Goal: Task Accomplishment & Management: Manage account settings

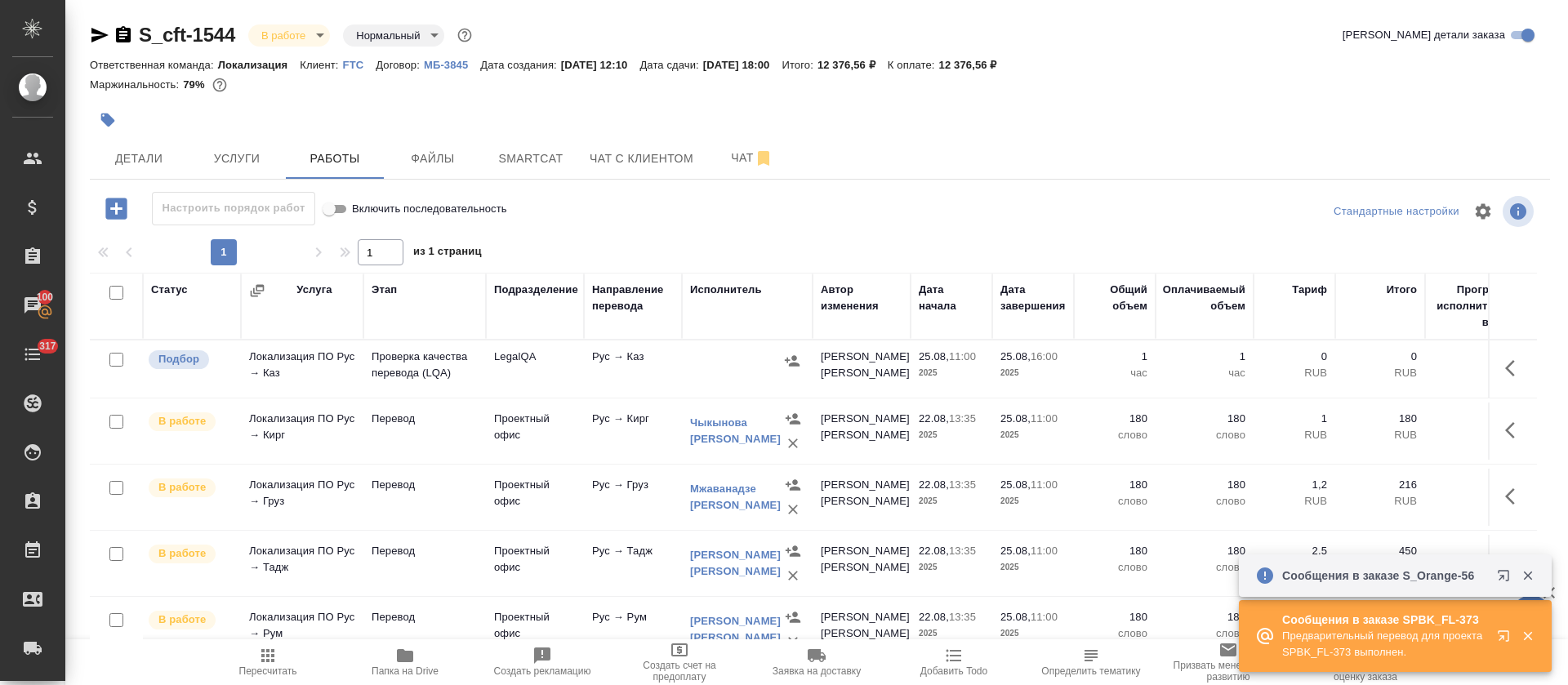
click at [1497, 640] on icon "button" at bounding box center [1507, 639] width 20 height 20
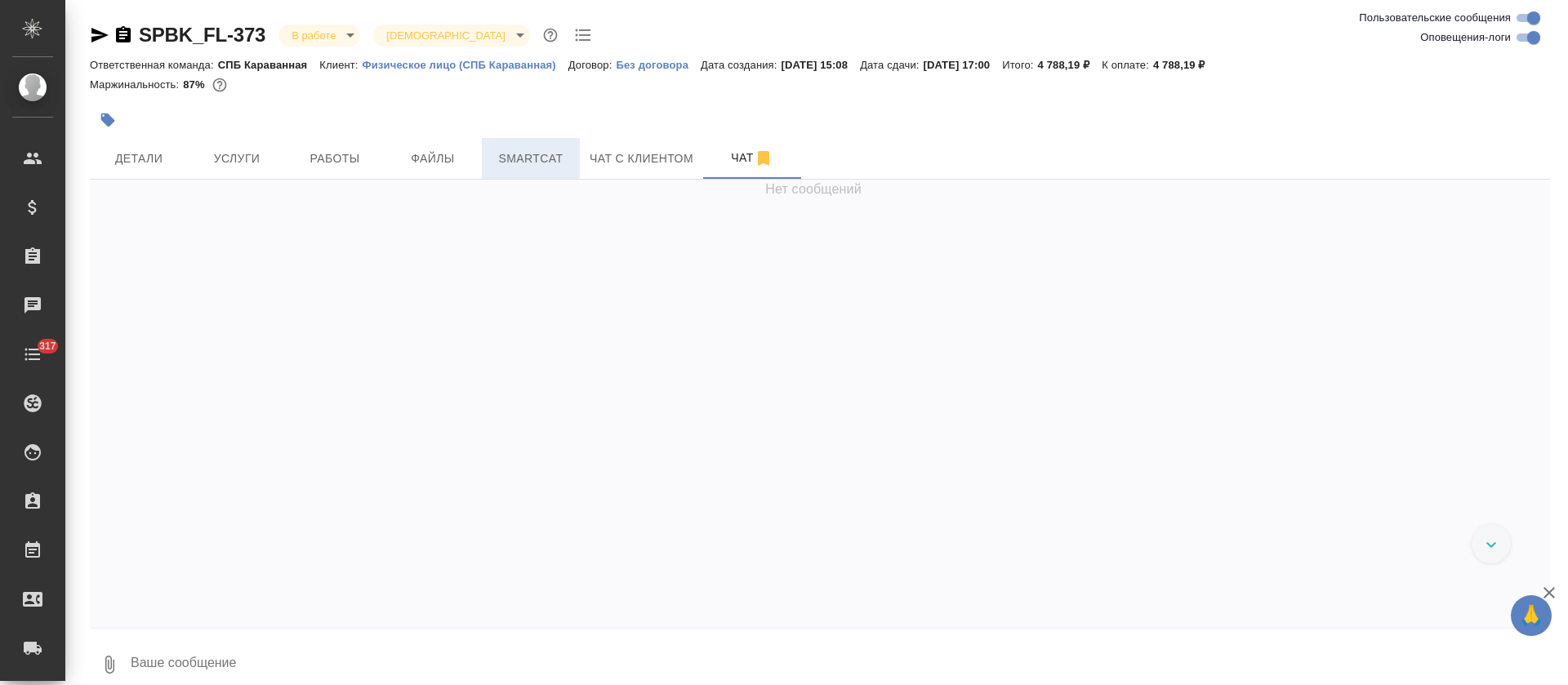
click at [545, 153] on span "Smartcat" at bounding box center [531, 158] width 78 height 20
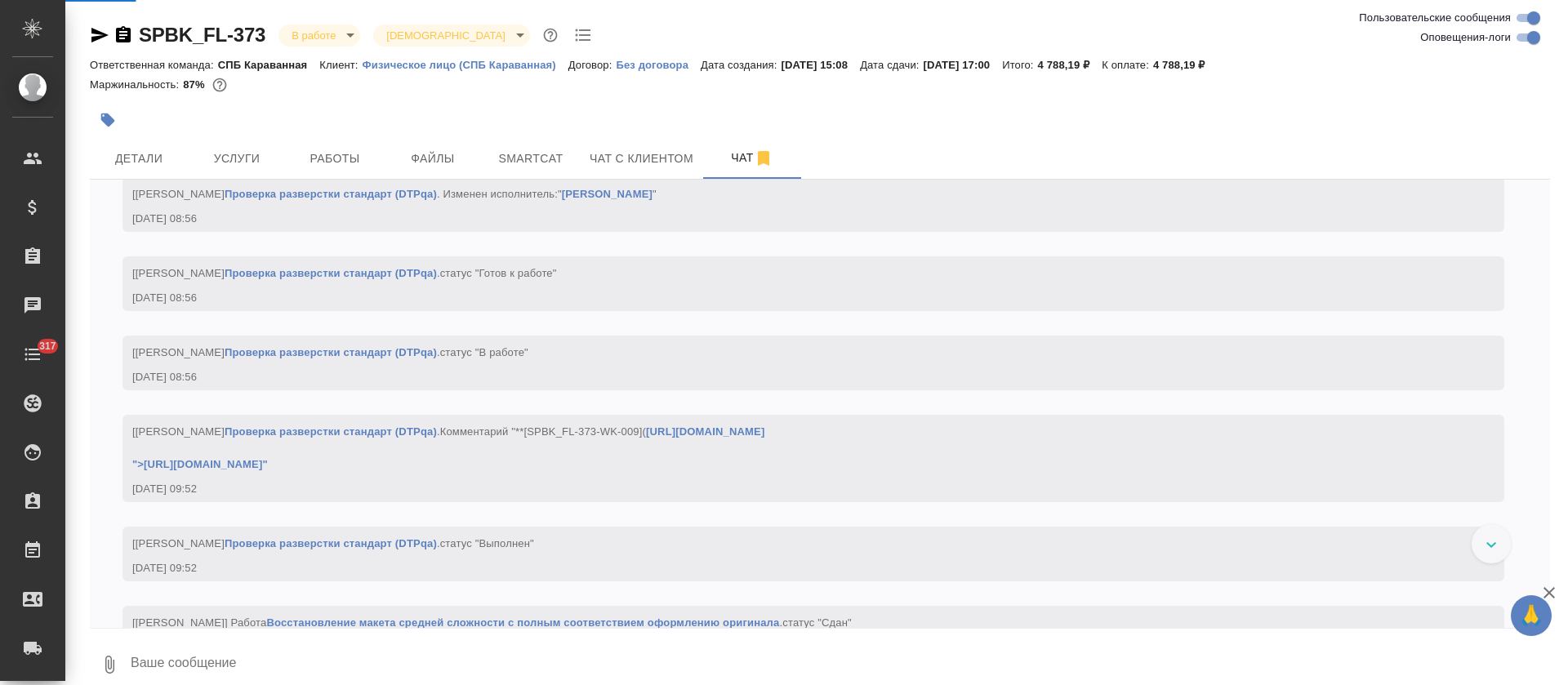
scroll to position [4288, 0]
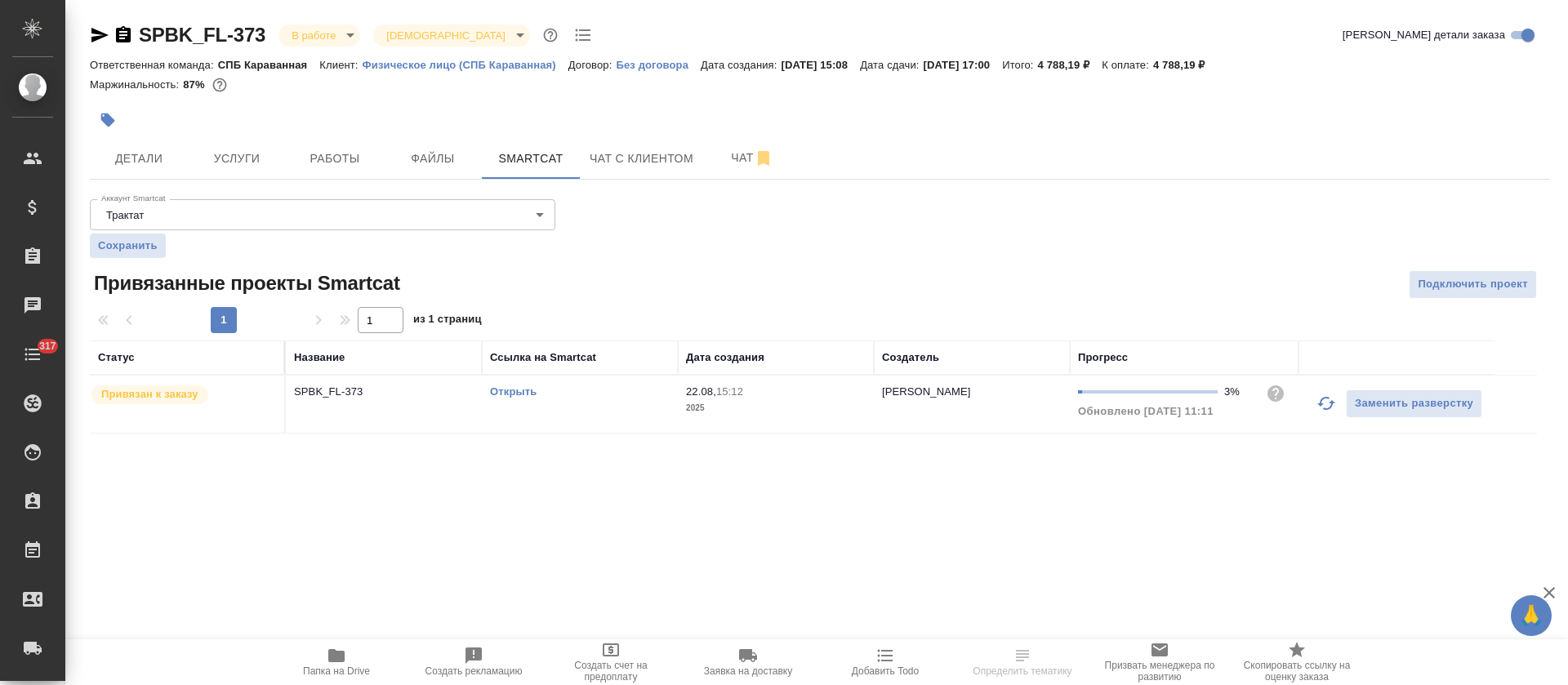
click at [1318, 411] on icon "button" at bounding box center [1327, 404] width 20 height 20
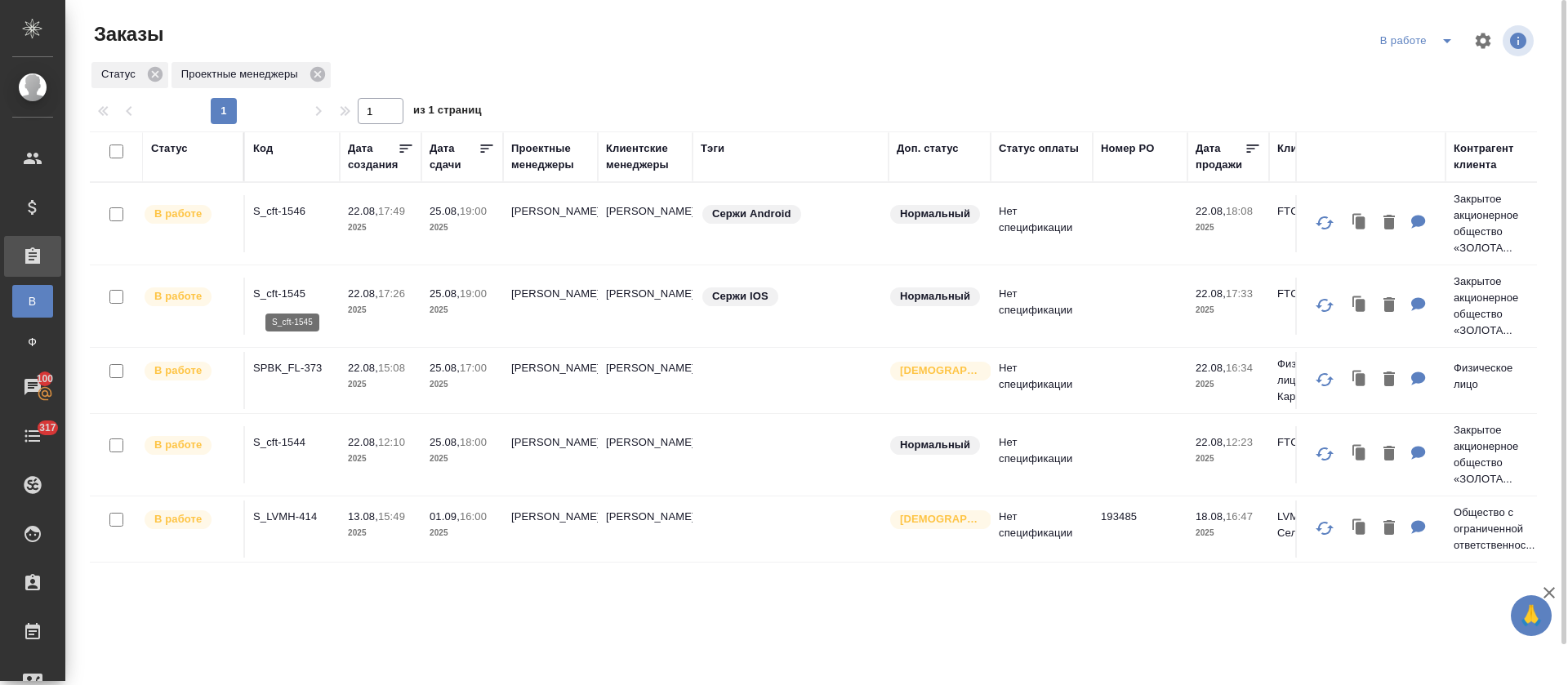
click at [288, 293] on p "S_cft-1545" at bounding box center [292, 294] width 78 height 16
click at [288, 211] on p "S_cft-1546" at bounding box center [292, 211] width 78 height 16
click at [287, 516] on p "S_LVMH-414" at bounding box center [292, 516] width 78 height 16
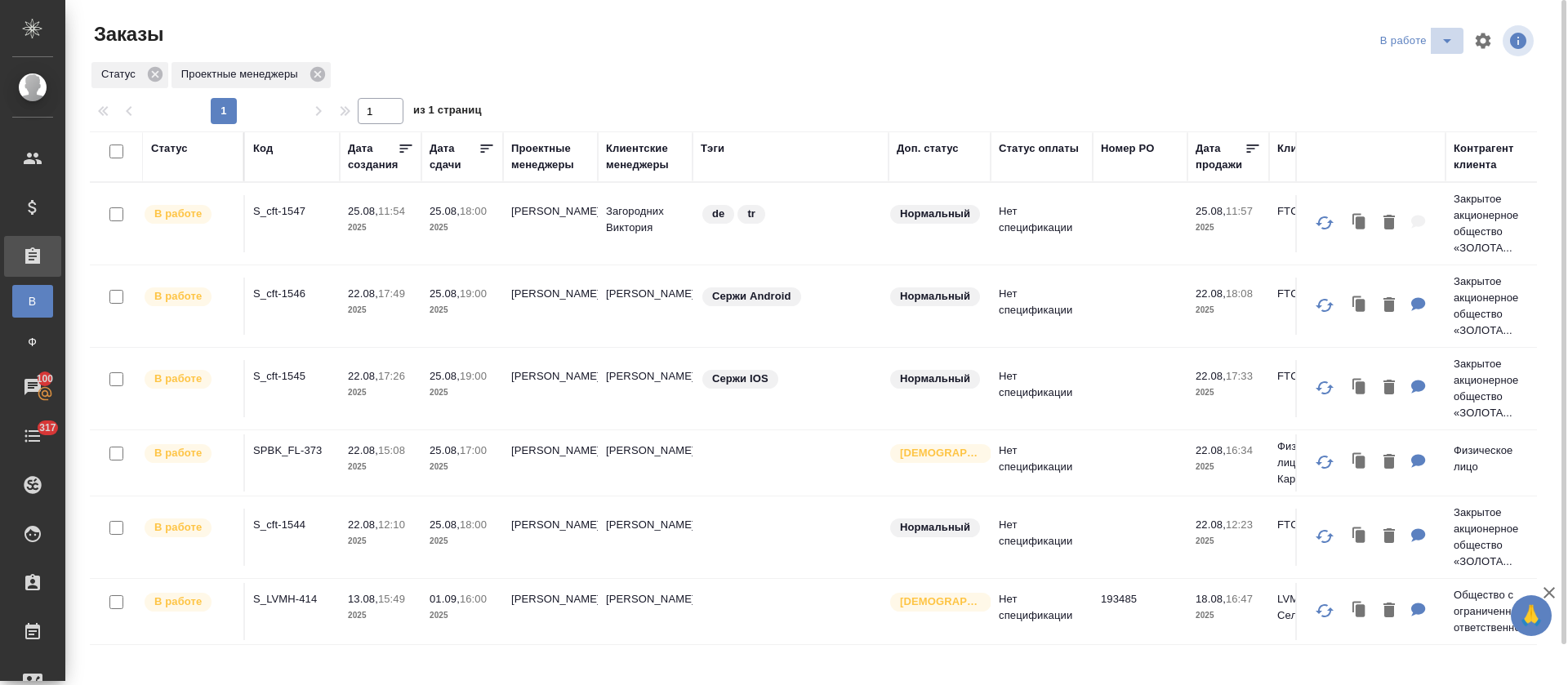
click at [1441, 38] on icon "split button" at bounding box center [1447, 41] width 20 height 20
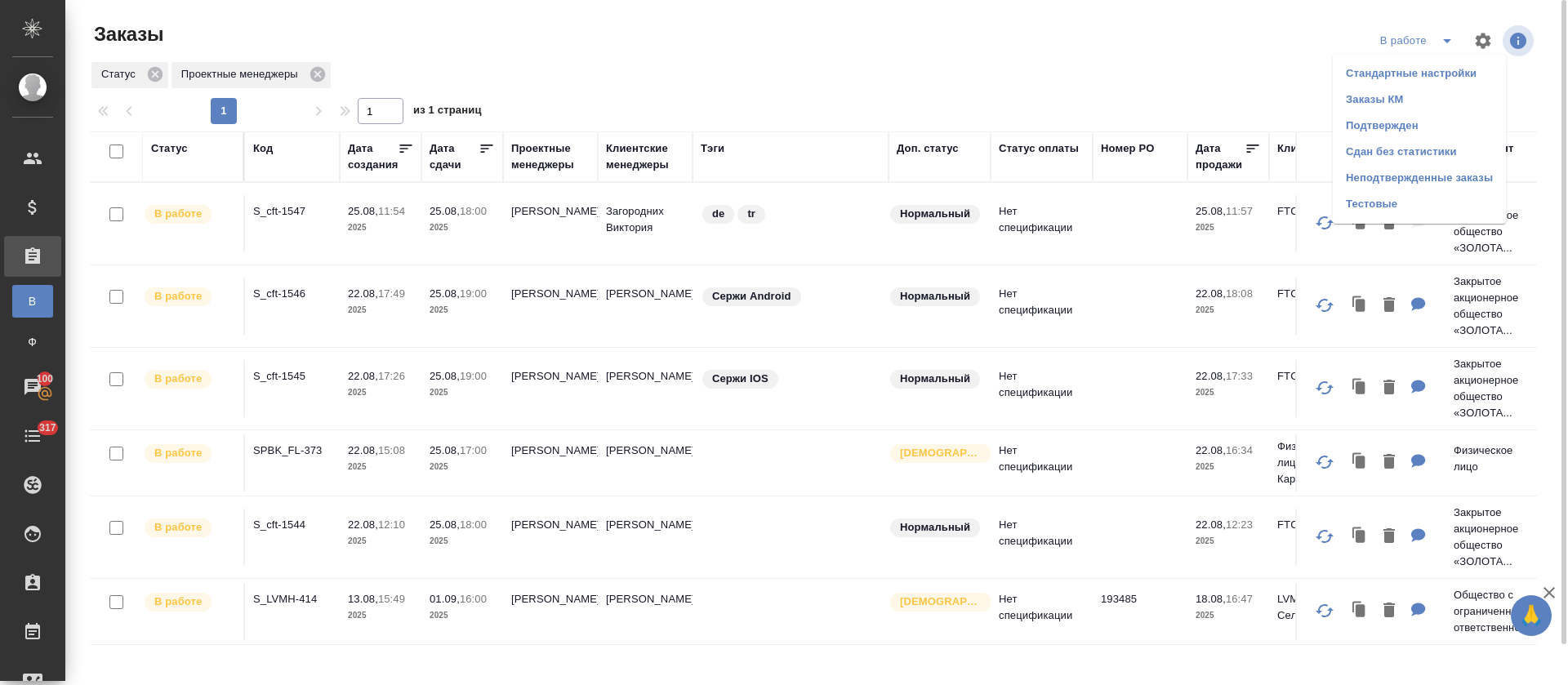
click at [1429, 122] on li "Подтвержден" at bounding box center [1419, 126] width 173 height 26
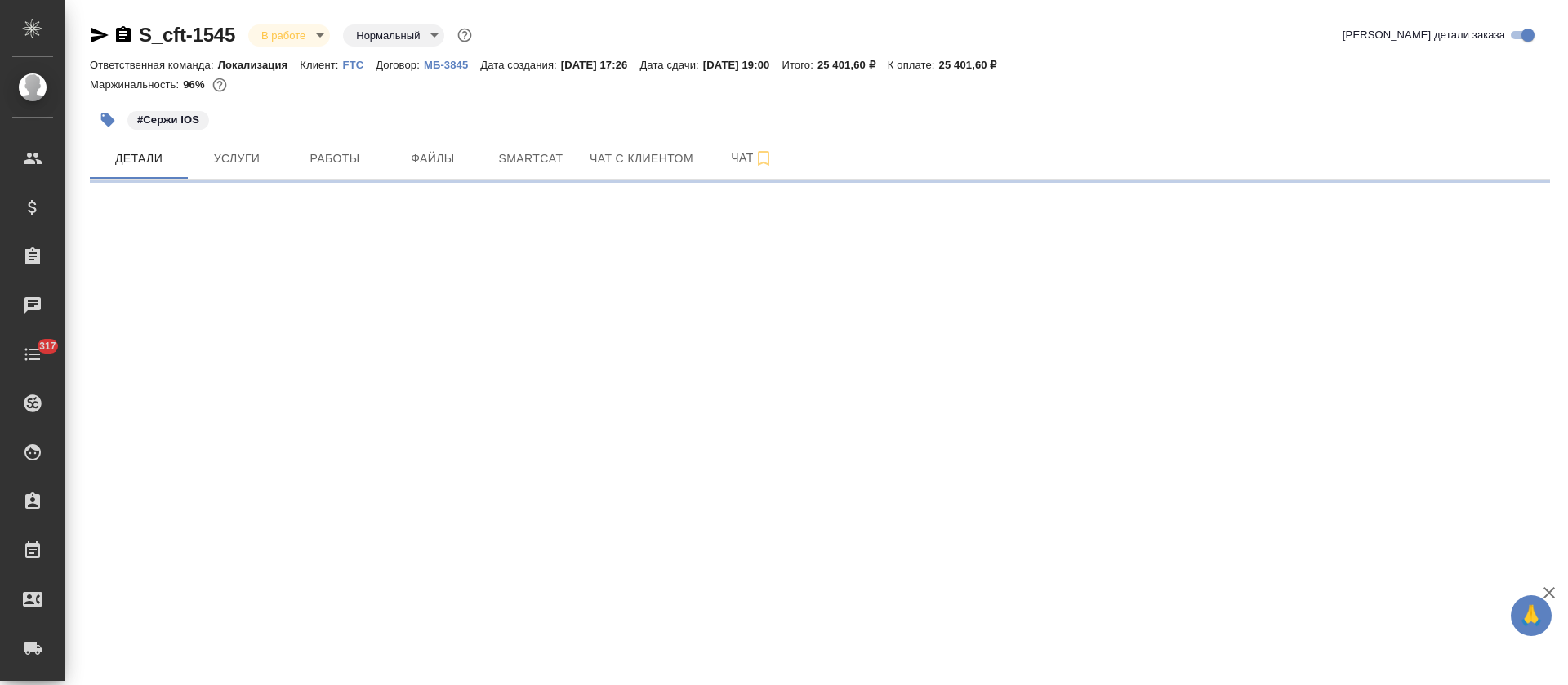
select select "RU"
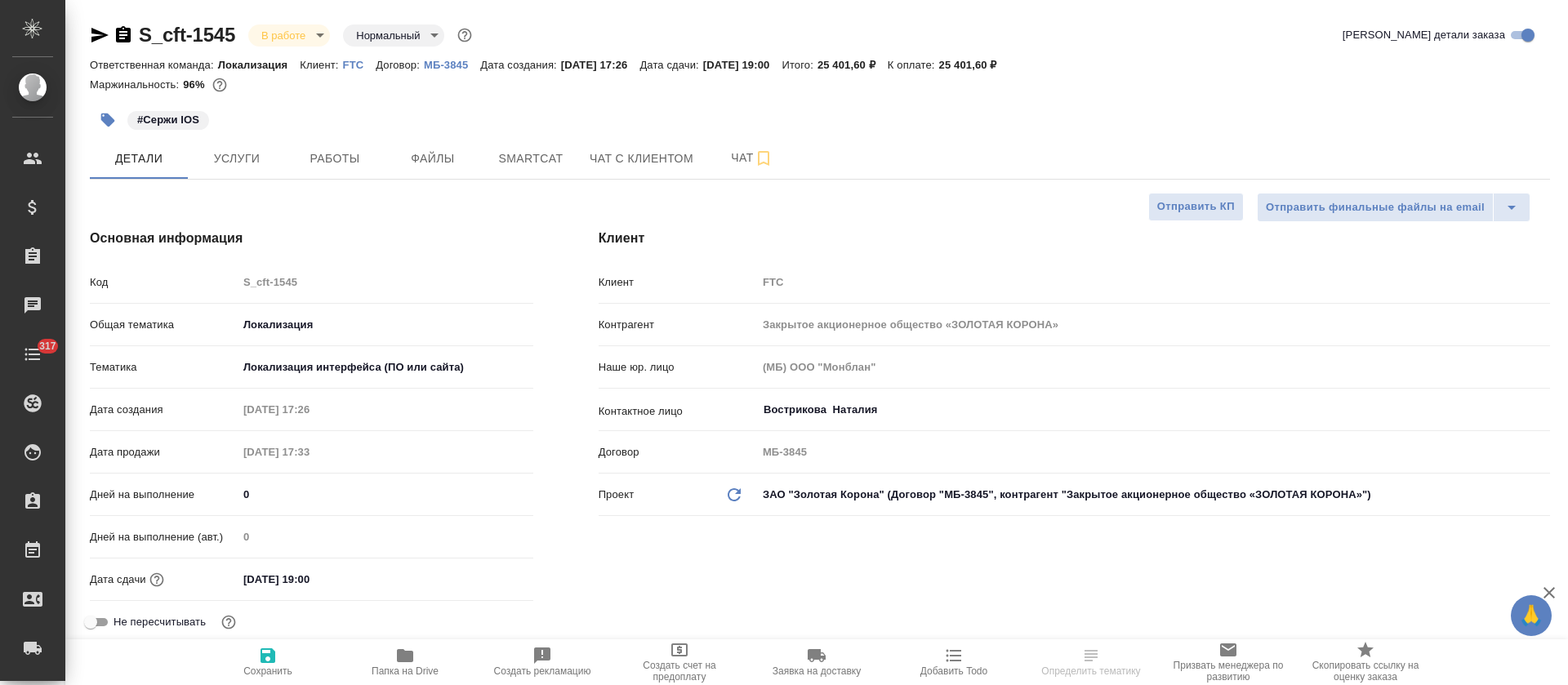
type textarea "x"
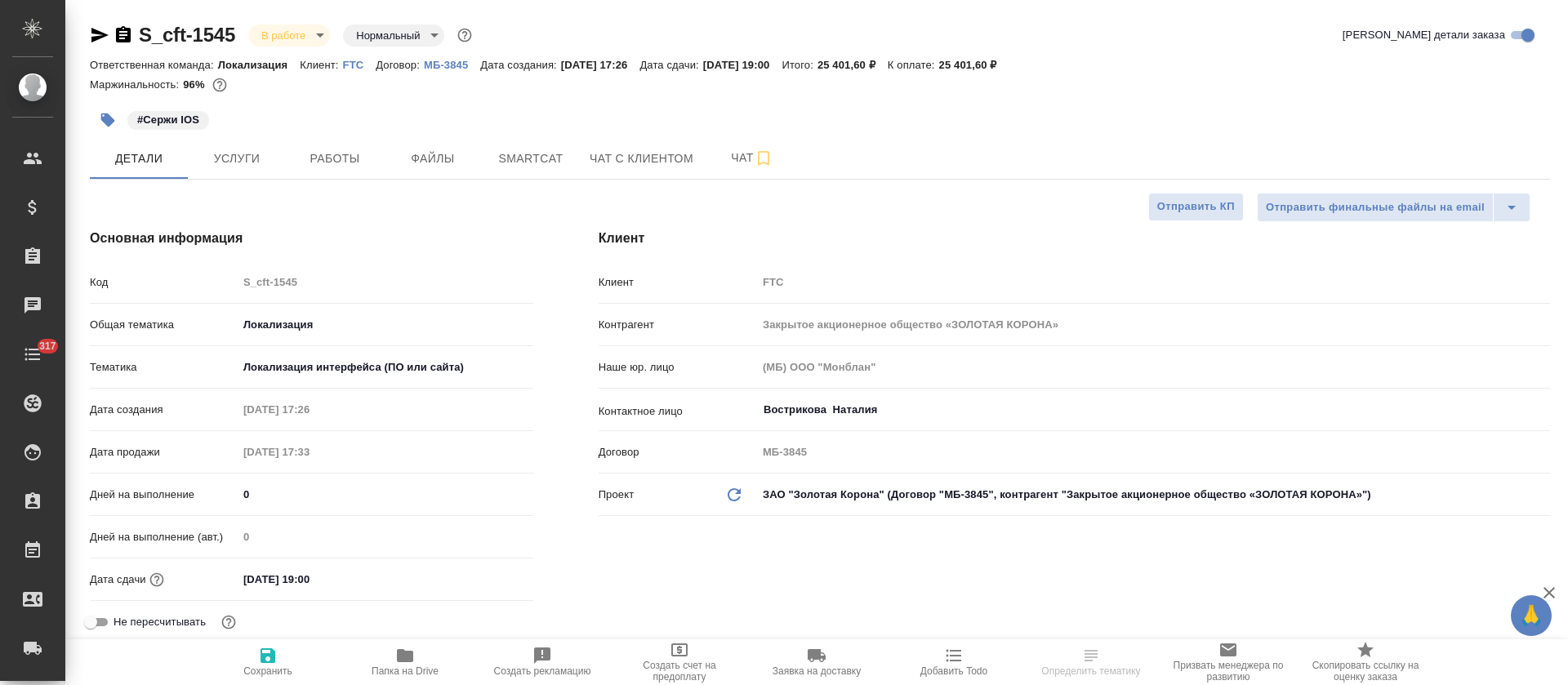
type textarea "x"
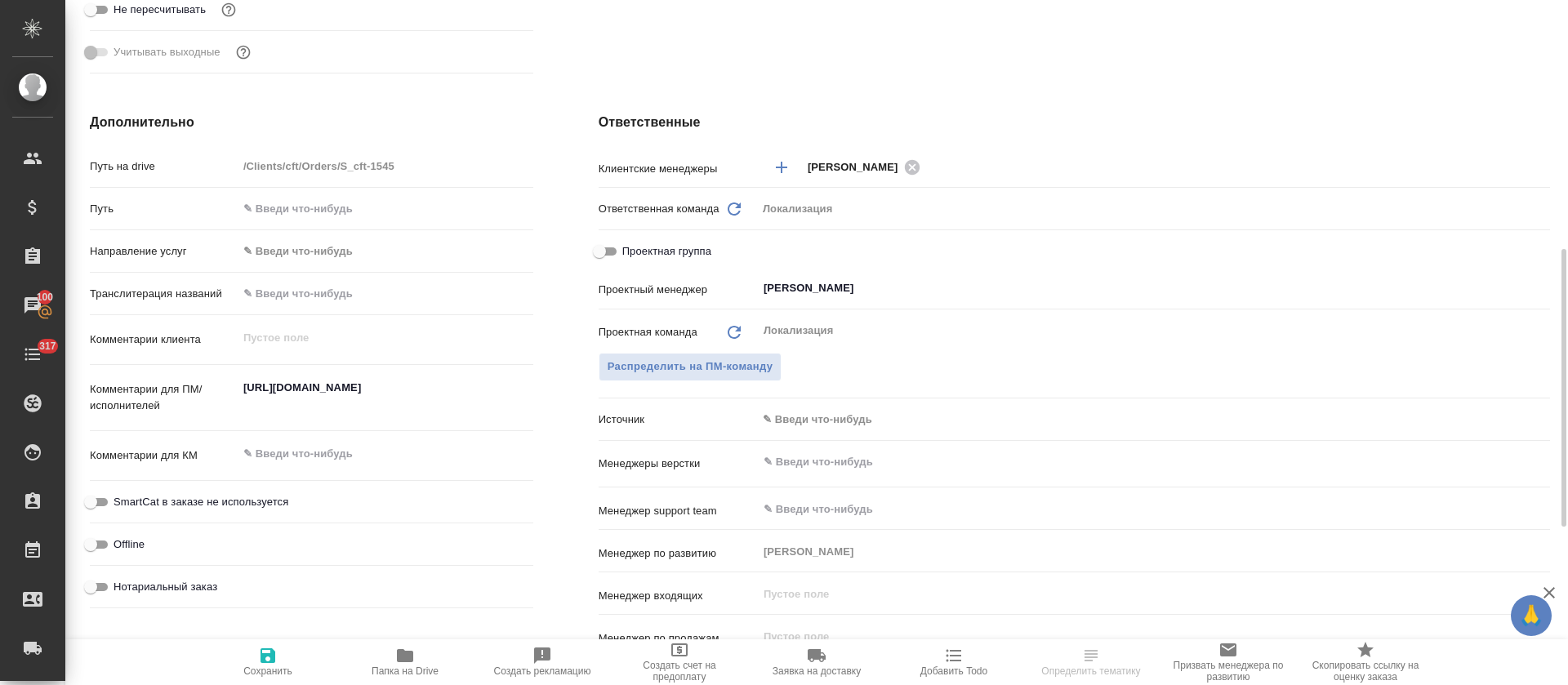
type textarea "x"
click at [352, 397] on textarea "https://smartcat.com/projects/c2167bad-6919-42f6-9136-a07398b7a8d9/files?target…" at bounding box center [385, 396] width 294 height 44
type textarea "x"
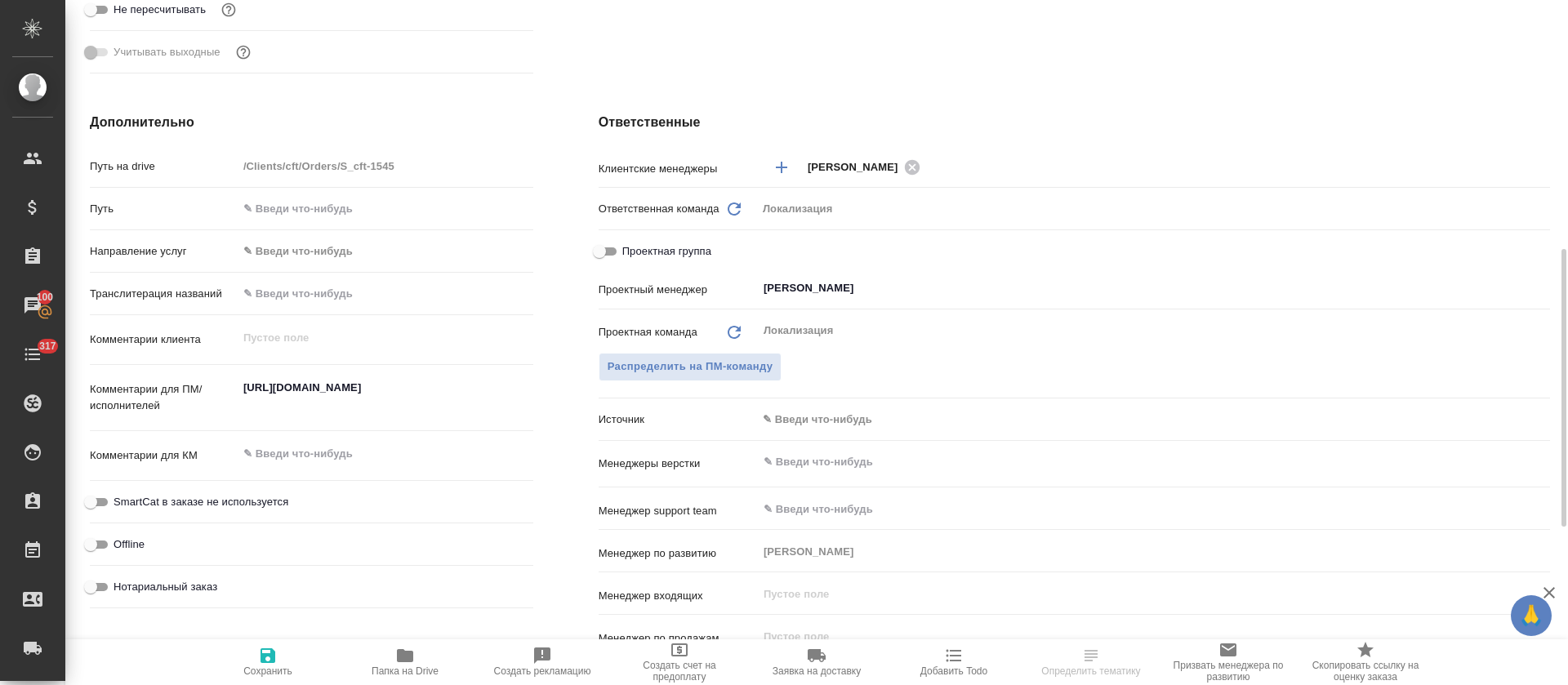
type textarea "x"
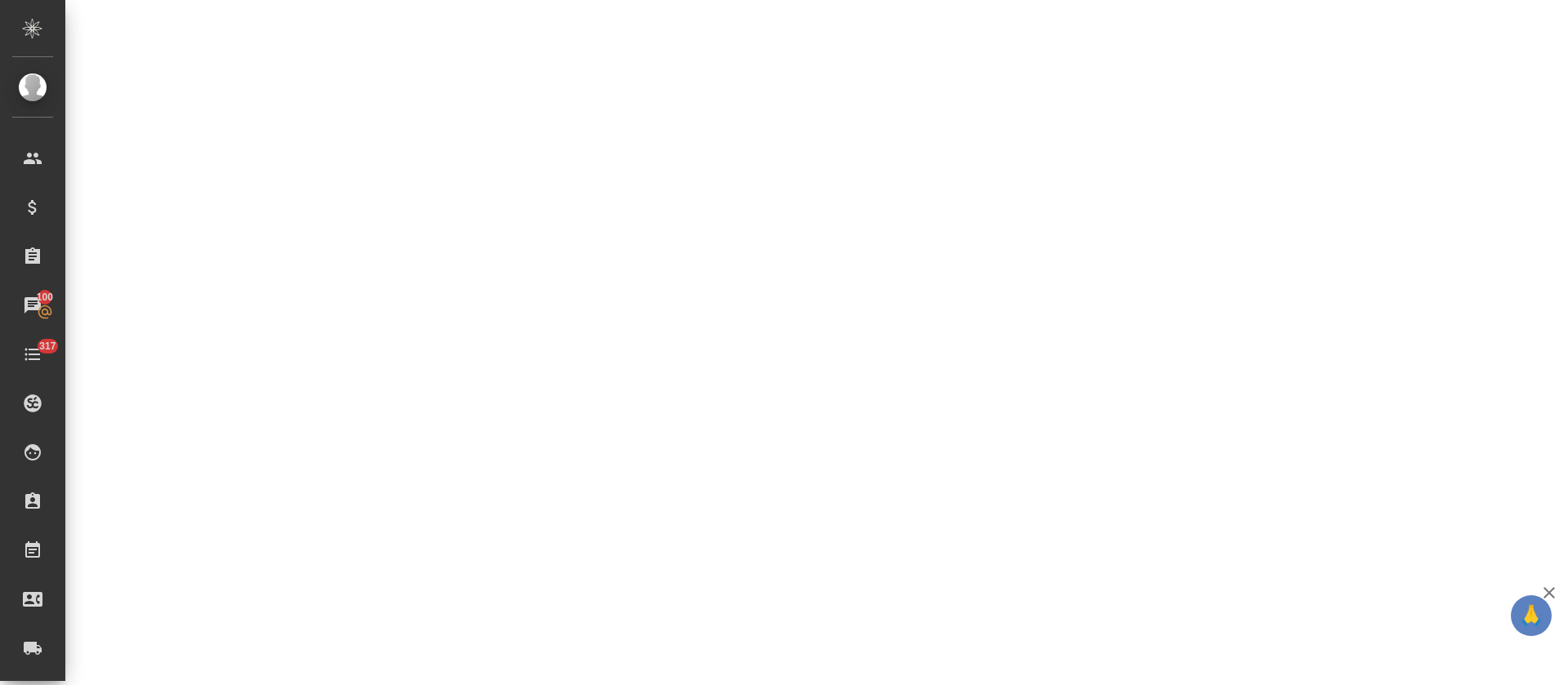
select select "RU"
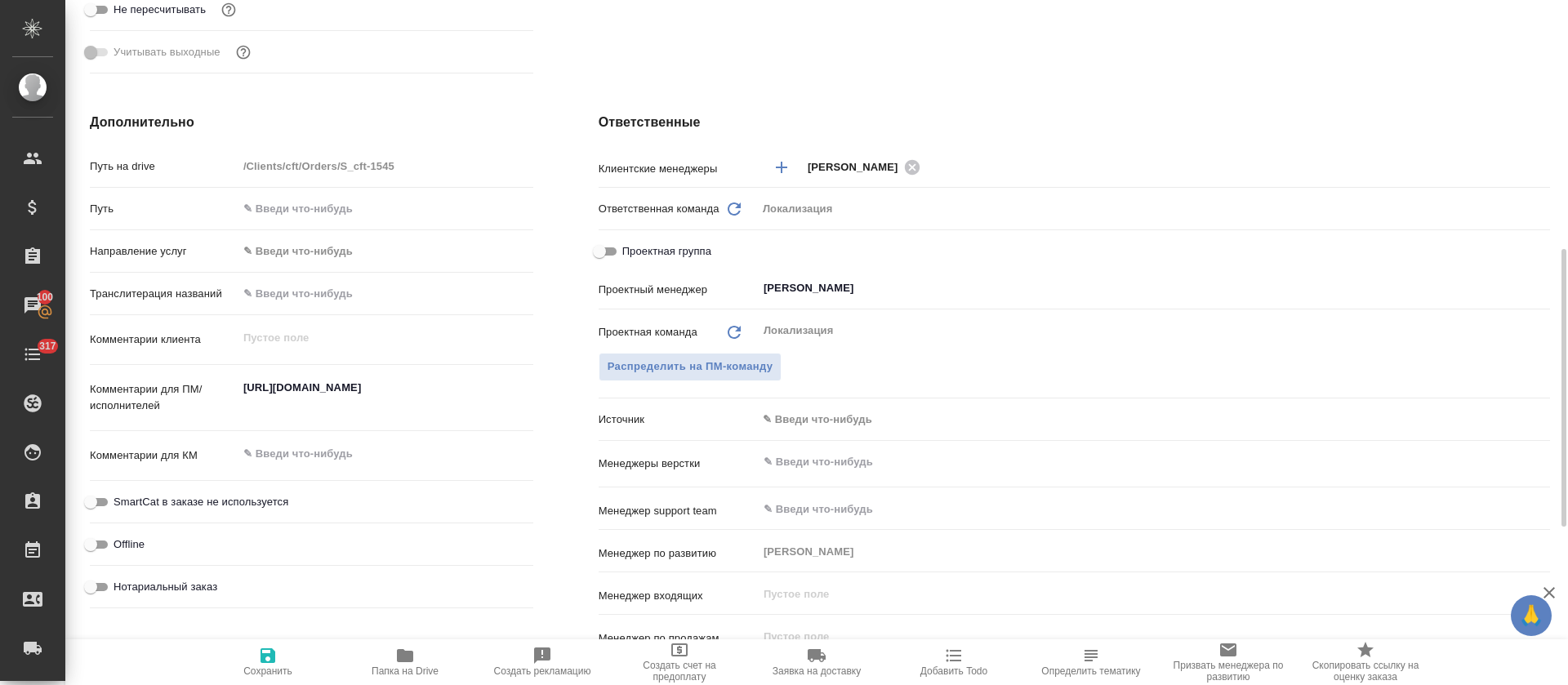
type textarea "x"
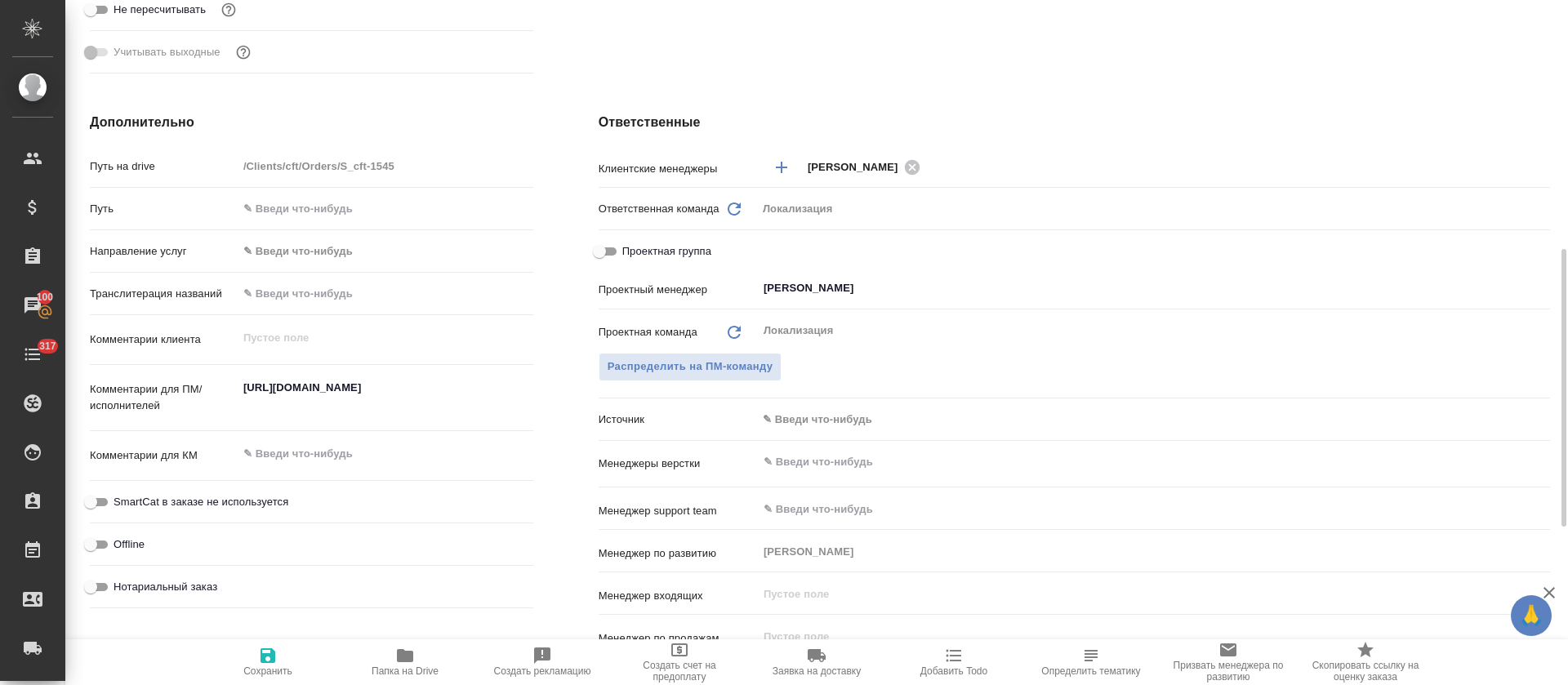
type textarea "x"
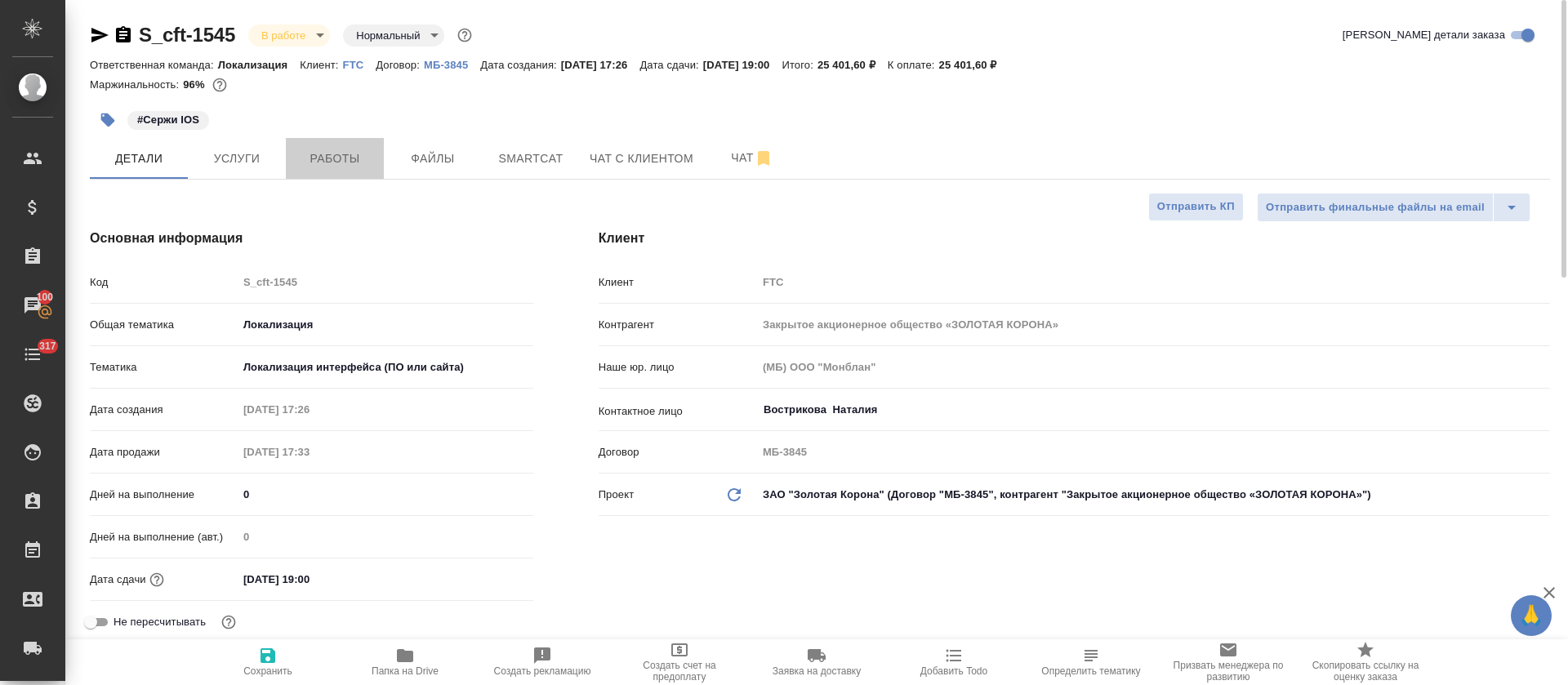
click at [337, 138] on button "Работы" at bounding box center [335, 158] width 98 height 41
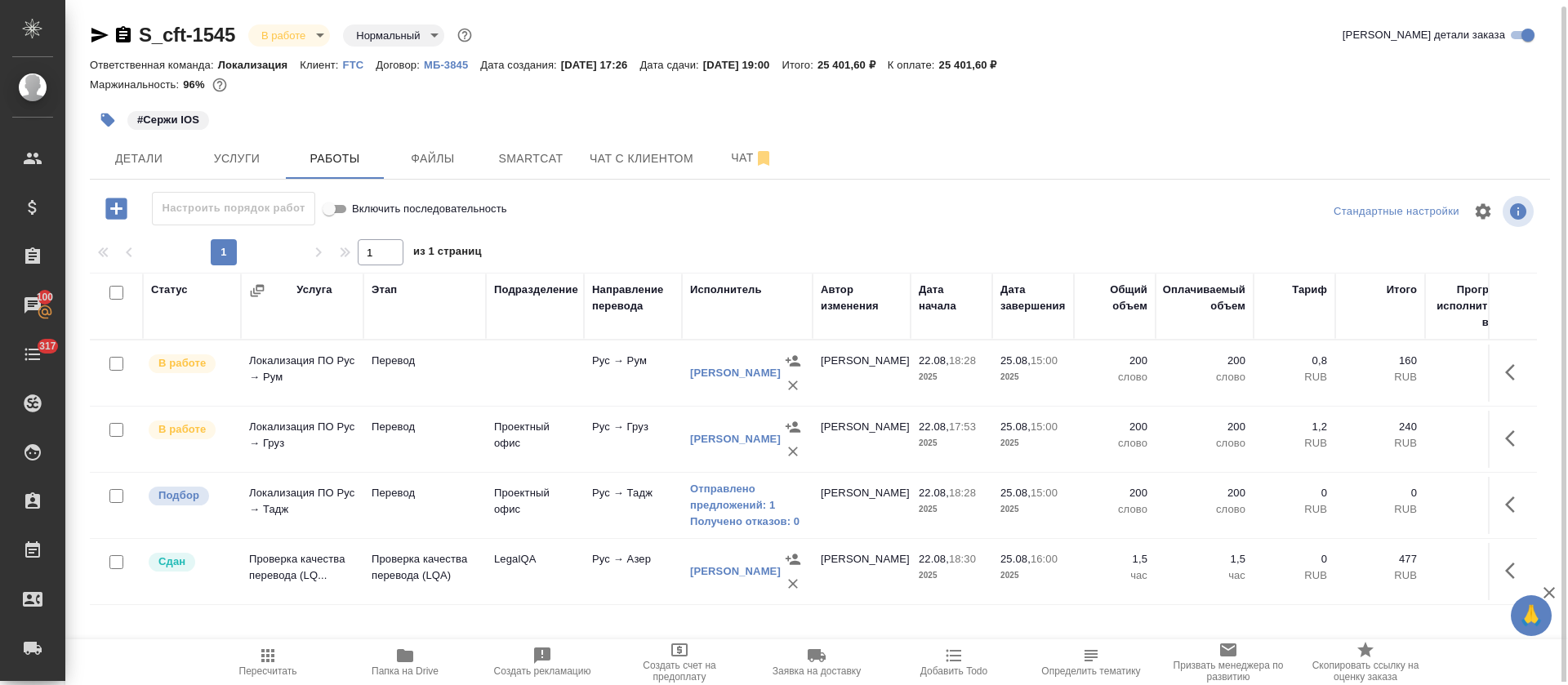
scroll to position [4, 0]
click at [695, 499] on link "Отправлено предложений: 1" at bounding box center [746, 494] width 114 height 33
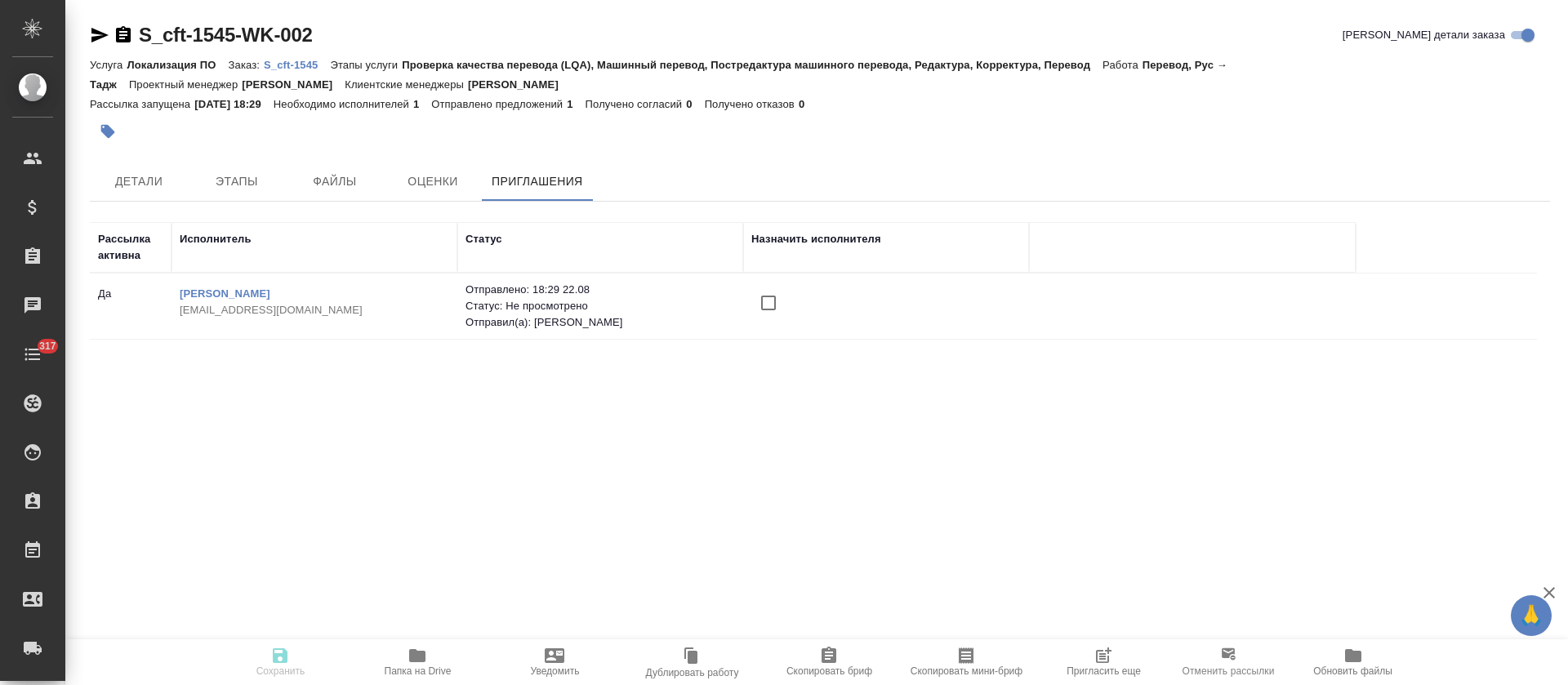
click at [776, 305] on input "checkbox" at bounding box center [769, 303] width 35 height 35
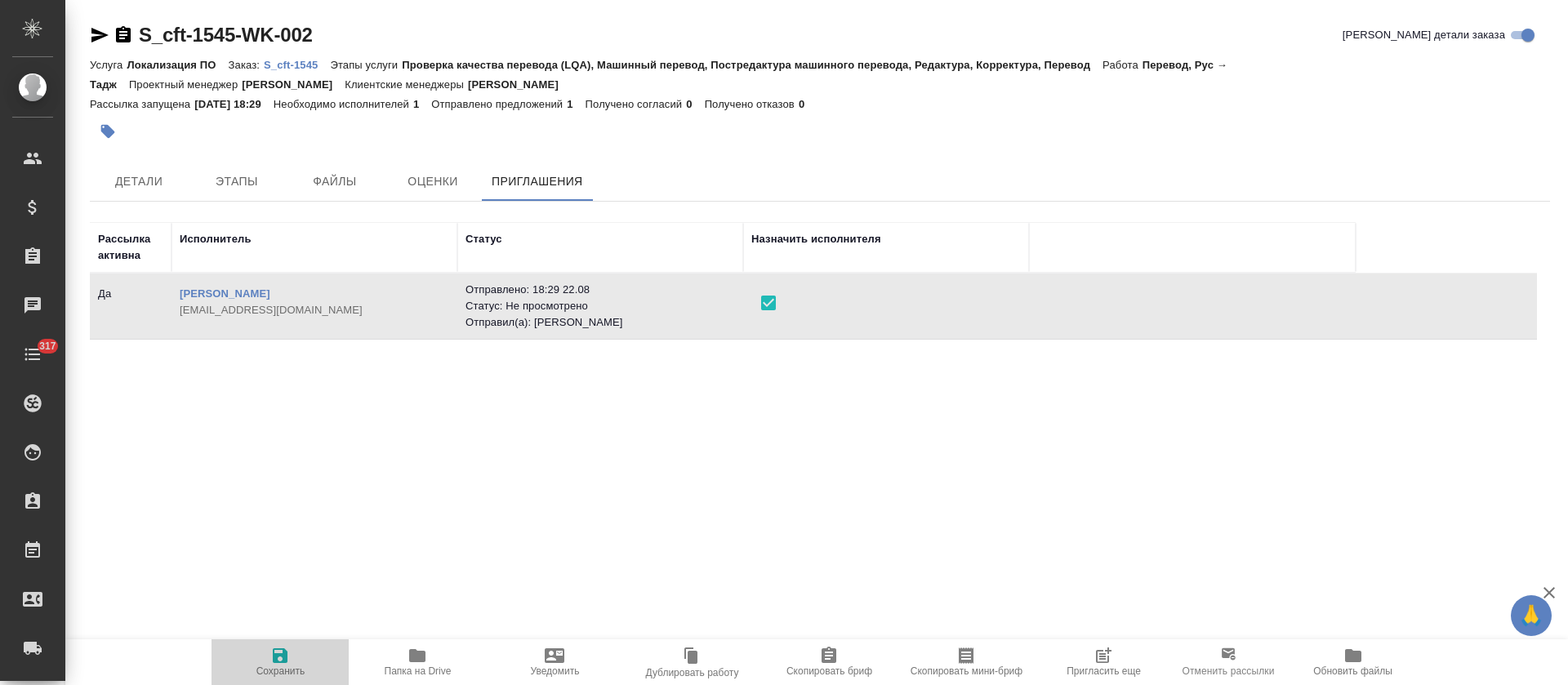
click at [291, 654] on span "Сохранить" at bounding box center [280, 661] width 118 height 31
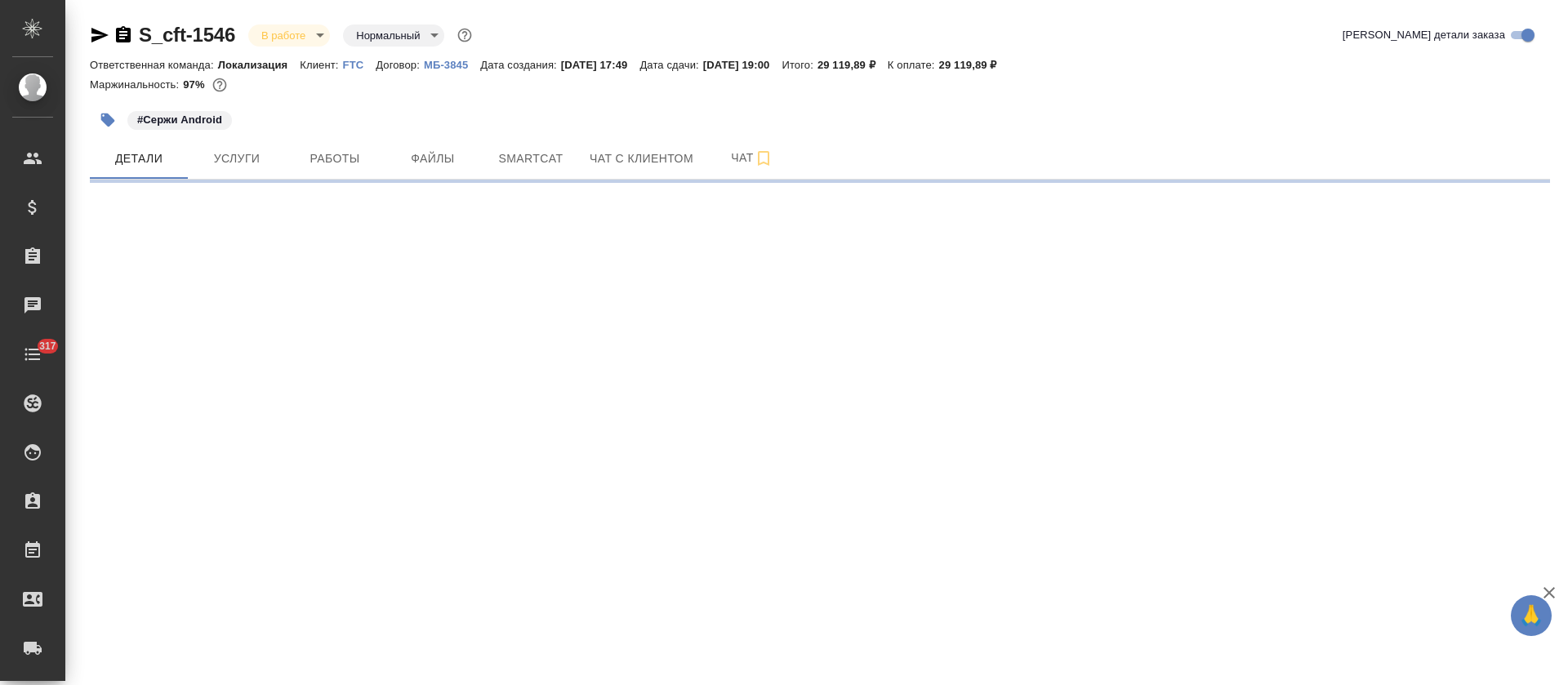
select select "RU"
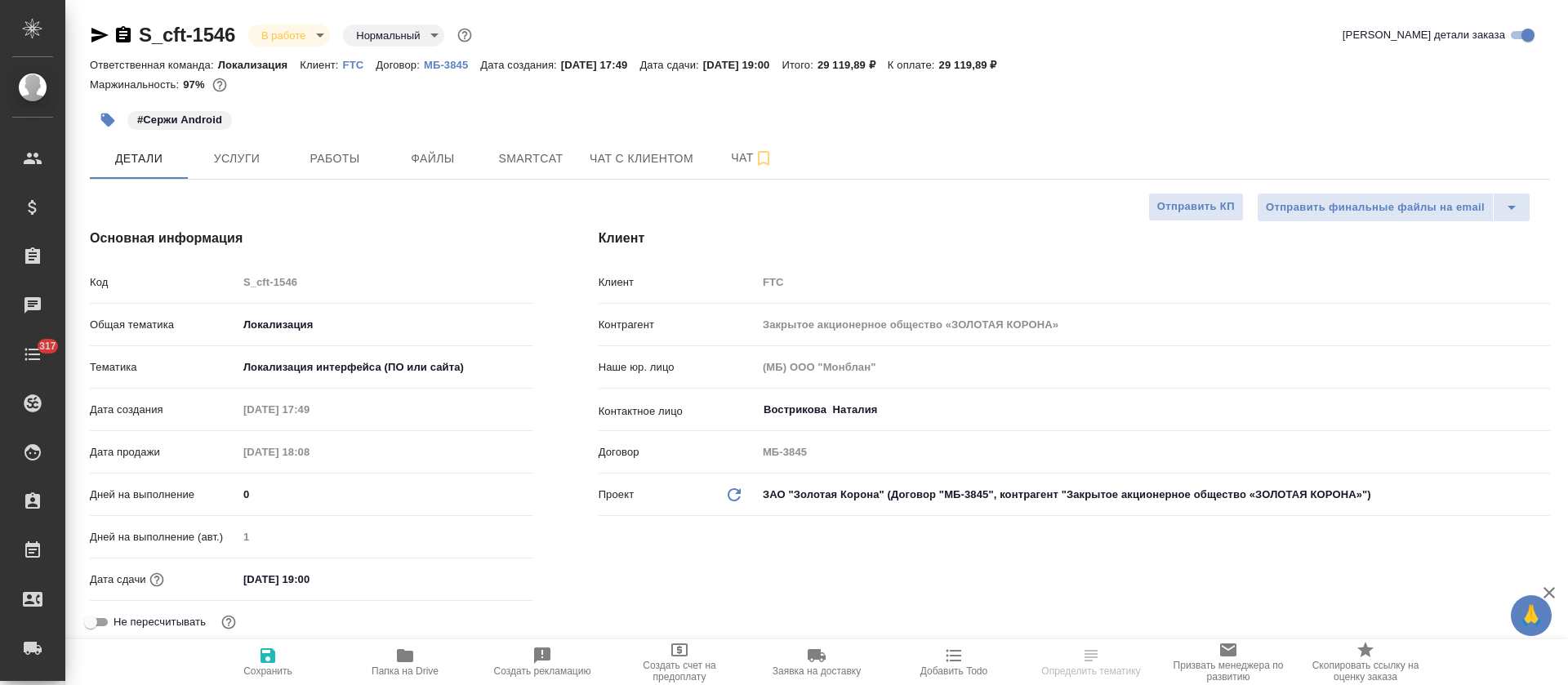
type textarea "x"
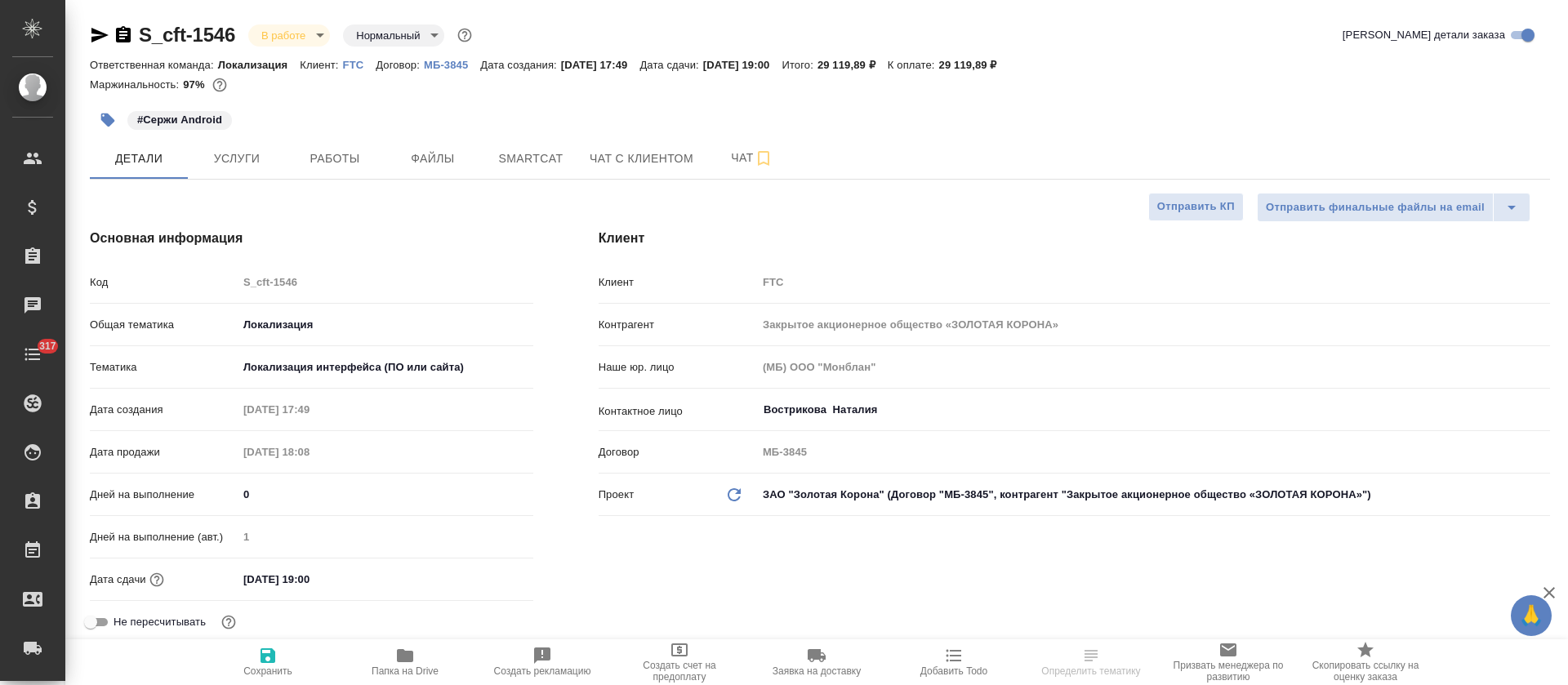
type textarea "x"
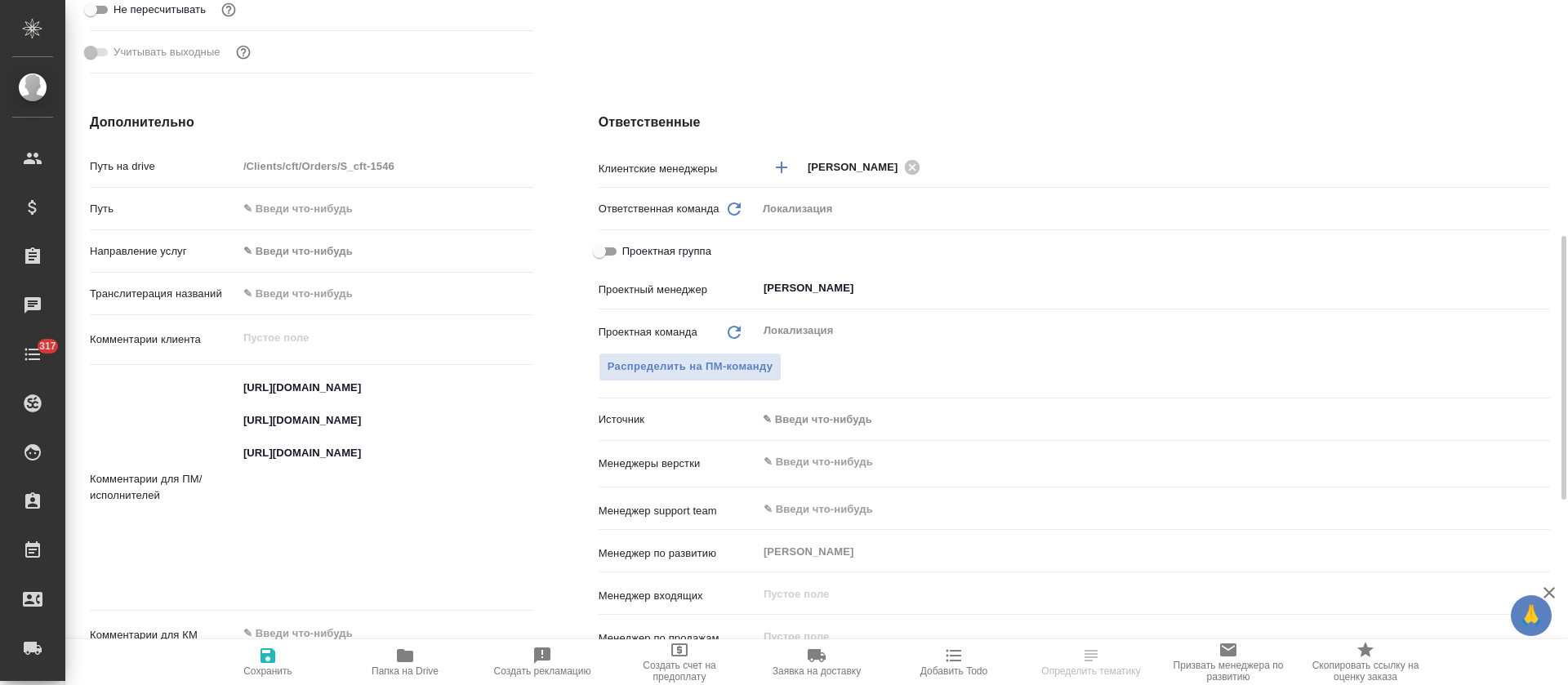
scroll to position [735, 0]
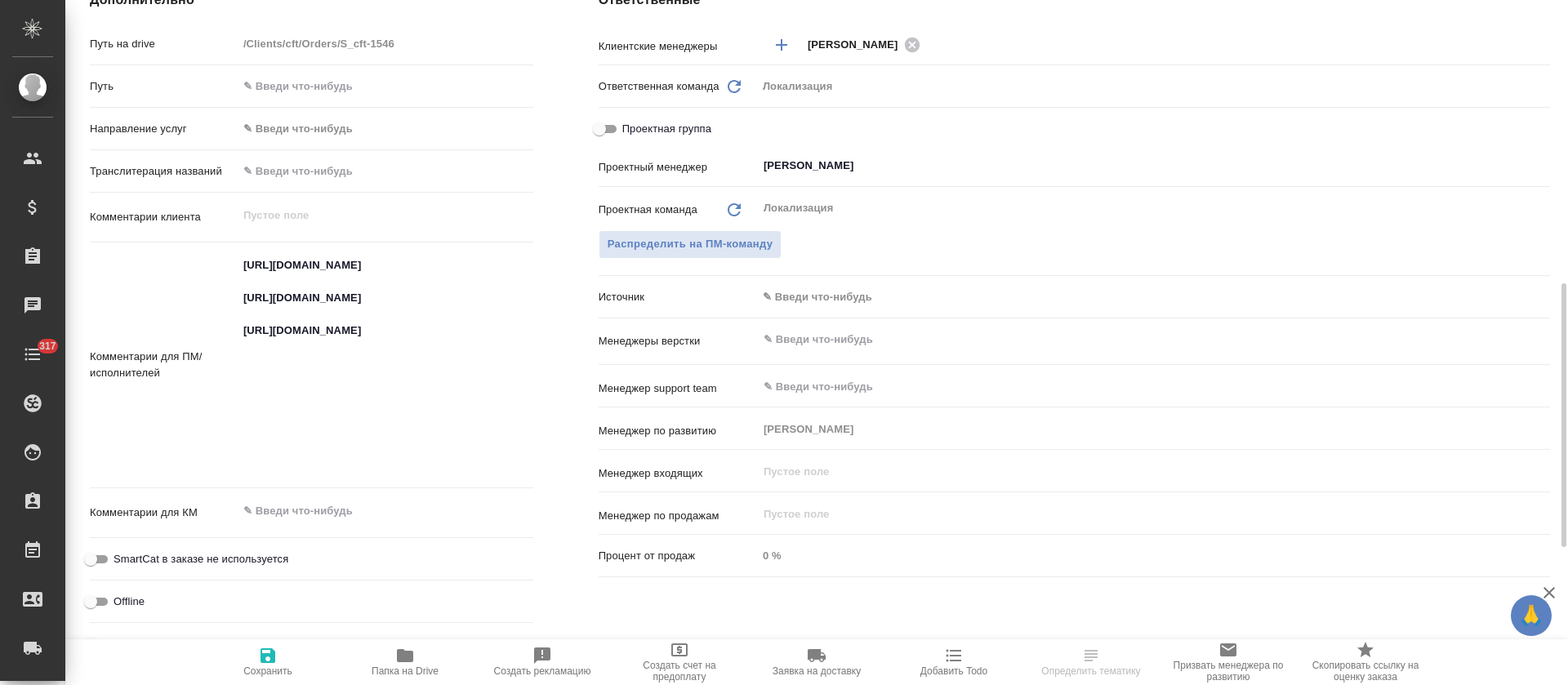
type textarea "x"
click at [279, 275] on textarea "https://smartcat.com/projects/83fbdc97-7f3c-4db6-867b-8ebb96f778bc/files?target…" at bounding box center [385, 363] width 295 height 224
click at [279, 275] on textarea "https://smartcat.com/projects/83fbdc97-7f3c-4db6-867b-8ebb96f778bc/files?target…" at bounding box center [385, 364] width 294 height 224
type textarea "x"
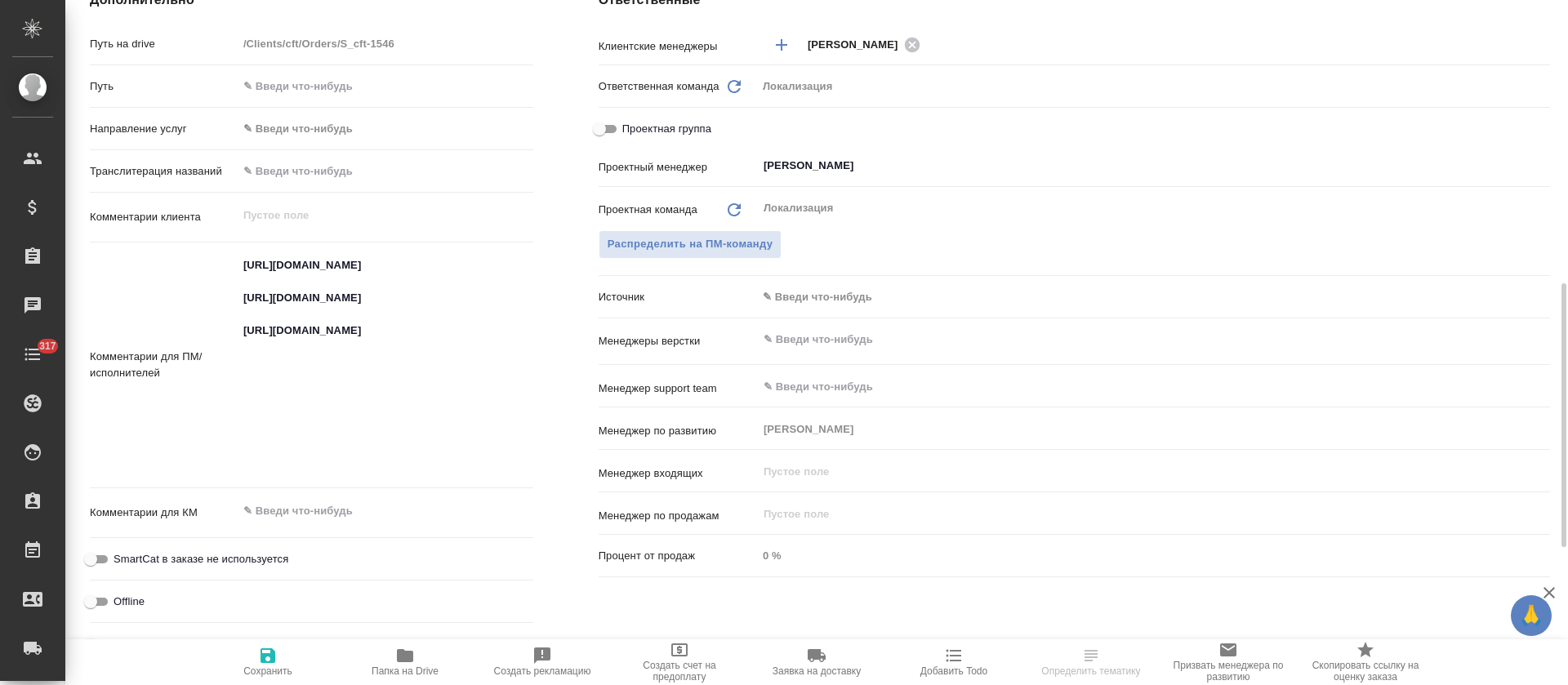
type textarea "x"
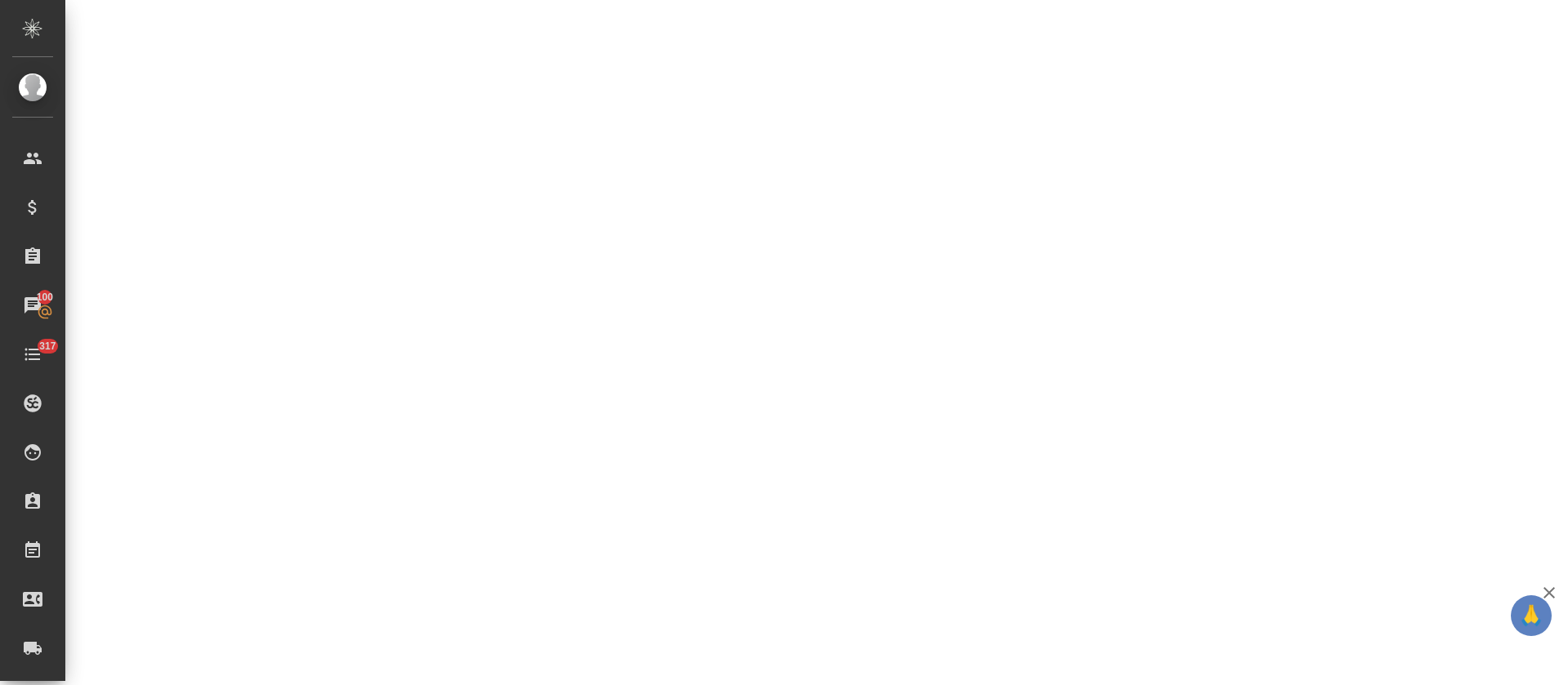
select select "RU"
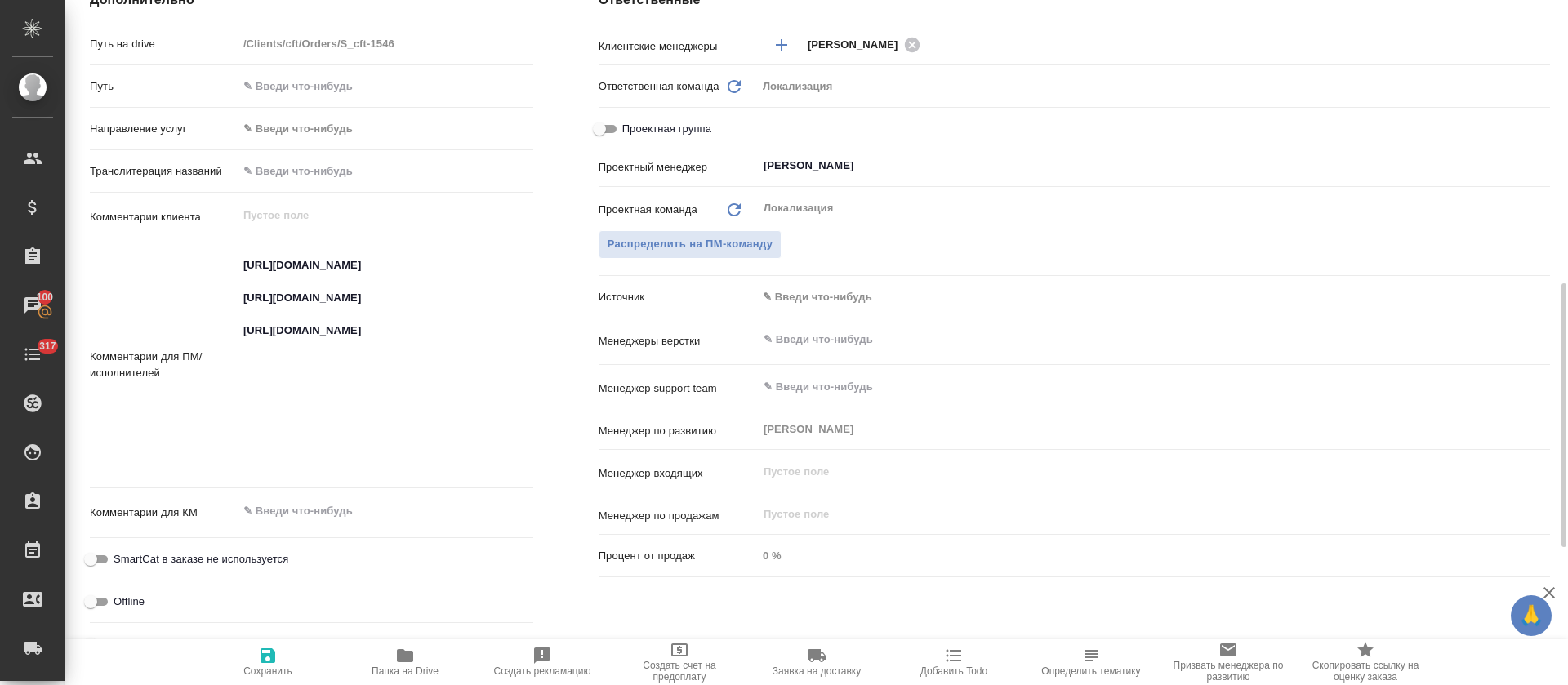
type textarea "x"
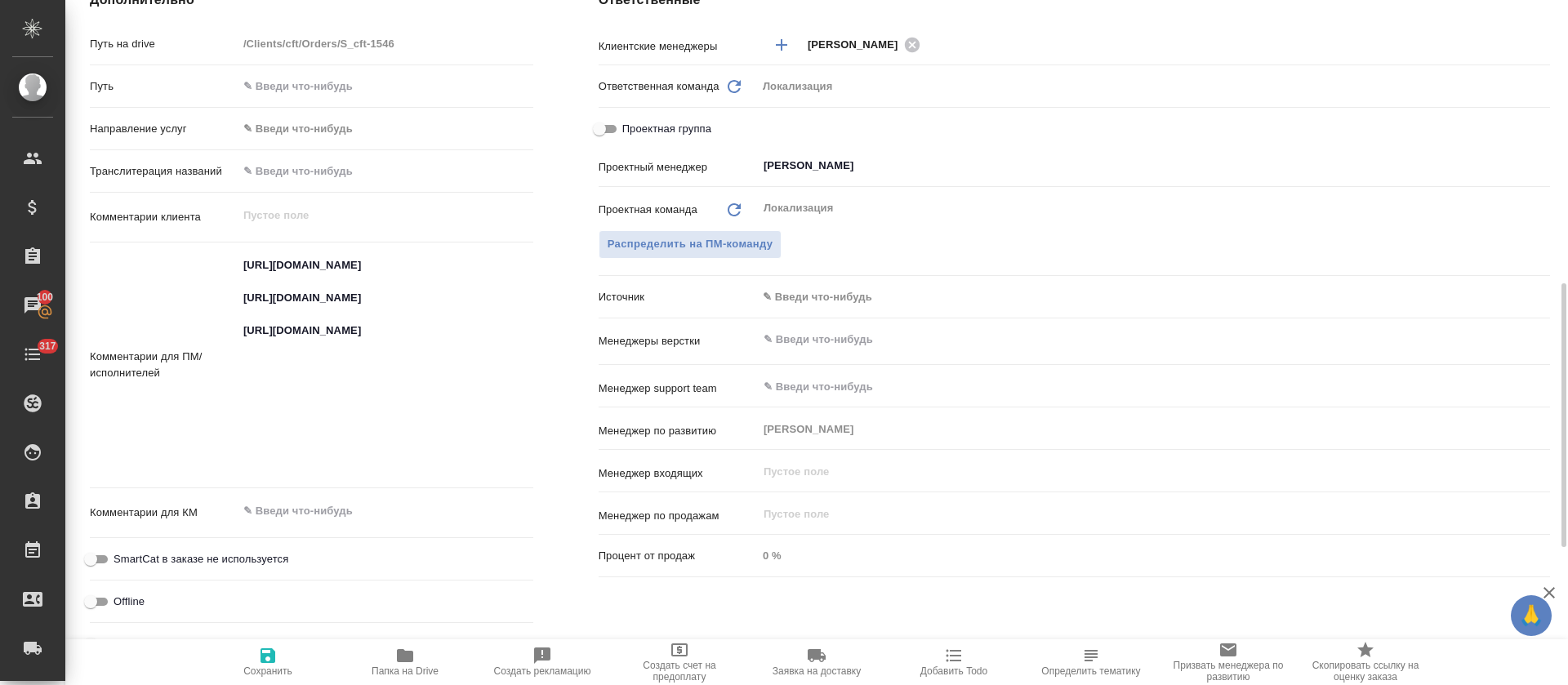
type textarea "x"
click at [286, 328] on textarea "https://smartcat.com/projects/83fbdc97-7f3c-4db6-867b-8ebb96f778bc/files?target…" at bounding box center [385, 364] width 294 height 224
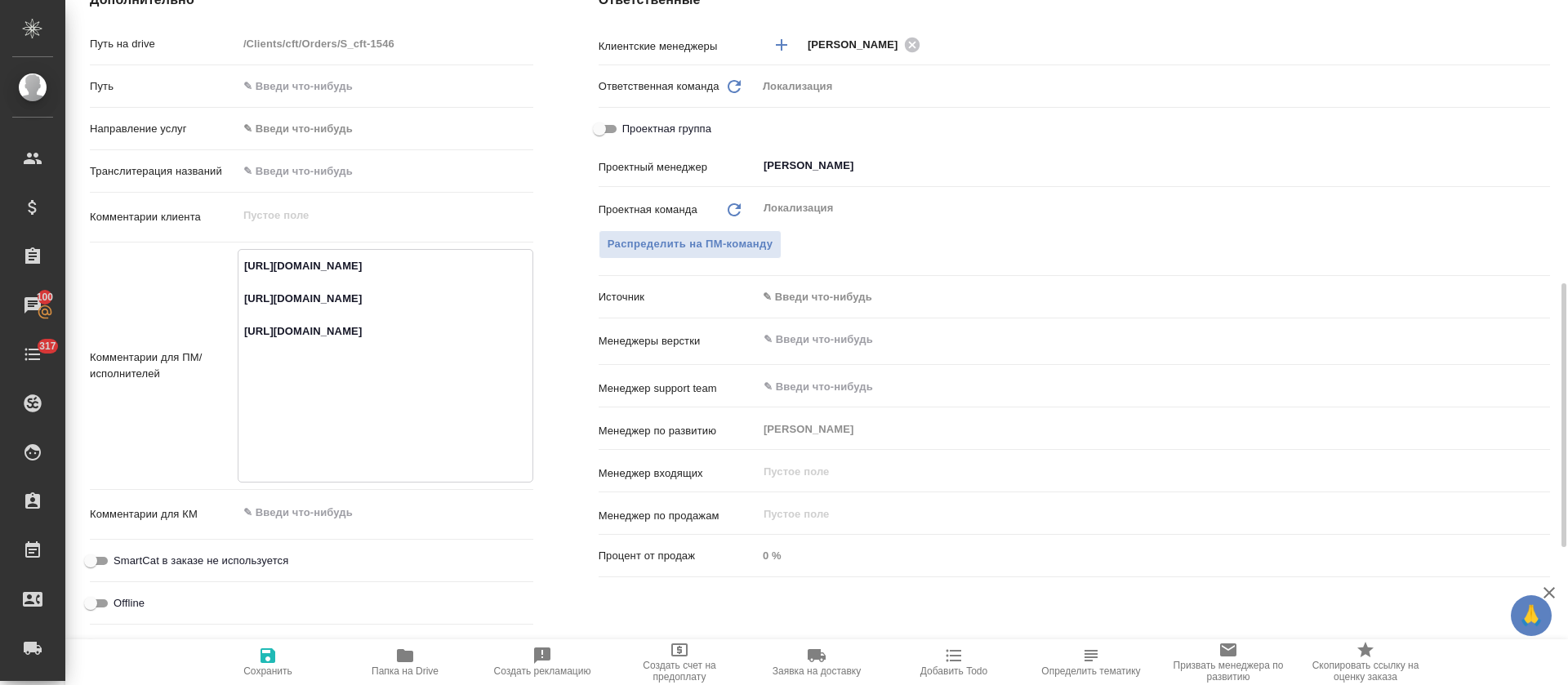
click at [286, 328] on textarea "https://smartcat.com/projects/83fbdc97-7f3c-4db6-867b-8ebb96f778bc/files?target…" at bounding box center [385, 364] width 294 height 224
type textarea "x"
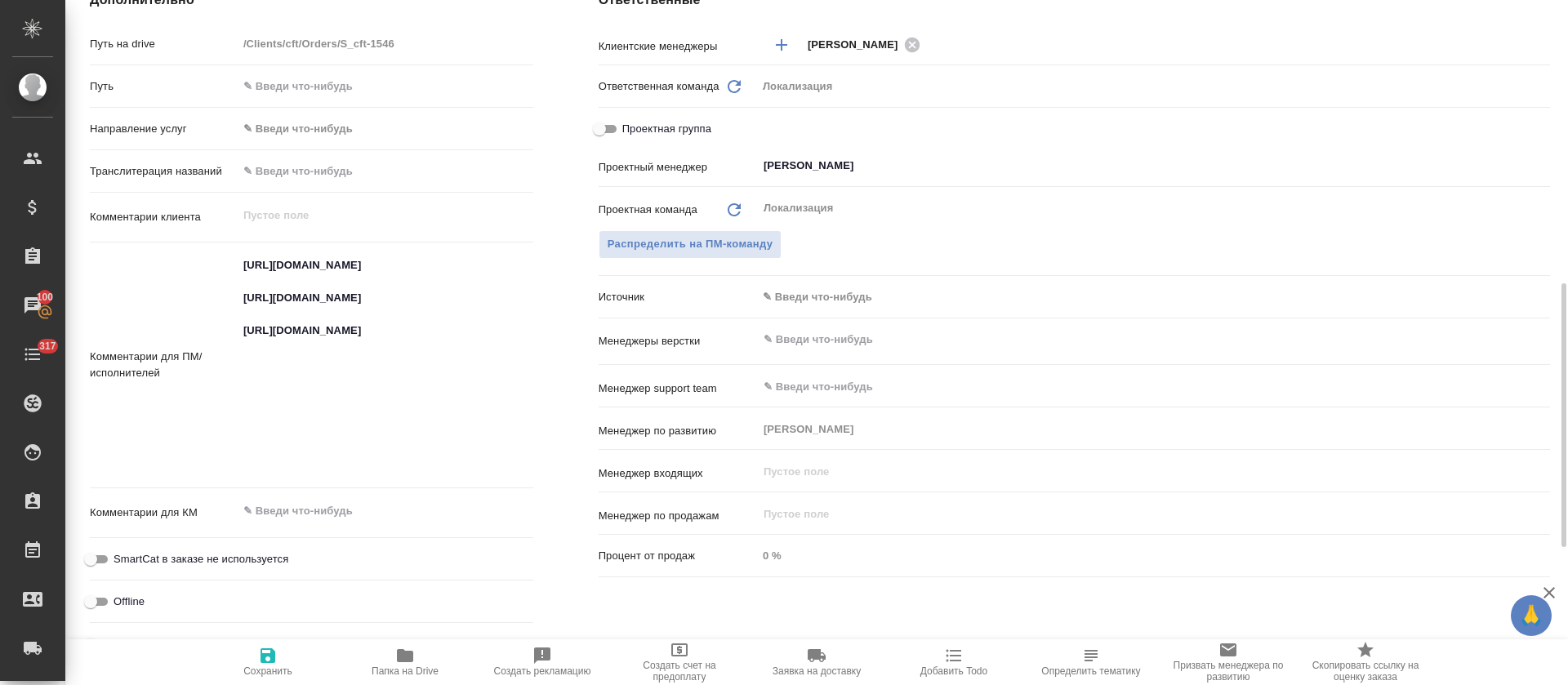
type textarea "x"
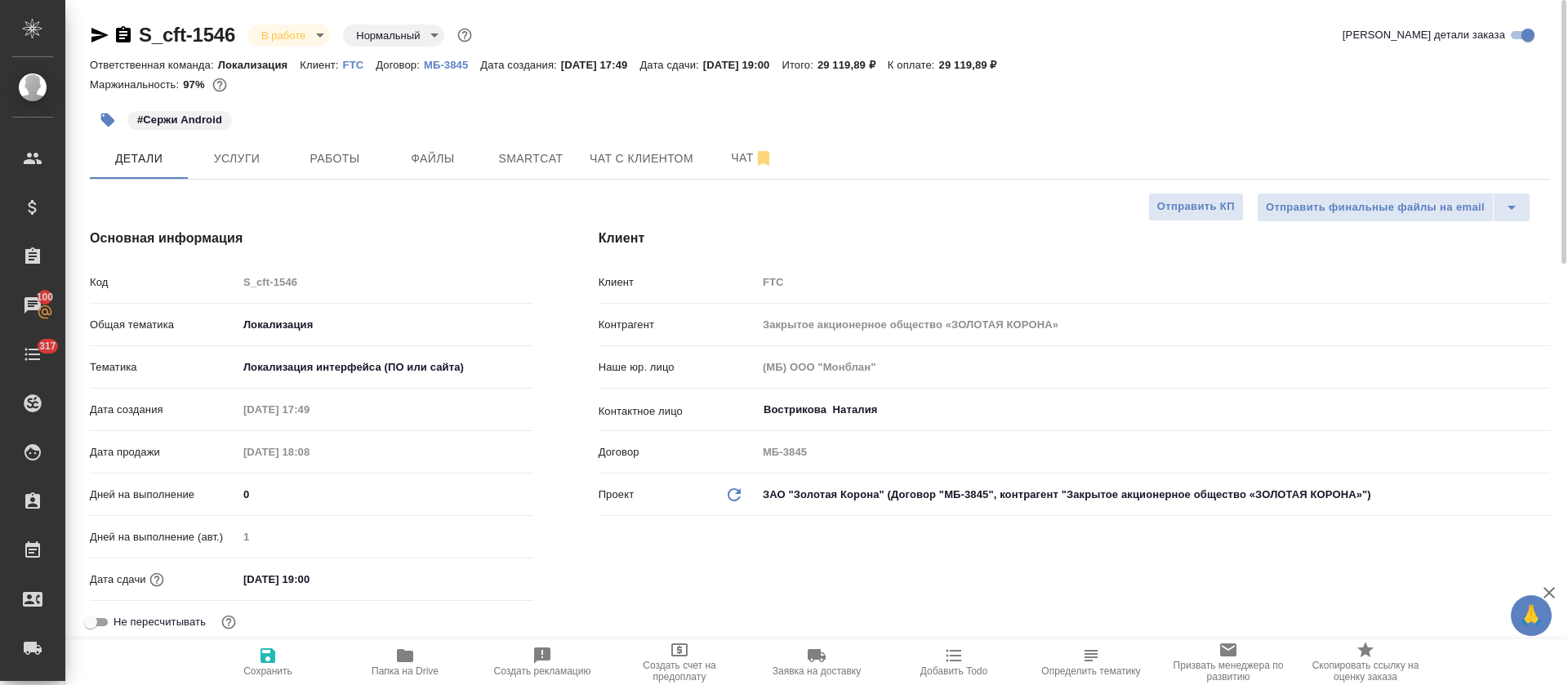
scroll to position [612, 0]
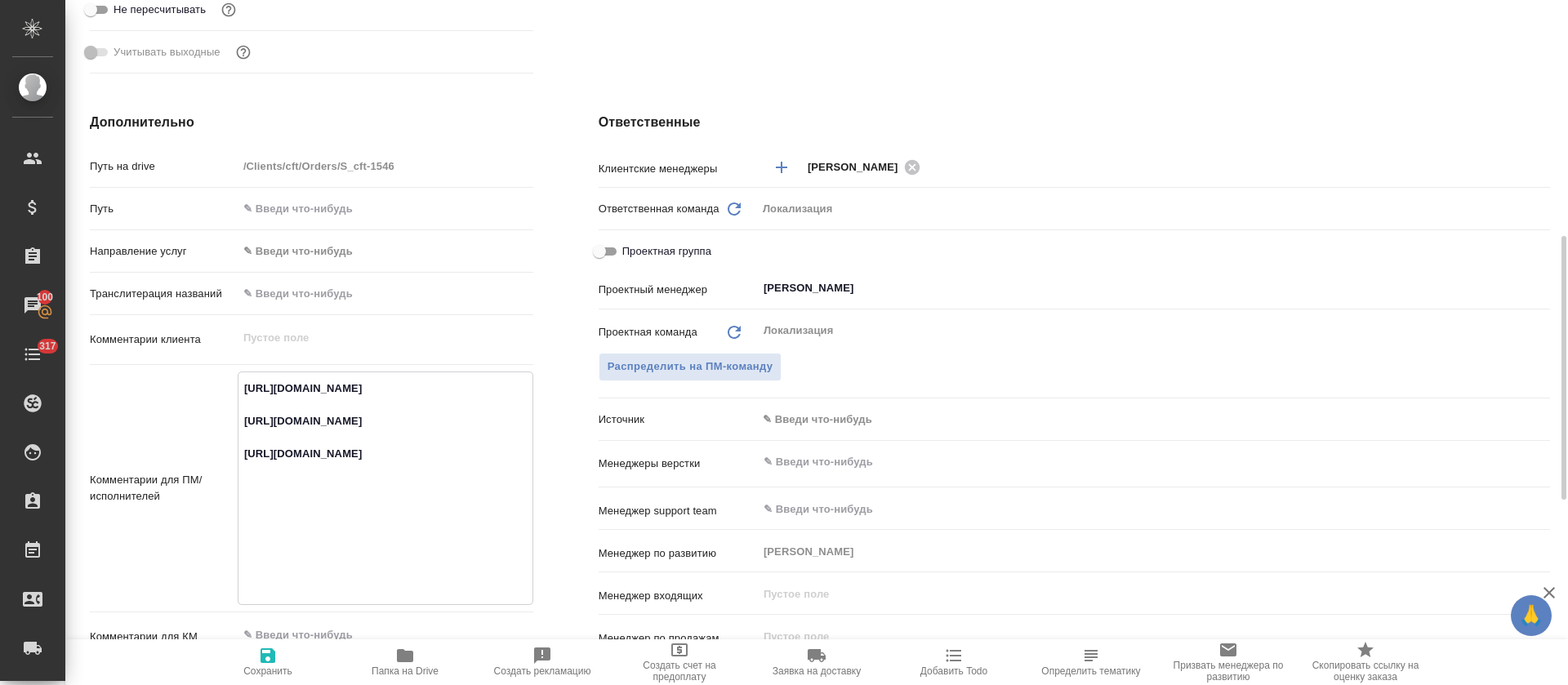
click at [307, 526] on textarea "https://smartcat.com/projects/83fbdc97-7f3c-4db6-867b-8ebb96f778bc/files?target…" at bounding box center [385, 486] width 294 height 224
click at [307, 507] on textarea "https://smartcat.com/projects/83fbdc97-7f3c-4db6-867b-8ebb96f778bc/files?target…" at bounding box center [385, 486] width 294 height 224
type textarea "x"
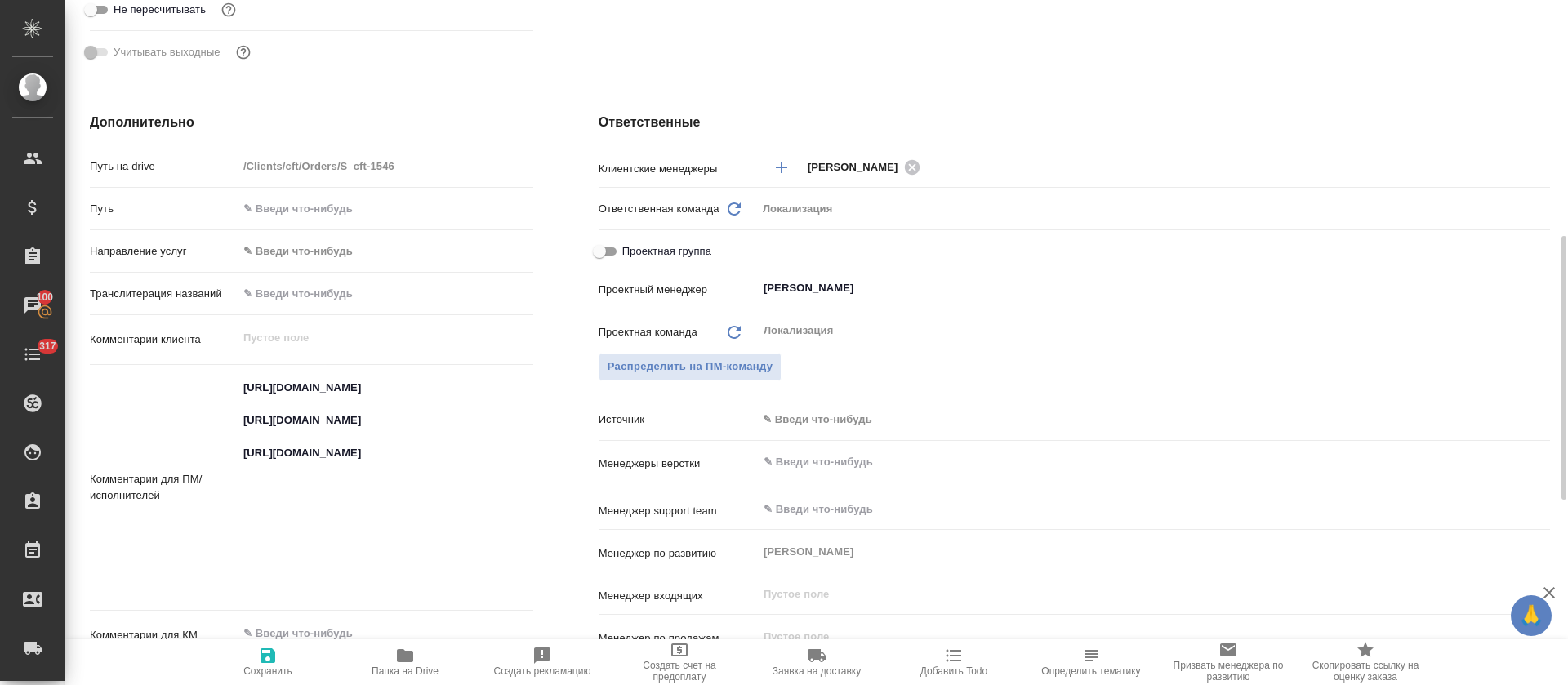
type textarea "x"
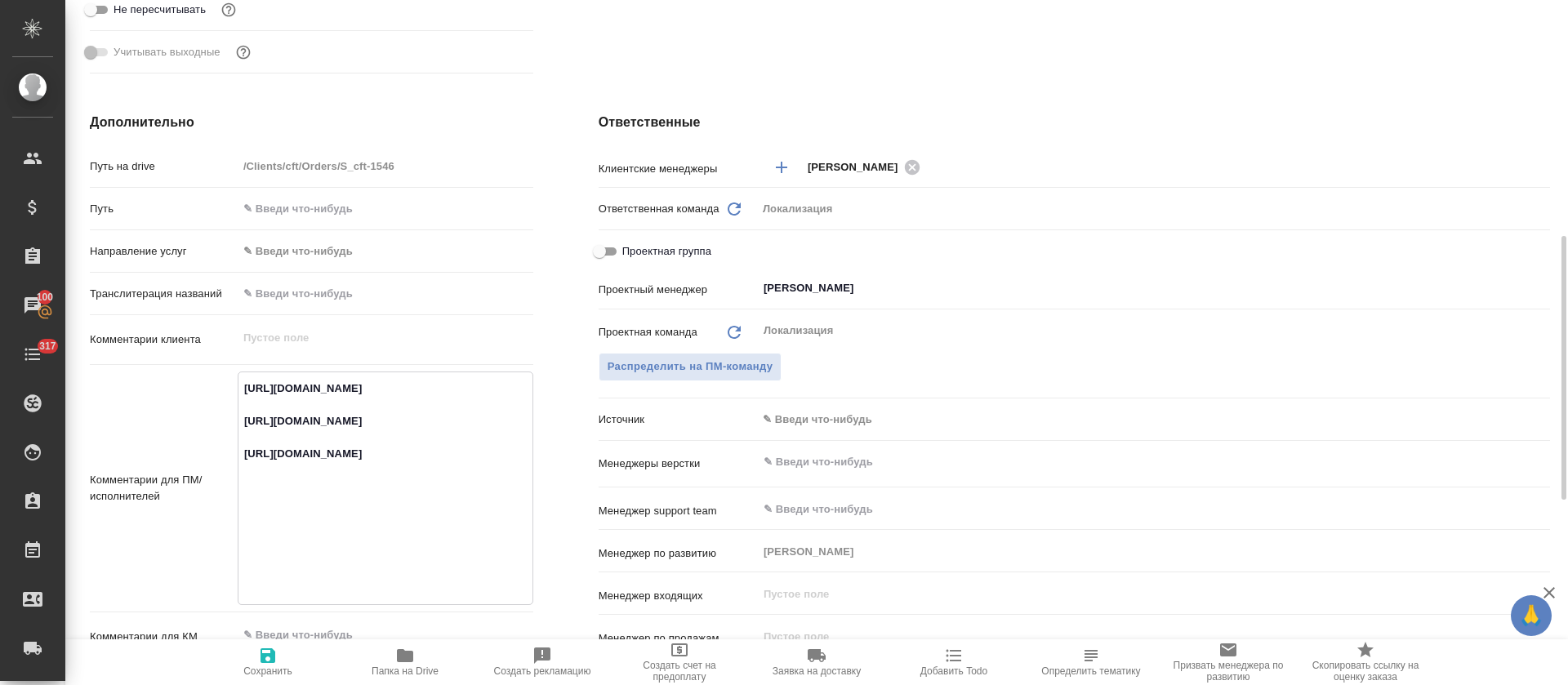
scroll to position [0, 0]
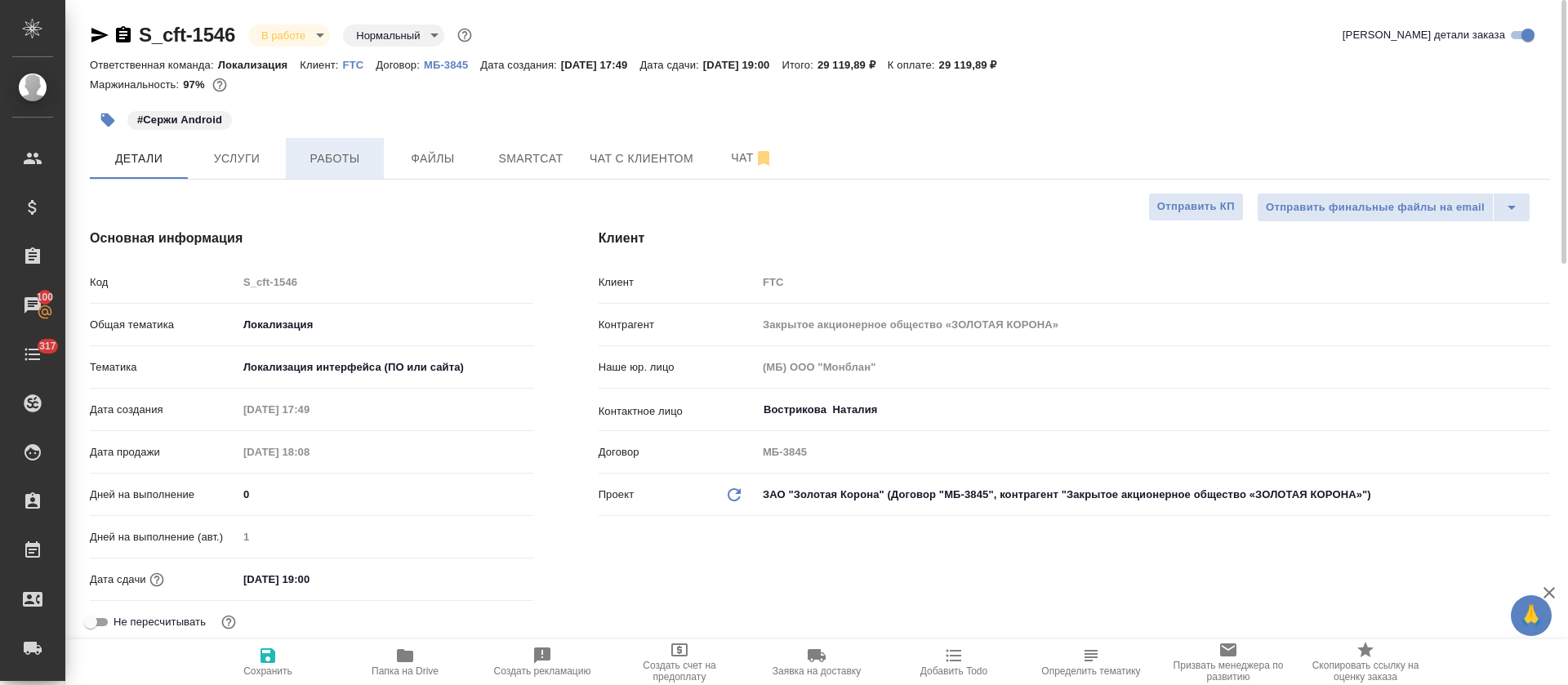
type textarea "x"
click at [333, 142] on button "Работы" at bounding box center [335, 158] width 98 height 41
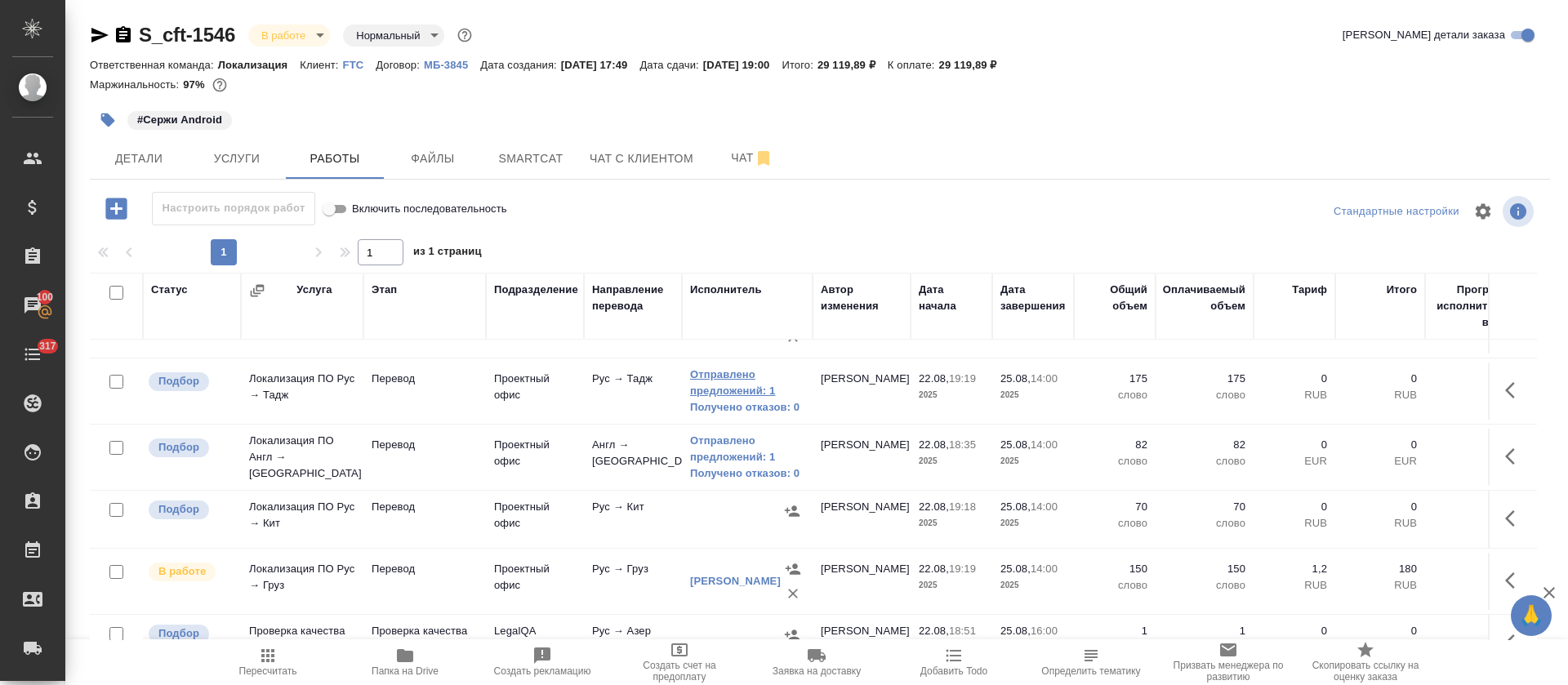
scroll to position [364, 0]
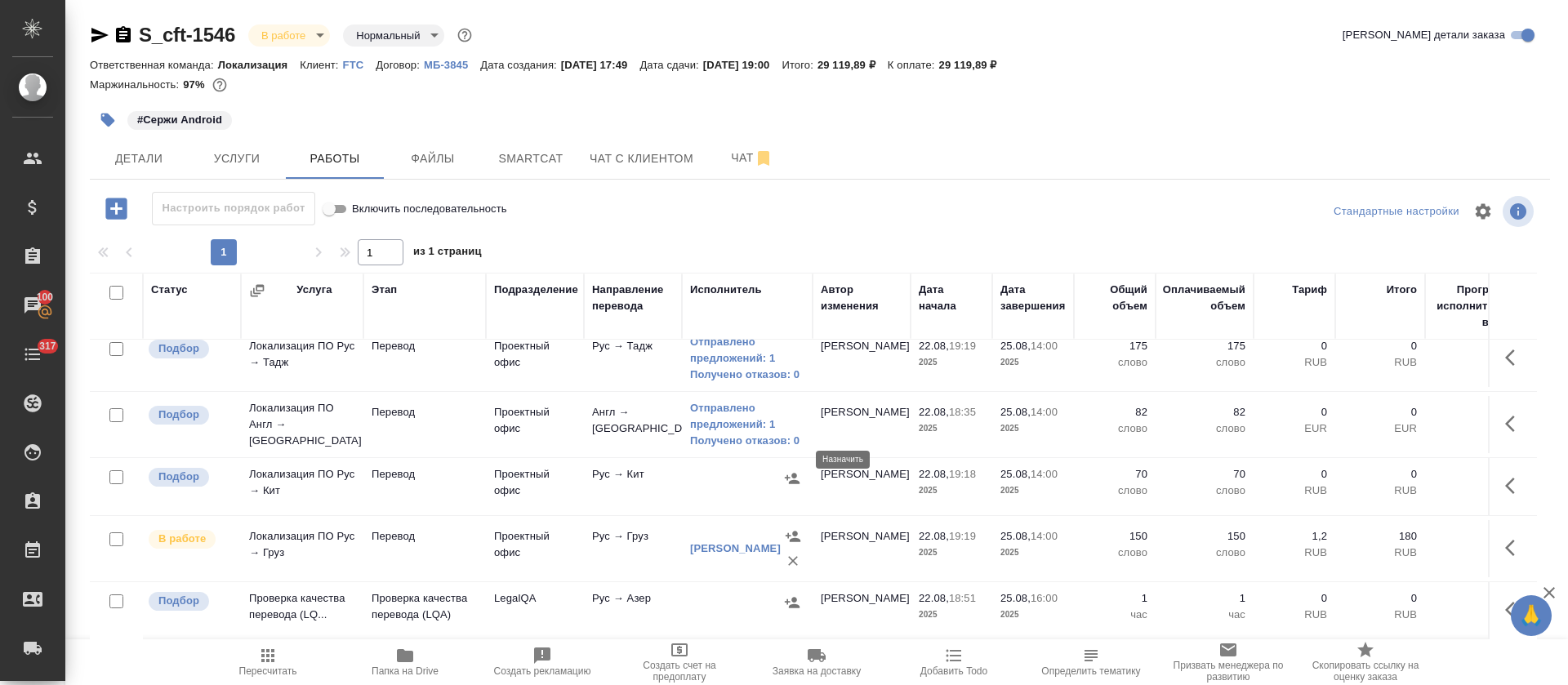
click at [792, 473] on icon "button" at bounding box center [792, 478] width 15 height 11
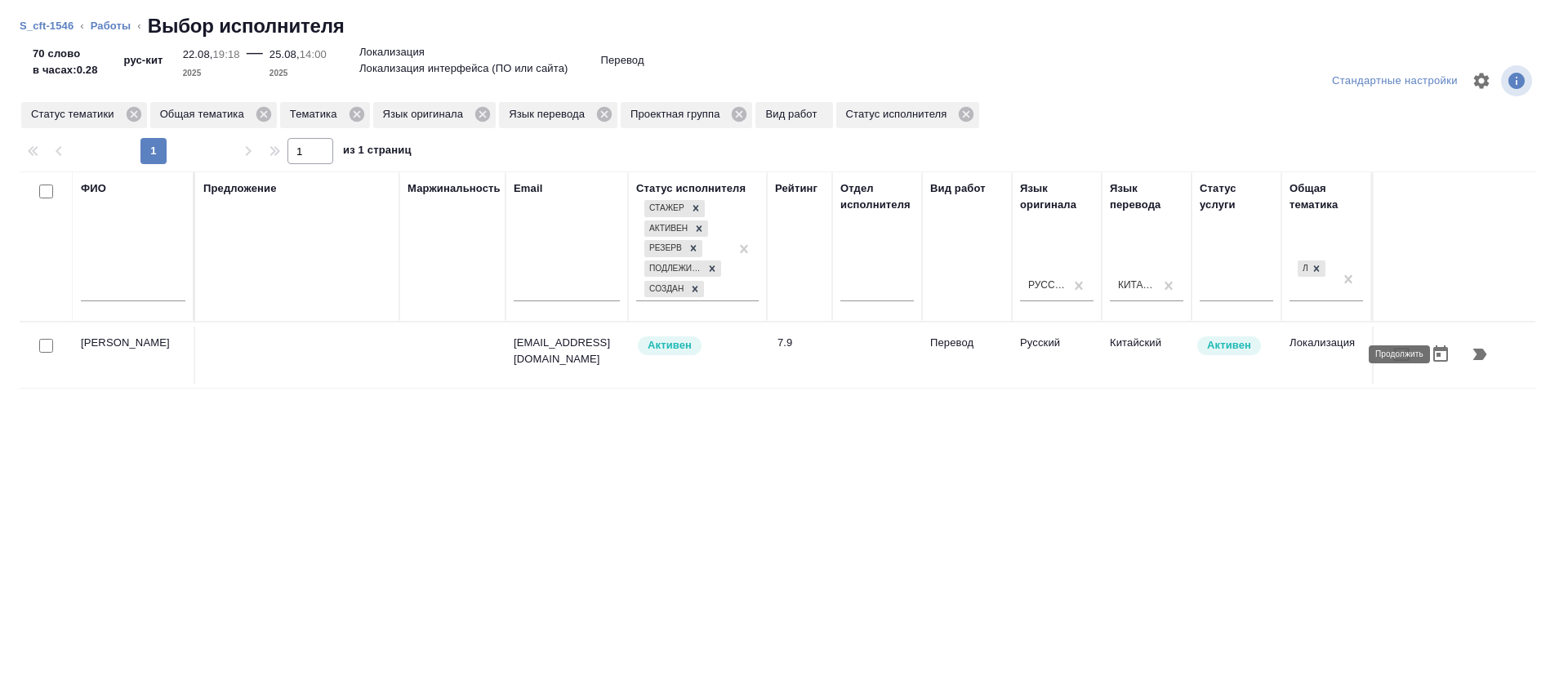
click at [1473, 351] on icon "button" at bounding box center [1480, 354] width 14 height 12
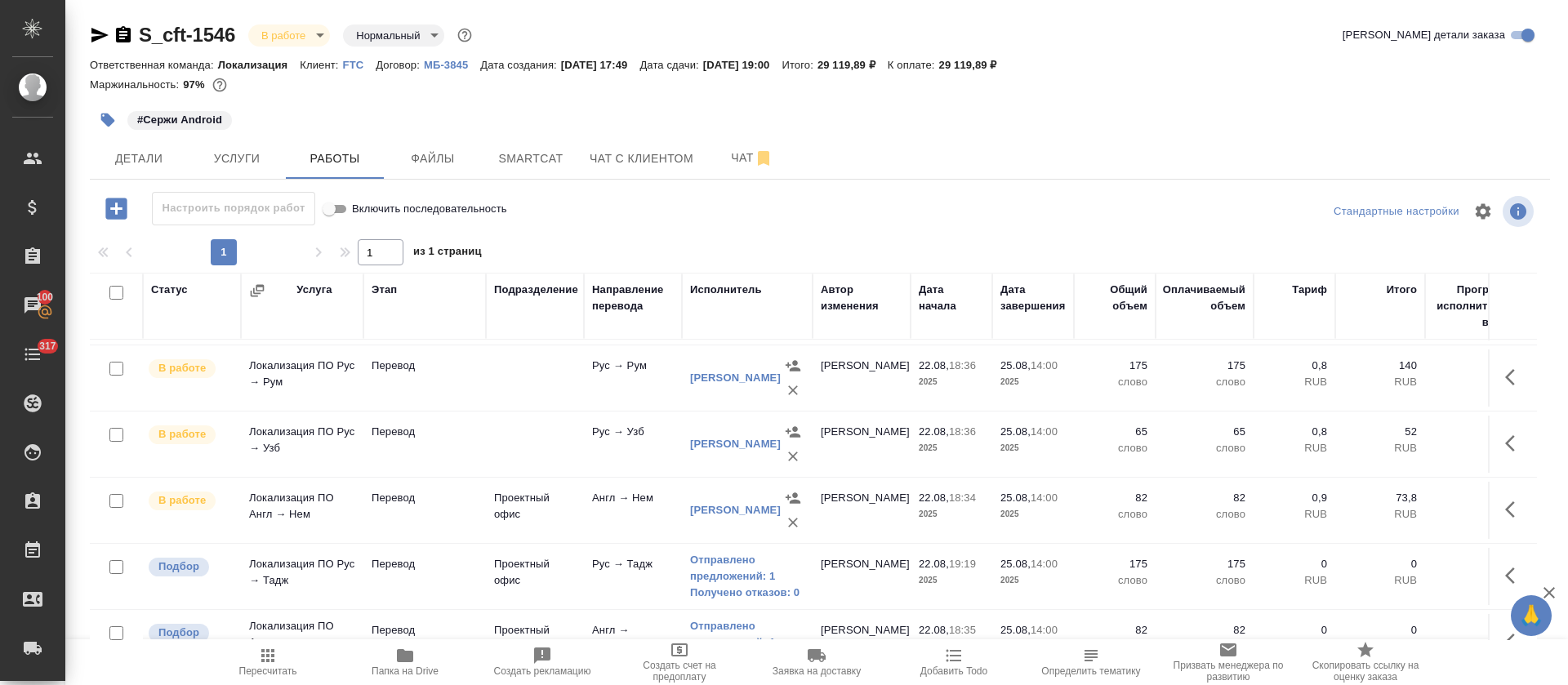
scroll to position [0, 0]
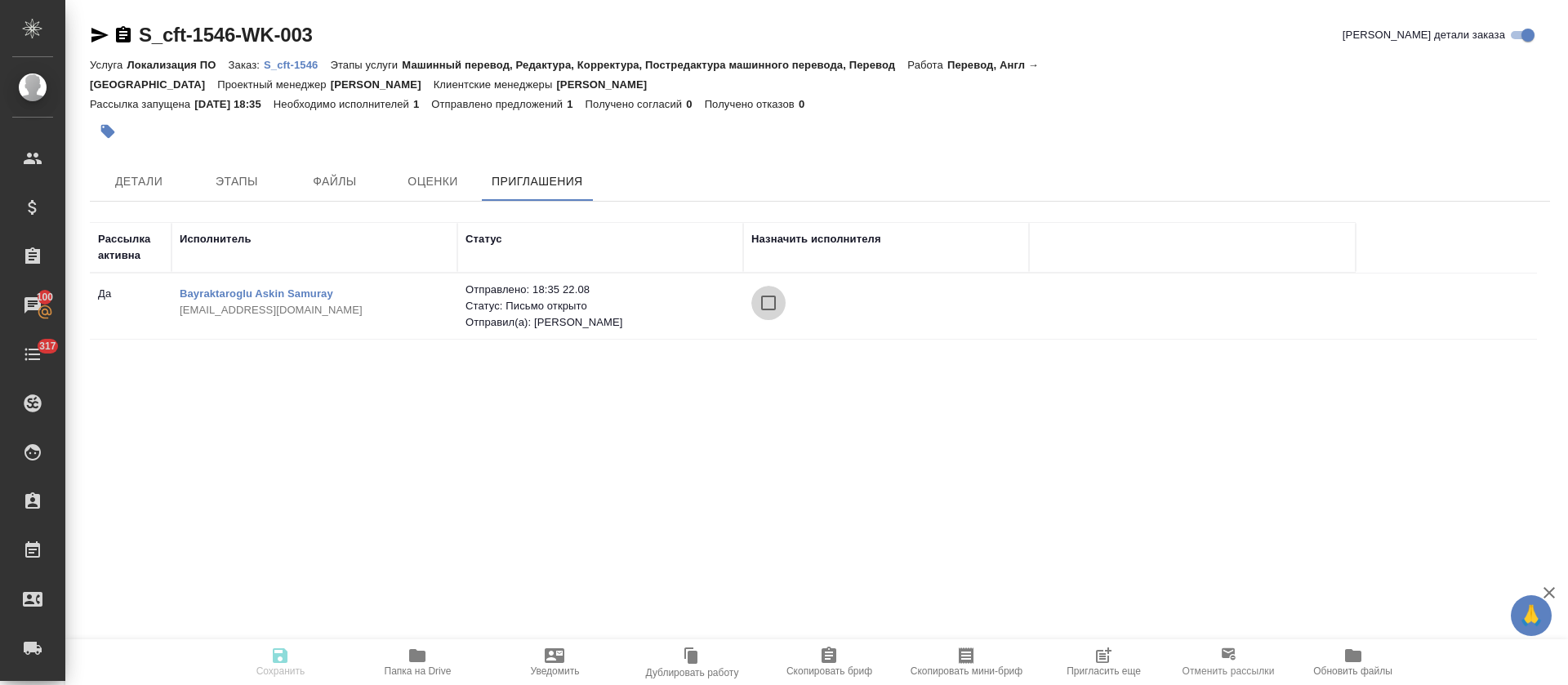
click at [764, 286] on input "checkbox" at bounding box center [769, 303] width 35 height 35
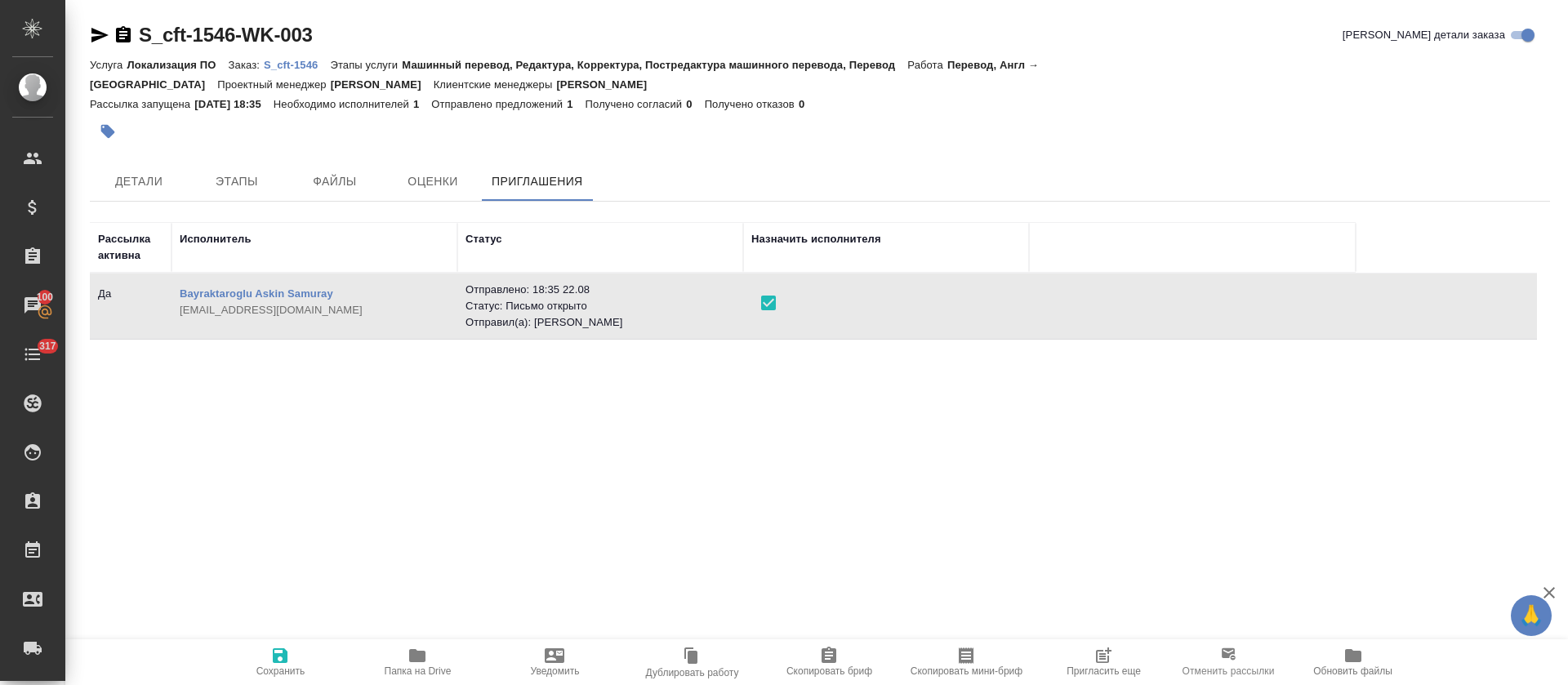
click at [290, 662] on icon "button" at bounding box center [281, 656] width 20 height 20
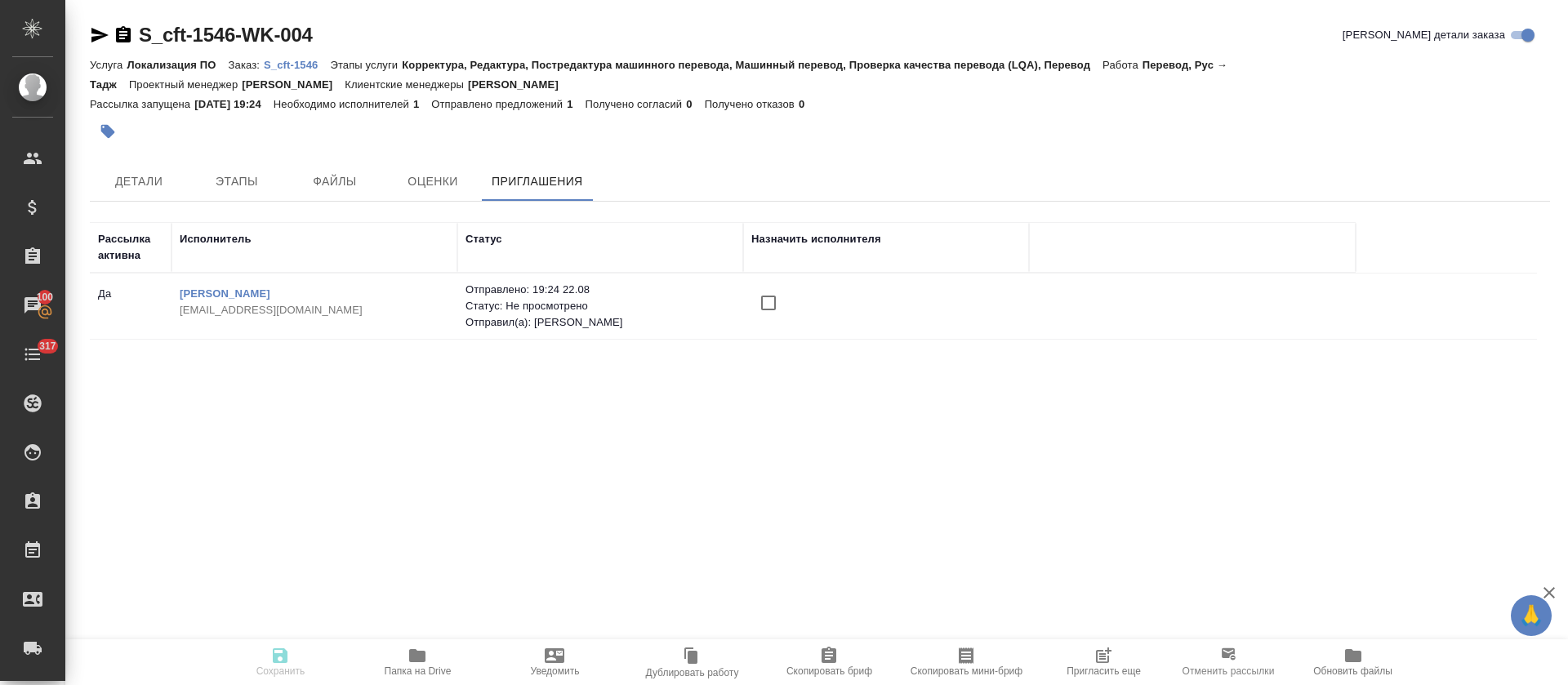
click at [767, 304] on input "checkbox" at bounding box center [769, 303] width 35 height 35
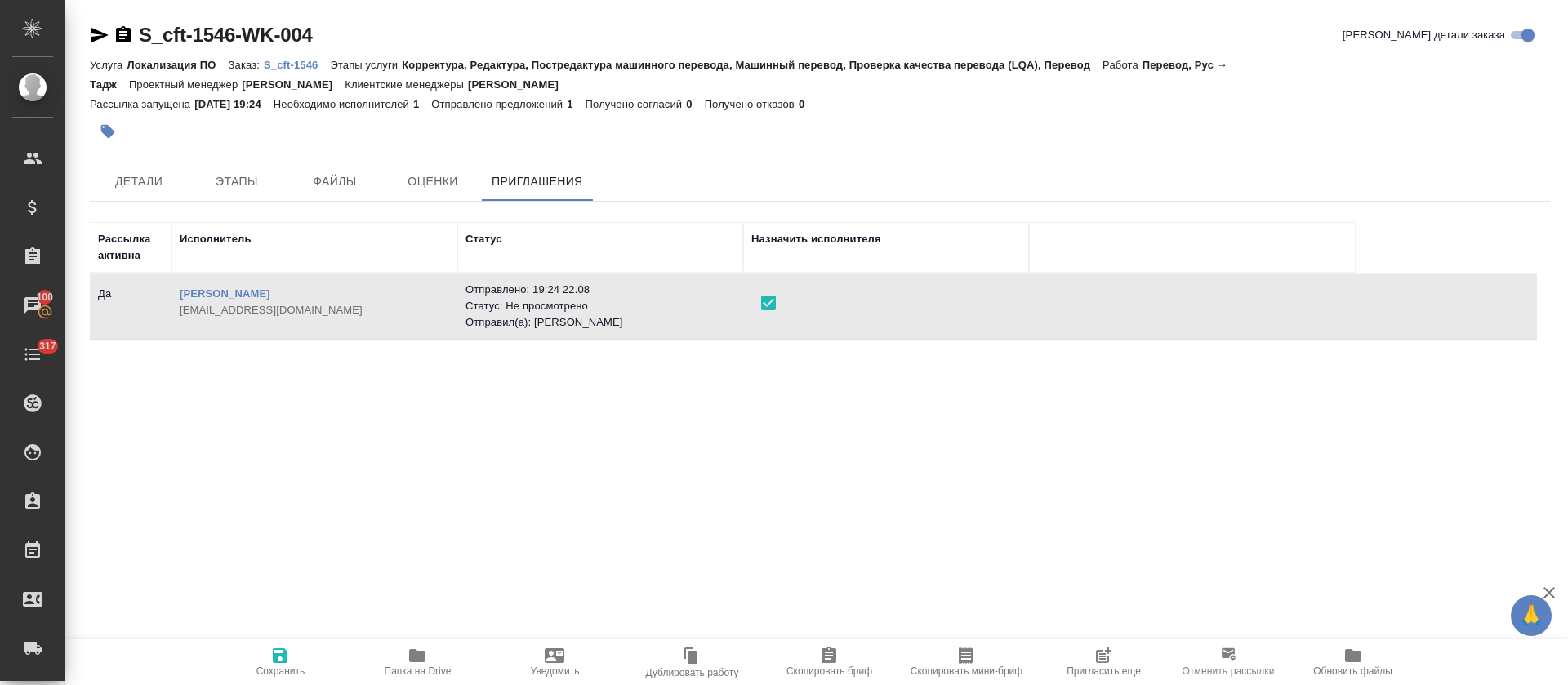
click at [285, 682] on button "Сохранить" at bounding box center [280, 662] width 138 height 46
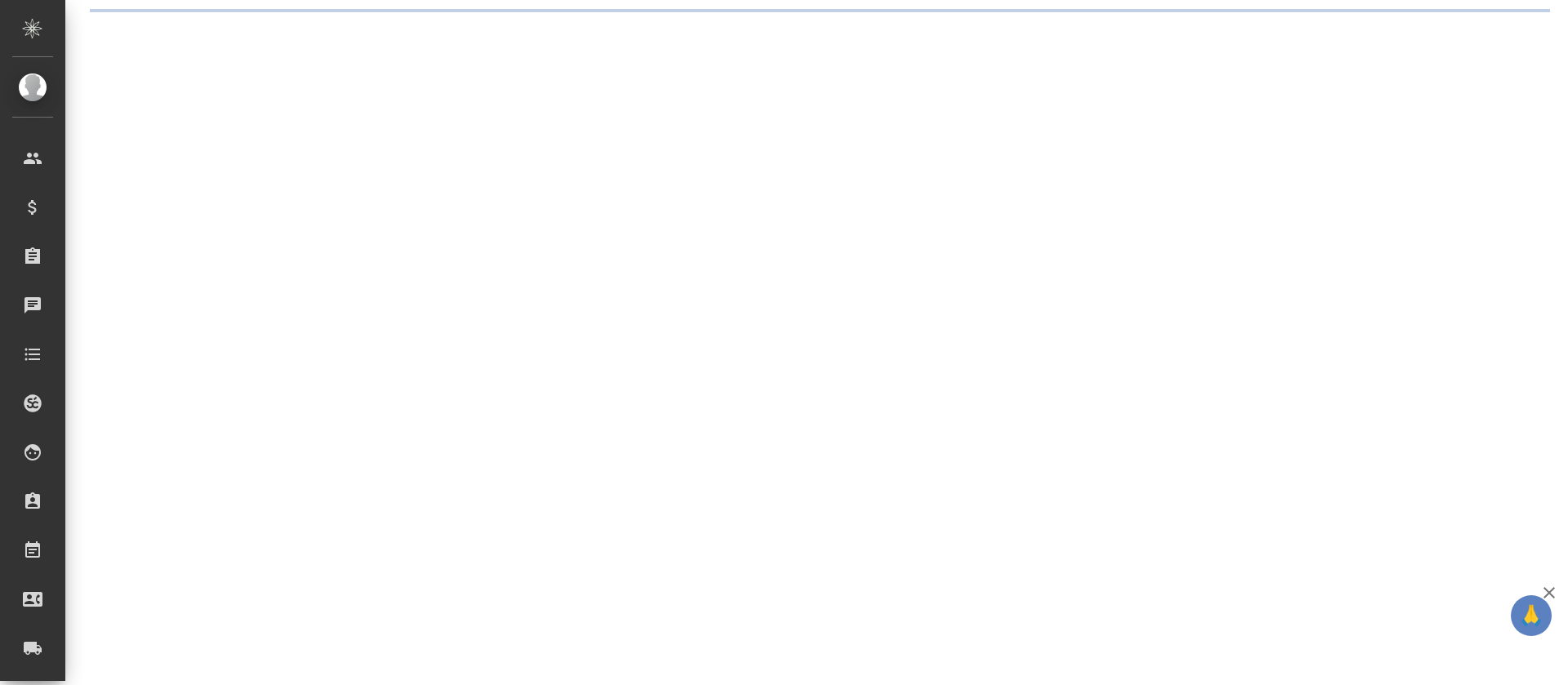
select select "RU"
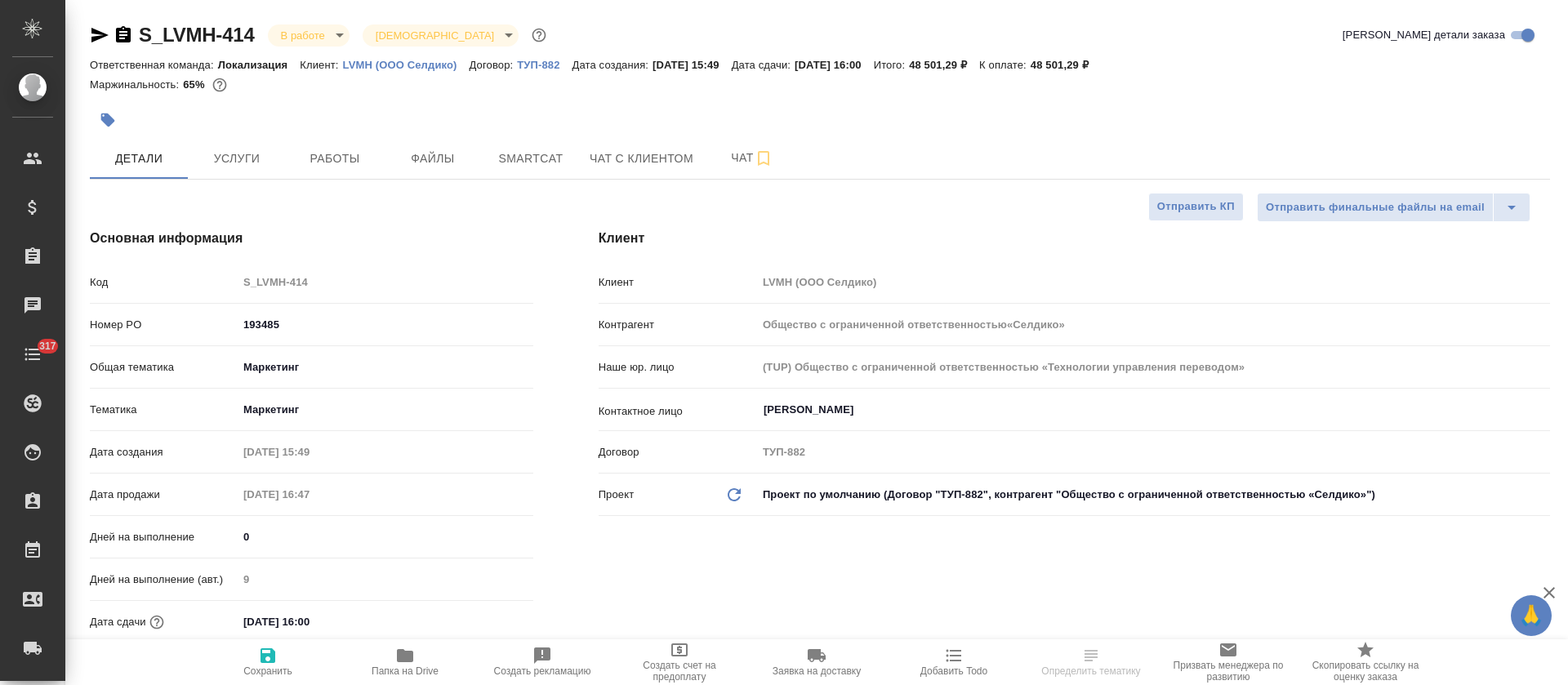
type input "Общество с ограниченной ответственностью«Селдико»"
type textarea "x"
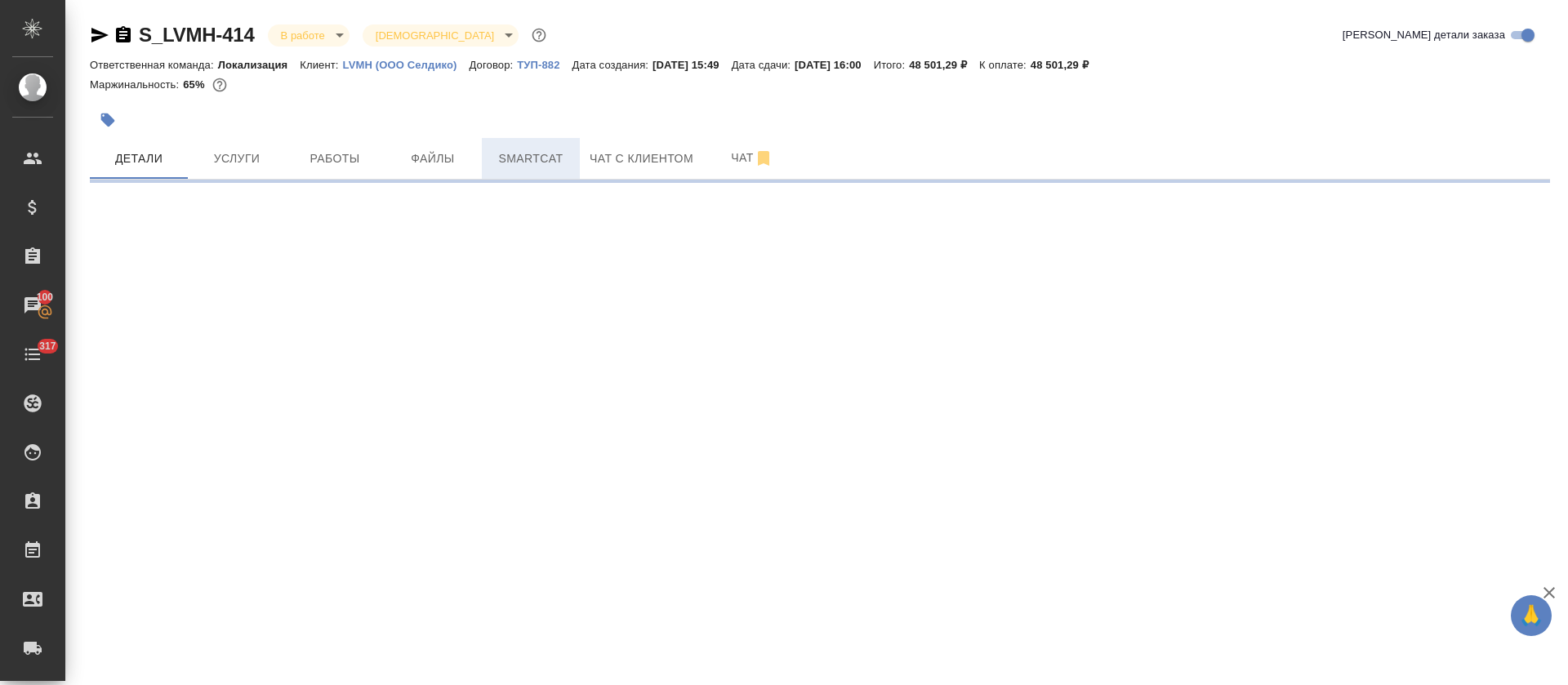
click at [565, 172] on button "Smartcat" at bounding box center [531, 158] width 98 height 41
select select "RU"
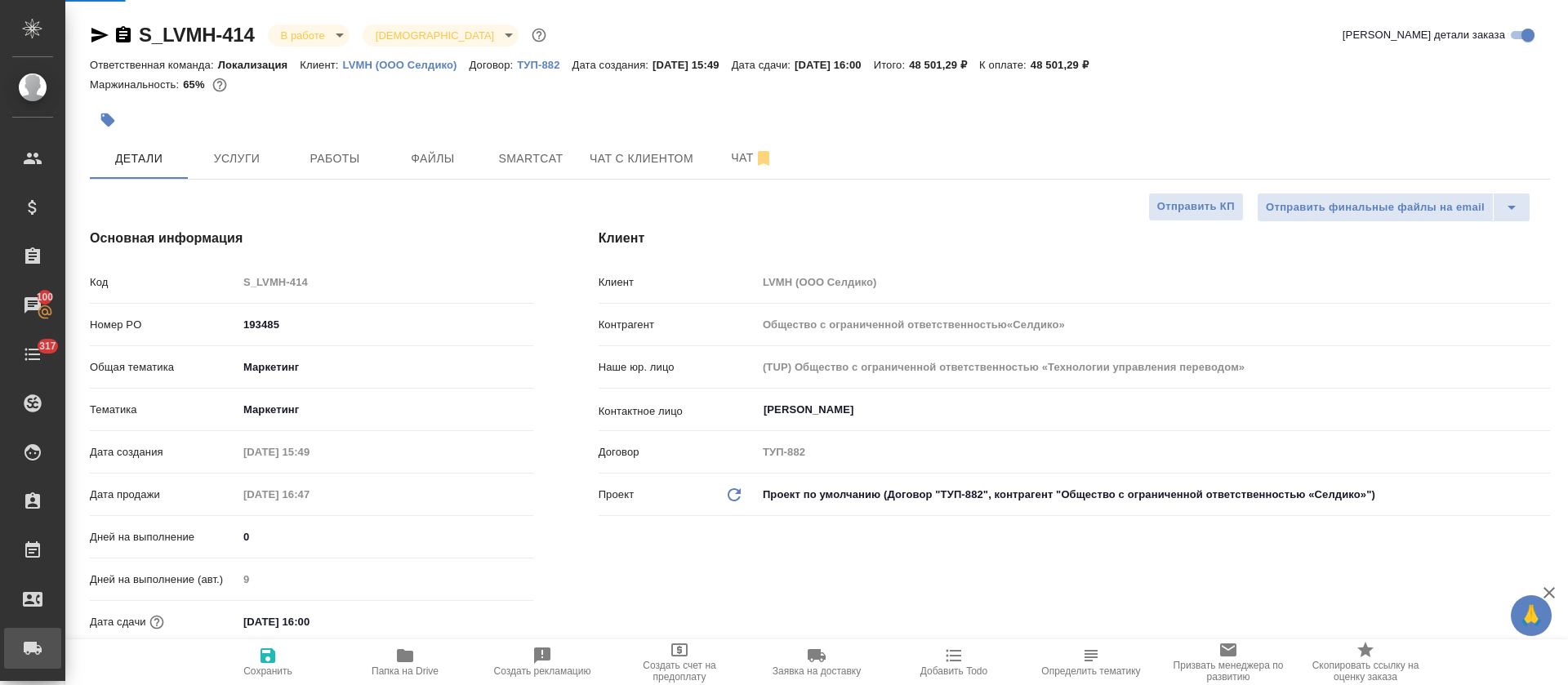
type input "Общество с ограниченной ответственностью«Селдико»"
type textarea "x"
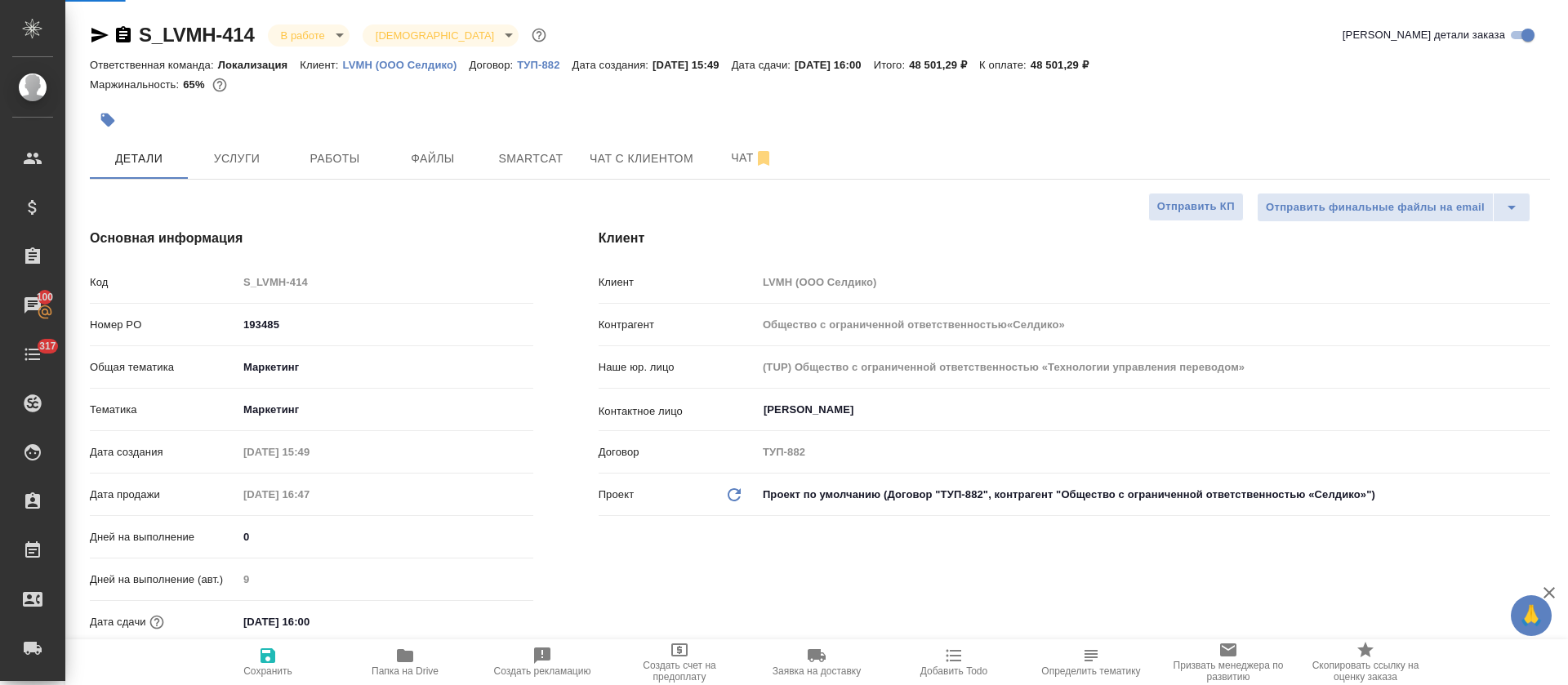
type textarea "x"
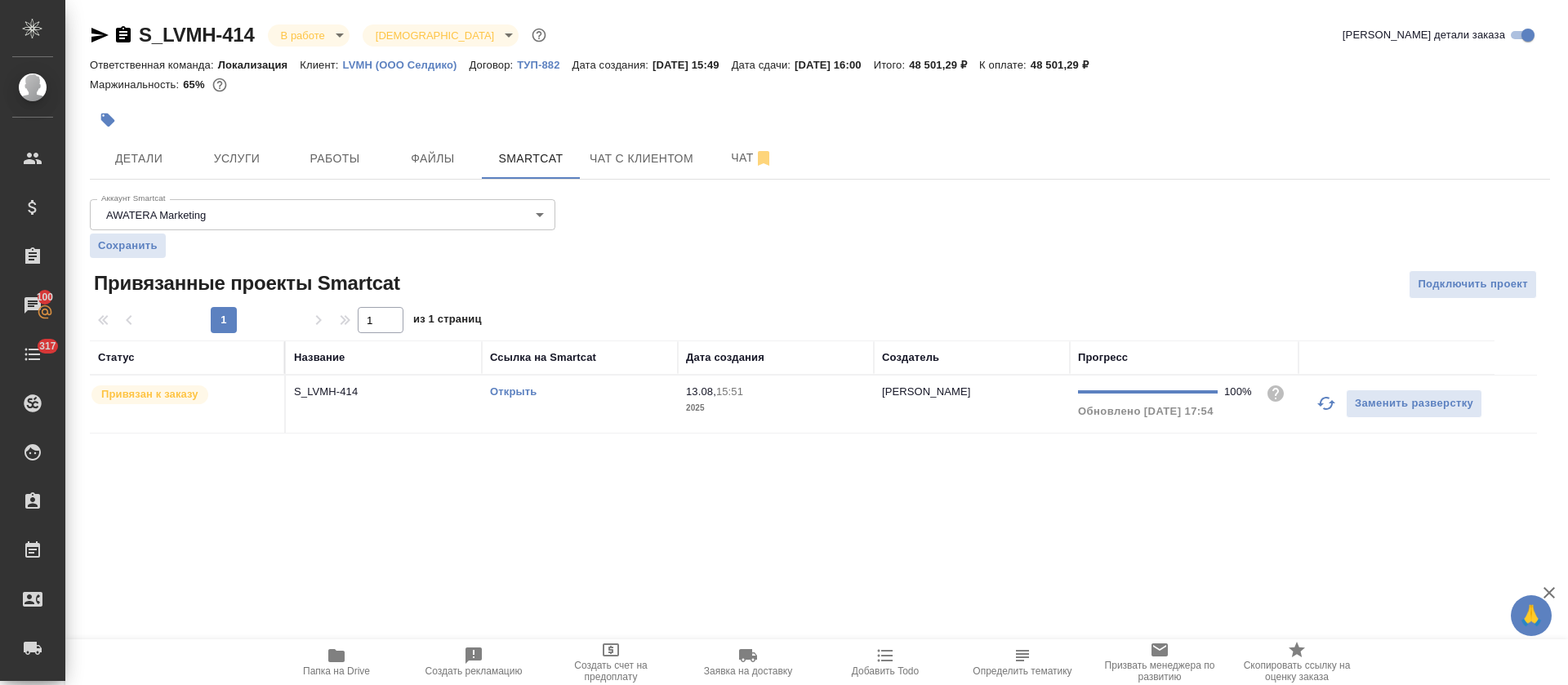
click at [492, 389] on link "Открыть" at bounding box center [513, 391] width 46 height 12
click at [614, 394] on div "Открыть" at bounding box center [579, 392] width 179 height 16
click at [351, 171] on button "Работы" at bounding box center [335, 158] width 98 height 41
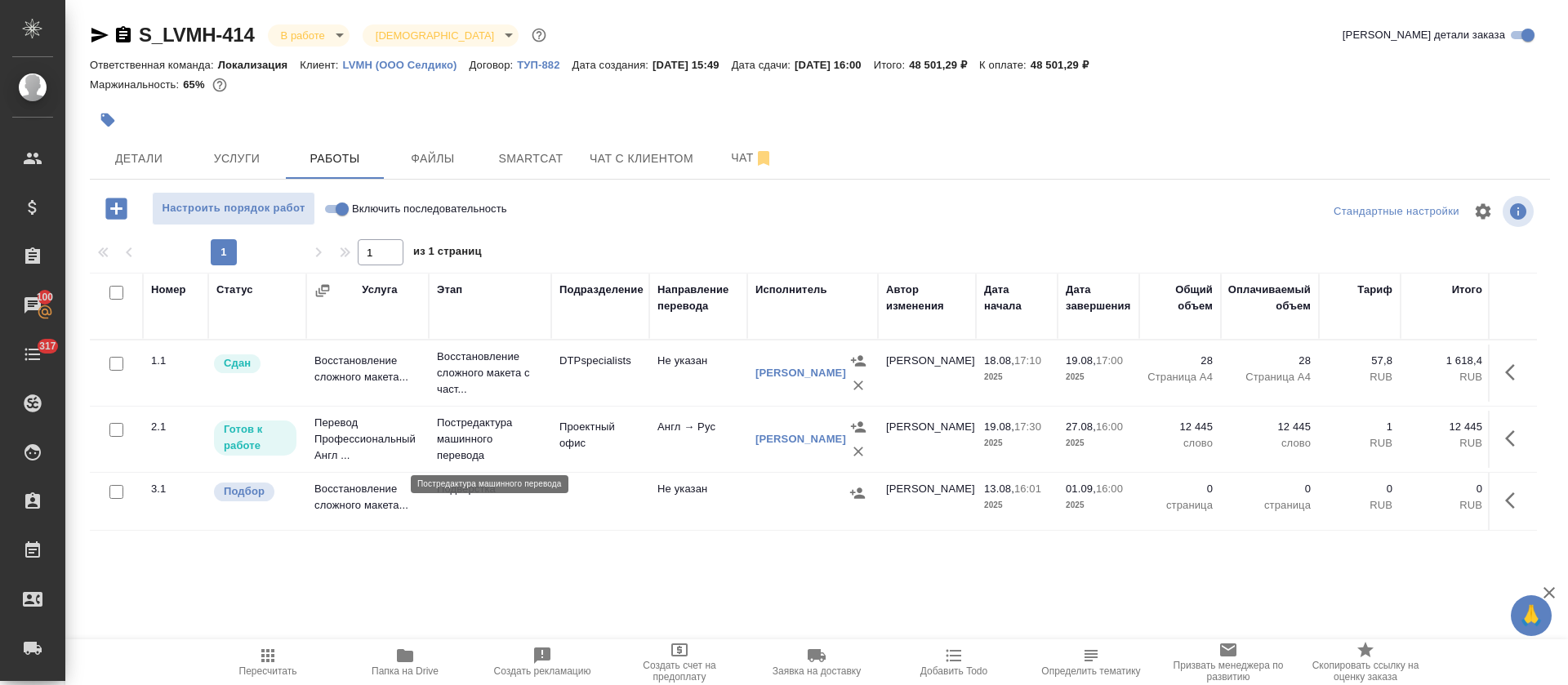
click at [516, 437] on p "Постредактура машинного перевода" at bounding box center [489, 439] width 107 height 49
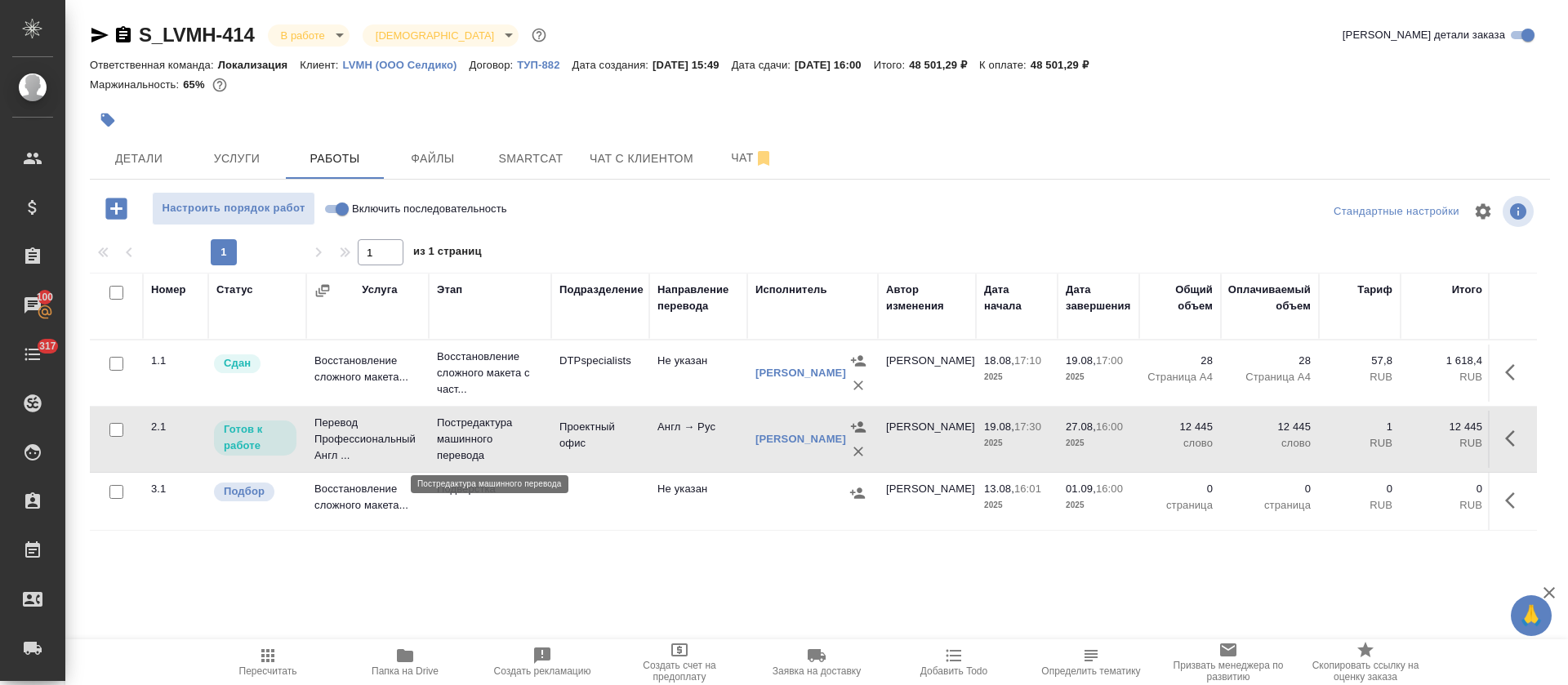
click at [516, 437] on p "Постредактура машинного перевода" at bounding box center [489, 439] width 107 height 49
click at [1514, 494] on icon "button" at bounding box center [1510, 500] width 10 height 16
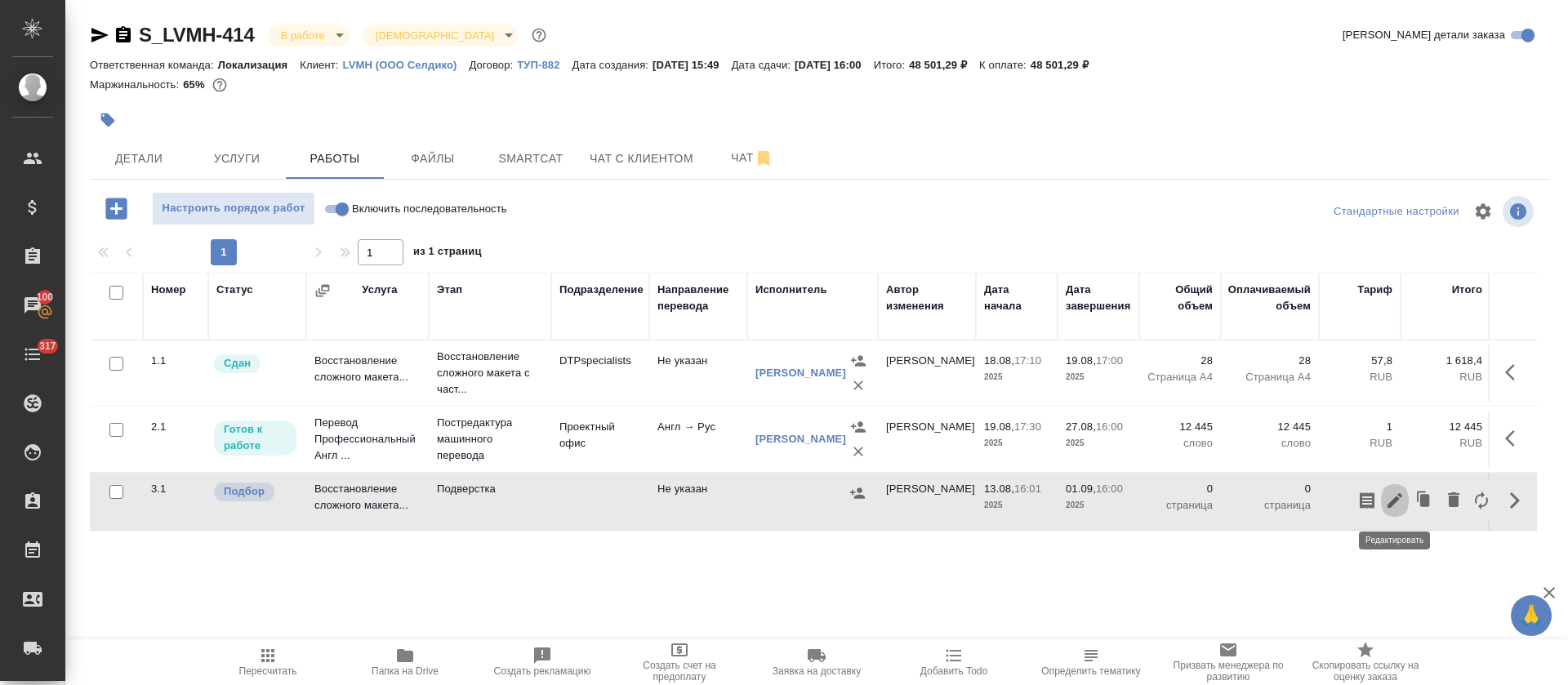
click at [1393, 500] on icon "button" at bounding box center [1395, 500] width 15 height 15
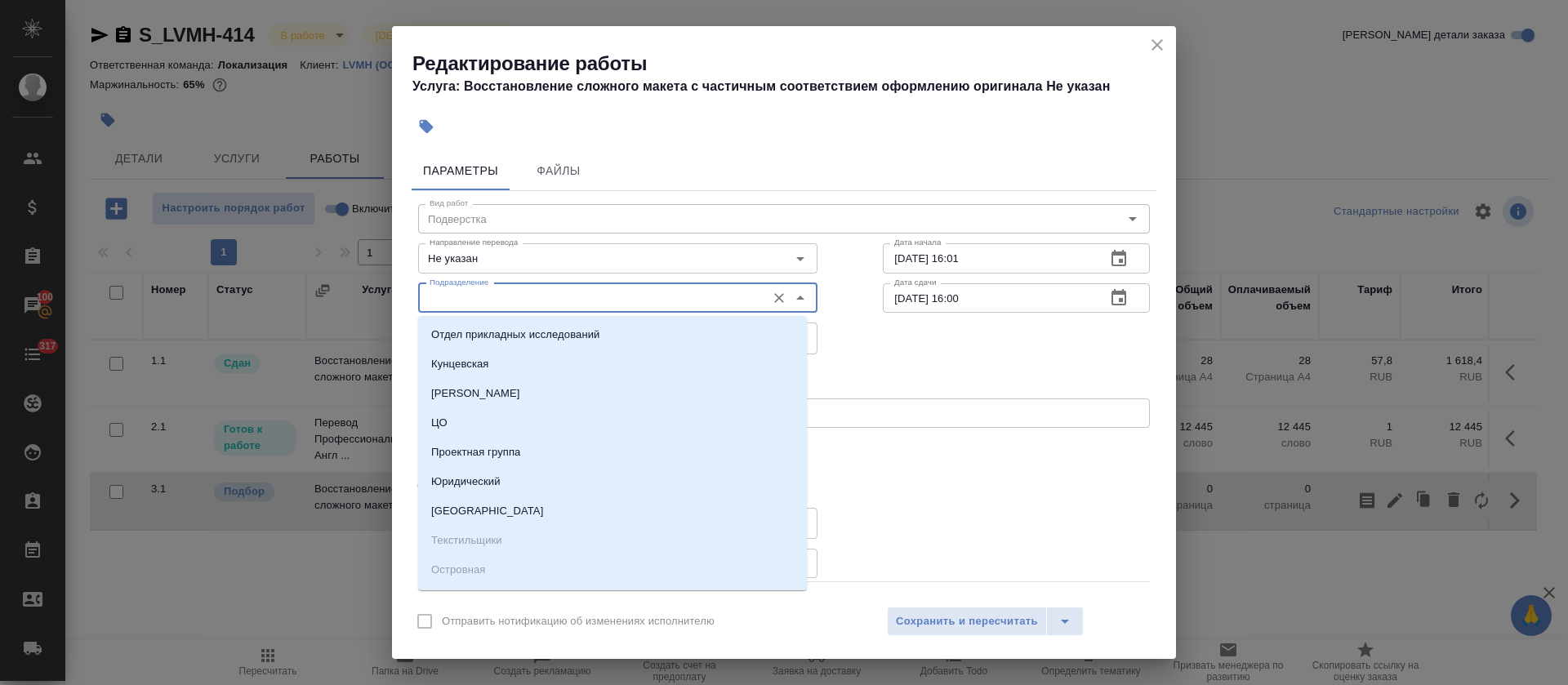
click at [523, 299] on input "Подразделение" at bounding box center [589, 298] width 334 height 20
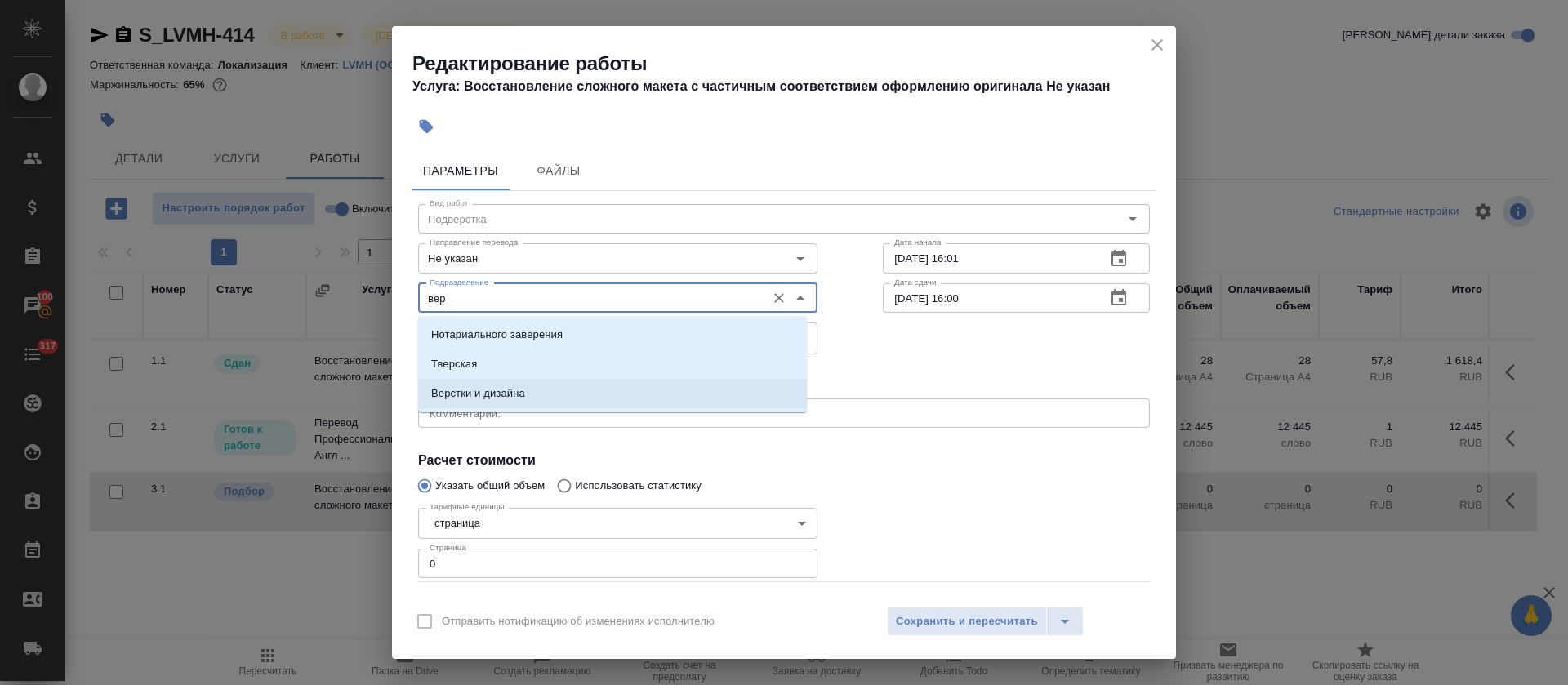
click at [521, 385] on p "Верстки и дизайна" at bounding box center [477, 394] width 94 height 16
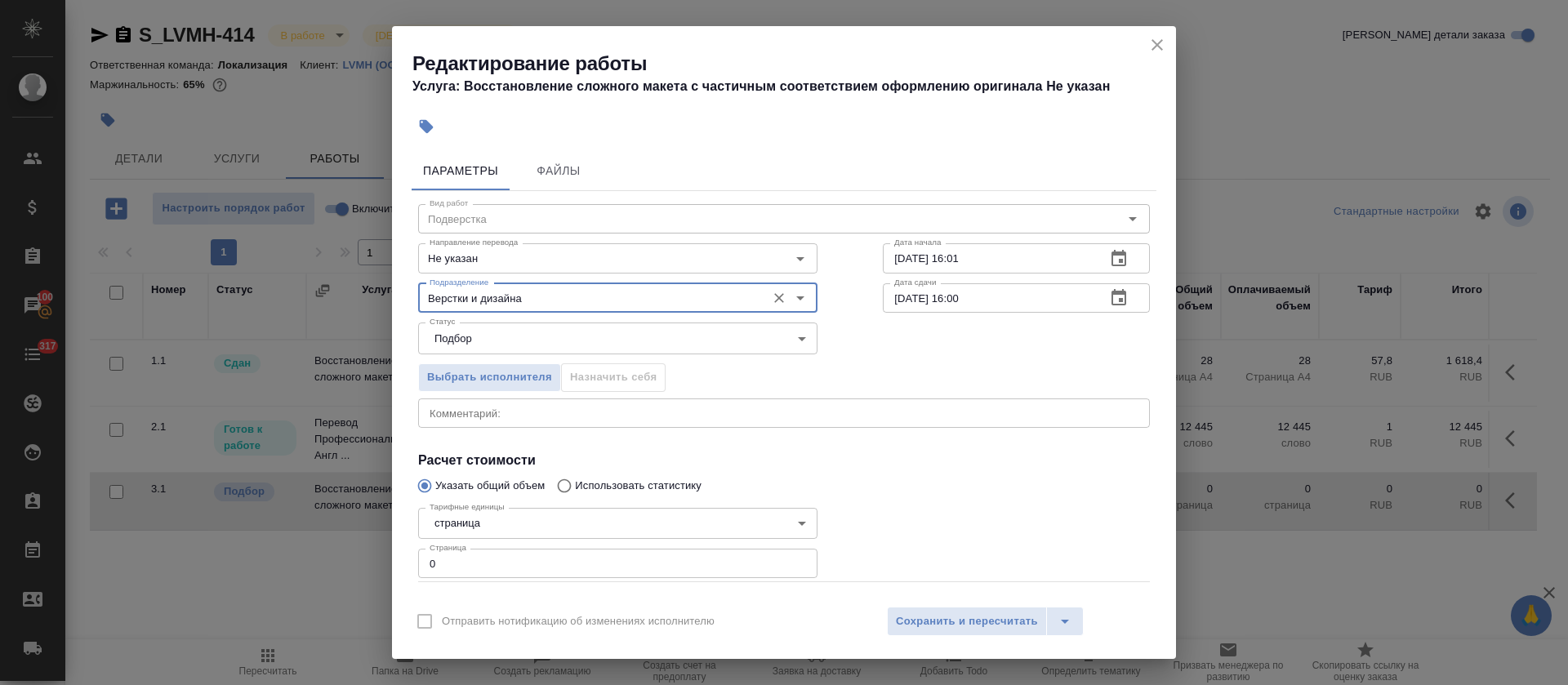
type input "Верстки и дизайна"
click at [1112, 251] on icon "button" at bounding box center [1119, 258] width 15 height 16
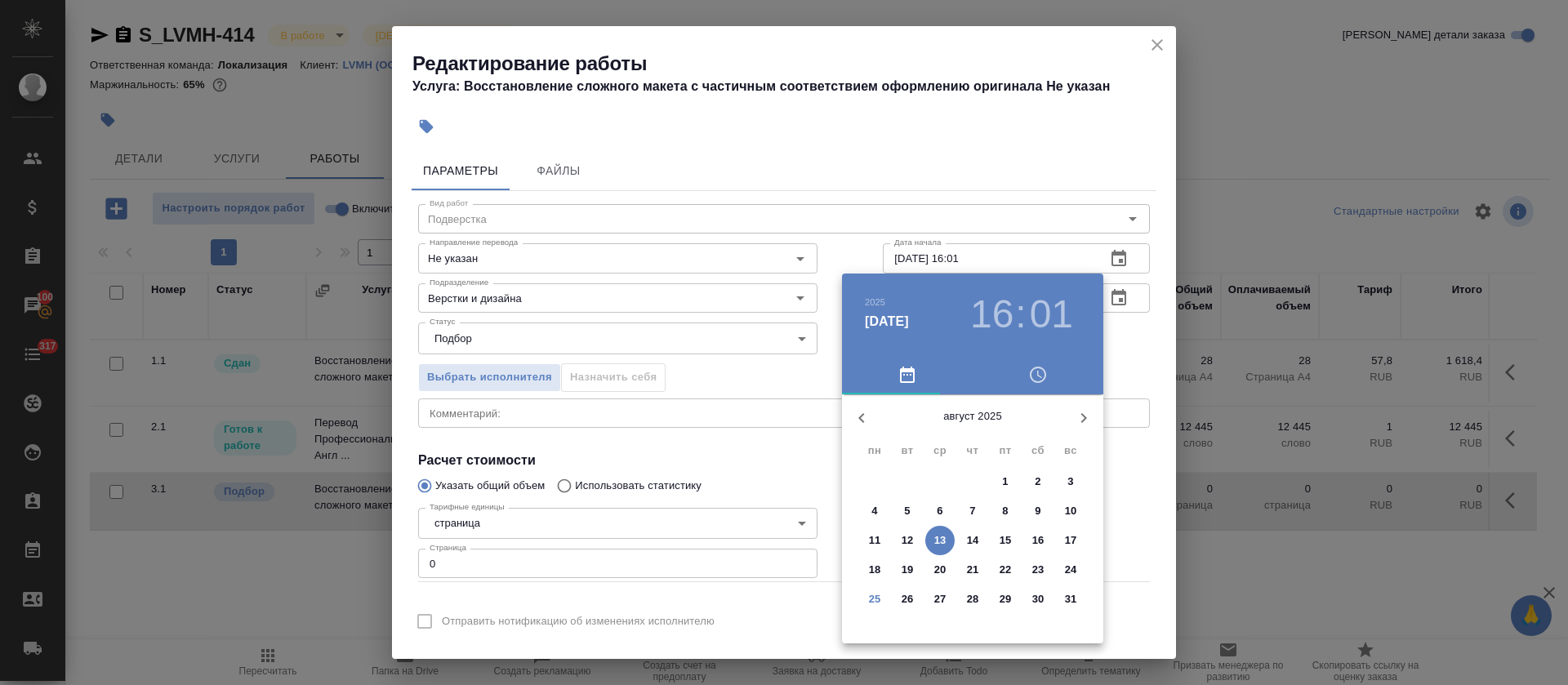
click at [869, 601] on p "25" at bounding box center [875, 599] width 12 height 16
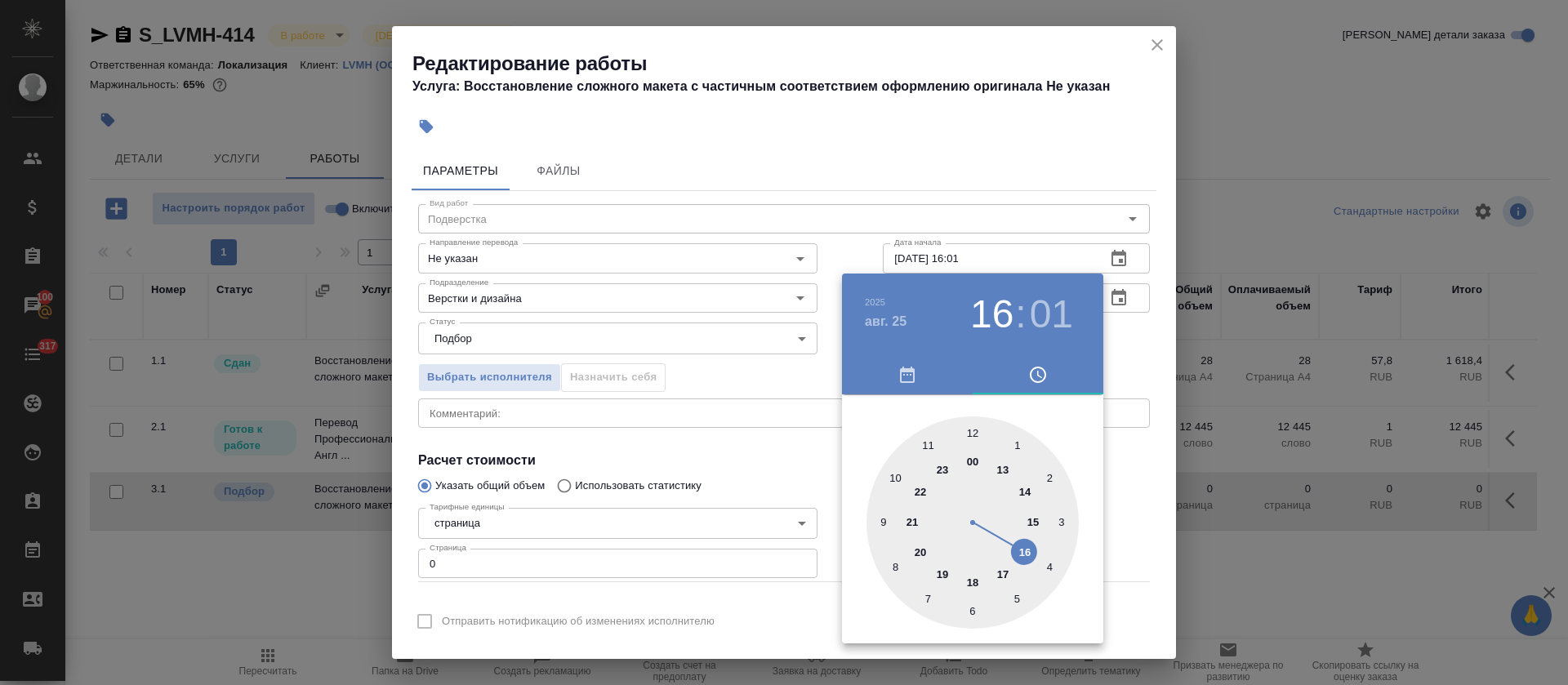
click at [967, 435] on div at bounding box center [972, 522] width 212 height 212
type input "25.08.2025 12:00"
click at [969, 432] on div at bounding box center [972, 522] width 212 height 212
click at [797, 390] on div at bounding box center [784, 342] width 1568 height 685
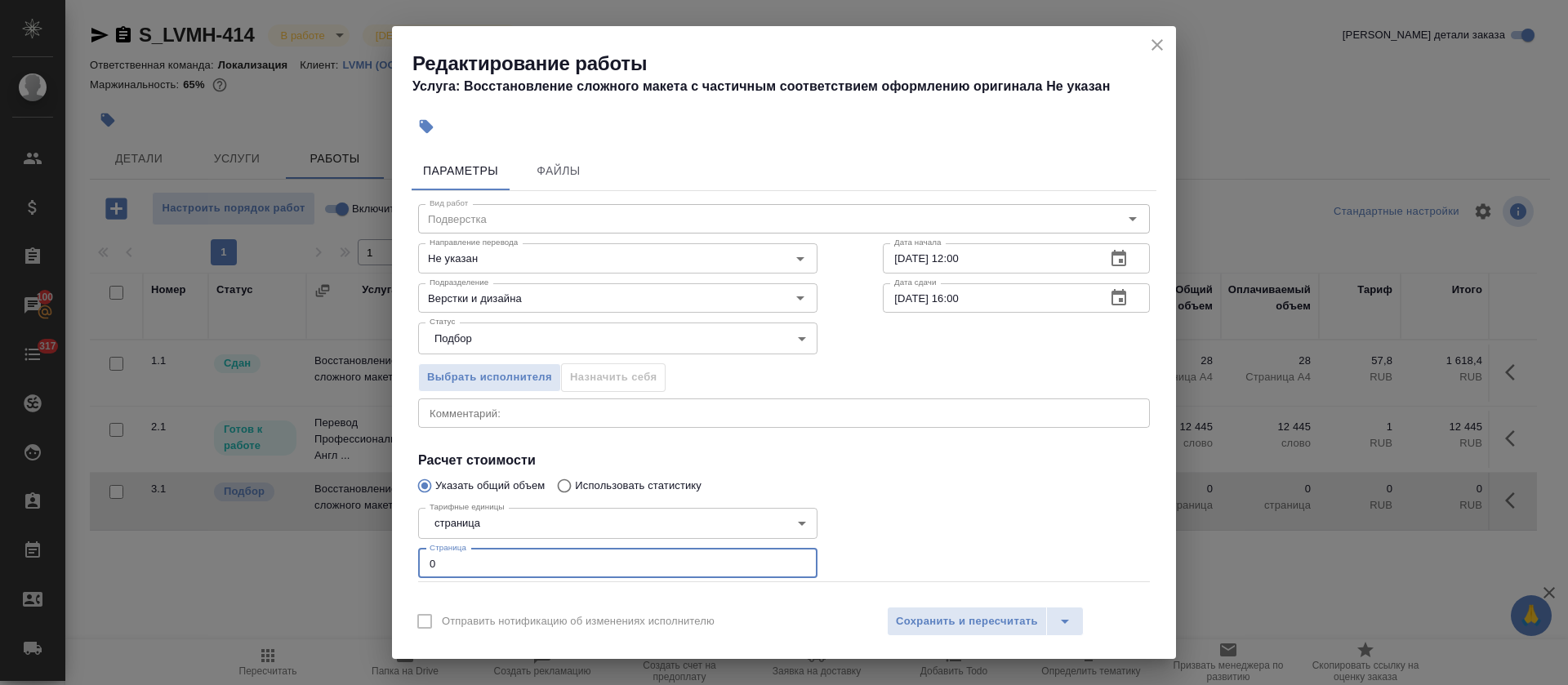
click at [425, 557] on input "0" at bounding box center [618, 563] width 399 height 29
type input "28"
click at [1109, 295] on icon "button" at bounding box center [1119, 298] width 20 height 20
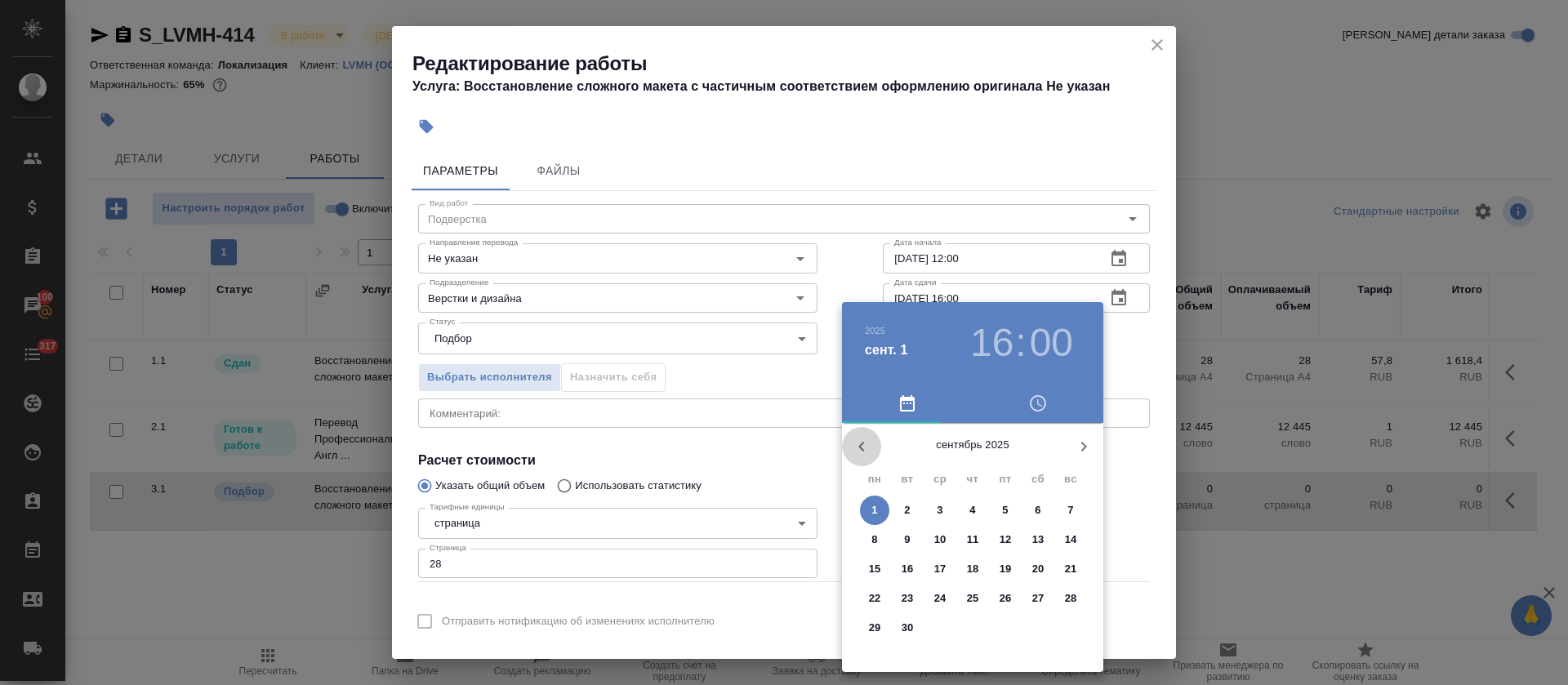
click at [857, 454] on icon "button" at bounding box center [862, 446] width 20 height 20
click at [866, 626] on span "25" at bounding box center [875, 628] width 29 height 16
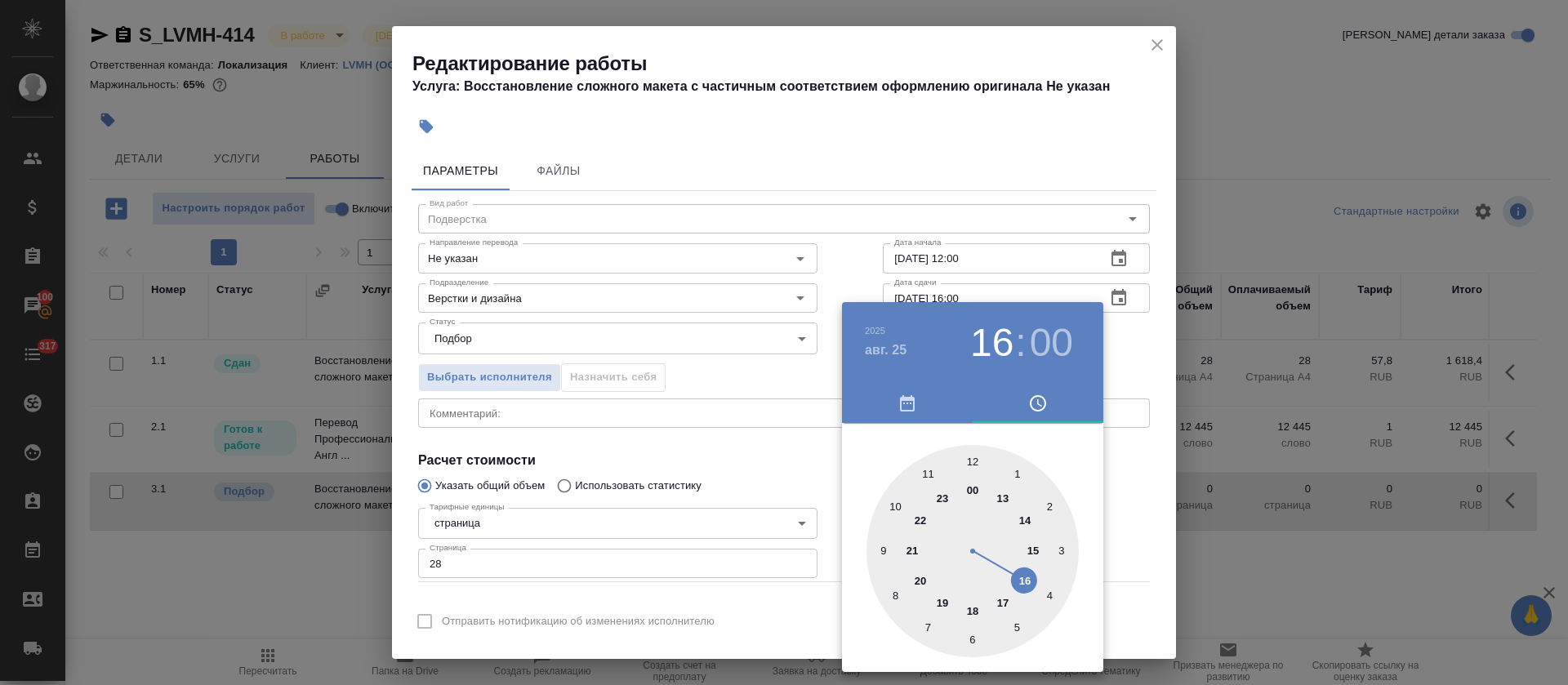
click at [971, 610] on div at bounding box center [972, 550] width 212 height 212
type input "[DATE] 18:00"
click at [739, 445] on div at bounding box center [784, 342] width 1568 height 685
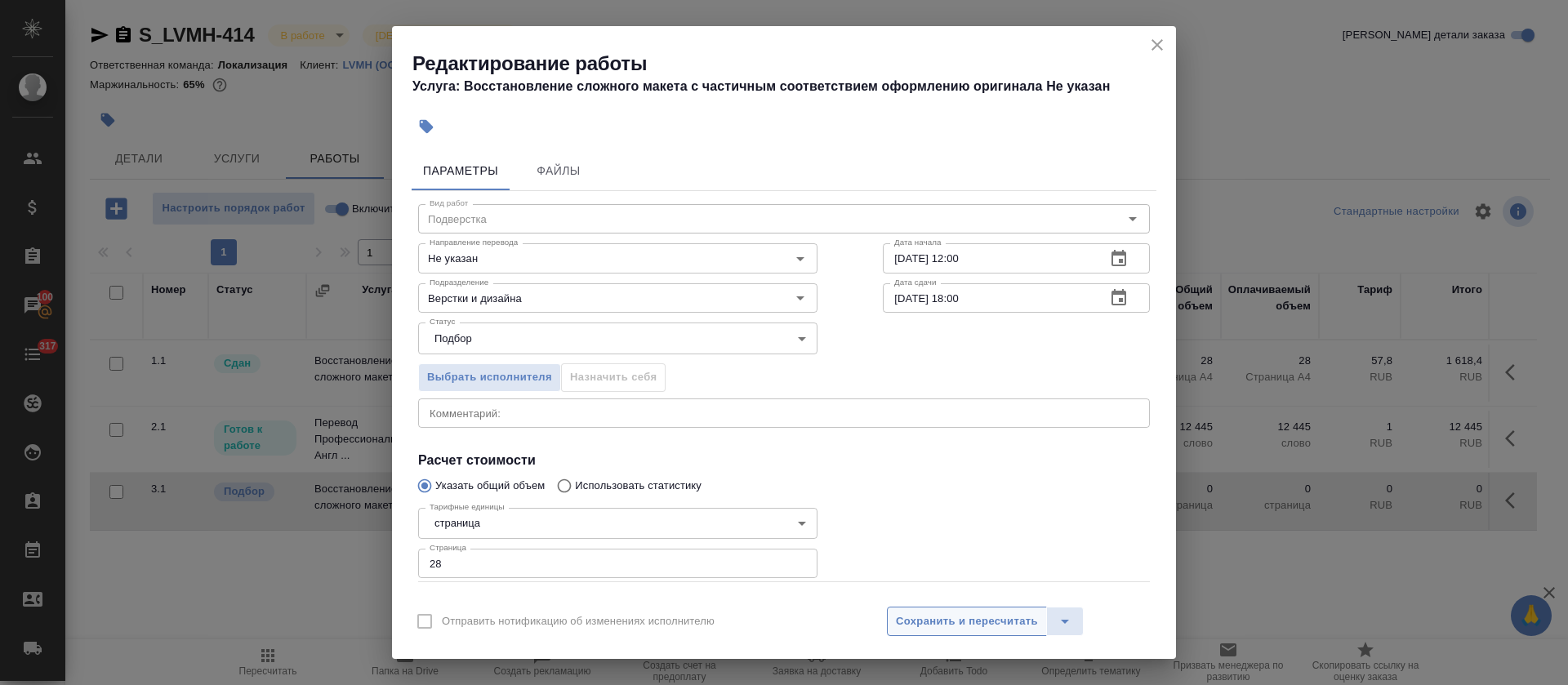
click at [964, 624] on span "Сохранить и пересчитать" at bounding box center [967, 621] width 142 height 19
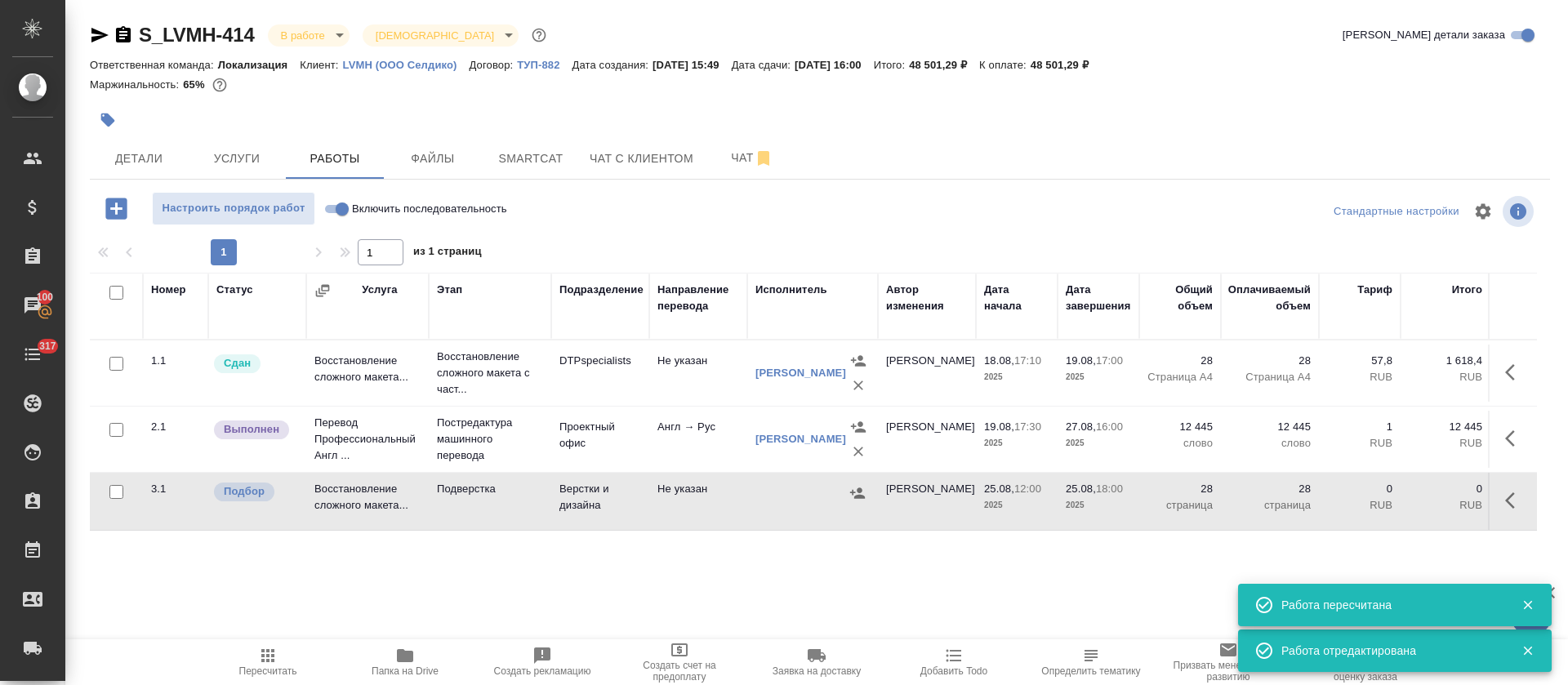
click at [752, 499] on td at bounding box center [812, 501] width 130 height 57
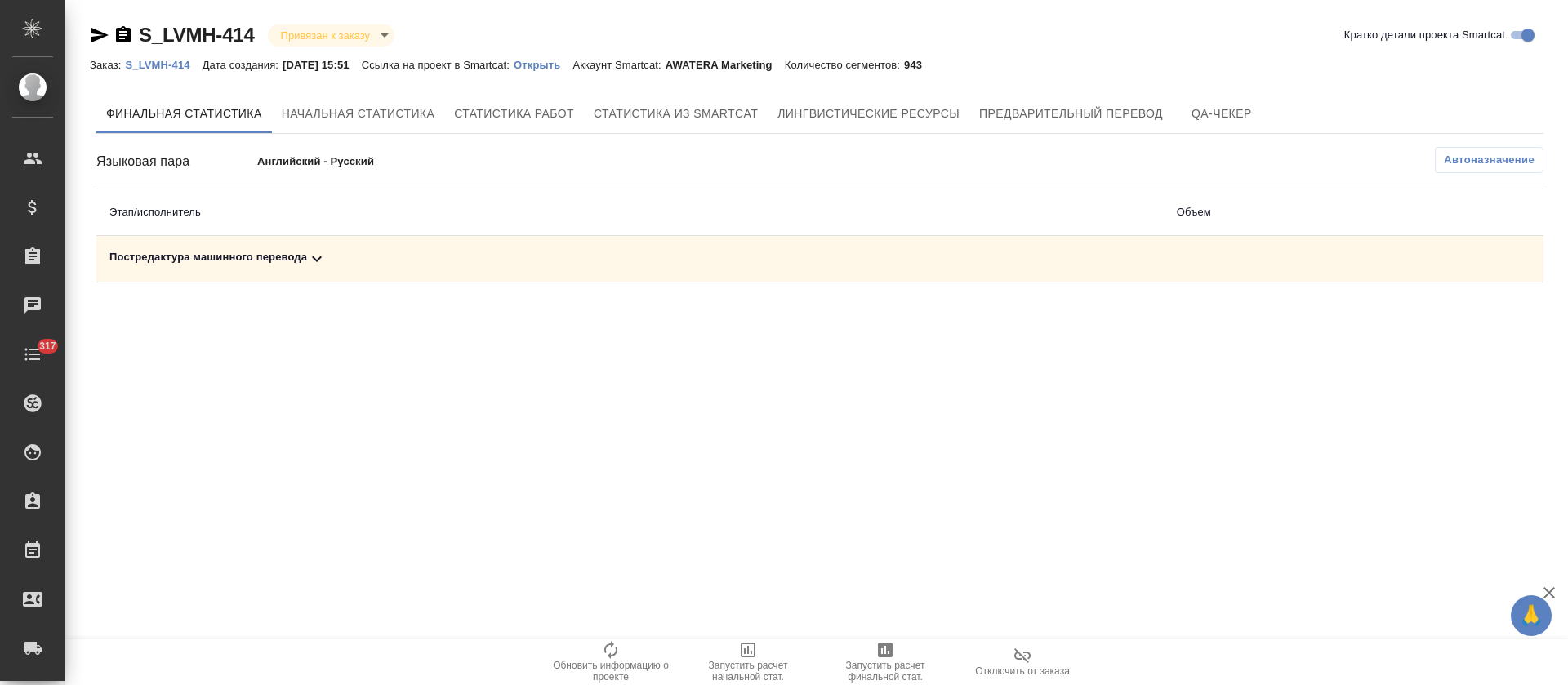
click at [541, 262] on div "Постредактура машинного перевода" at bounding box center [630, 259] width 1041 height 20
click at [877, 657] on icon "button" at bounding box center [886, 650] width 20 height 20
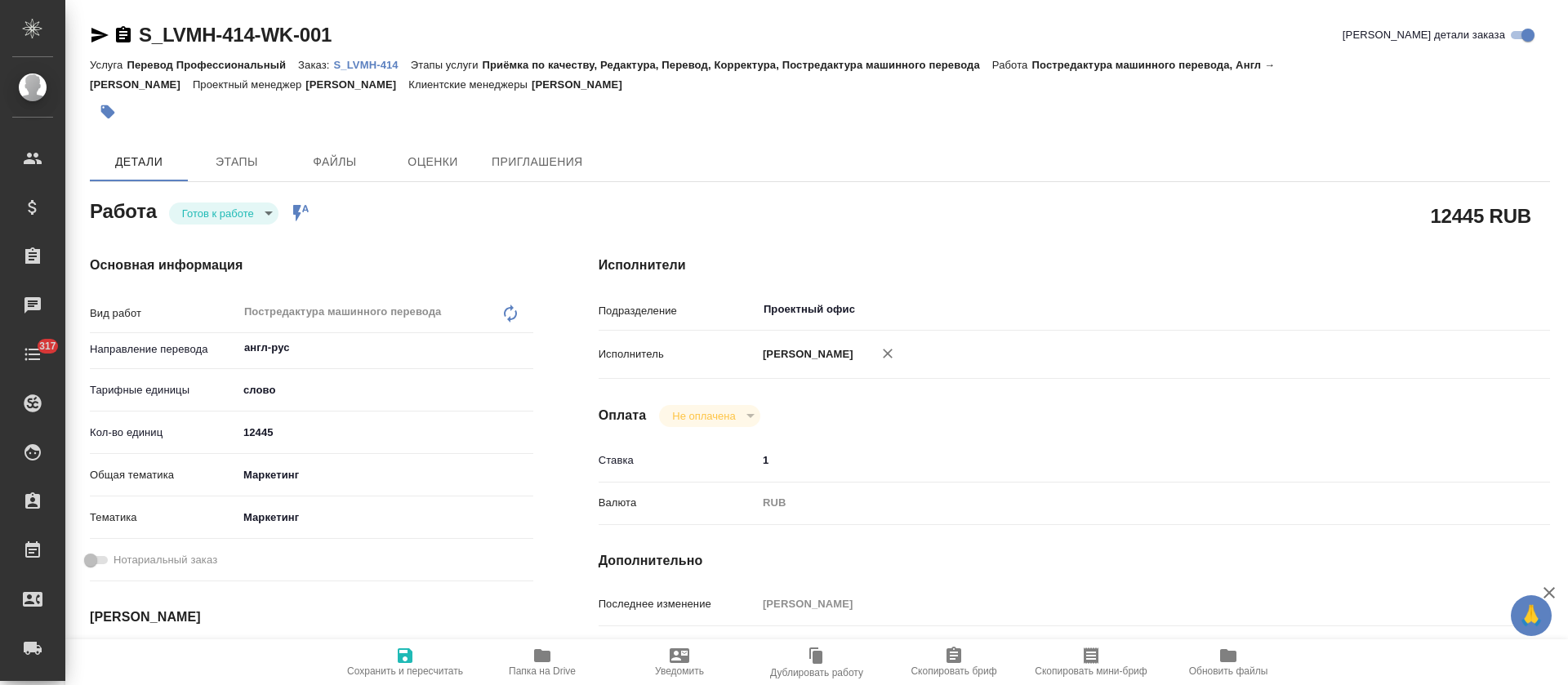
type textarea "x"
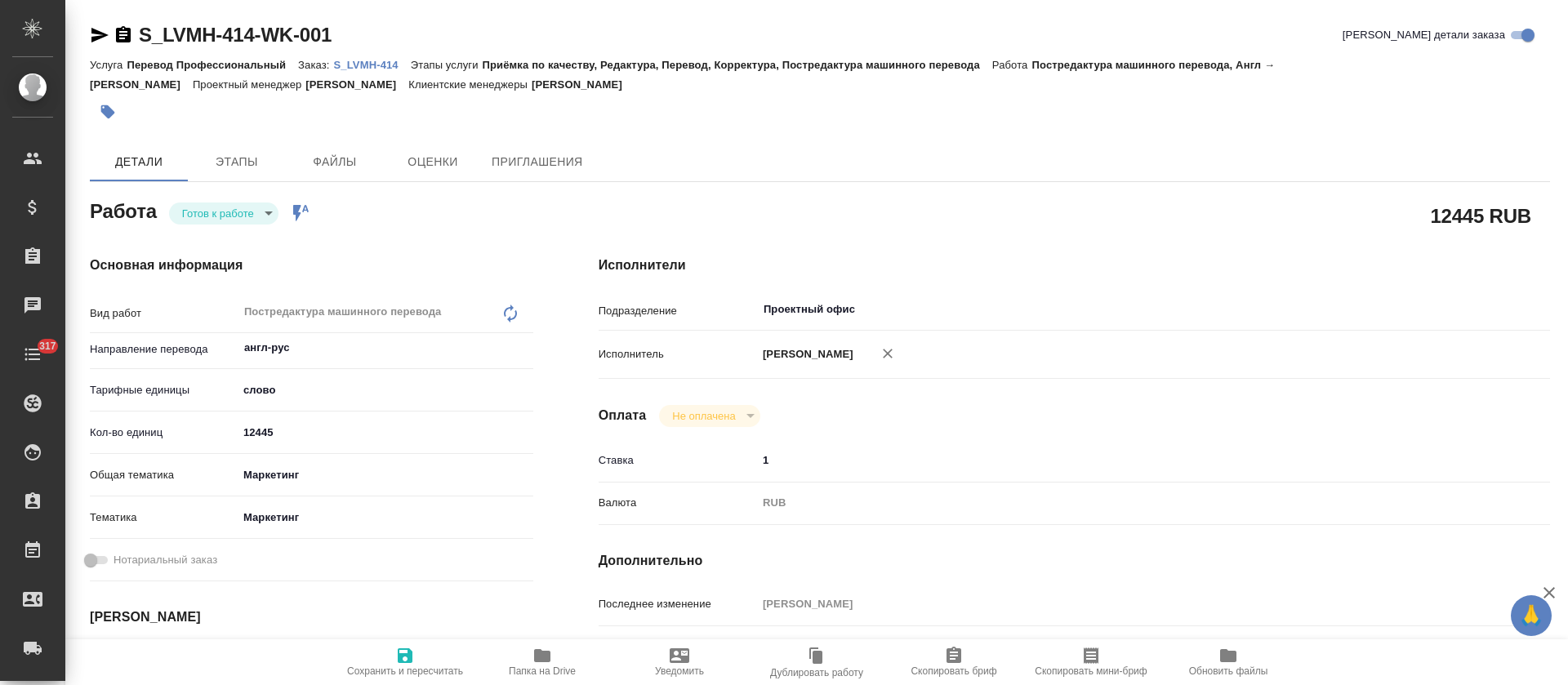
type textarea "x"
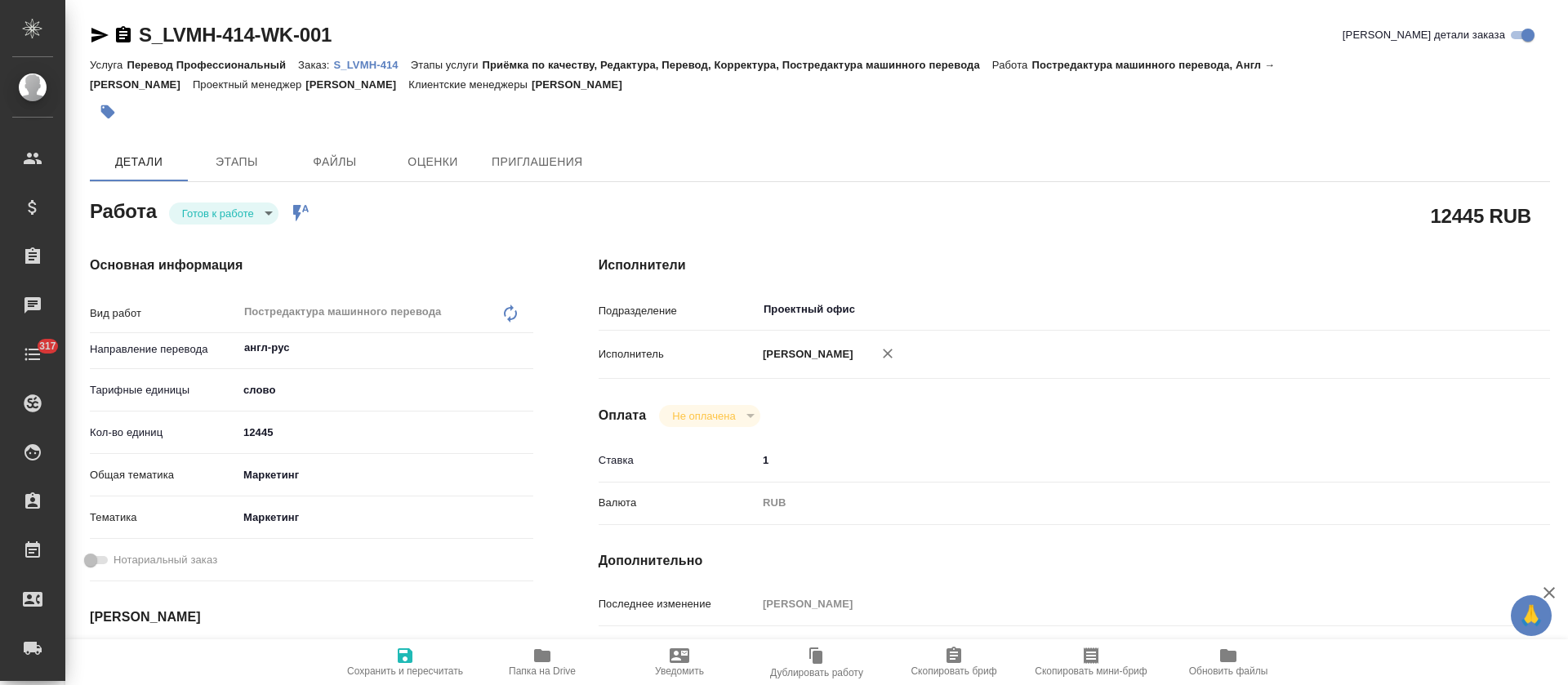
type textarea "x"
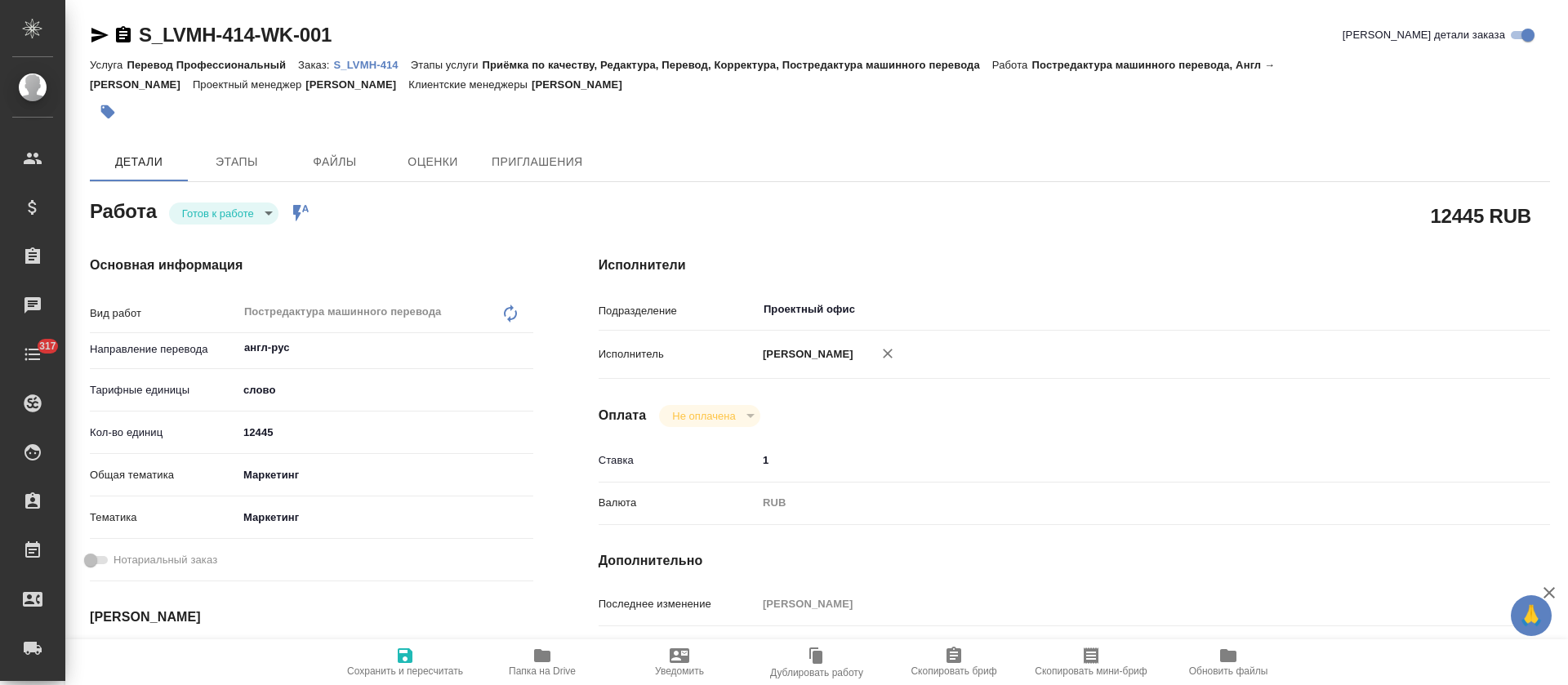
type textarea "x"
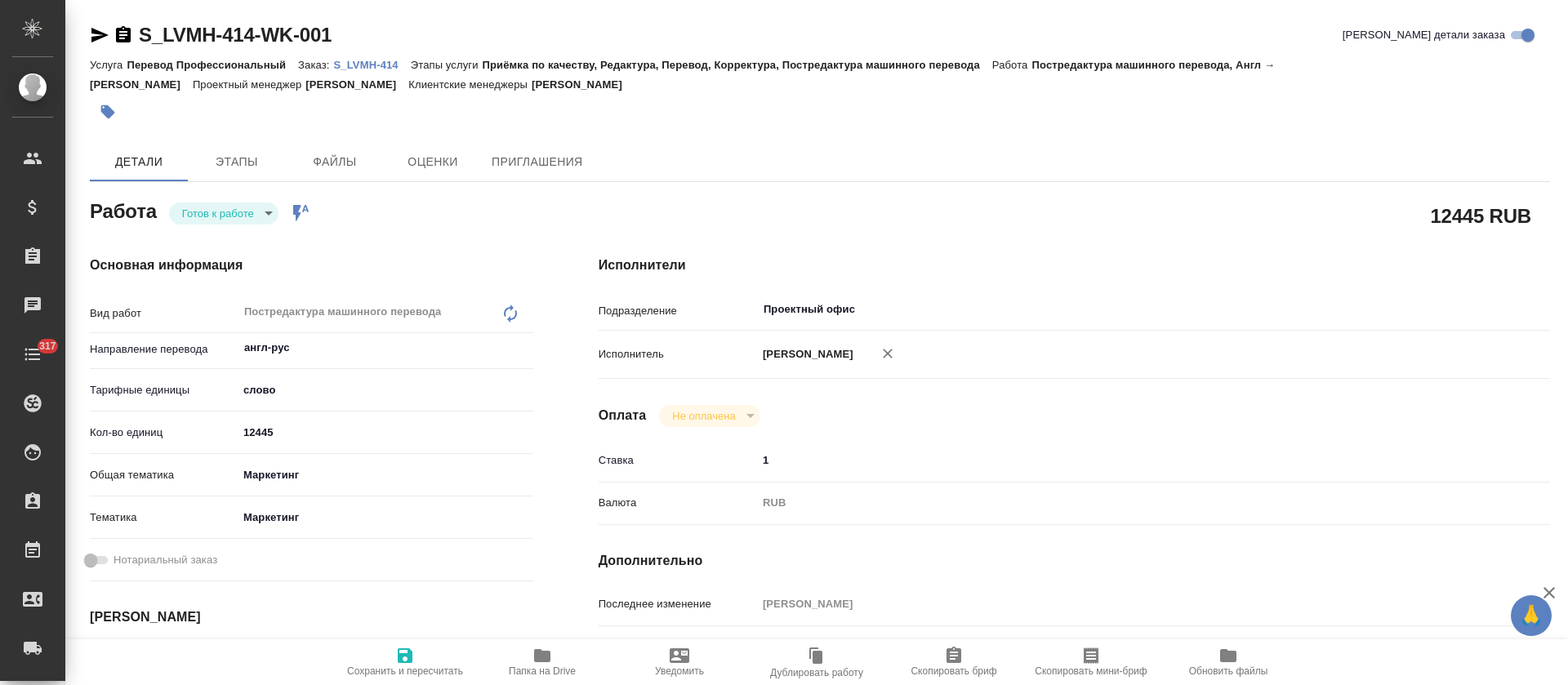
type textarea "x"
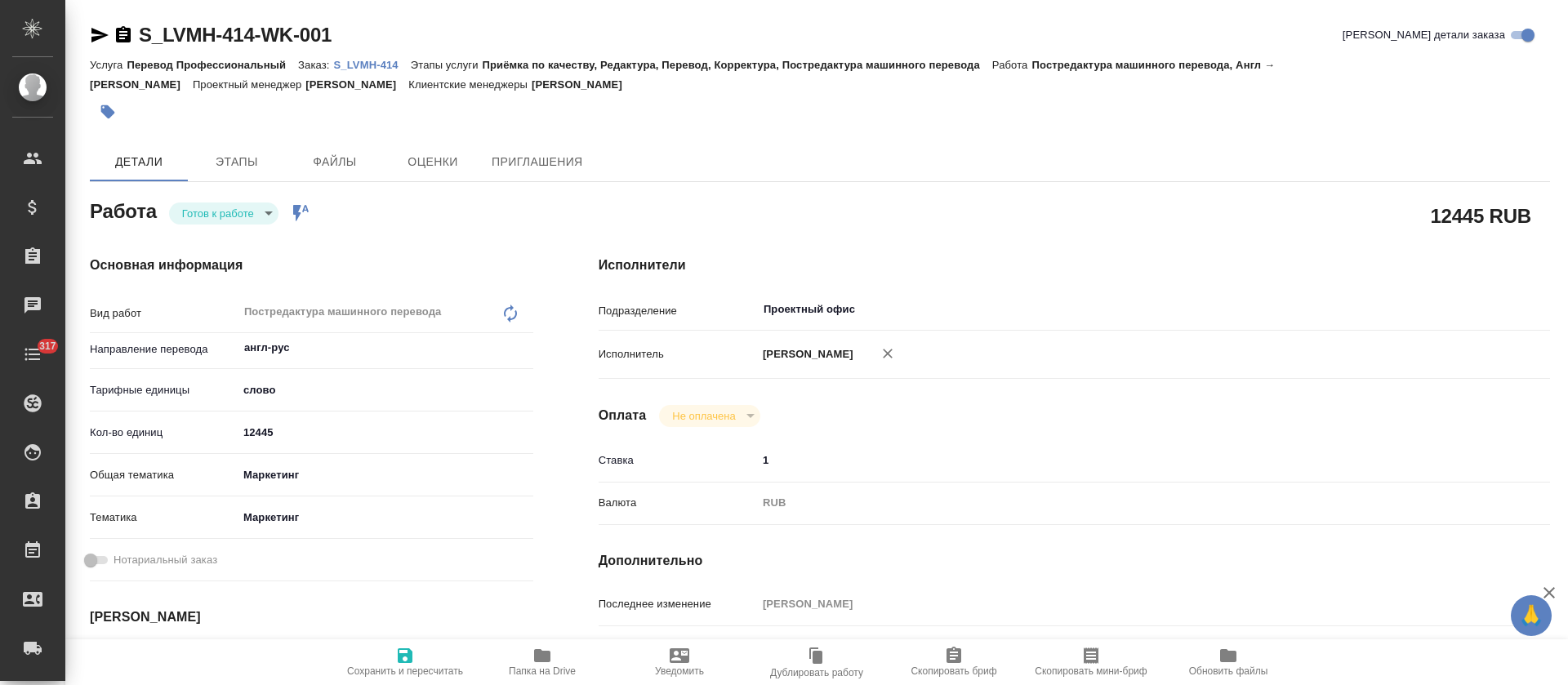
click at [560, 651] on span "Папка на Drive" at bounding box center [542, 661] width 118 height 31
type textarea "x"
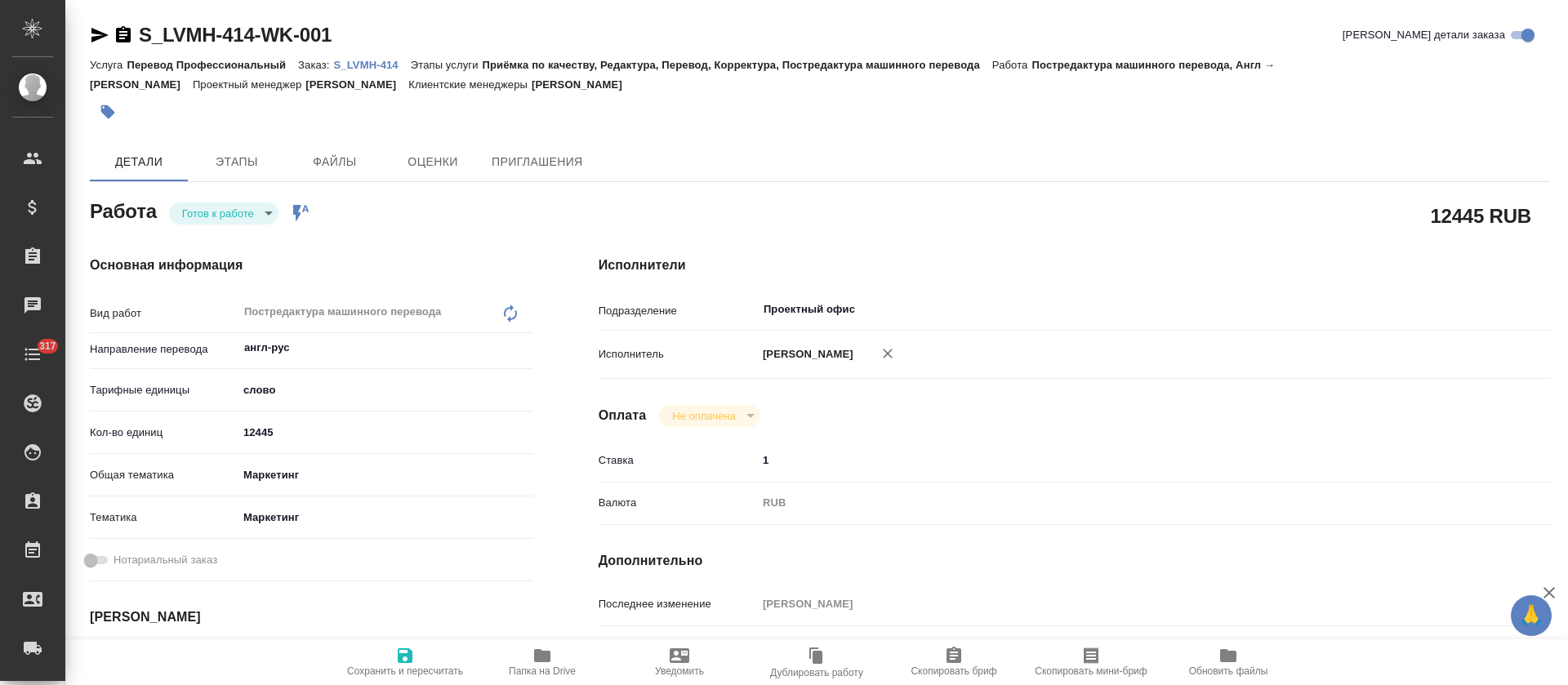
type textarea "x"
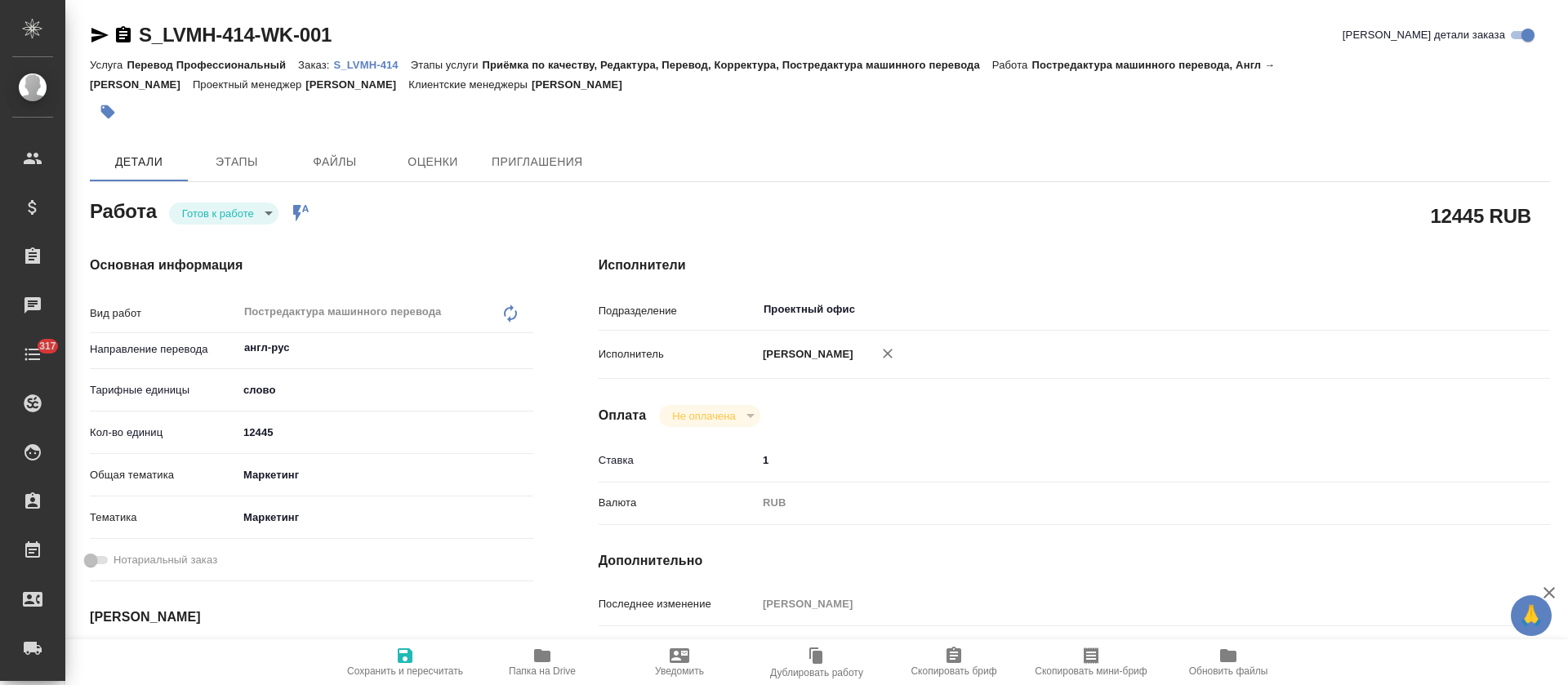
type textarea "x"
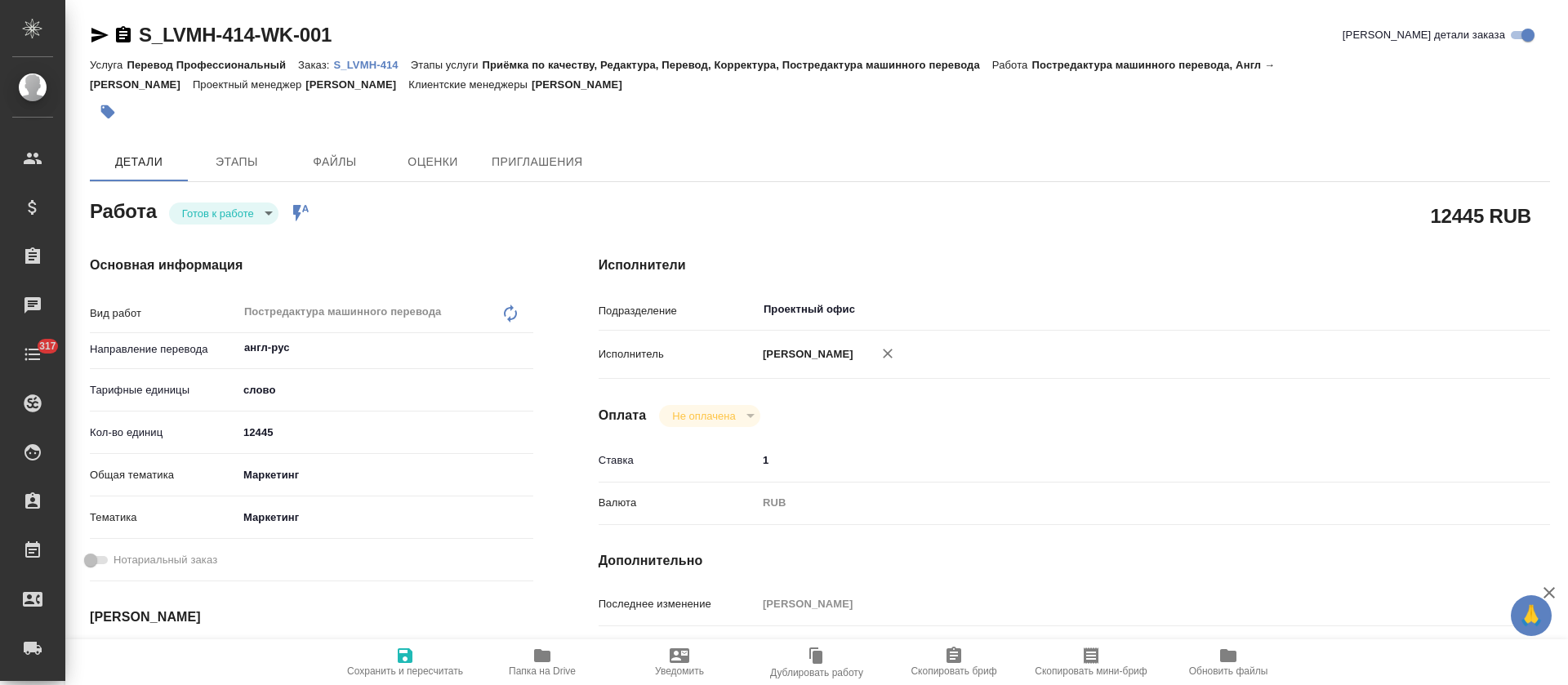
type textarea "x"
click at [261, 210] on body "🙏 .cls-1 fill:#fff; AWATERA Tretyakova Olga Клиенты Спецификации Заказы 100 Чат…" at bounding box center [784, 342] width 1568 height 685
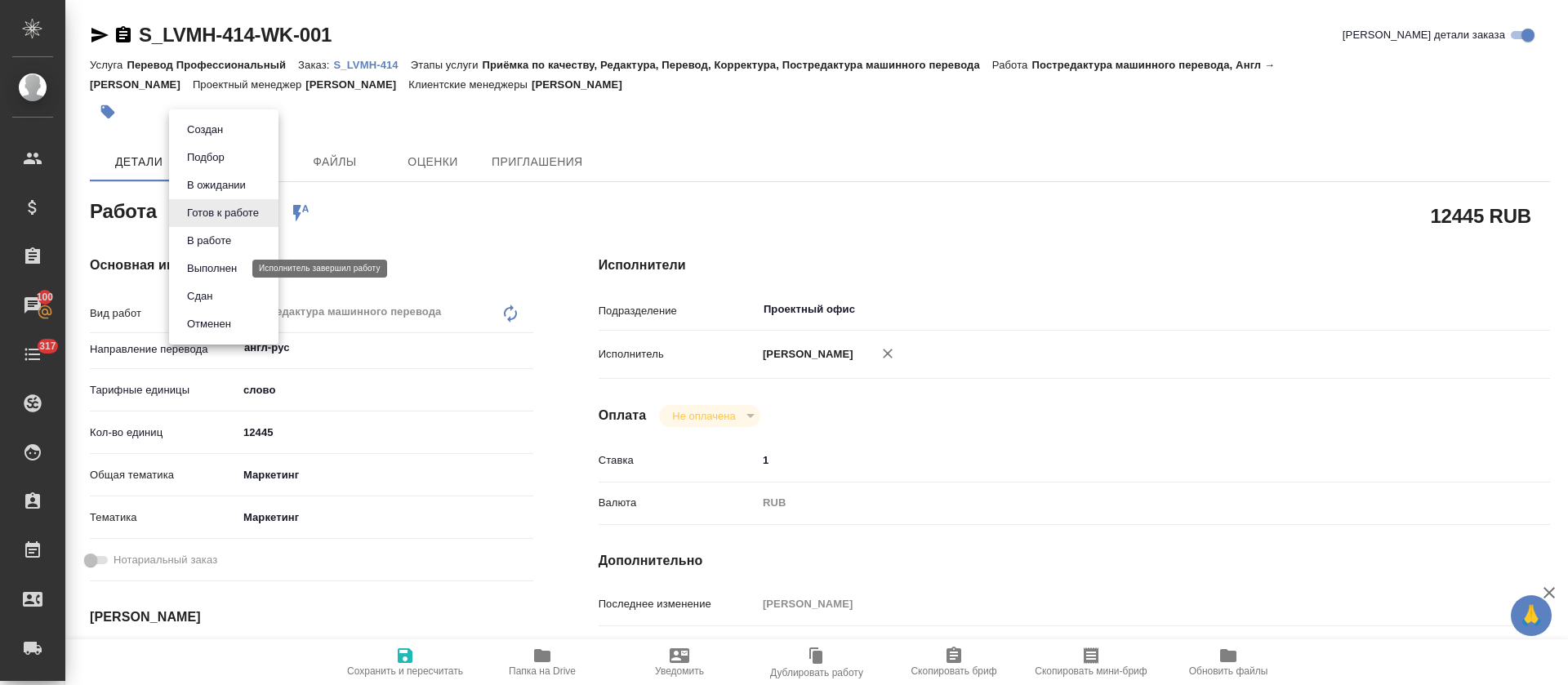
click at [241, 274] on button "Выполнен" at bounding box center [211, 269] width 59 height 18
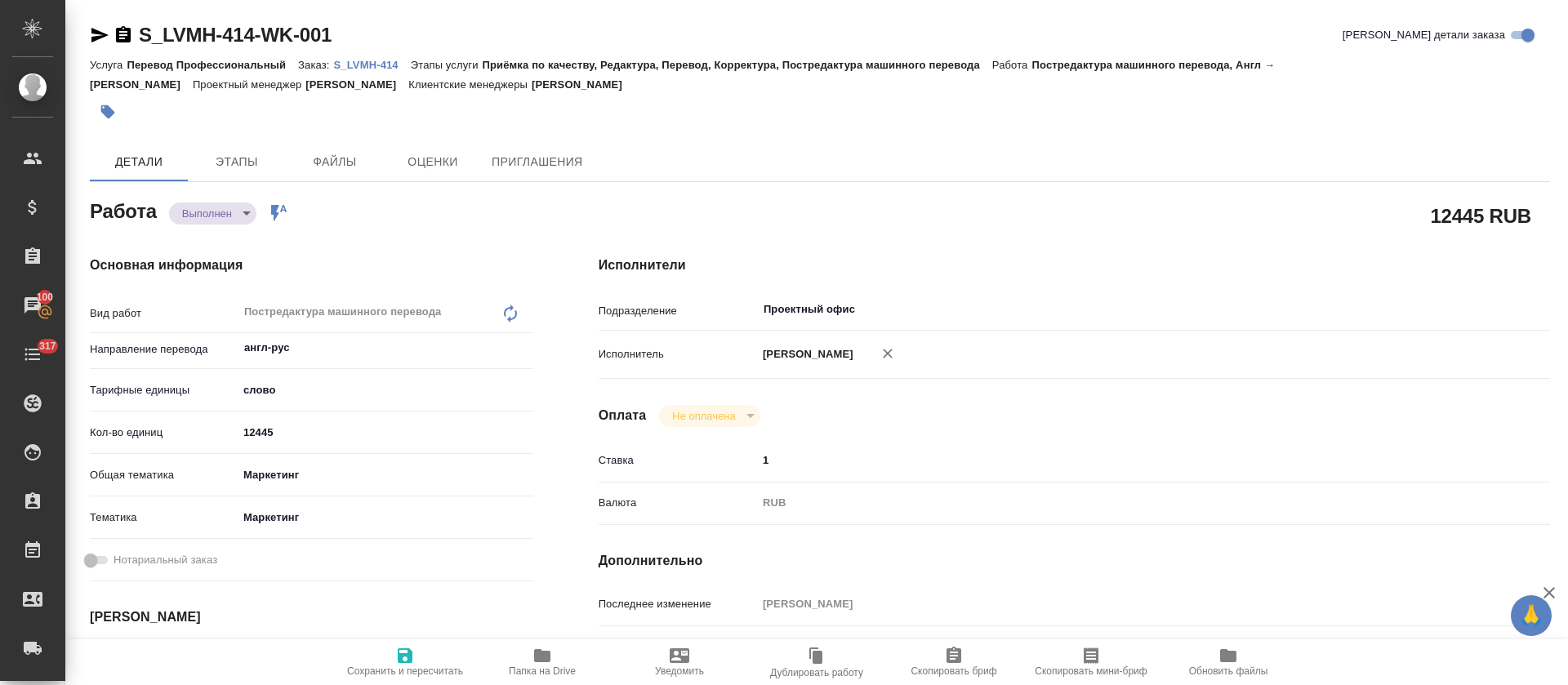
type textarea "x"
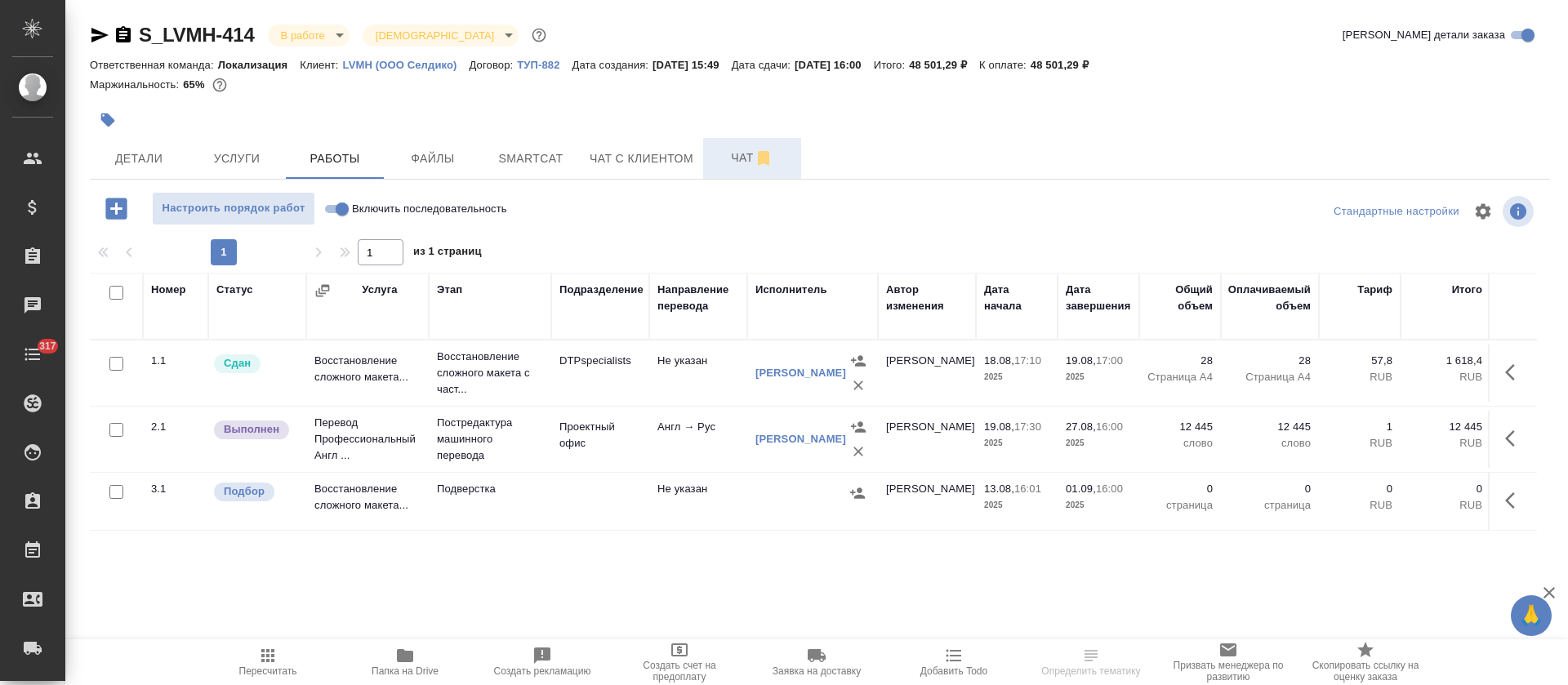
click at [730, 164] on span "Чат" at bounding box center [752, 158] width 78 height 20
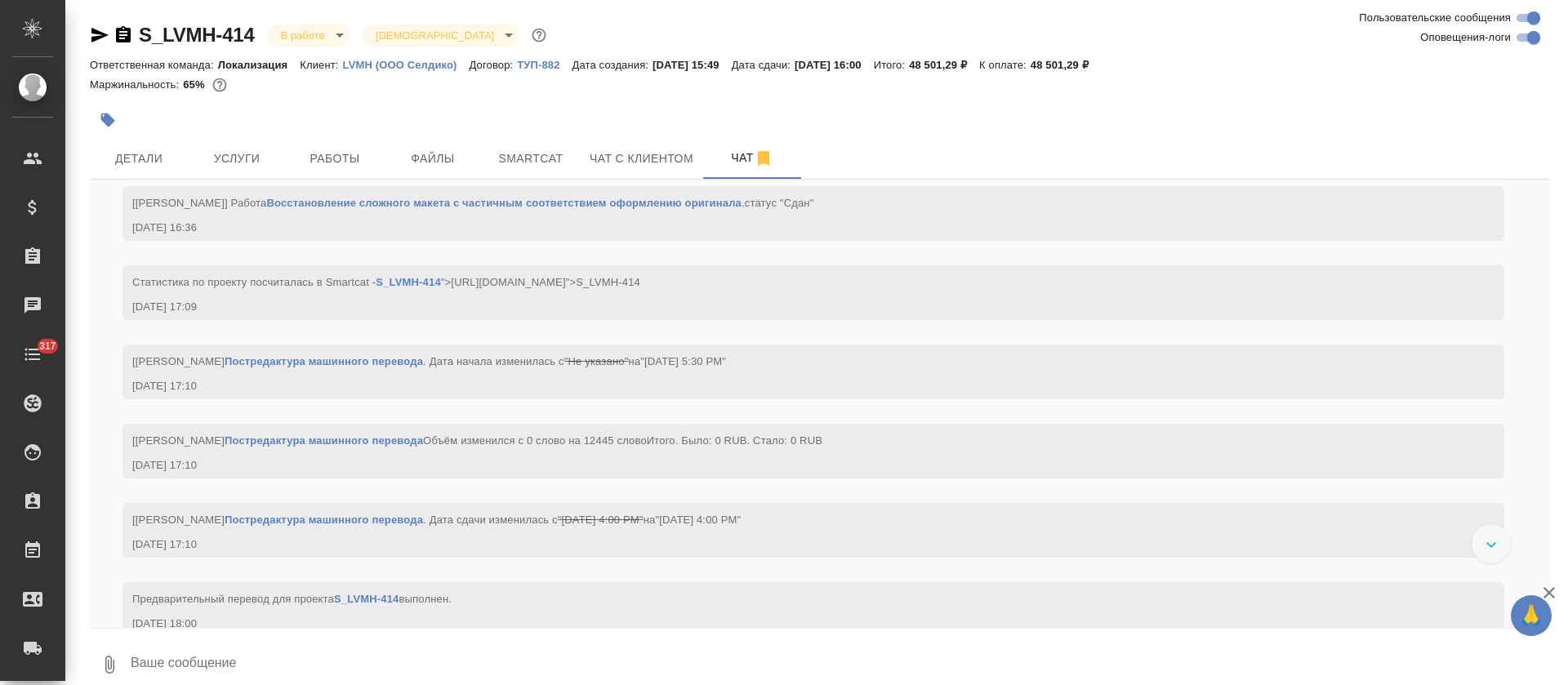
click at [1530, 35] on input "Оповещения-логи" at bounding box center [1533, 37] width 59 height 20
checkbox input "false"
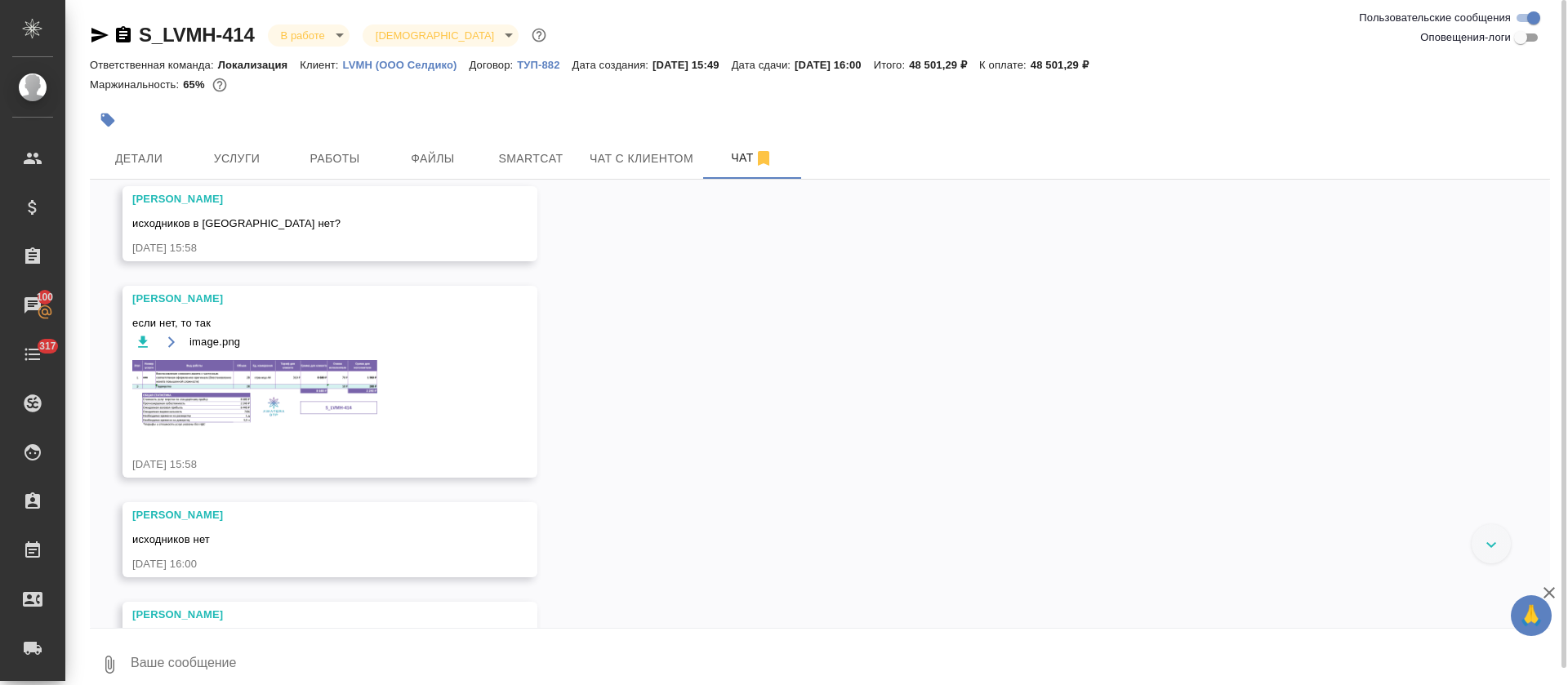
scroll to position [64, 0]
click at [283, 395] on img at bounding box center [254, 394] width 245 height 67
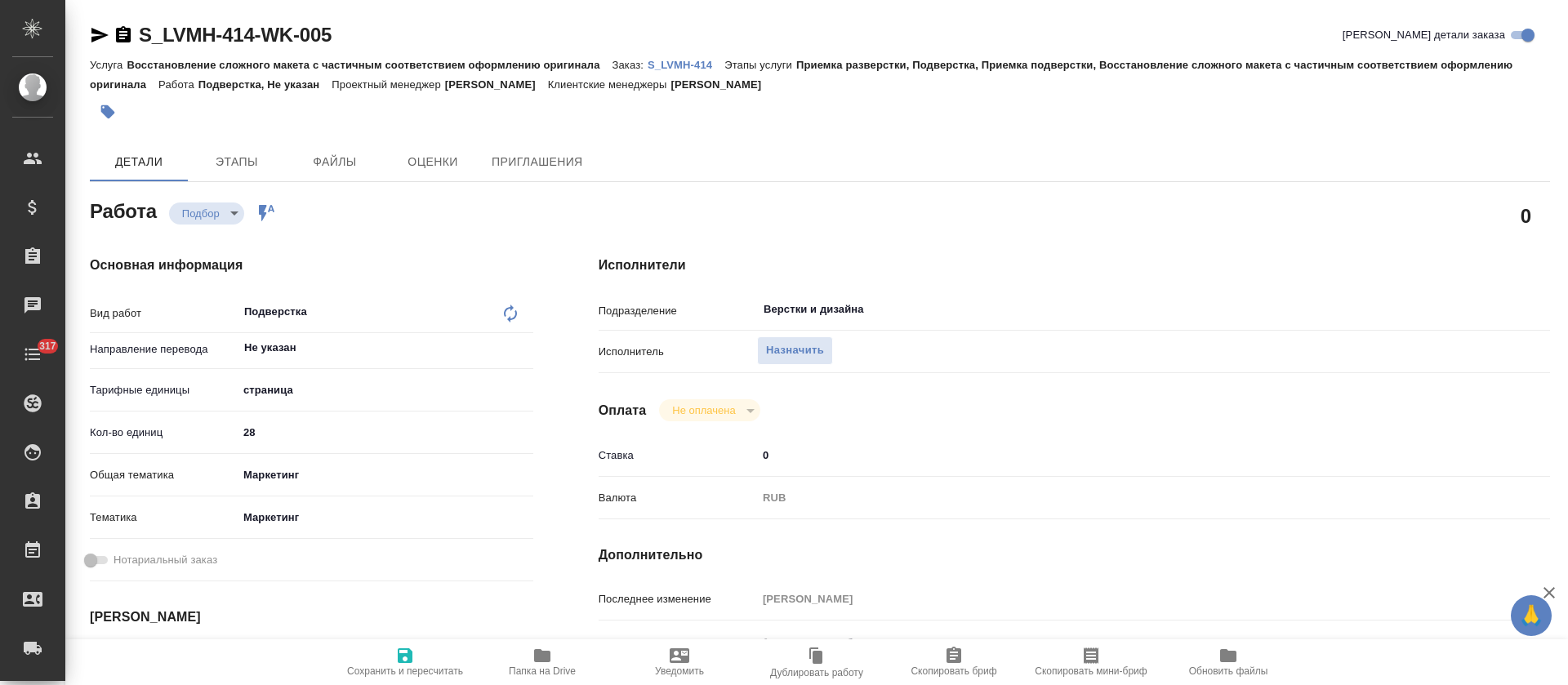
type textarea "x"
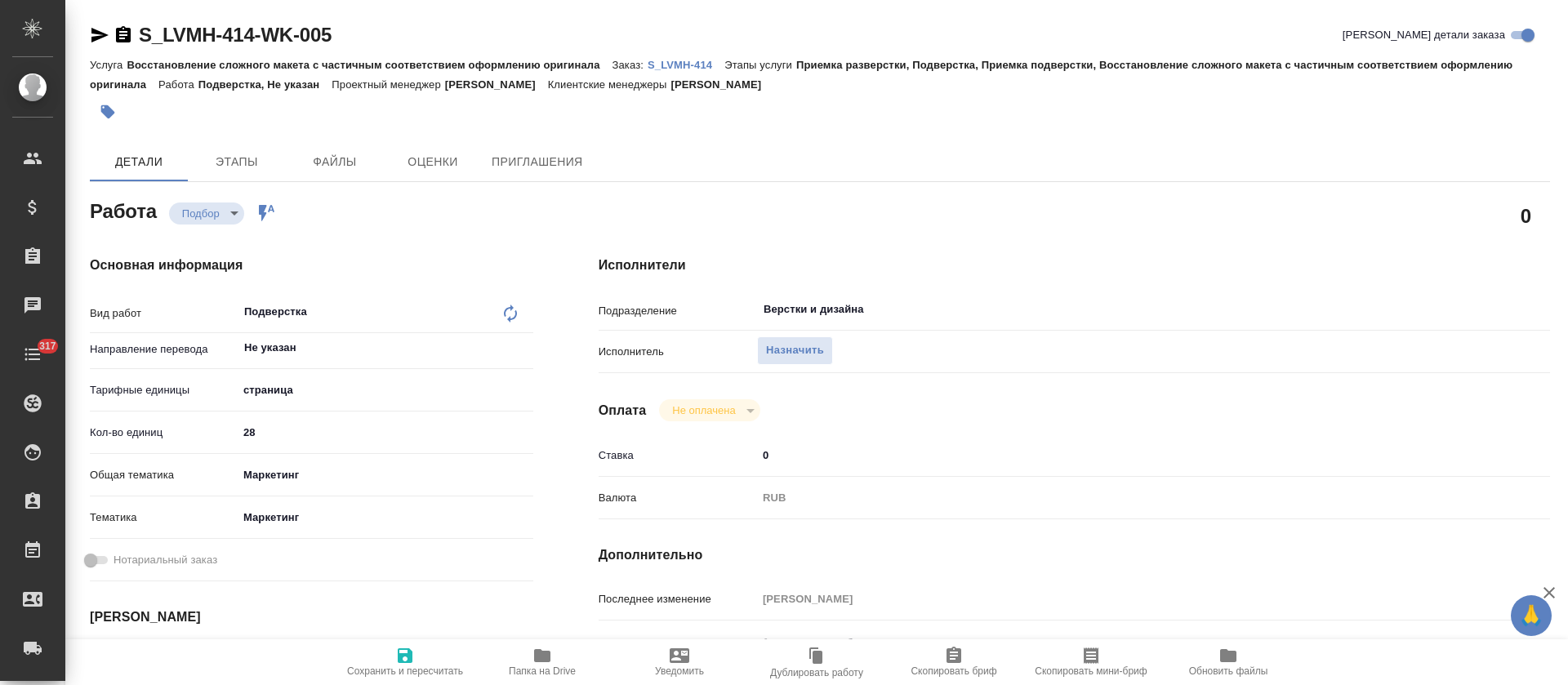
type textarea "x"
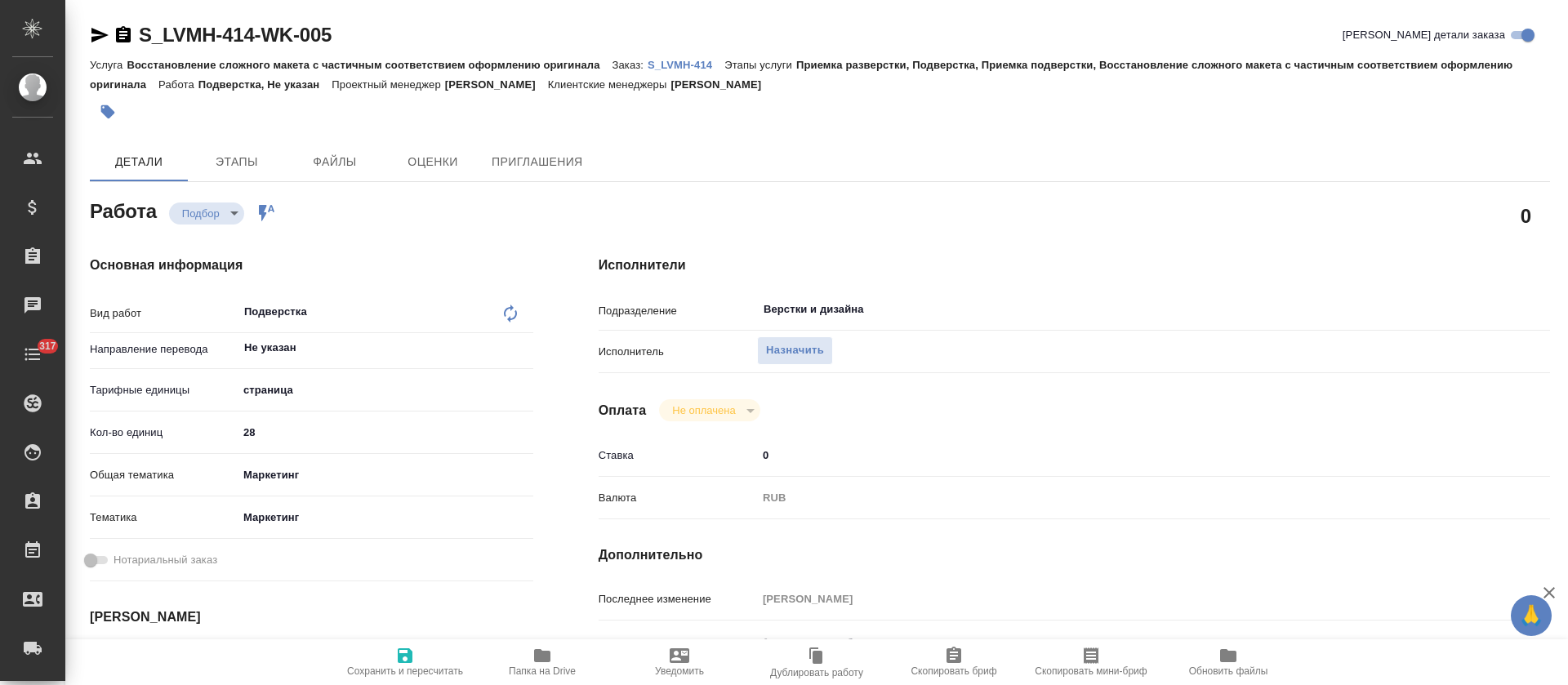
type textarea "x"
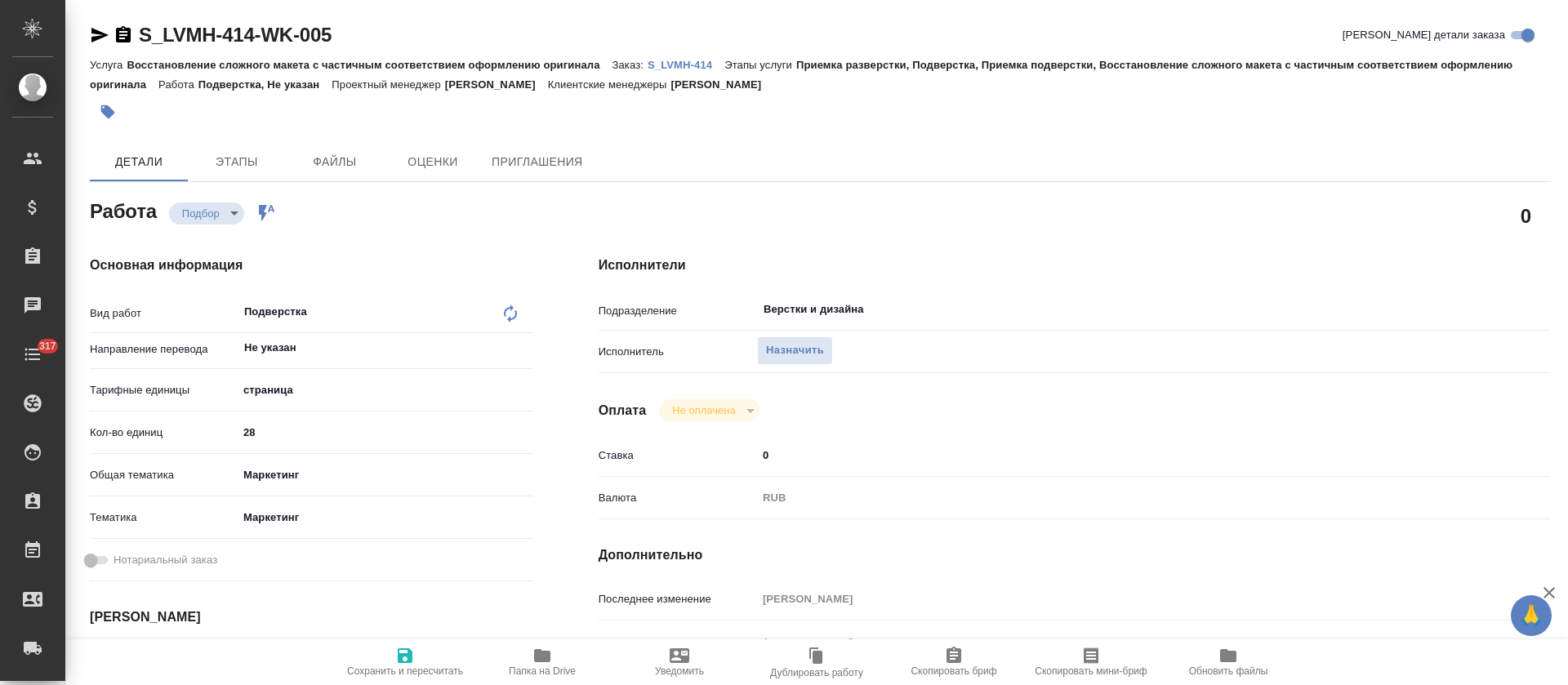
type textarea "x"
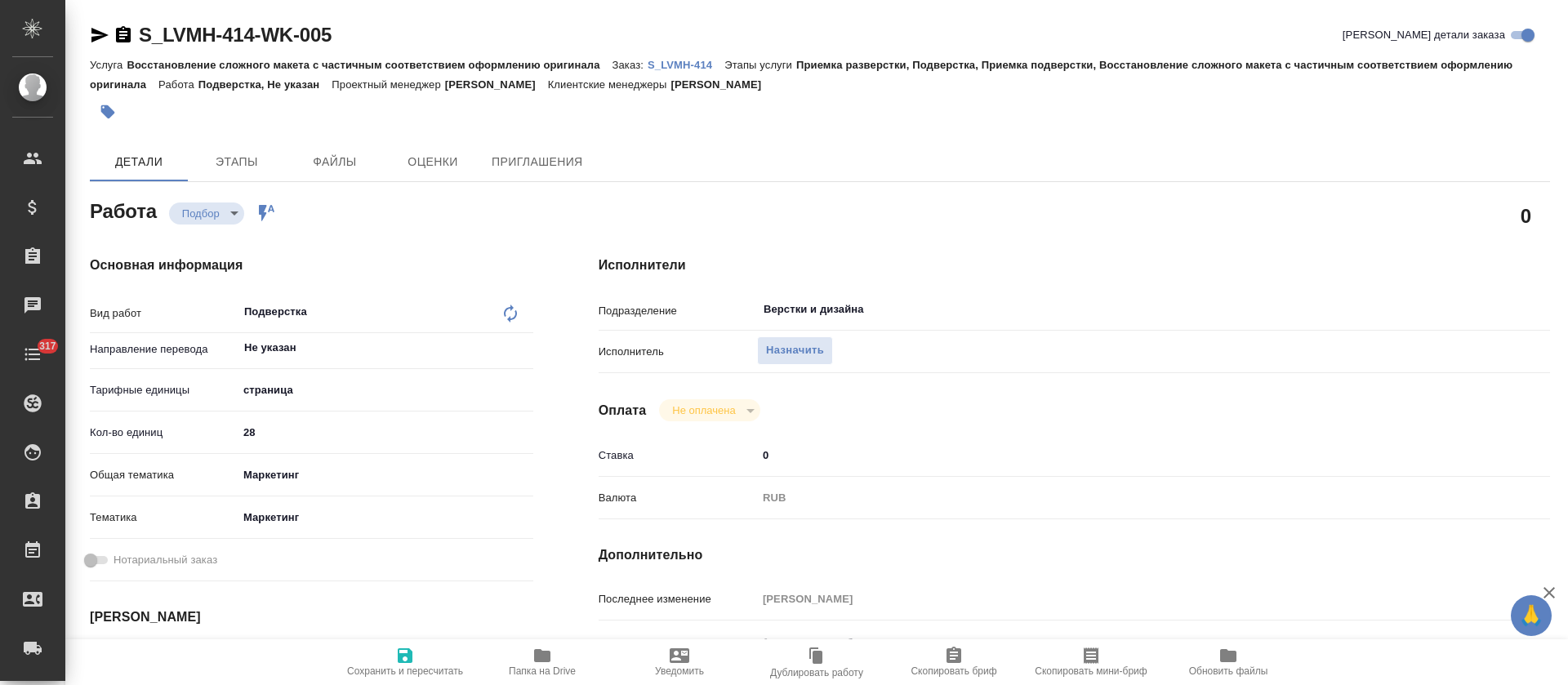
type textarea "x"
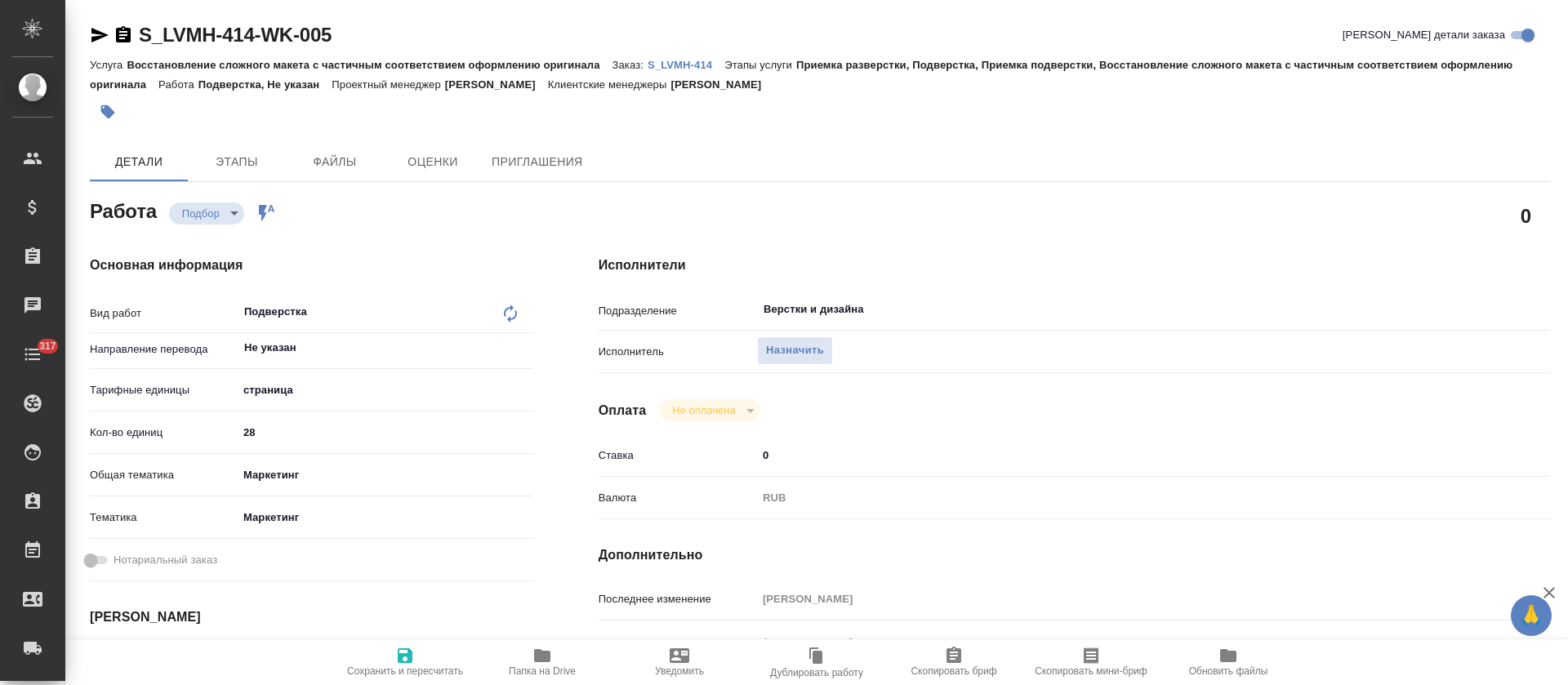
type textarea "x"
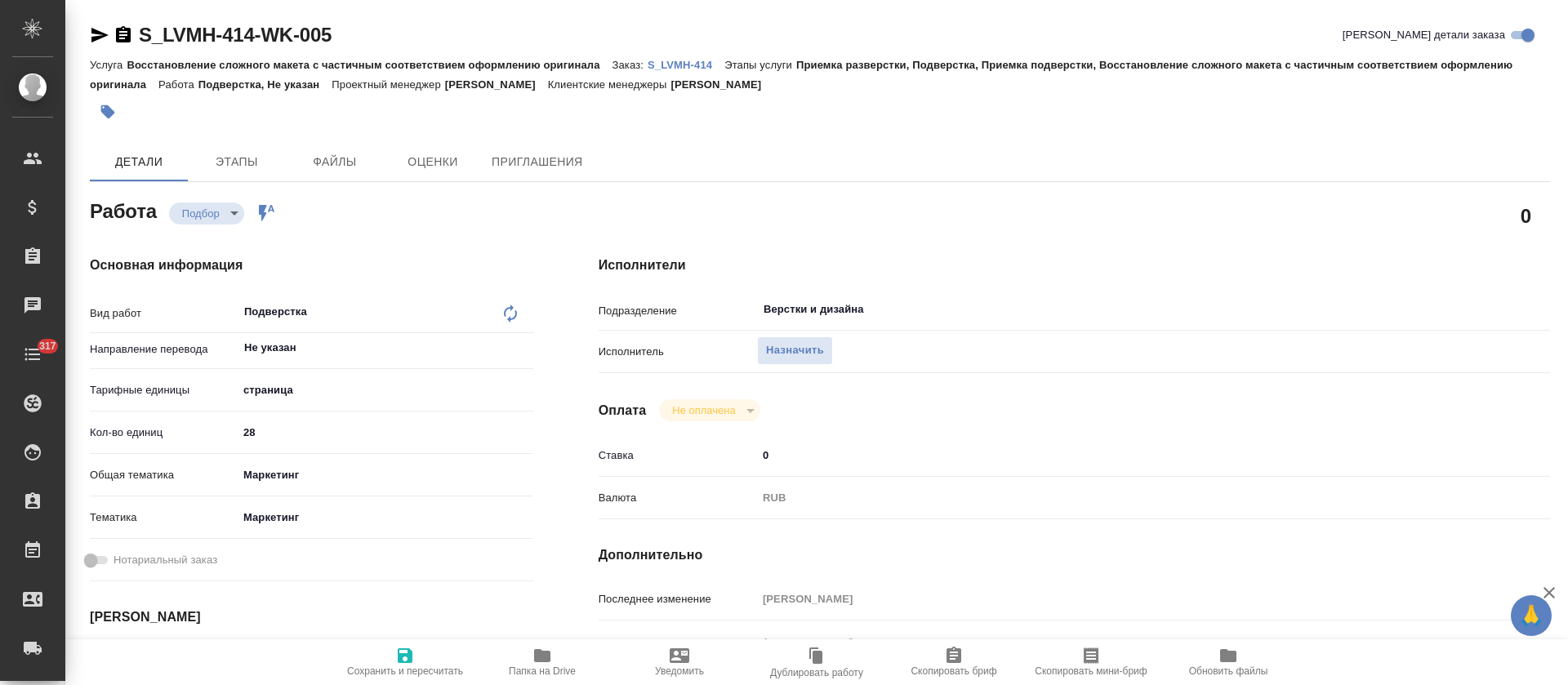
type textarea "x"
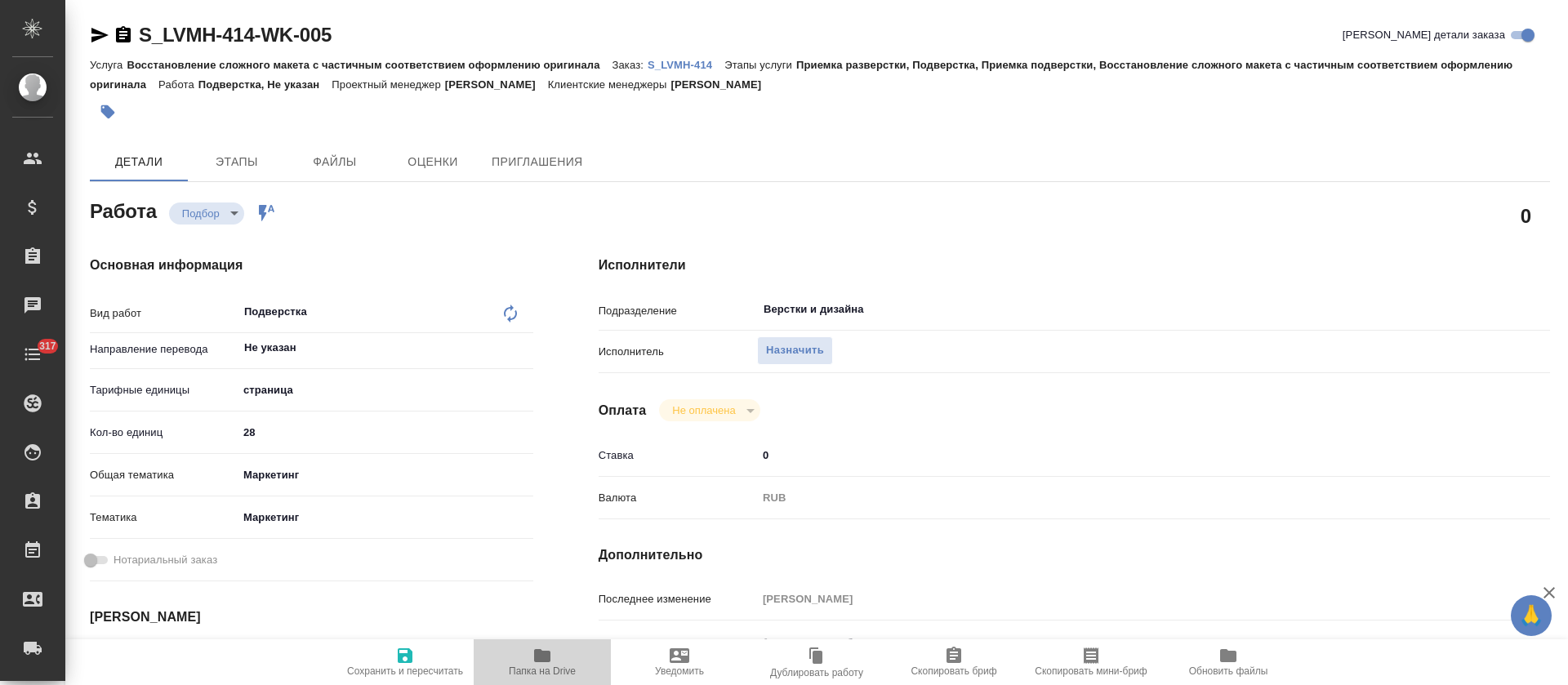
click at [541, 656] on icon "button" at bounding box center [542, 655] width 16 height 13
type textarea "x"
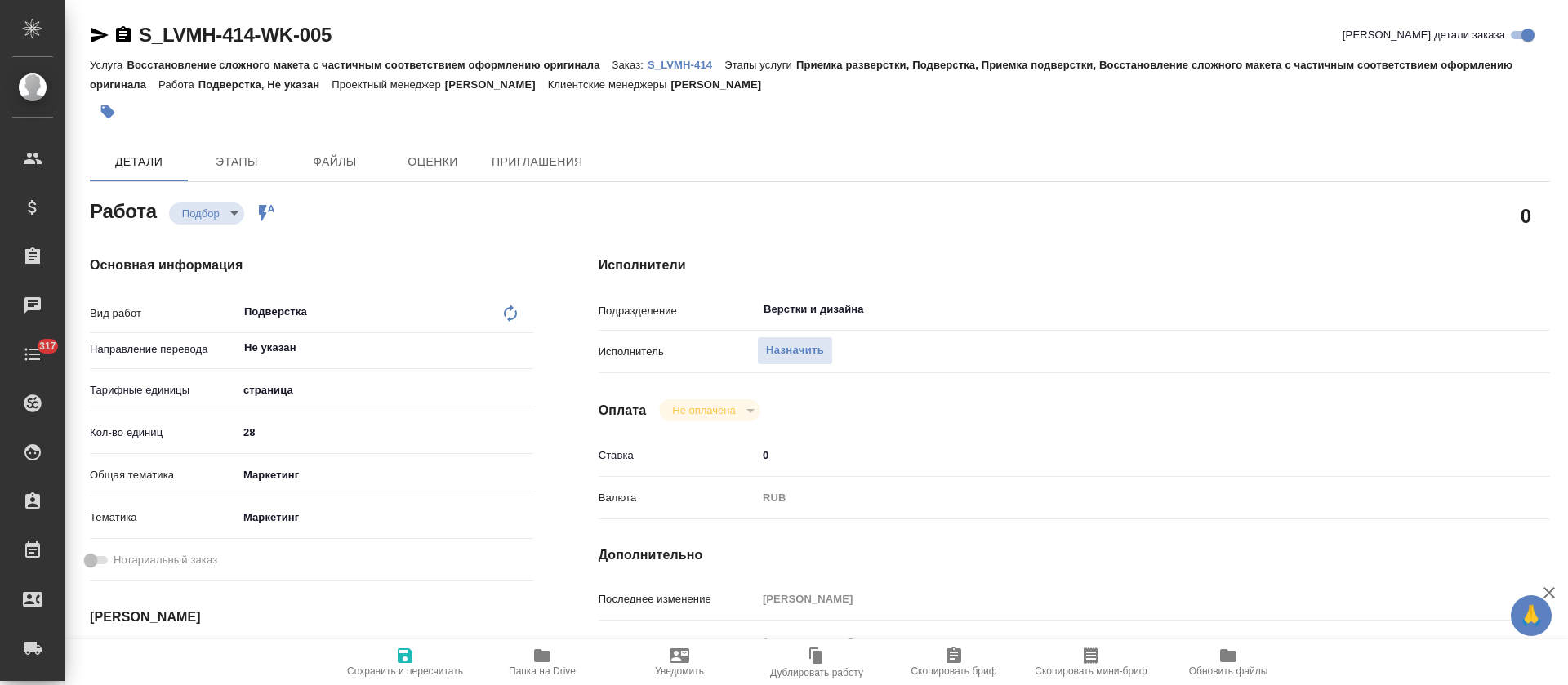
type textarea "x"
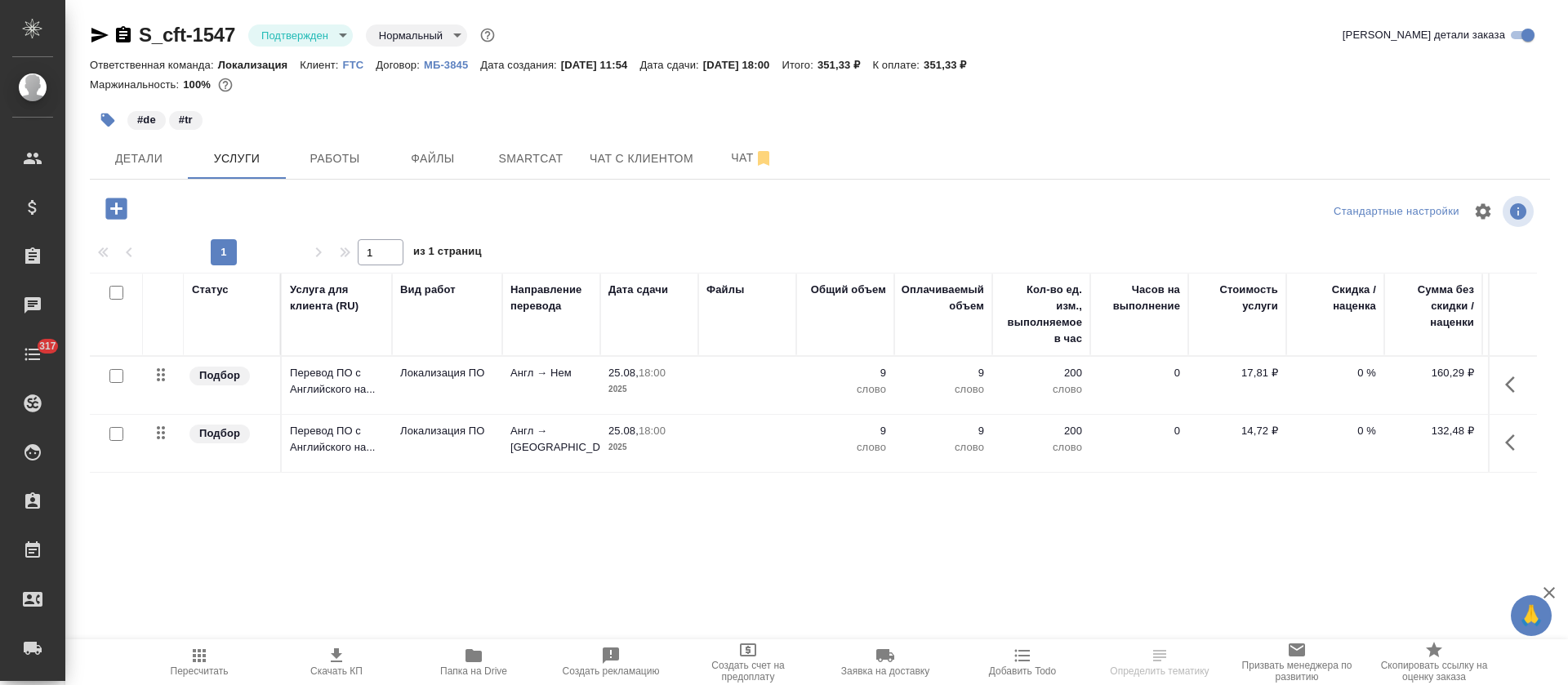
click at [302, 44] on body "🙏 .cls-1 fill:#fff; AWATERA [PERSON_NAME] Спецификации Заказы Чаты 317 Todo Про…" at bounding box center [784, 342] width 1568 height 685
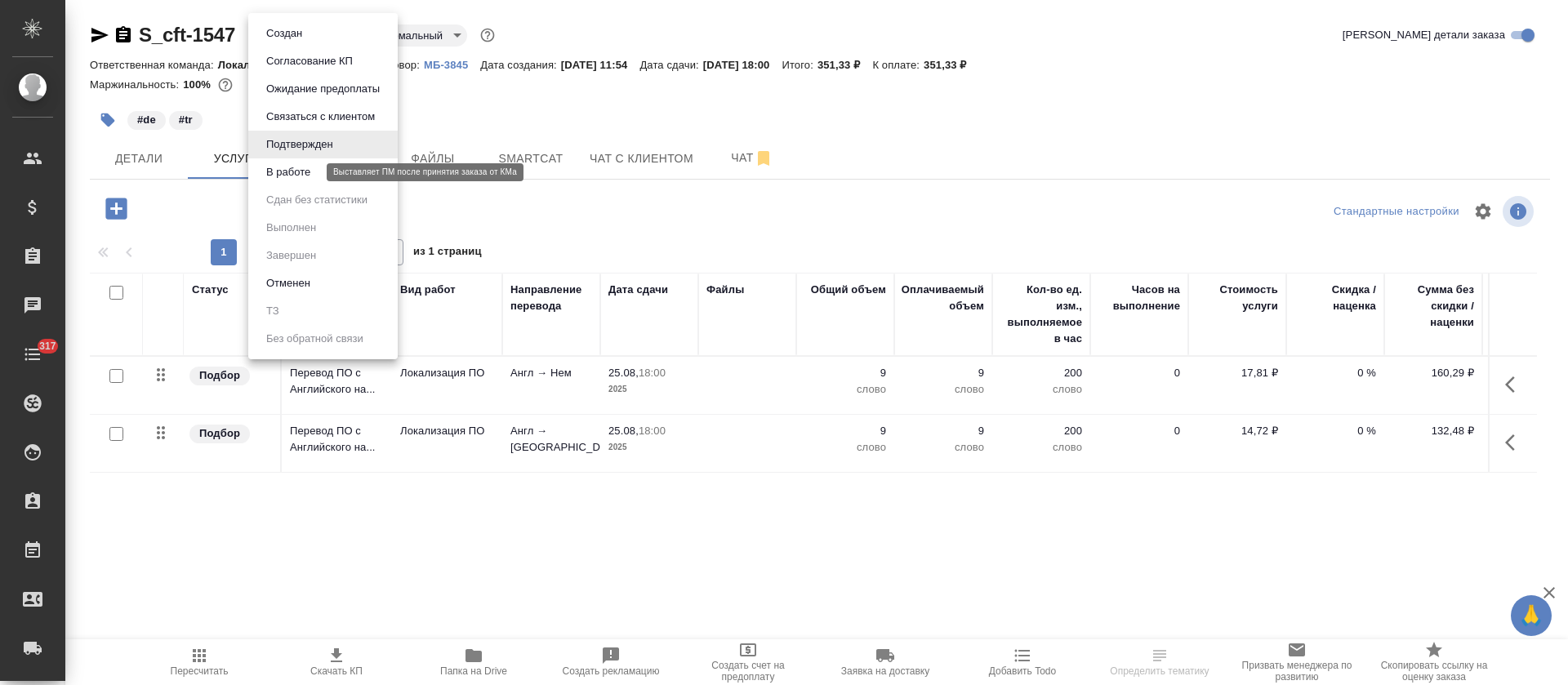
click at [294, 168] on button "В работе" at bounding box center [288, 172] width 54 height 18
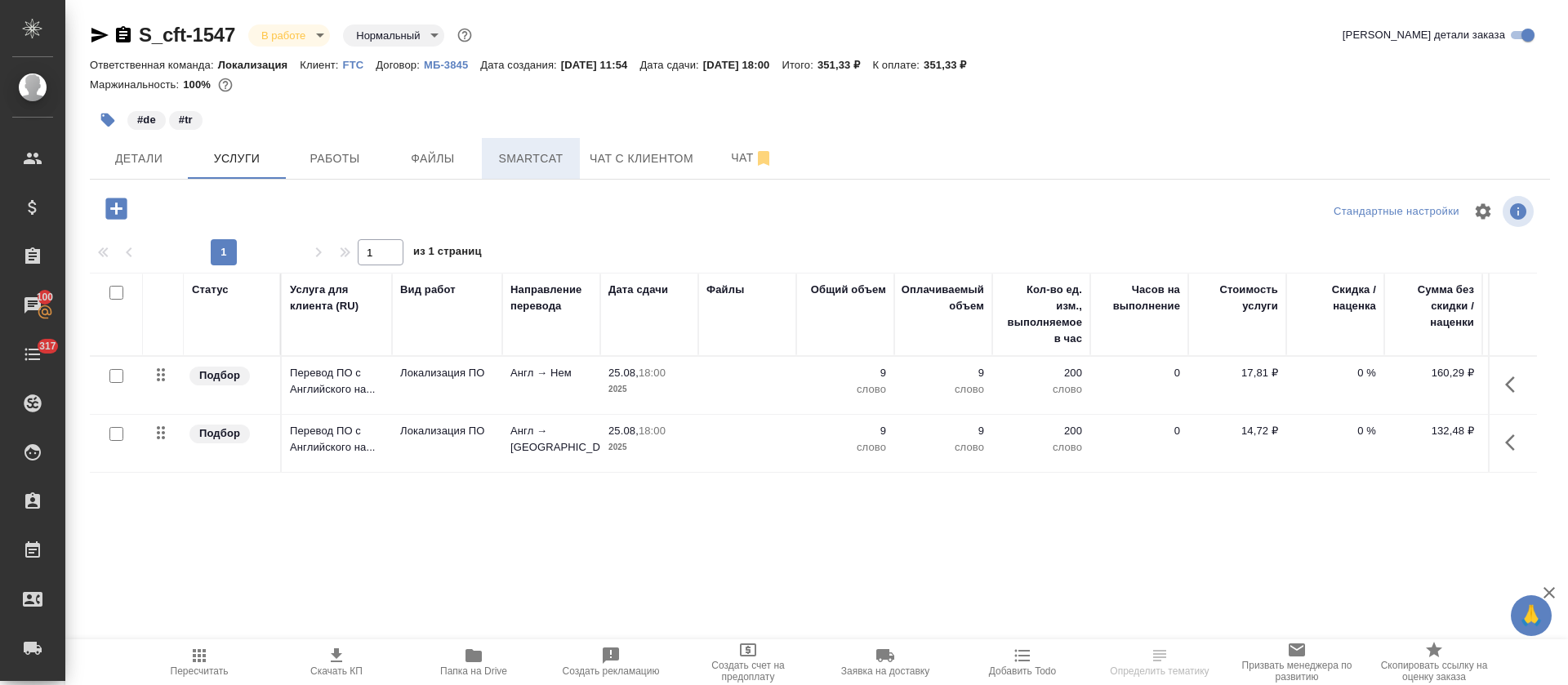
click at [506, 158] on span "Smartcat" at bounding box center [531, 158] width 78 height 20
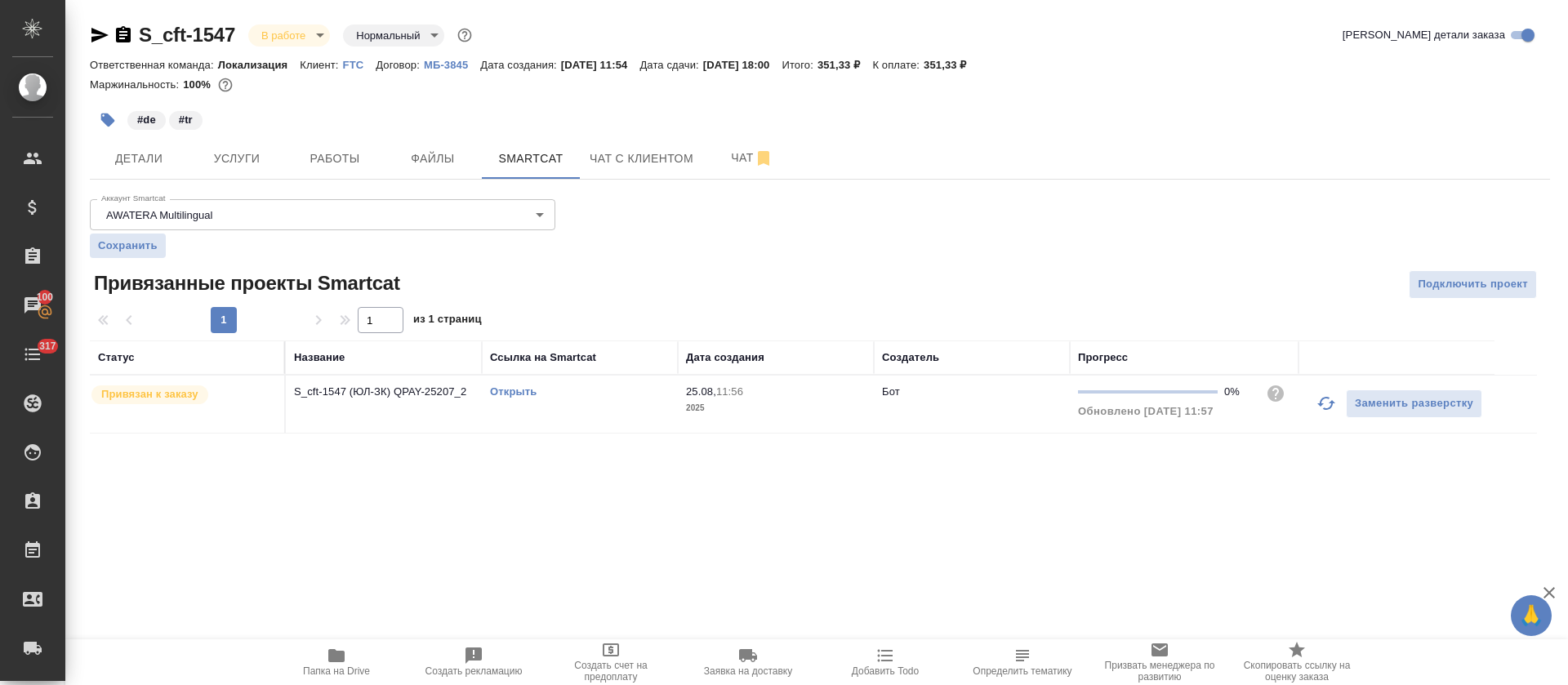
click at [503, 393] on link "Открыть" at bounding box center [513, 391] width 46 height 12
drag, startPoint x: 351, startPoint y: 181, endPoint x: 350, endPoint y: 166, distance: 15.0
click at [351, 178] on div "S_cft-1547 В работе inProgress Нормальный normal Кратко детали заказа Ответстве…" at bounding box center [820, 238] width 1478 height 475
click at [350, 166] on span "Работы" at bounding box center [334, 158] width 78 height 20
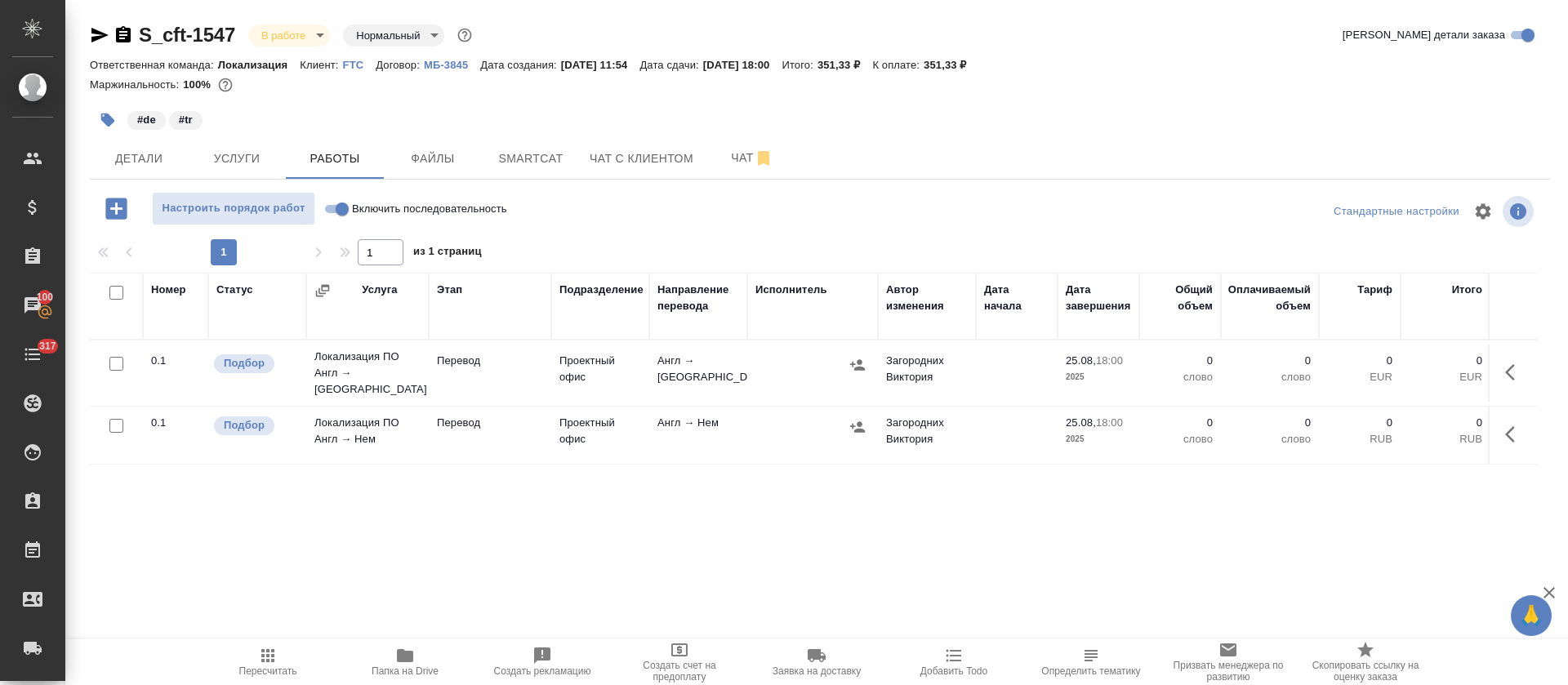
click at [333, 215] on input "Включить последовательность" at bounding box center [342, 210] width 59 height 20
checkbox input "true"
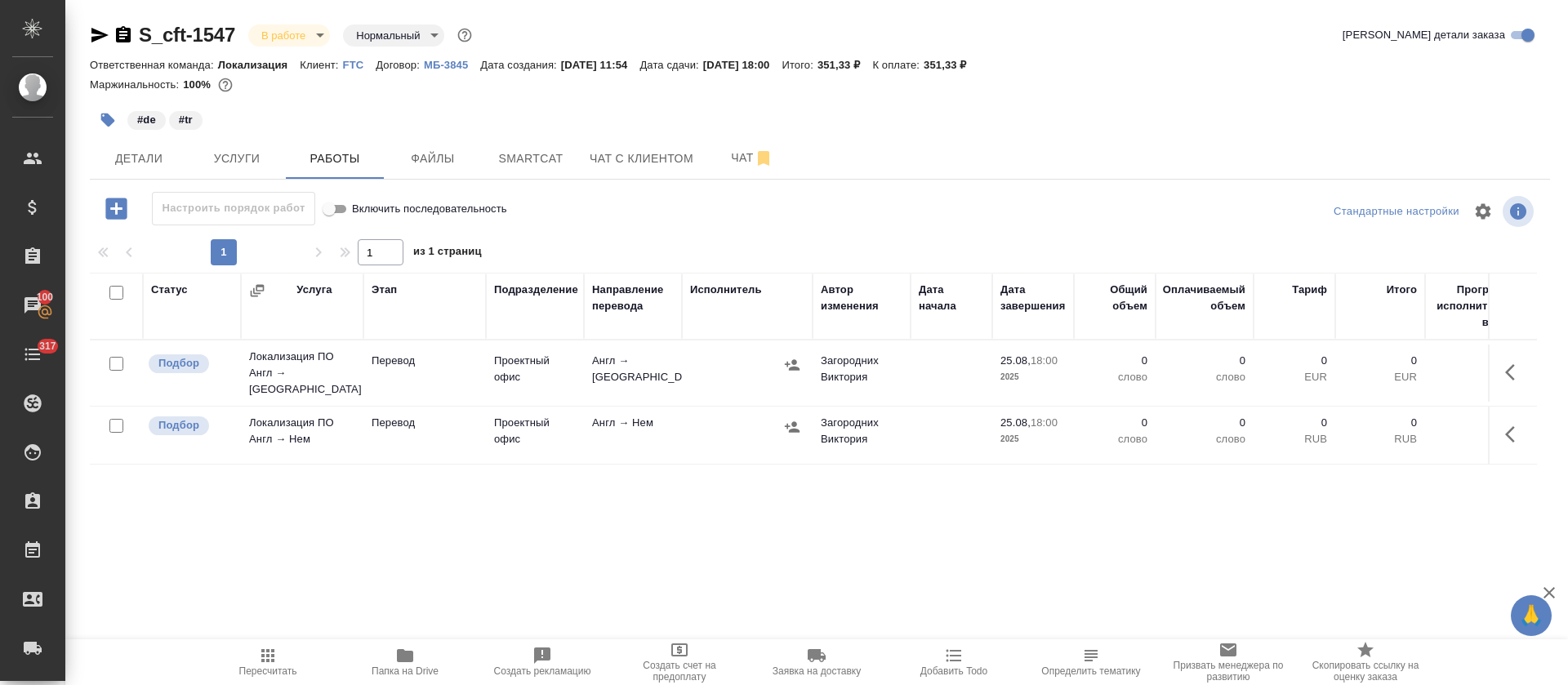
click at [112, 290] on input "checkbox" at bounding box center [116, 292] width 14 height 14
checkbox input "true"
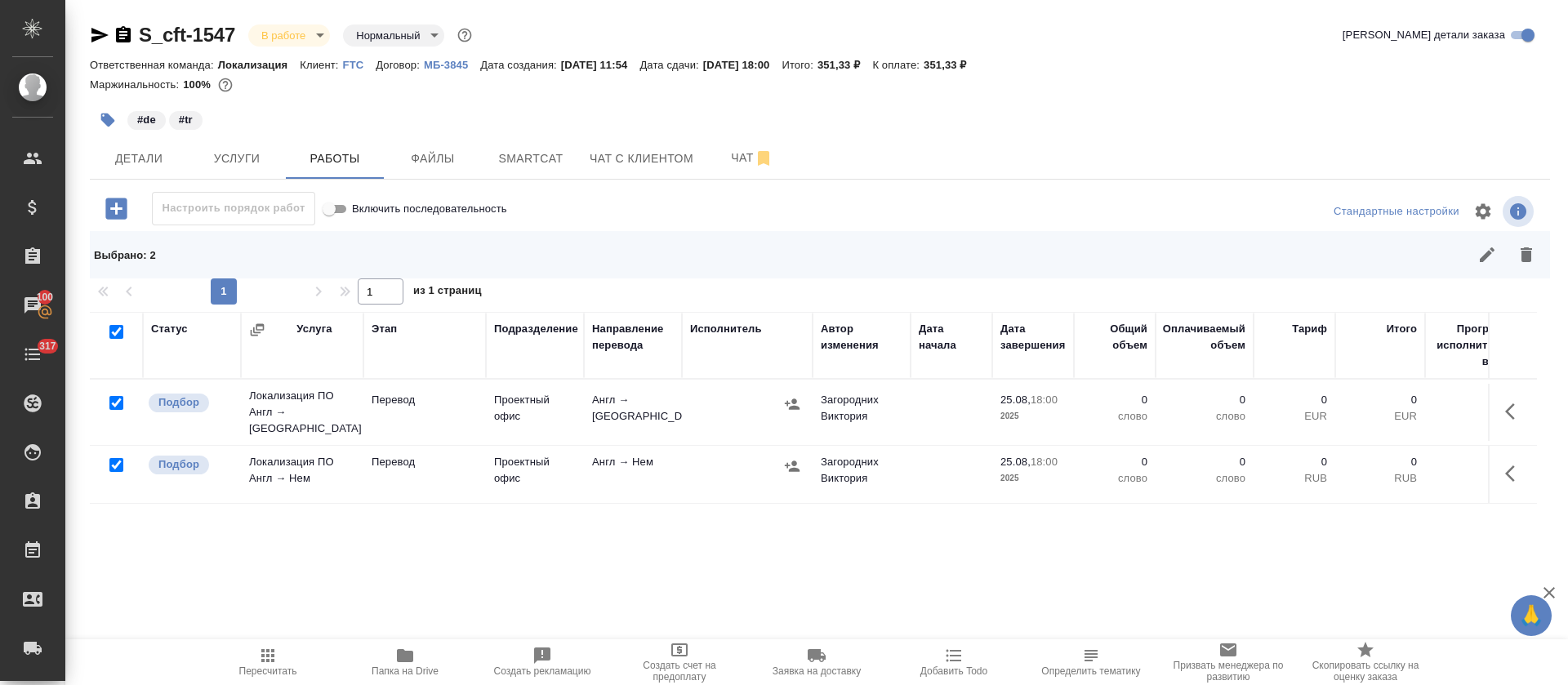
click at [1477, 261] on icon "button" at bounding box center [1487, 255] width 20 height 20
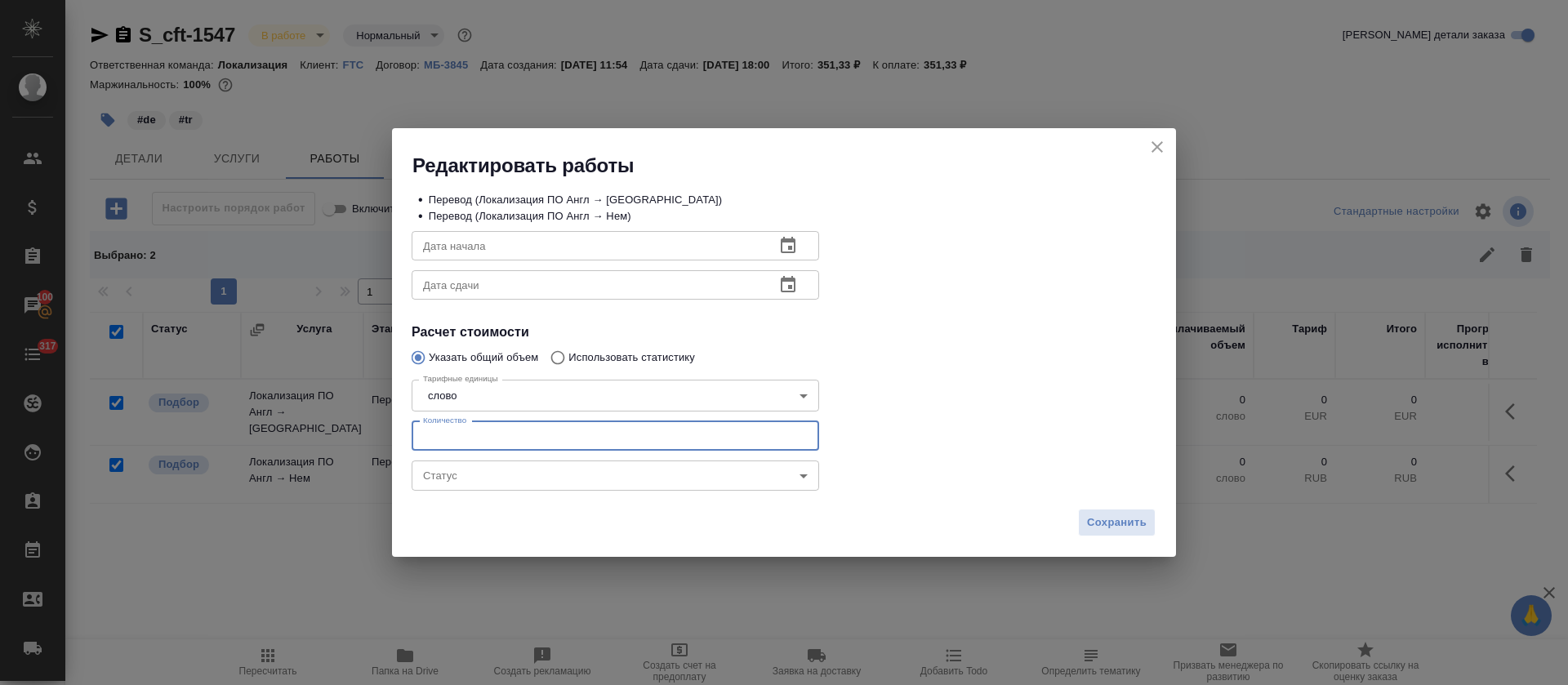
click at [421, 433] on input "number" at bounding box center [615, 435] width 407 height 29
type input "9"
click at [791, 257] on button "button" at bounding box center [787, 245] width 39 height 39
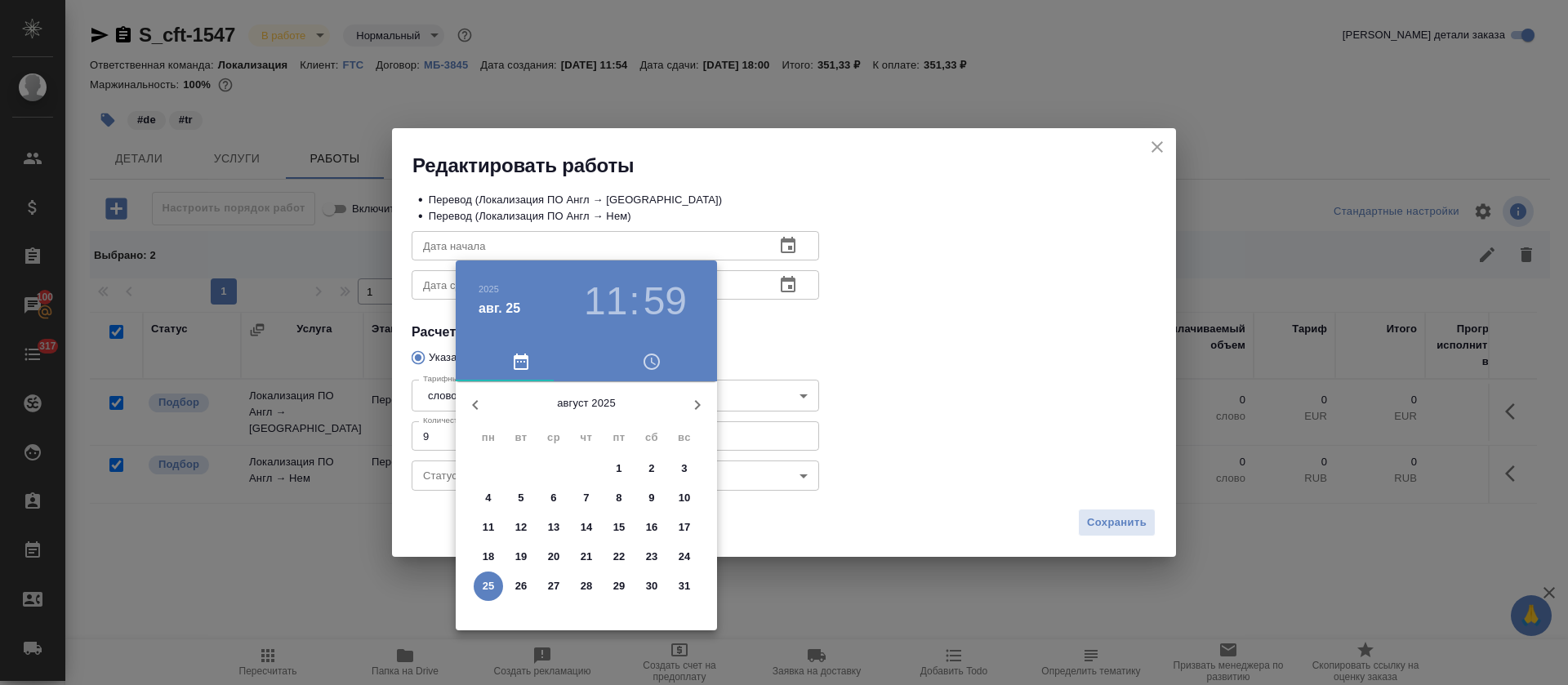
click at [483, 584] on p "25" at bounding box center [488, 587] width 12 height 16
type input "[DATE] 11:59"
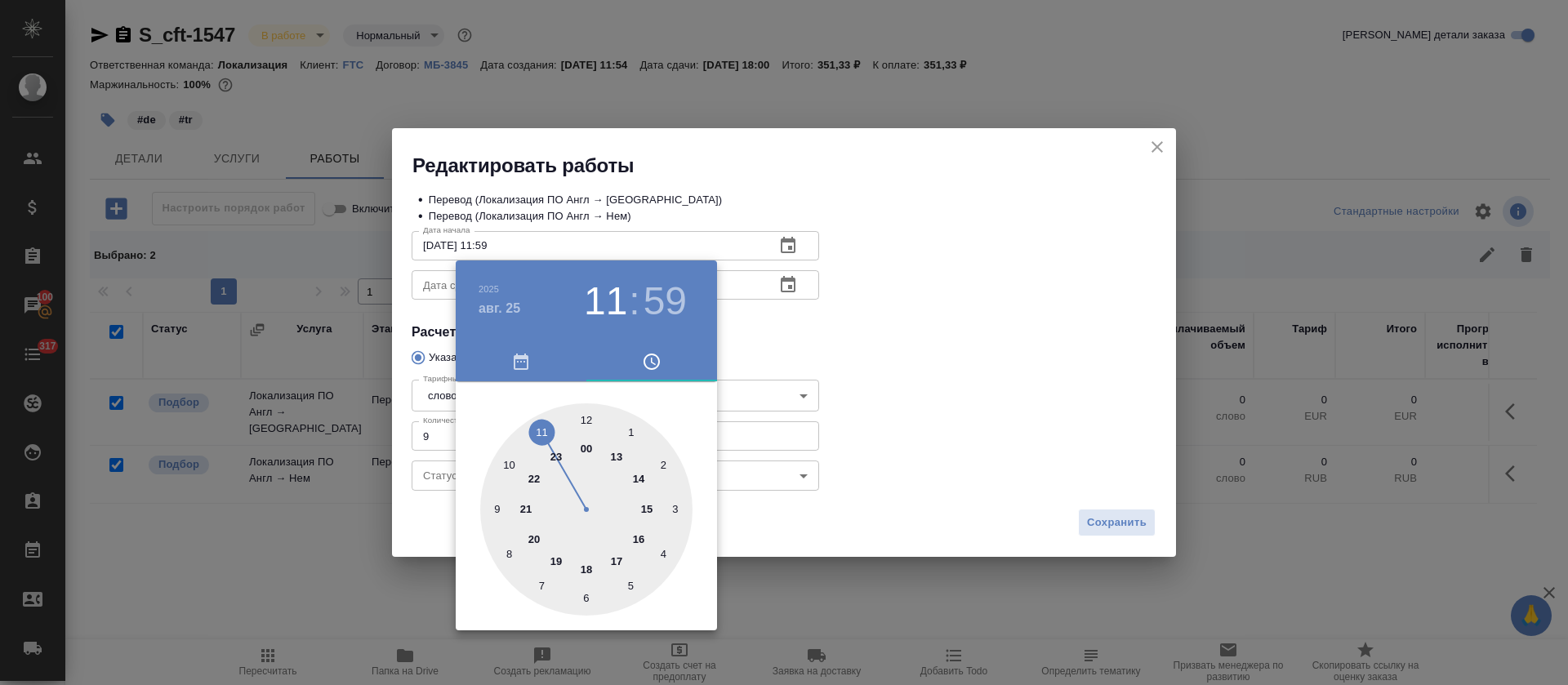
click at [827, 368] on div at bounding box center [784, 342] width 1568 height 685
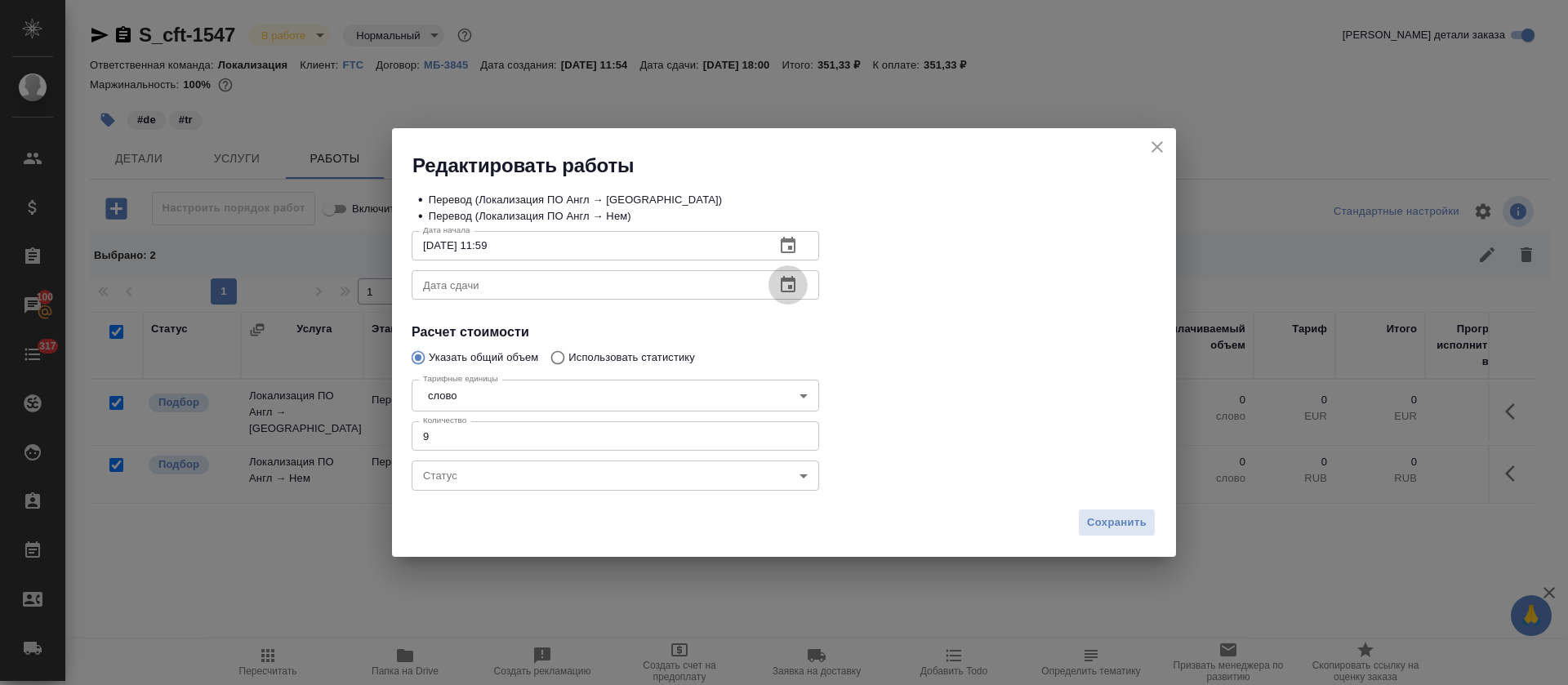
click at [799, 295] on button "button" at bounding box center [787, 284] width 39 height 39
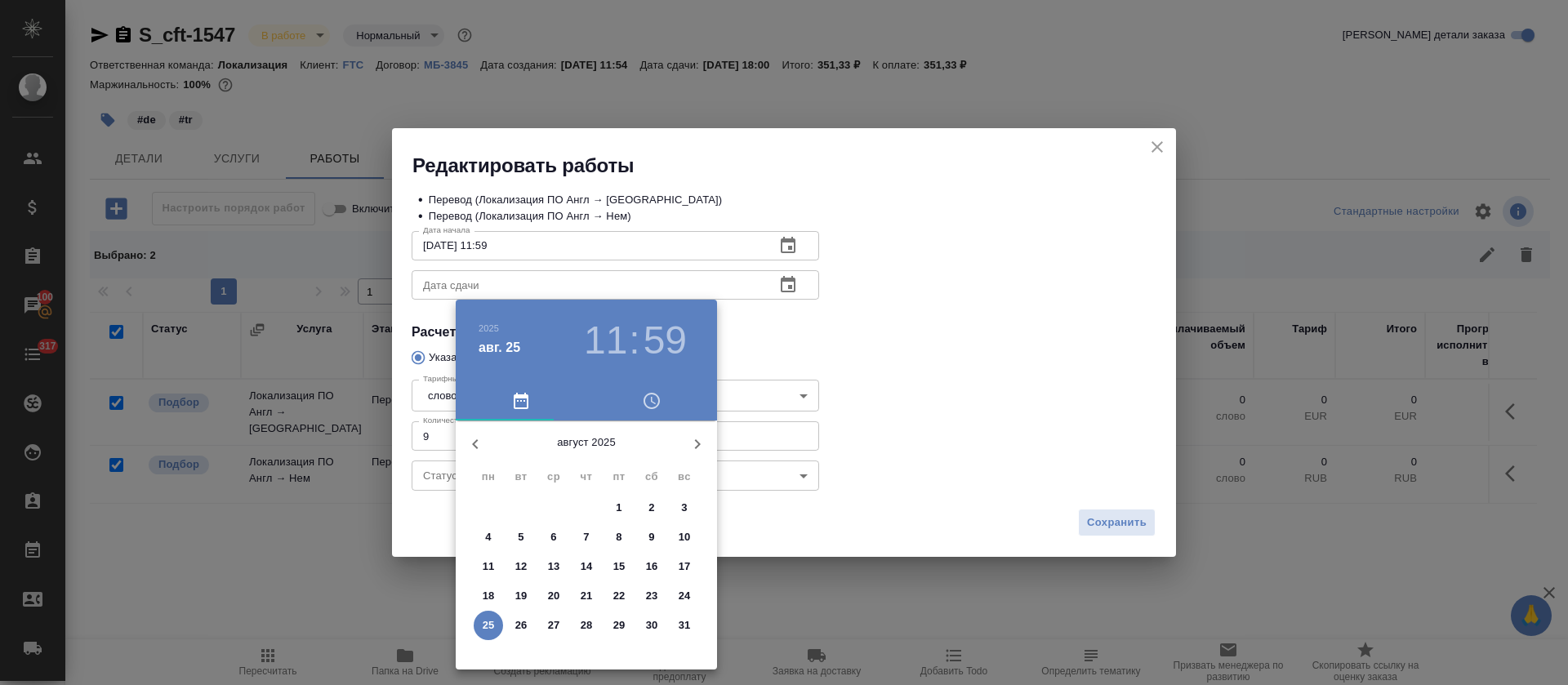
click at [498, 616] on button "25" at bounding box center [488, 625] width 29 height 29
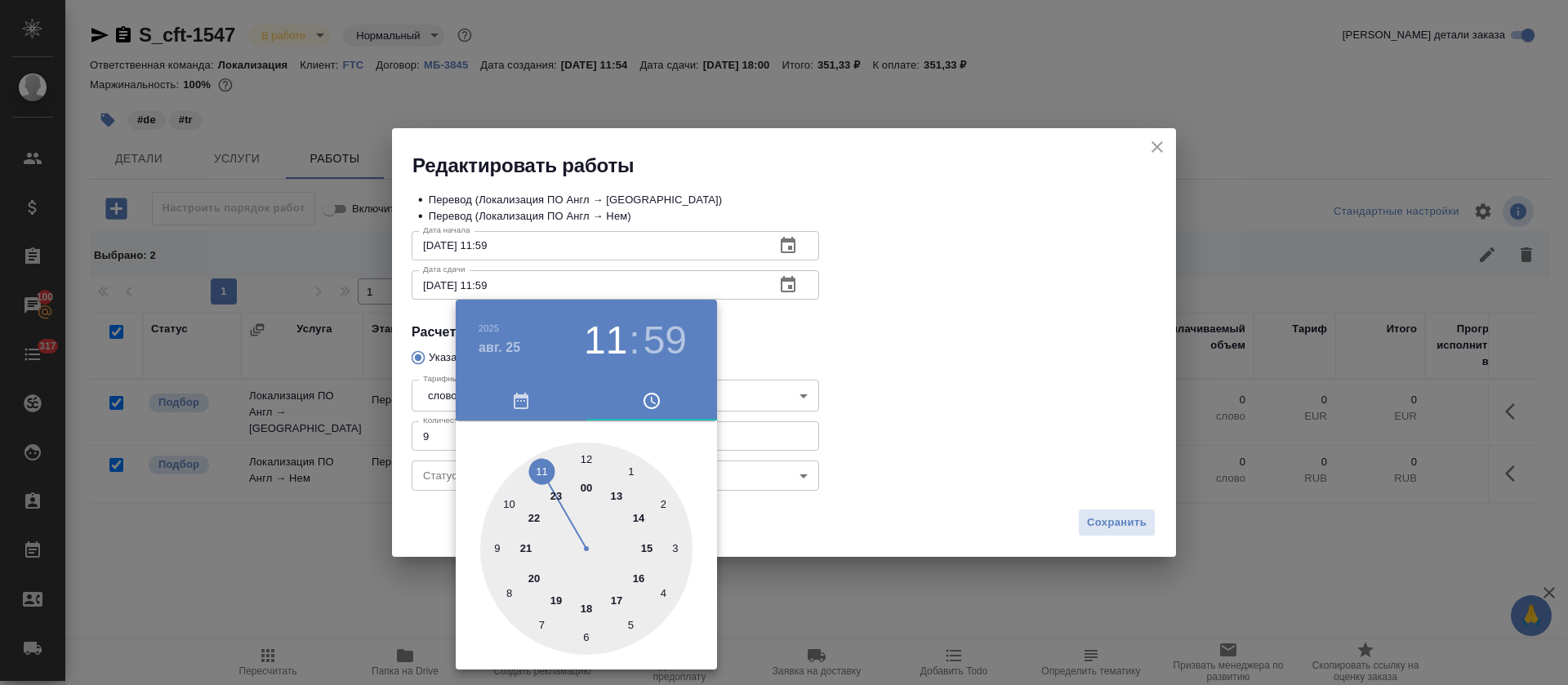
click at [634, 574] on div at bounding box center [586, 548] width 212 height 212
type input "[DATE] 16:00"
click at [586, 454] on div at bounding box center [586, 548] width 212 height 212
click at [914, 358] on div at bounding box center [784, 342] width 1568 height 685
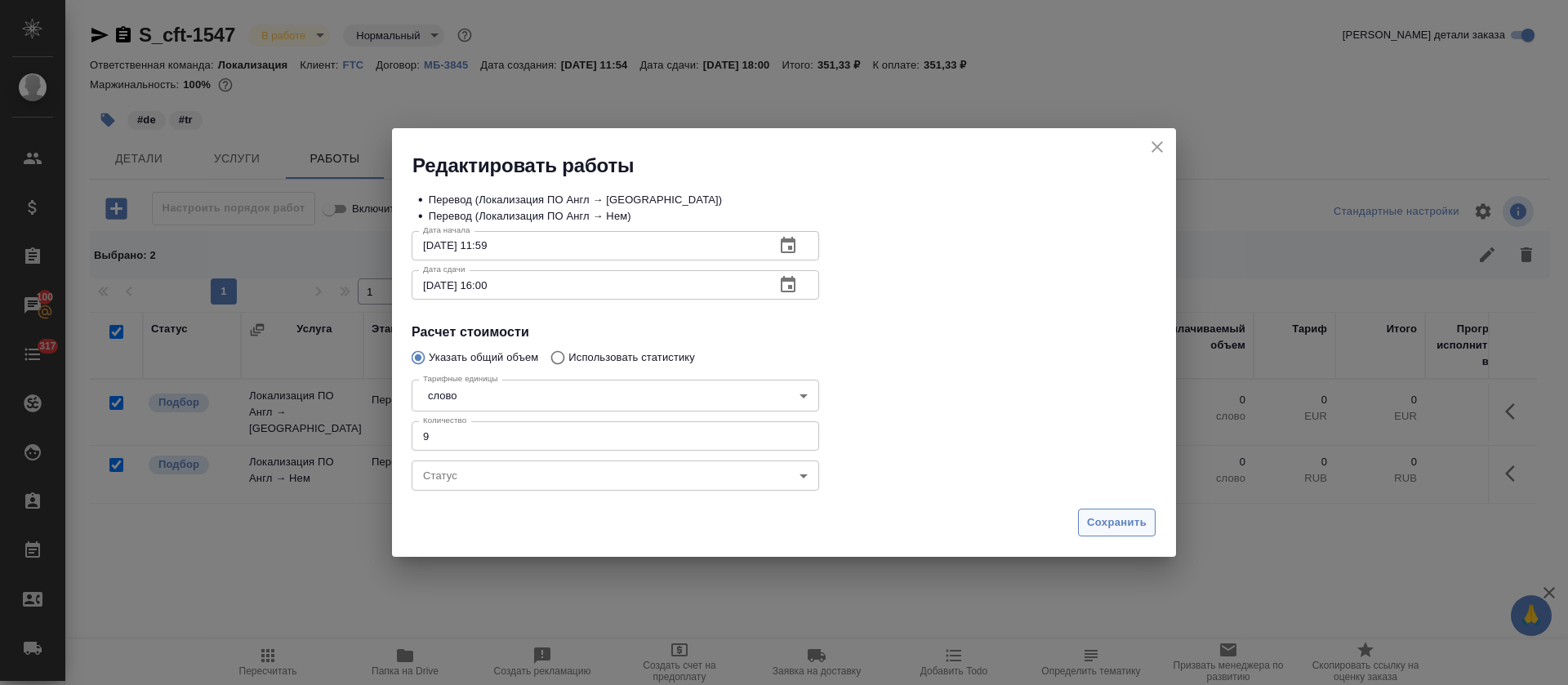
click at [1127, 516] on span "Сохранить" at bounding box center [1116, 523] width 59 height 19
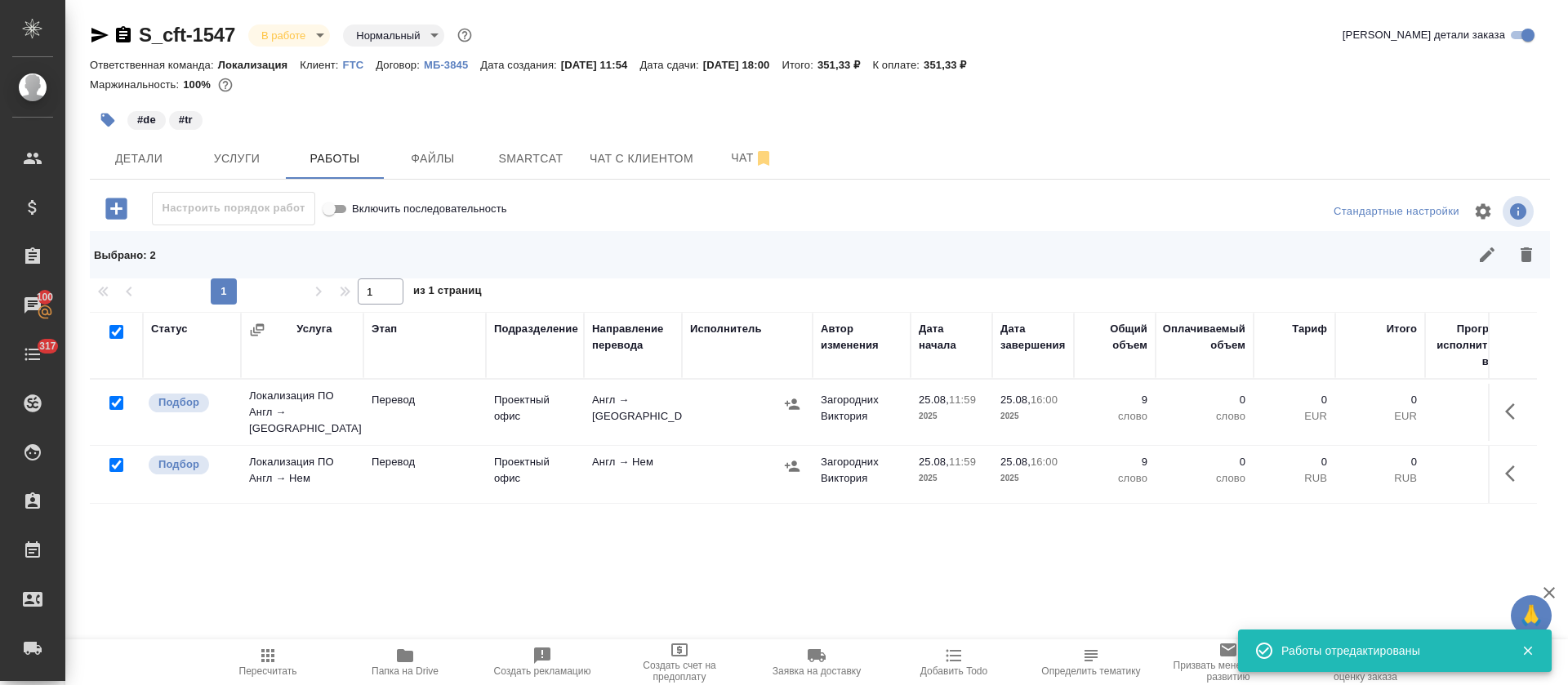
click at [263, 665] on span "Пересчитать" at bounding box center [269, 670] width 58 height 12
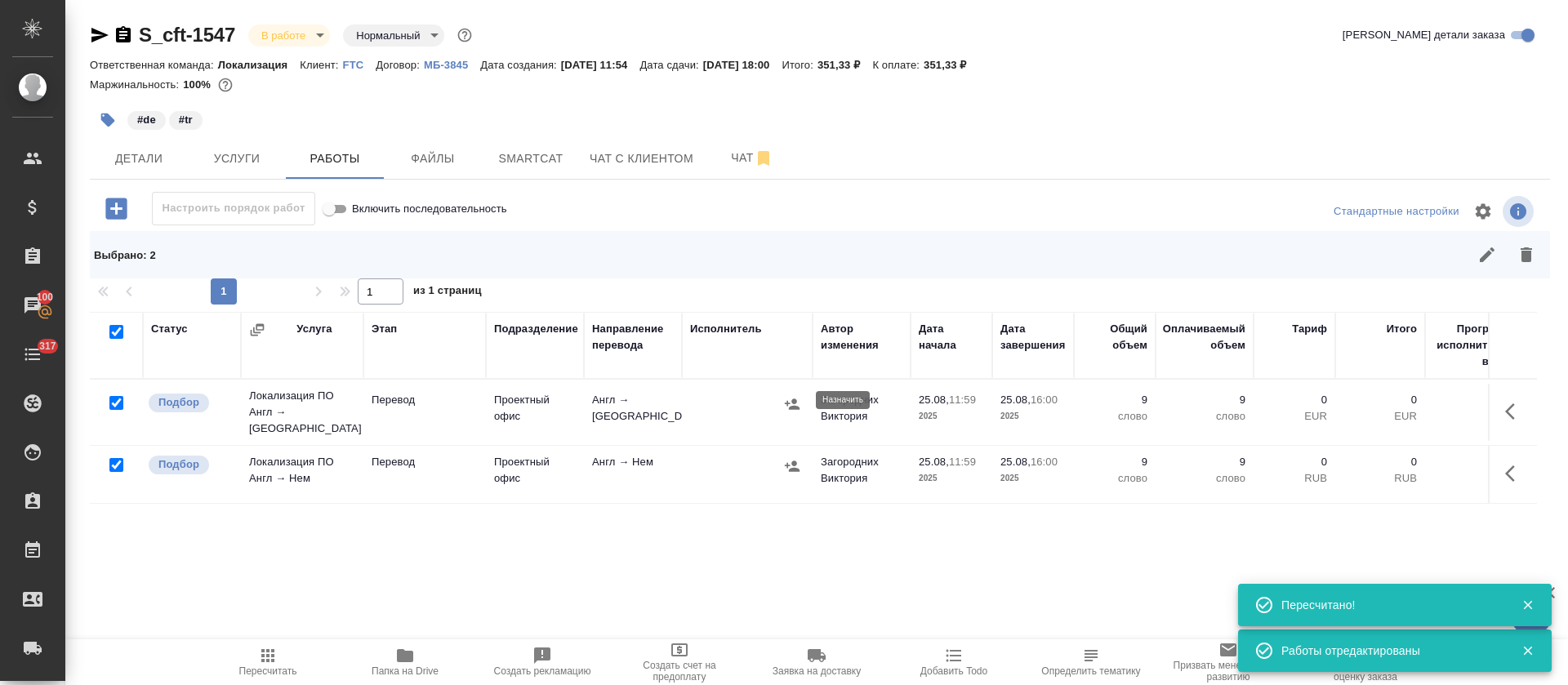
click at [793, 398] on icon "button" at bounding box center [792, 404] width 15 height 11
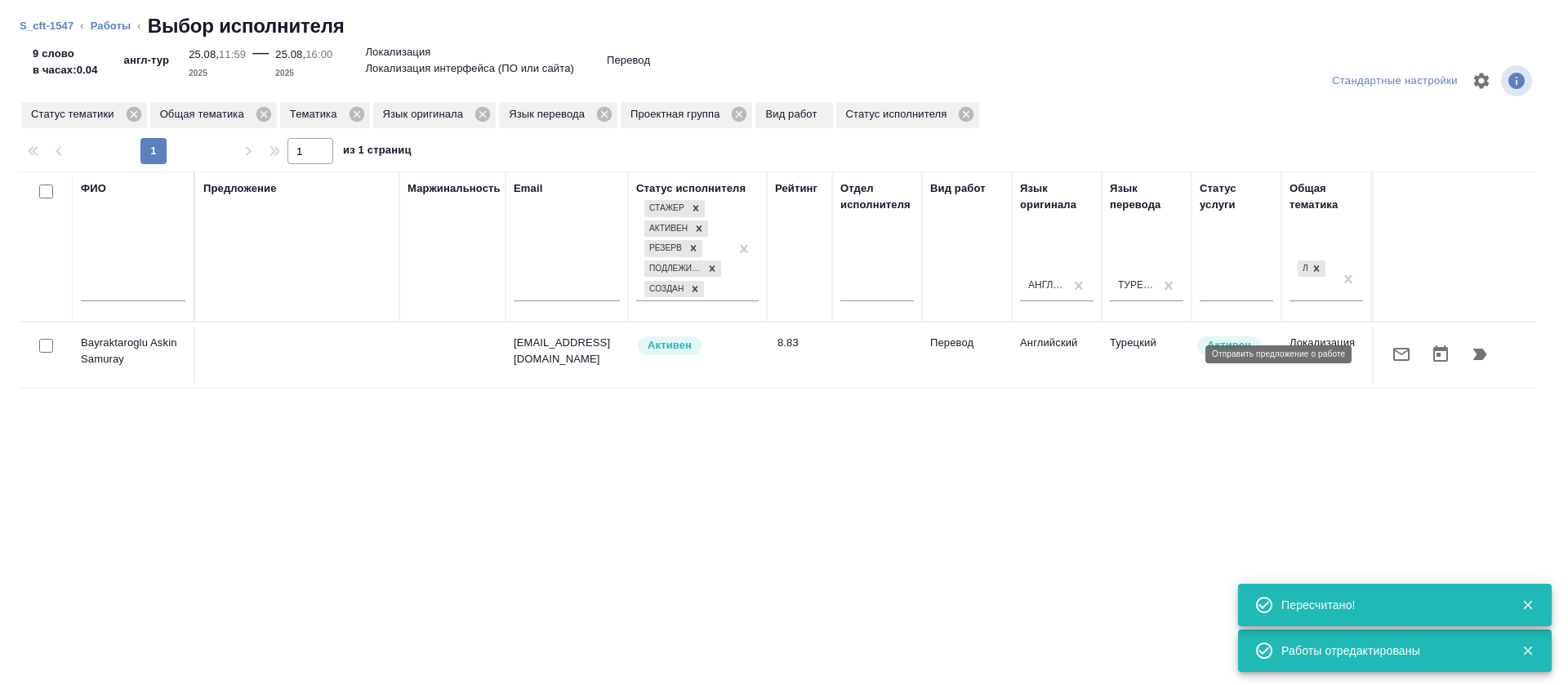
click at [1391, 355] on icon "button" at bounding box center [1401, 354] width 20 height 20
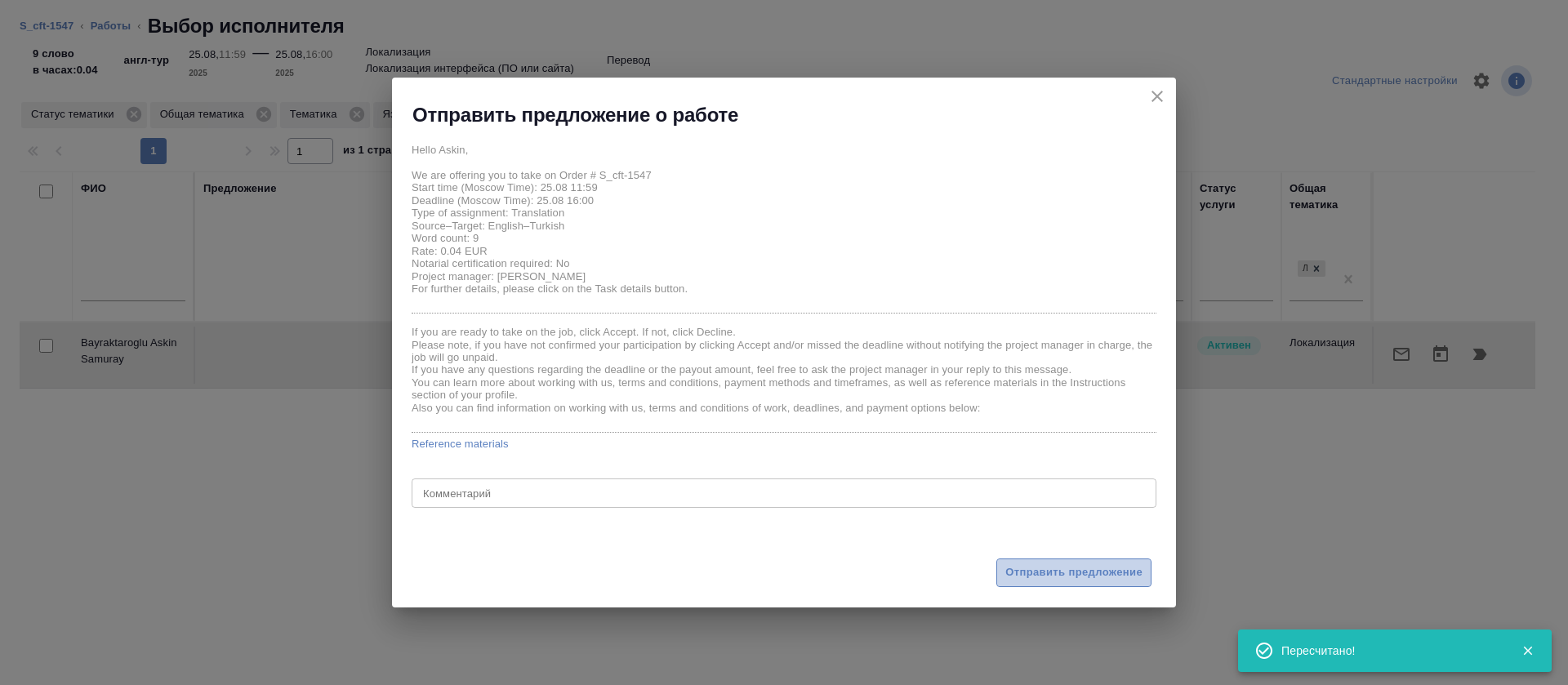
click at [1018, 576] on span "Отправить предложение" at bounding box center [1073, 572] width 138 height 19
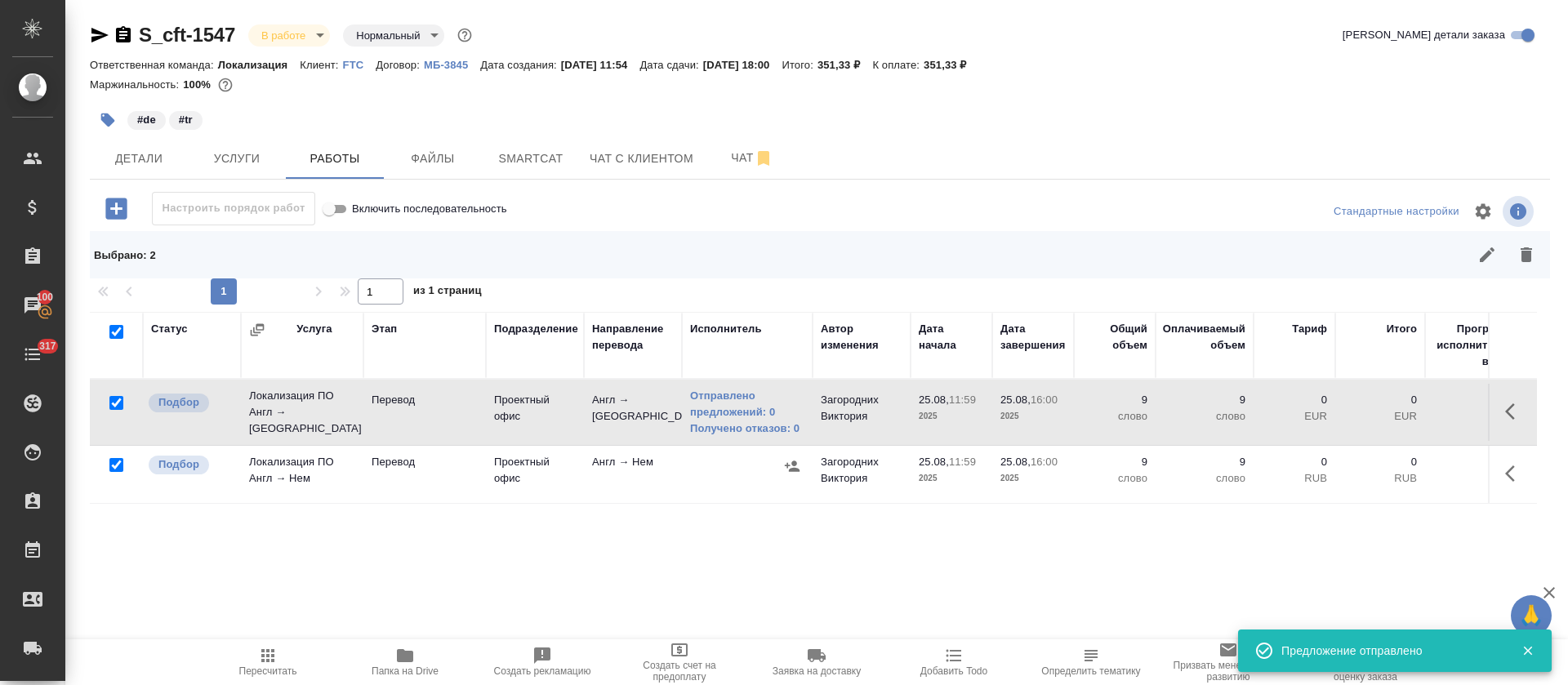
click at [798, 465] on icon "button" at bounding box center [792, 466] width 16 height 16
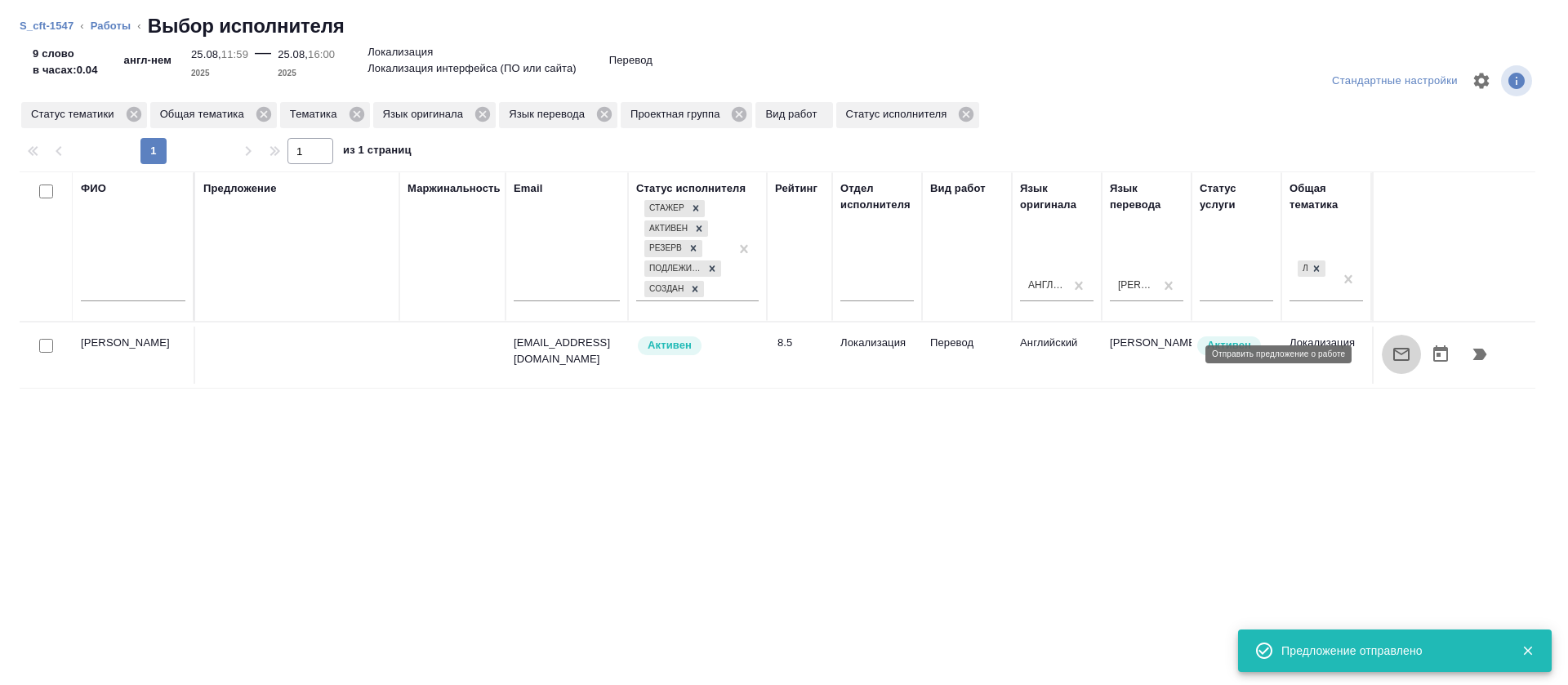
click at [1381, 358] on button "button" at bounding box center [1400, 353] width 39 height 39
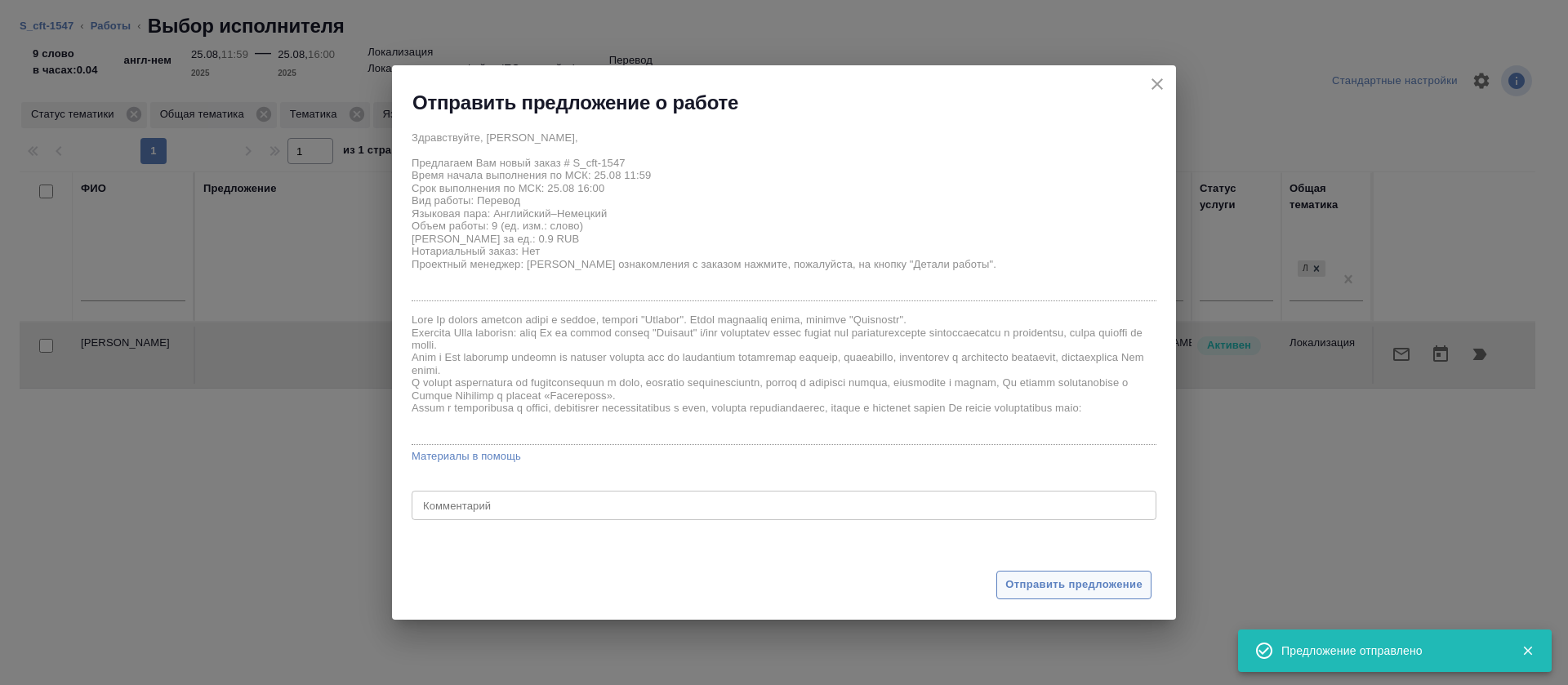
click at [1030, 578] on span "Отправить предложение" at bounding box center [1073, 585] width 138 height 19
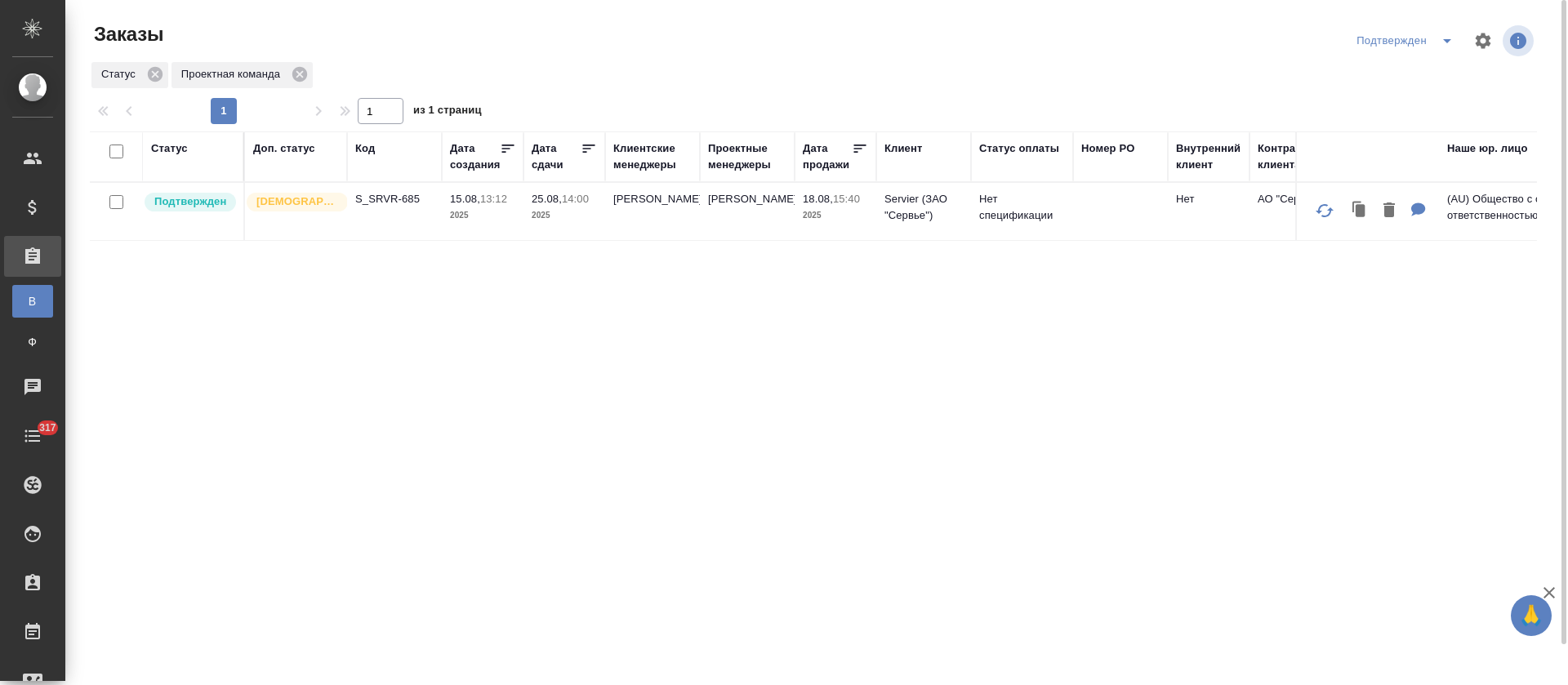
click at [1444, 43] on icon "split button" at bounding box center [1447, 41] width 20 height 20
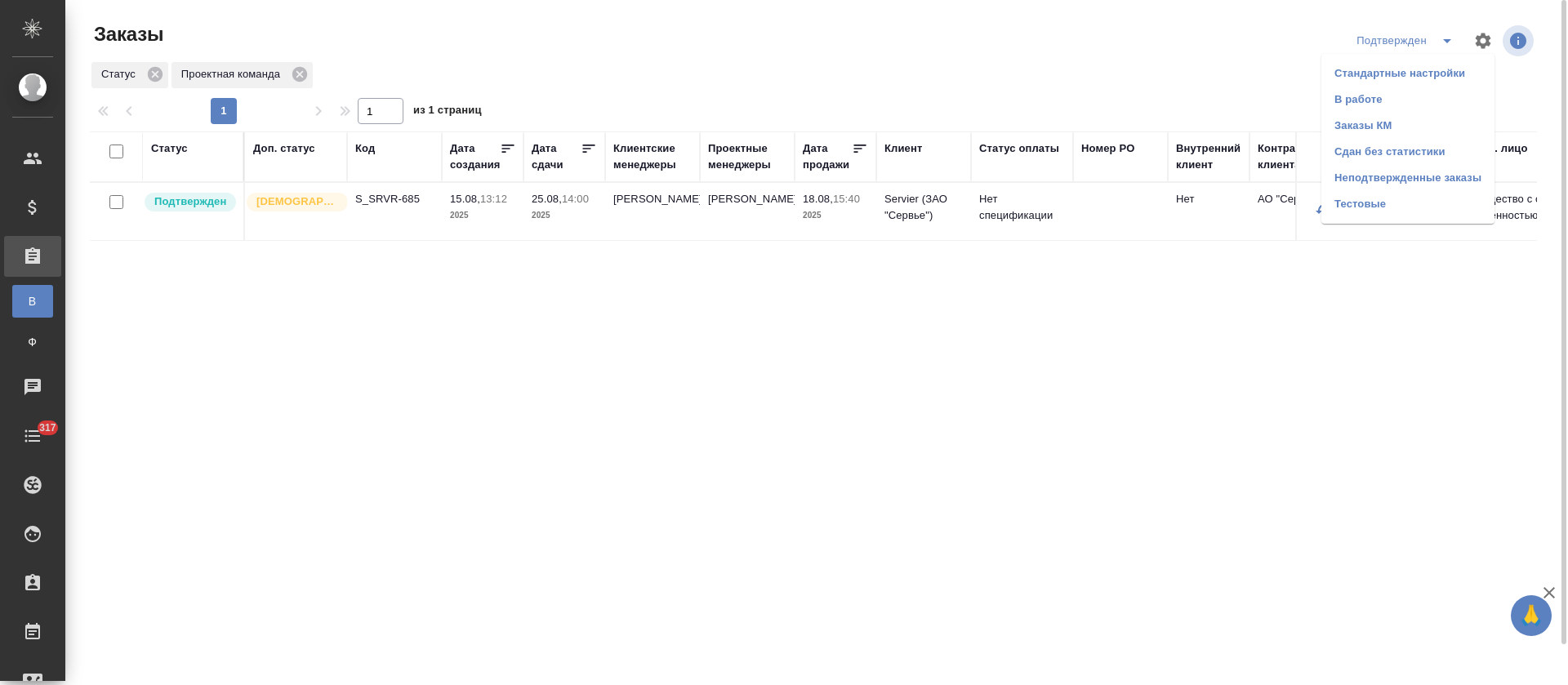
click at [1429, 90] on li "В работе" at bounding box center [1408, 99] width 173 height 26
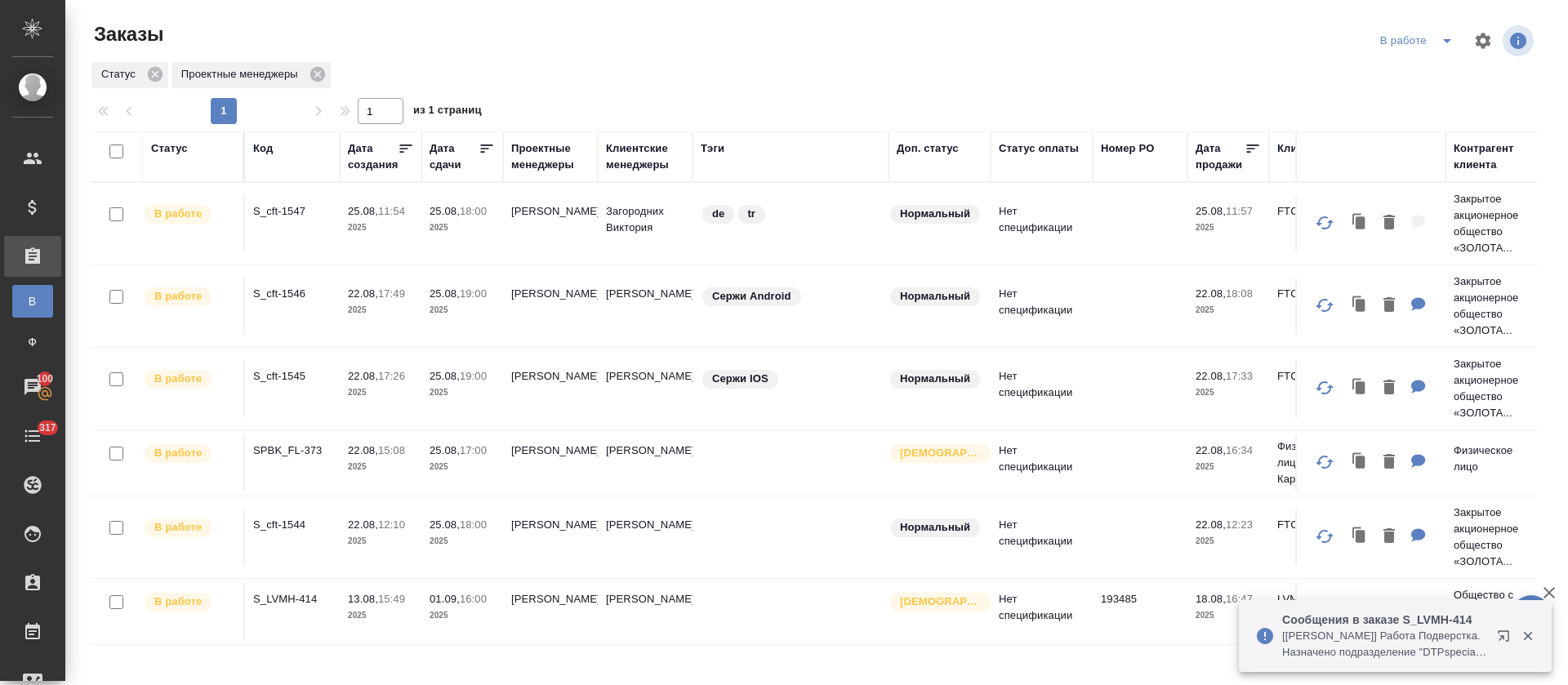
click at [1500, 632] on icon "button" at bounding box center [1507, 639] width 20 height 20
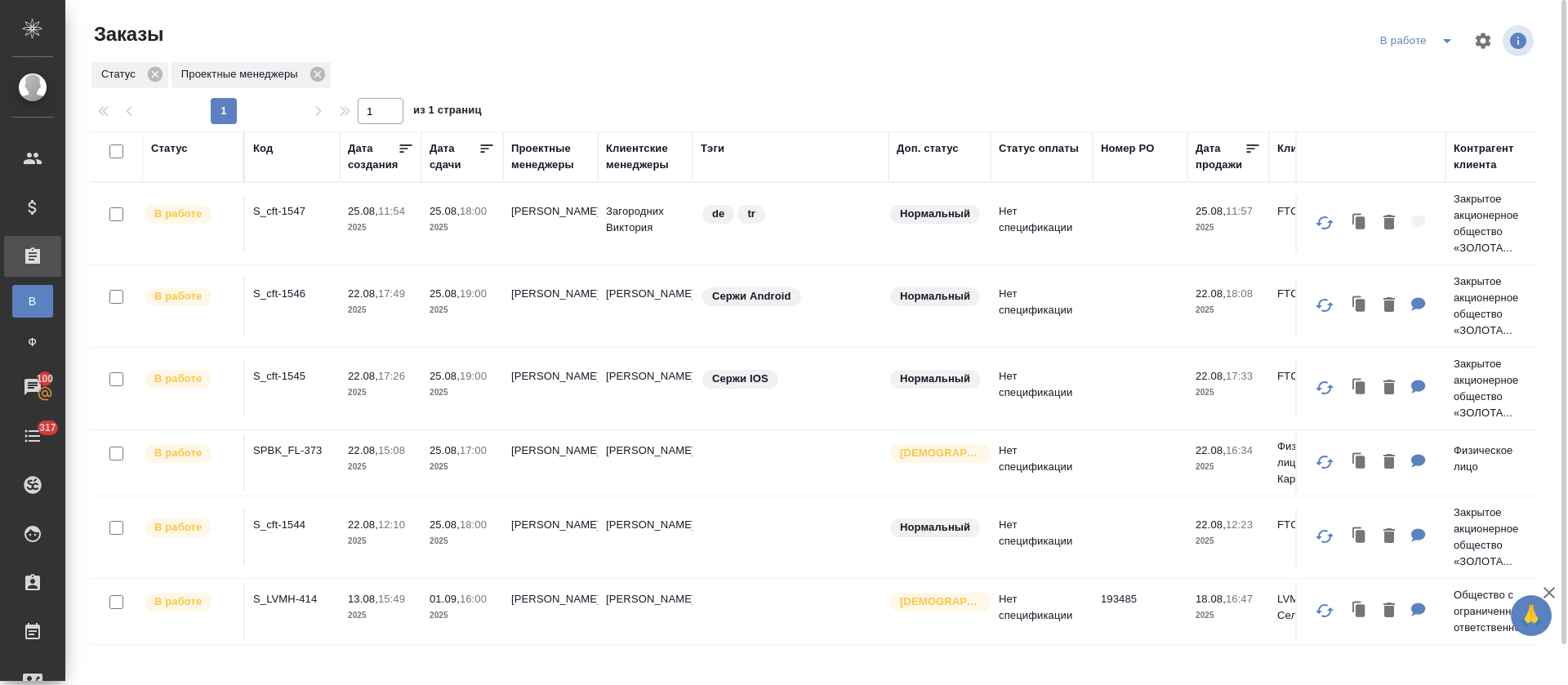
scroll to position [43, 0]
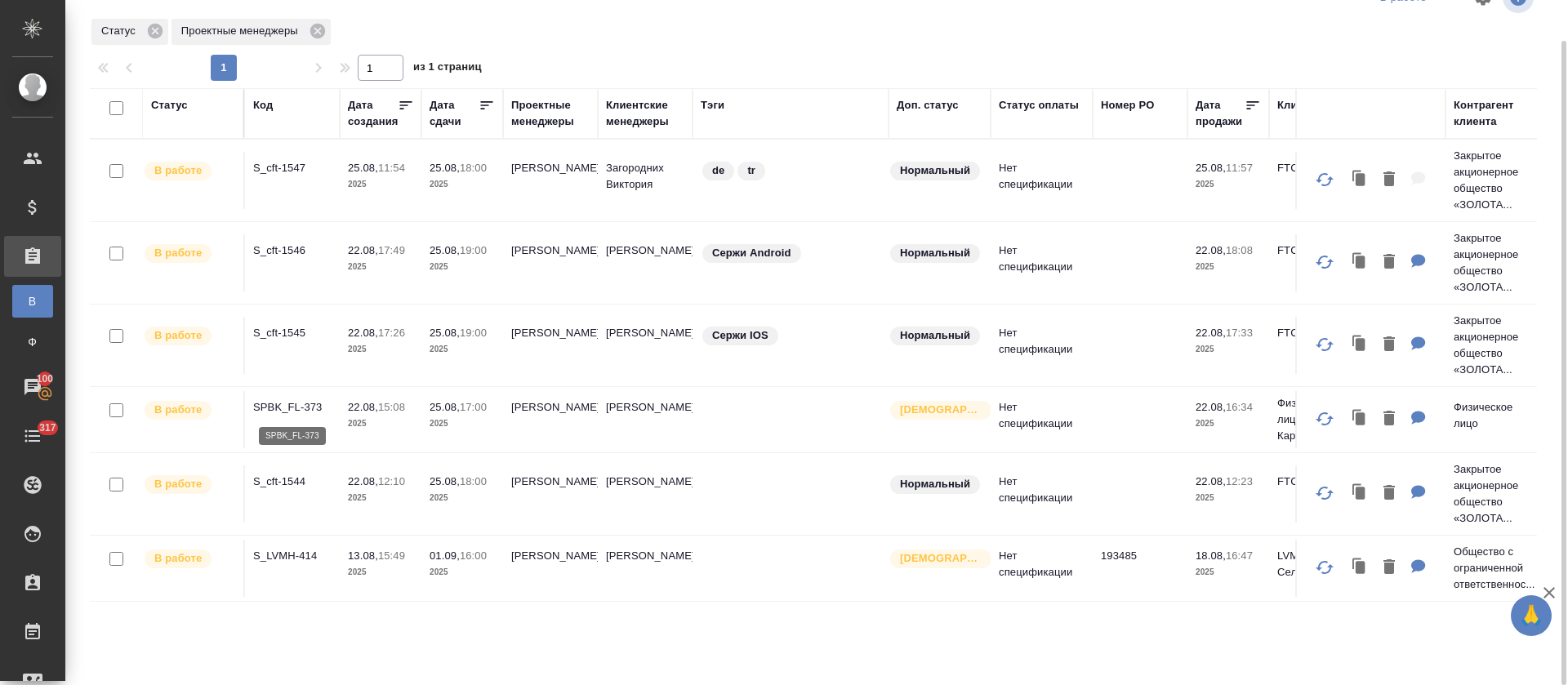
click at [289, 406] on p "SPBK_FL-373" at bounding box center [292, 407] width 78 height 16
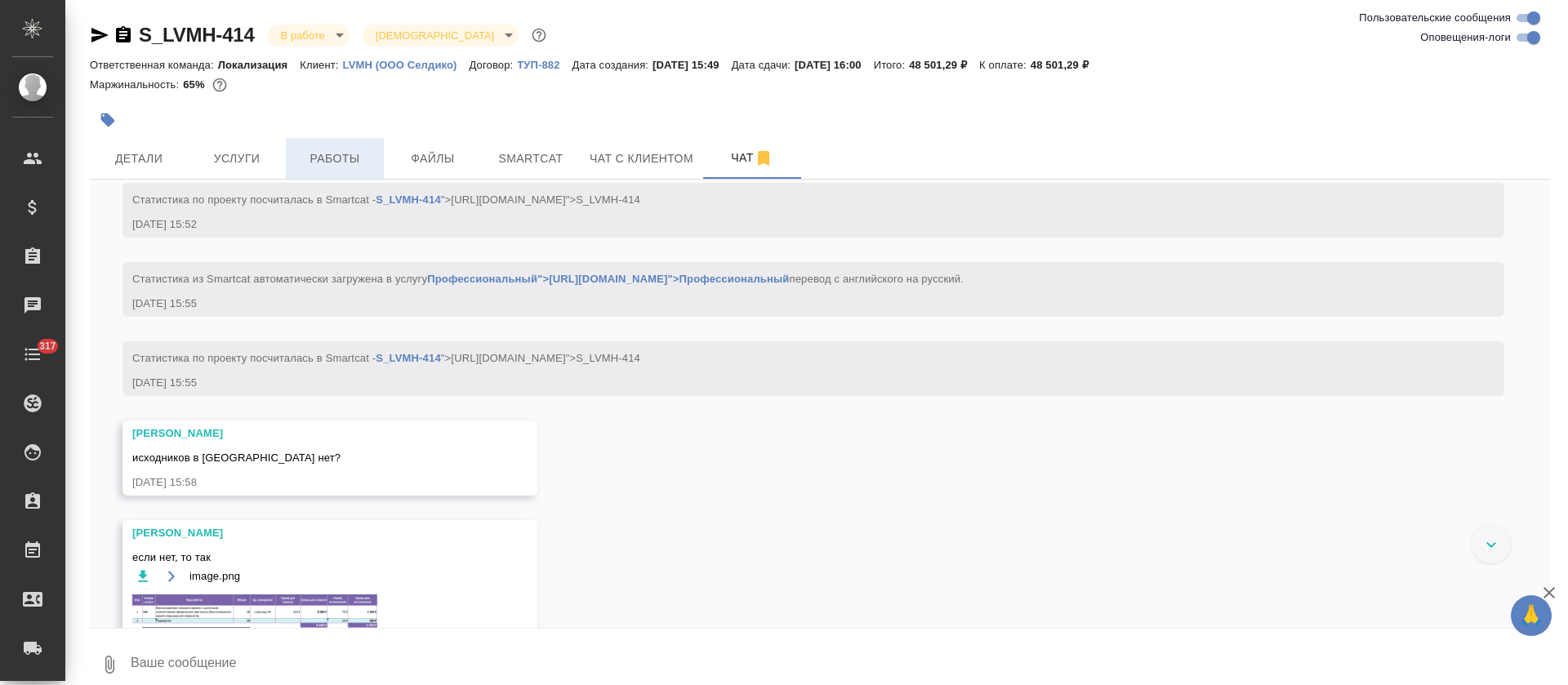
click at [342, 166] on span "Работы" at bounding box center [334, 158] width 78 height 20
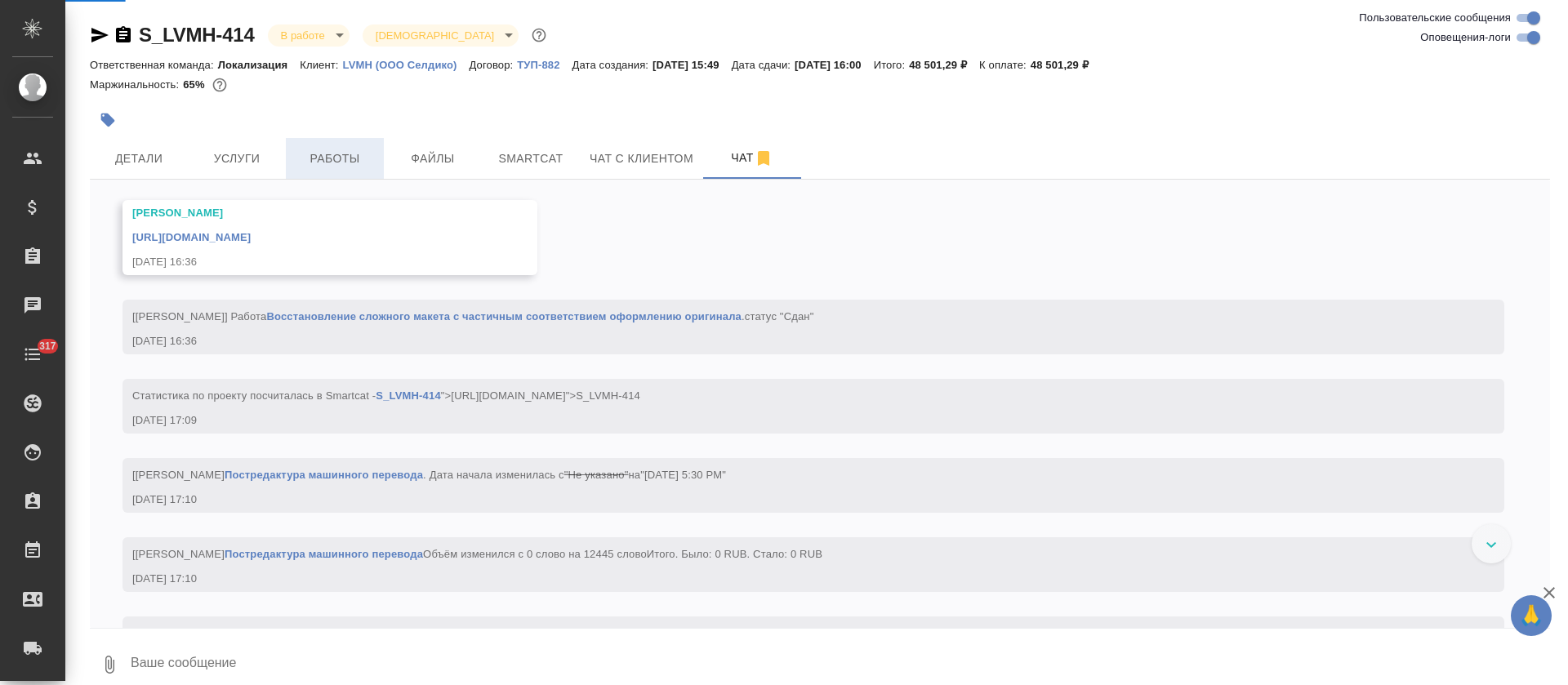
scroll to position [3680, 0]
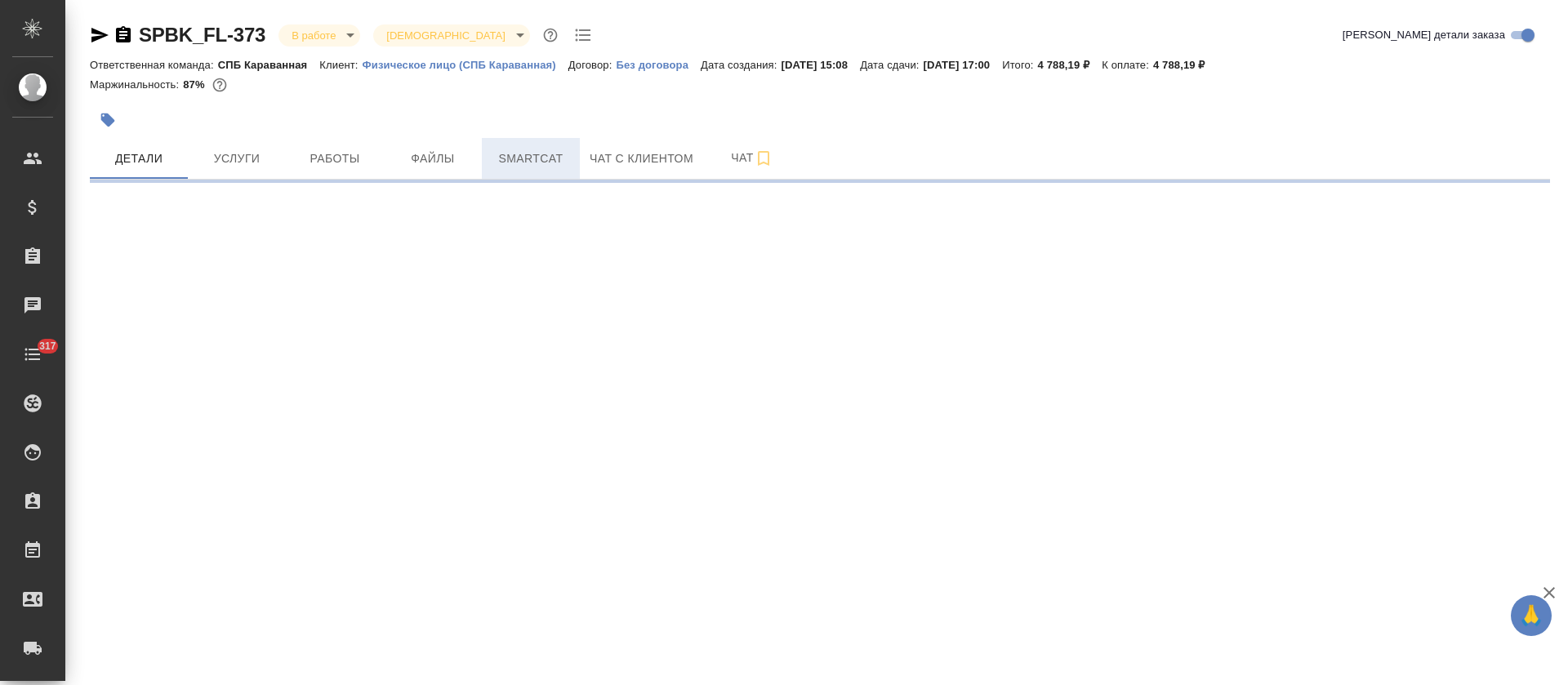
click at [565, 163] on span "Smartcat" at bounding box center [531, 158] width 78 height 20
select select "RU"
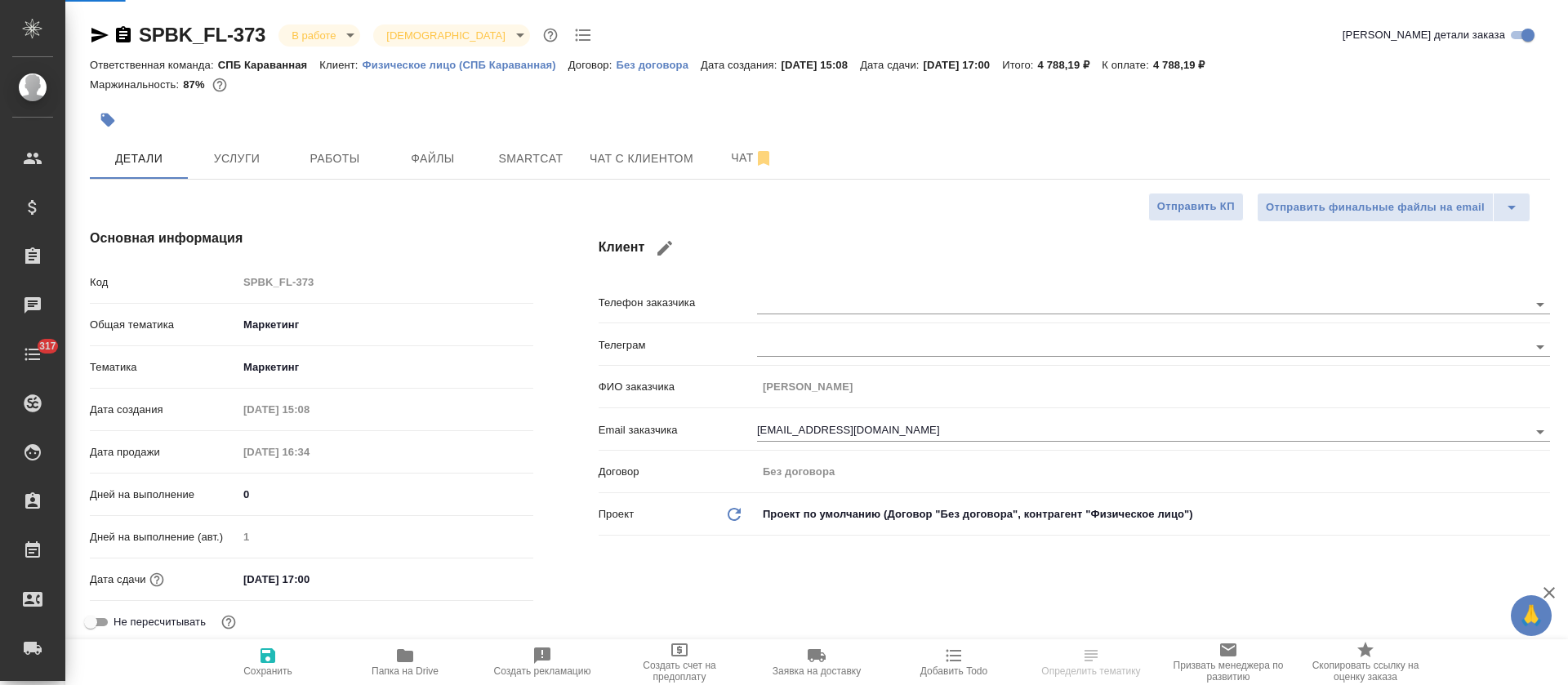
type textarea "x"
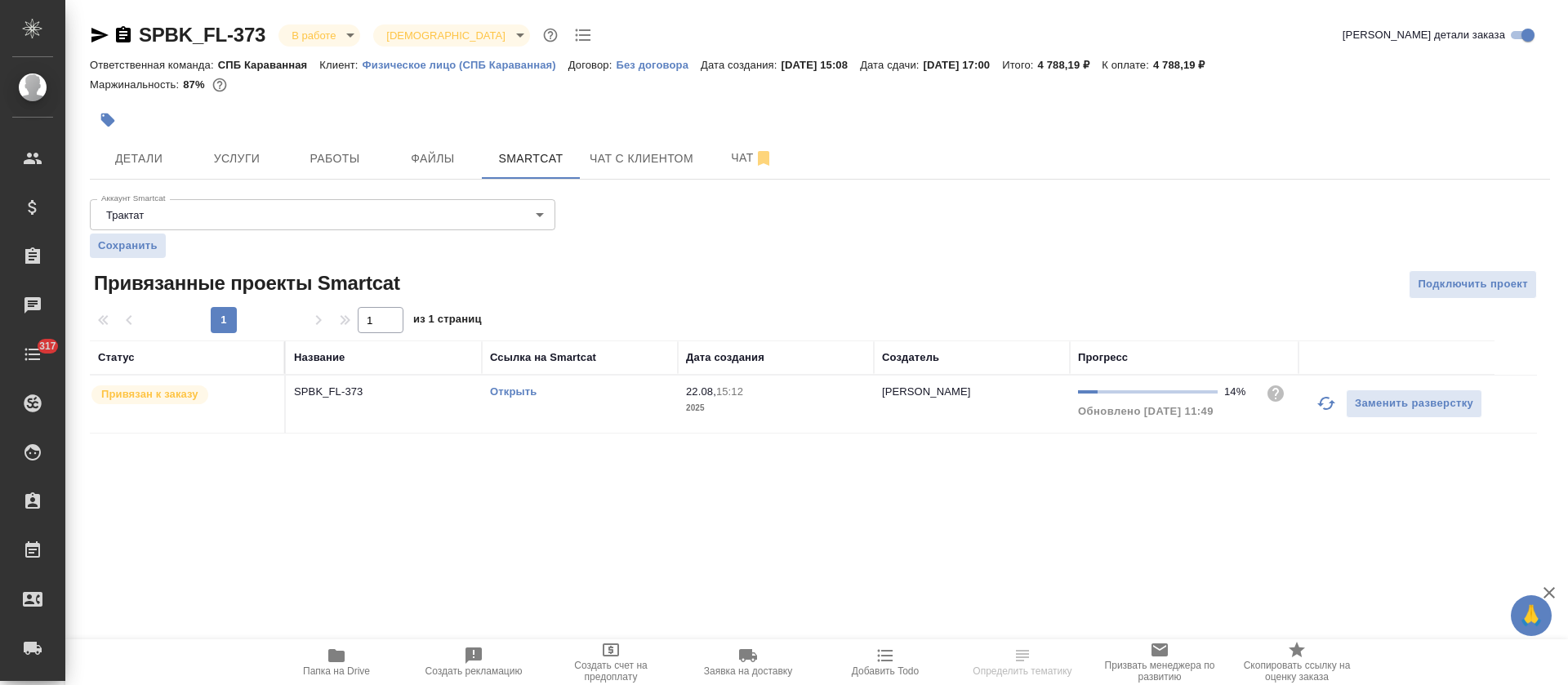
click at [1315, 397] on button "button" at bounding box center [1326, 403] width 39 height 39
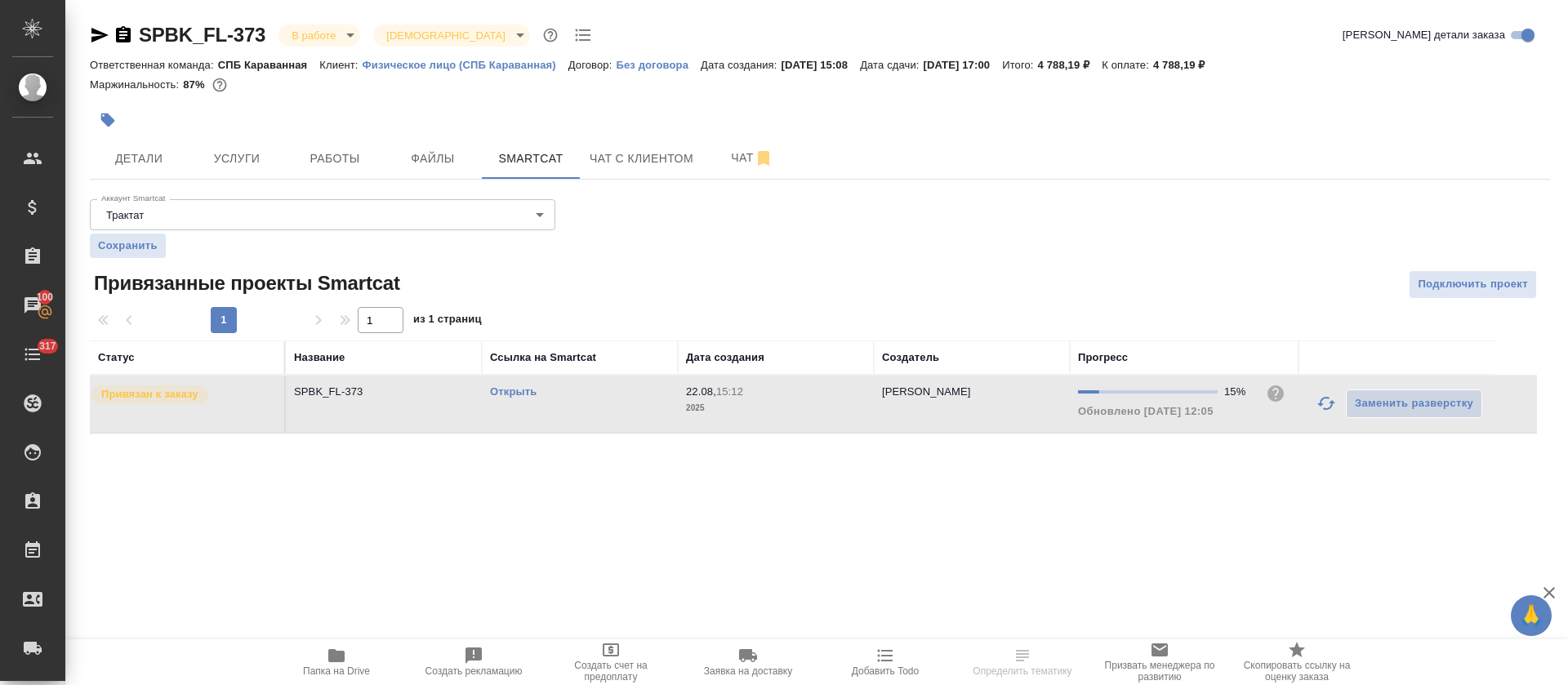
click at [529, 389] on link "Открыть" at bounding box center [513, 391] width 46 height 12
click at [330, 150] on span "Работы" at bounding box center [334, 158] width 78 height 20
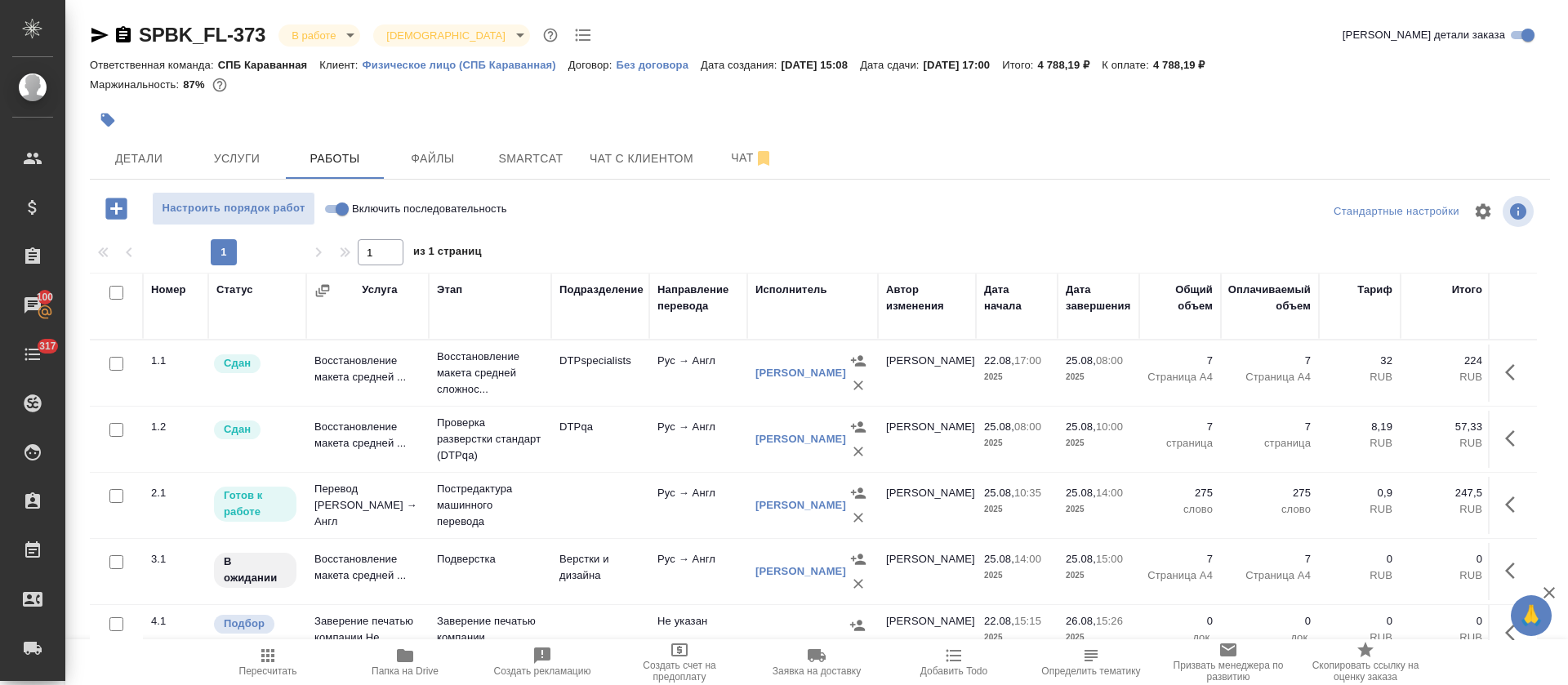
click at [945, 123] on div at bounding box center [577, 119] width 973 height 36
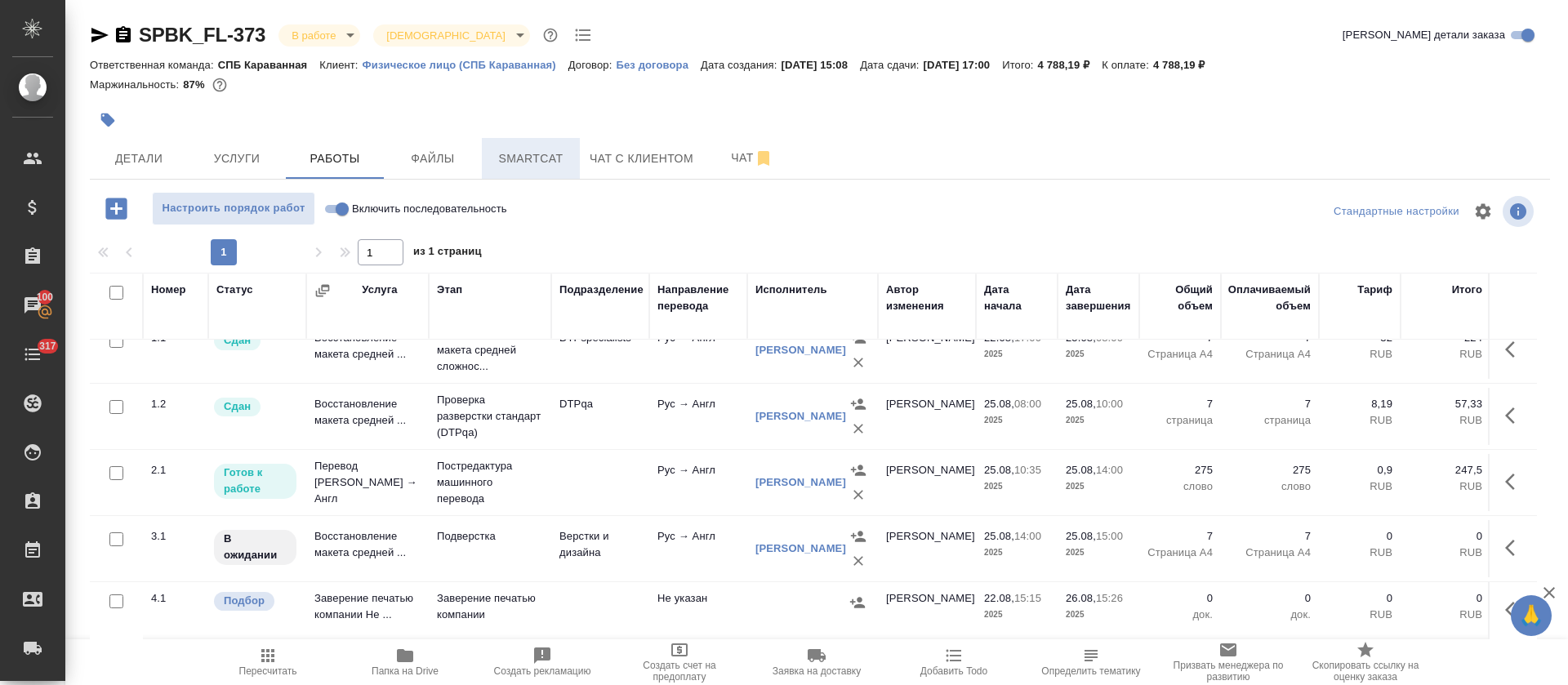
click at [527, 157] on span "Smartcat" at bounding box center [531, 158] width 78 height 20
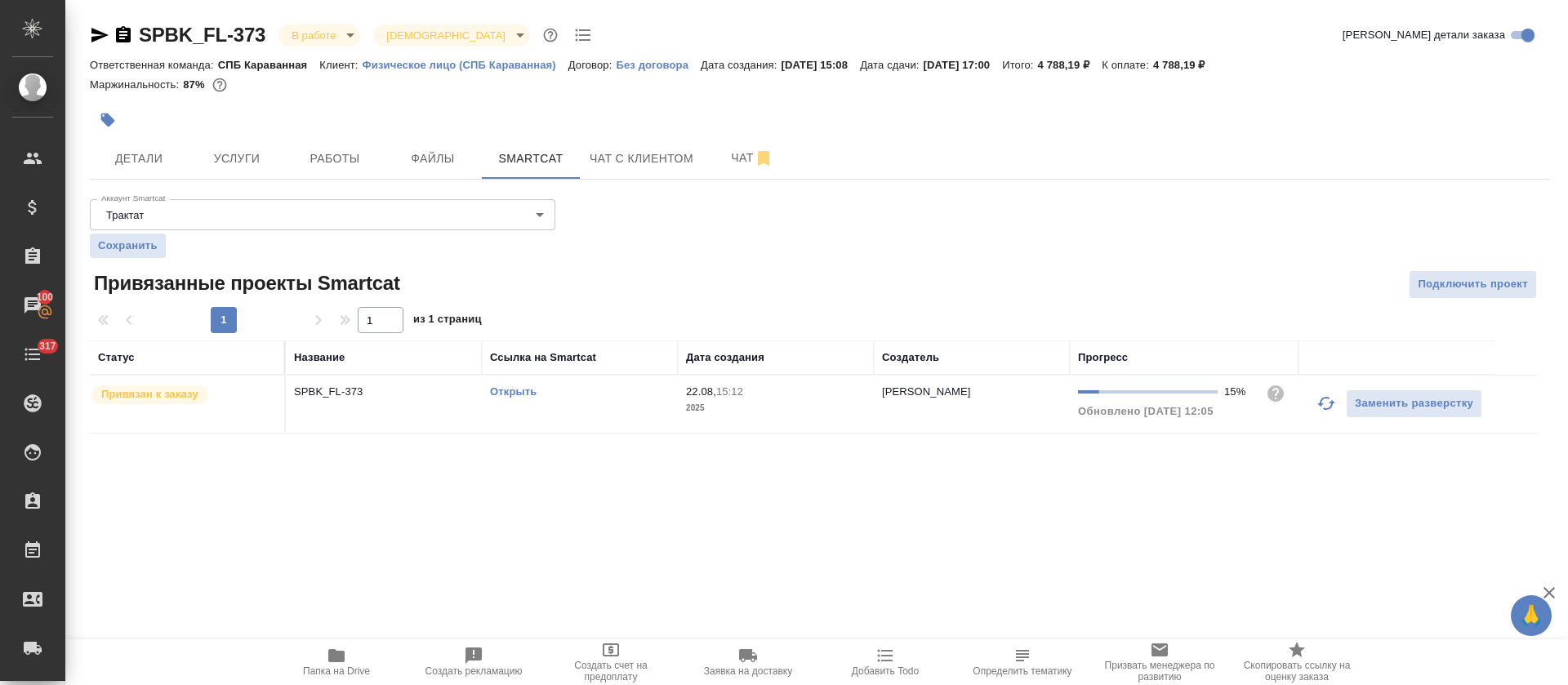
click at [499, 394] on link "Открыть" at bounding box center [513, 391] width 46 height 12
click at [584, 413] on td "Открыть" at bounding box center [579, 404] width 196 height 57
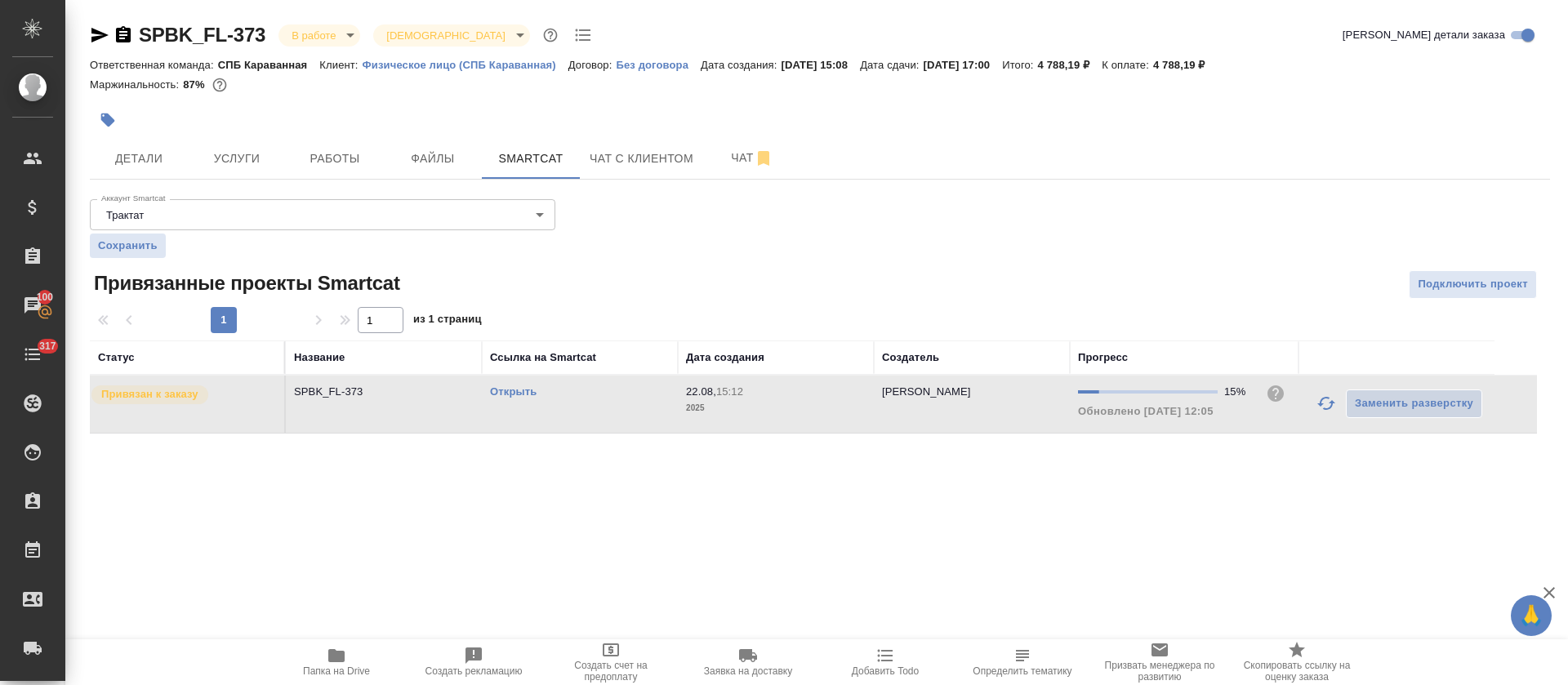
click at [584, 413] on td "Открыть" at bounding box center [579, 404] width 196 height 57
click at [343, 163] on span "Работы" at bounding box center [334, 158] width 78 height 20
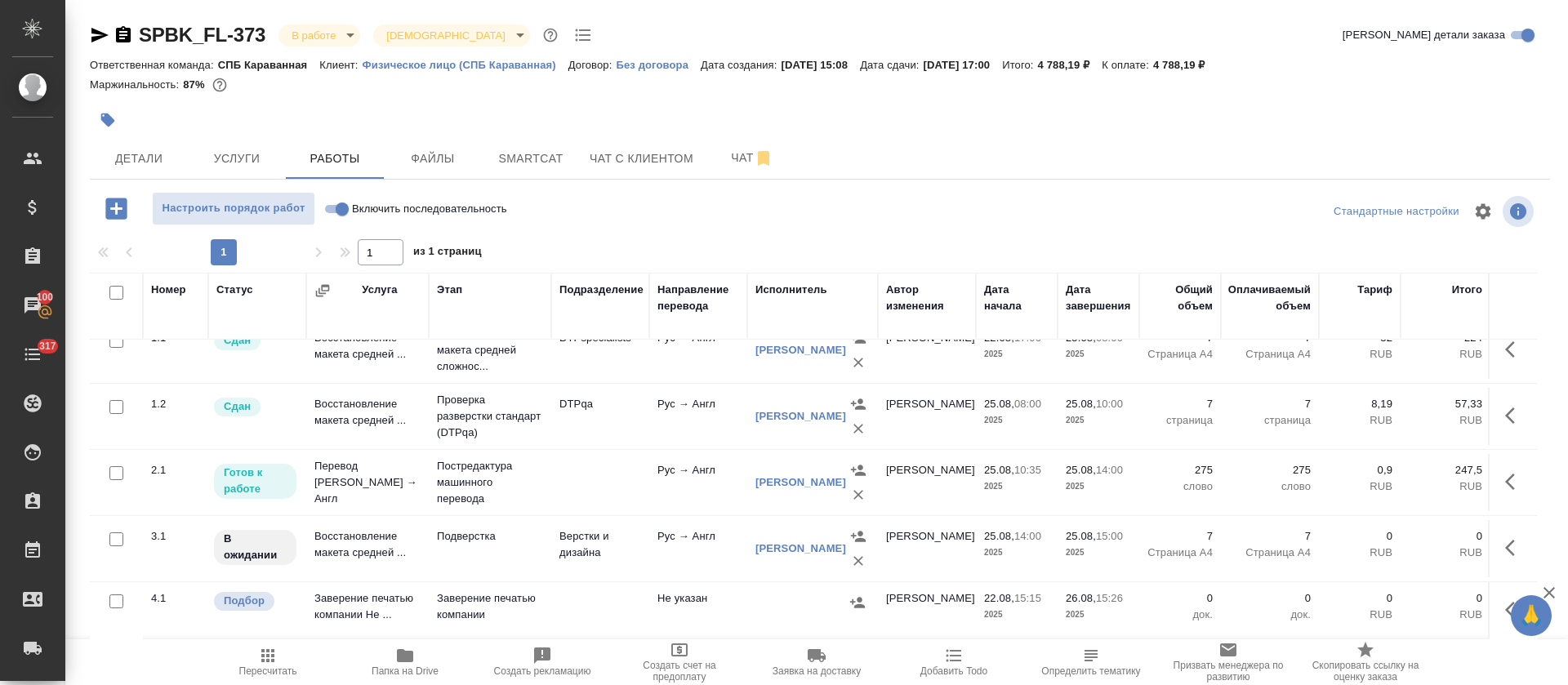
scroll to position [42, 0]
click at [536, 474] on p "Постредактура машинного перевода" at bounding box center [489, 483] width 107 height 49
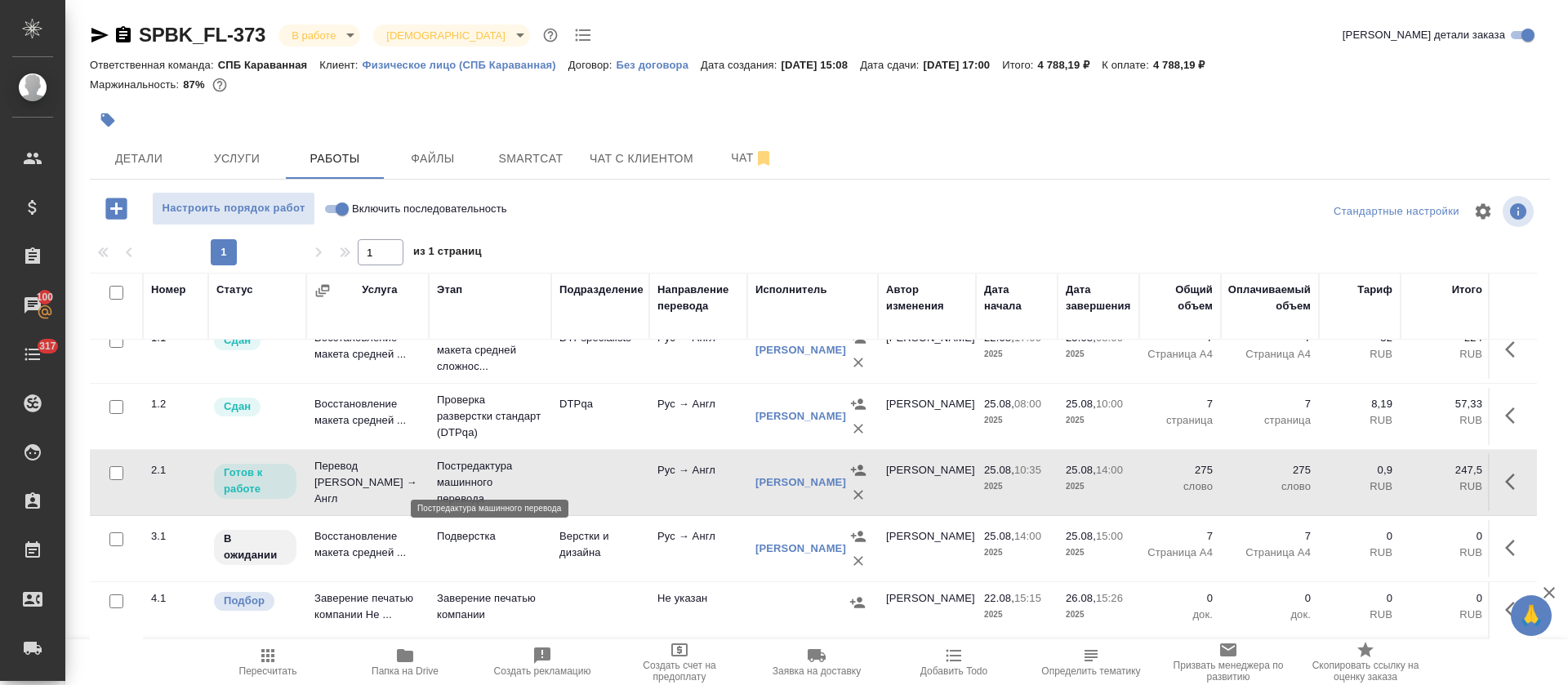
click at [536, 474] on p "Постредактура машинного перевода" at bounding box center [489, 483] width 107 height 49
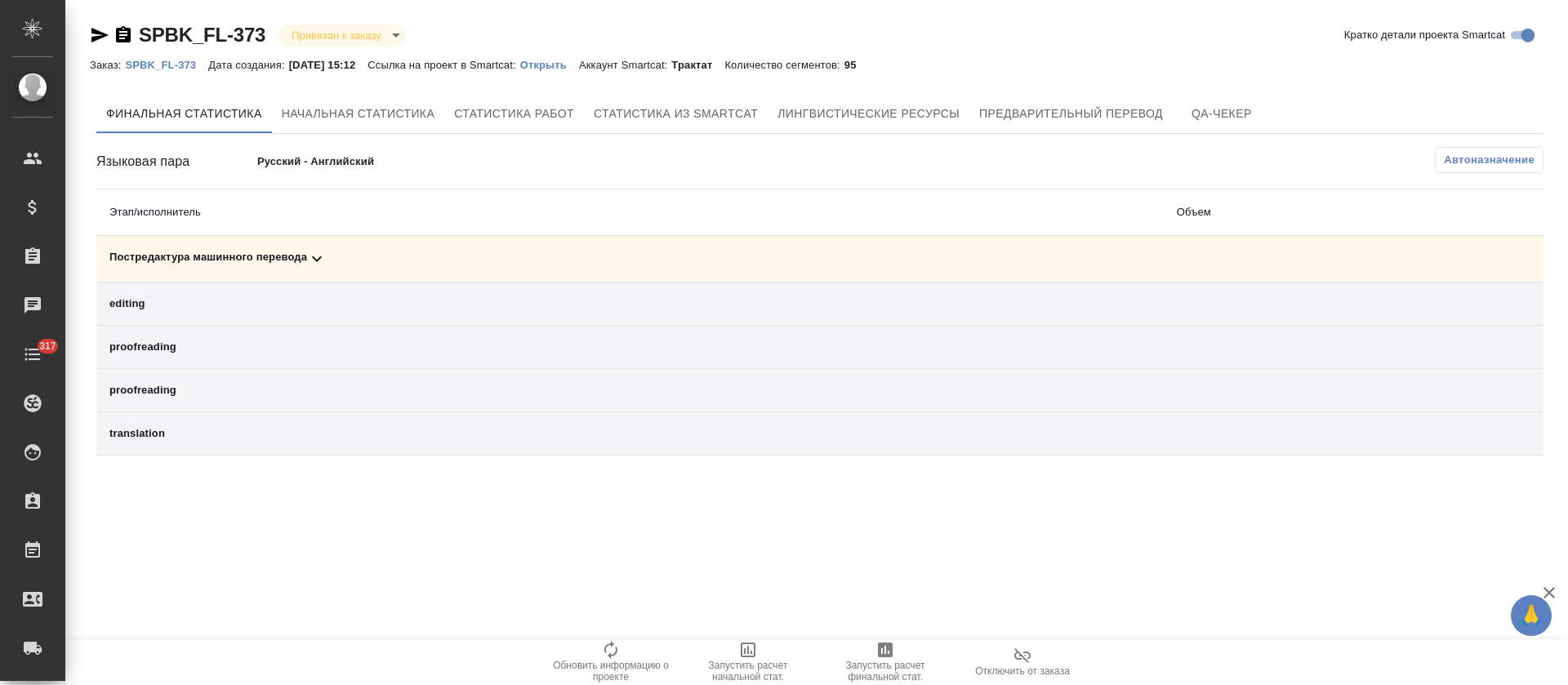
click at [661, 250] on div "Постредактура машинного перевода" at bounding box center [630, 259] width 1041 height 20
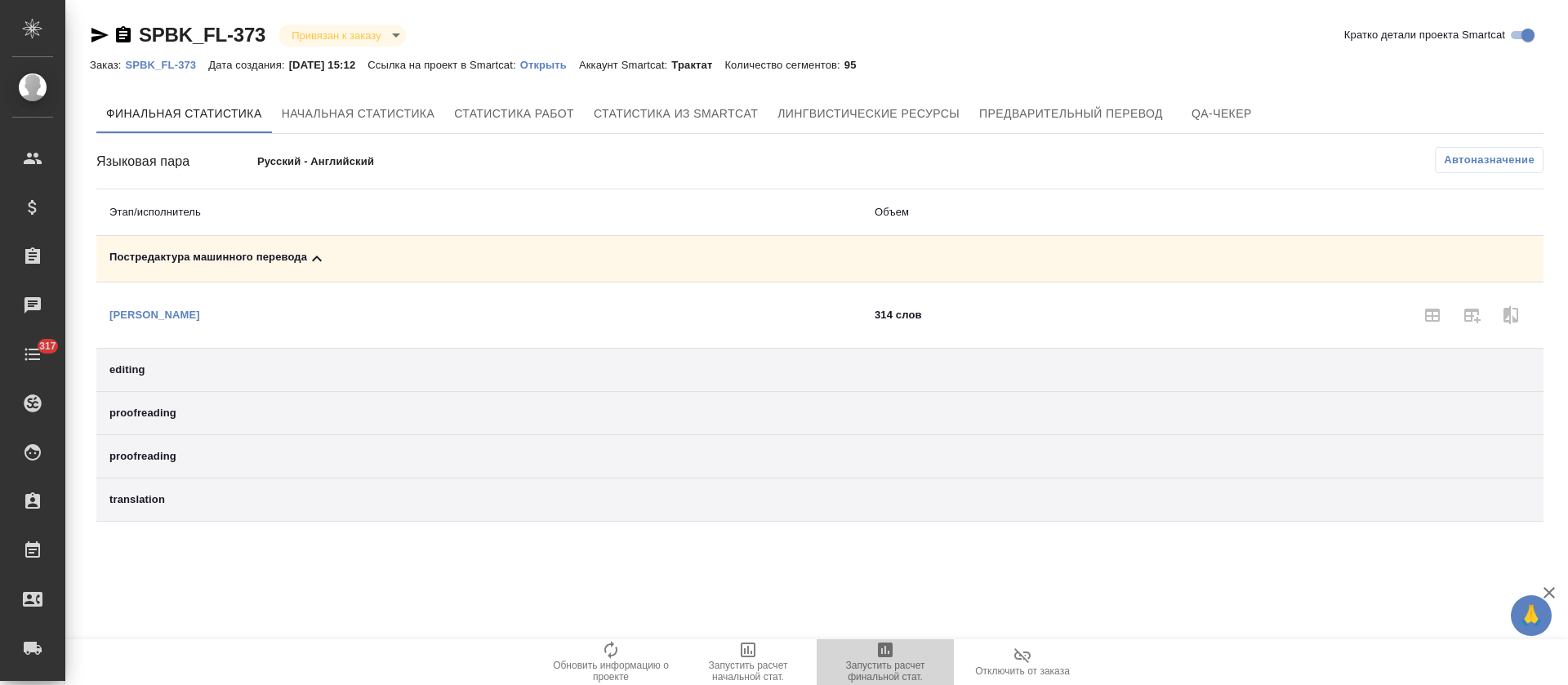
click at [889, 658] on icon "button" at bounding box center [886, 650] width 20 height 20
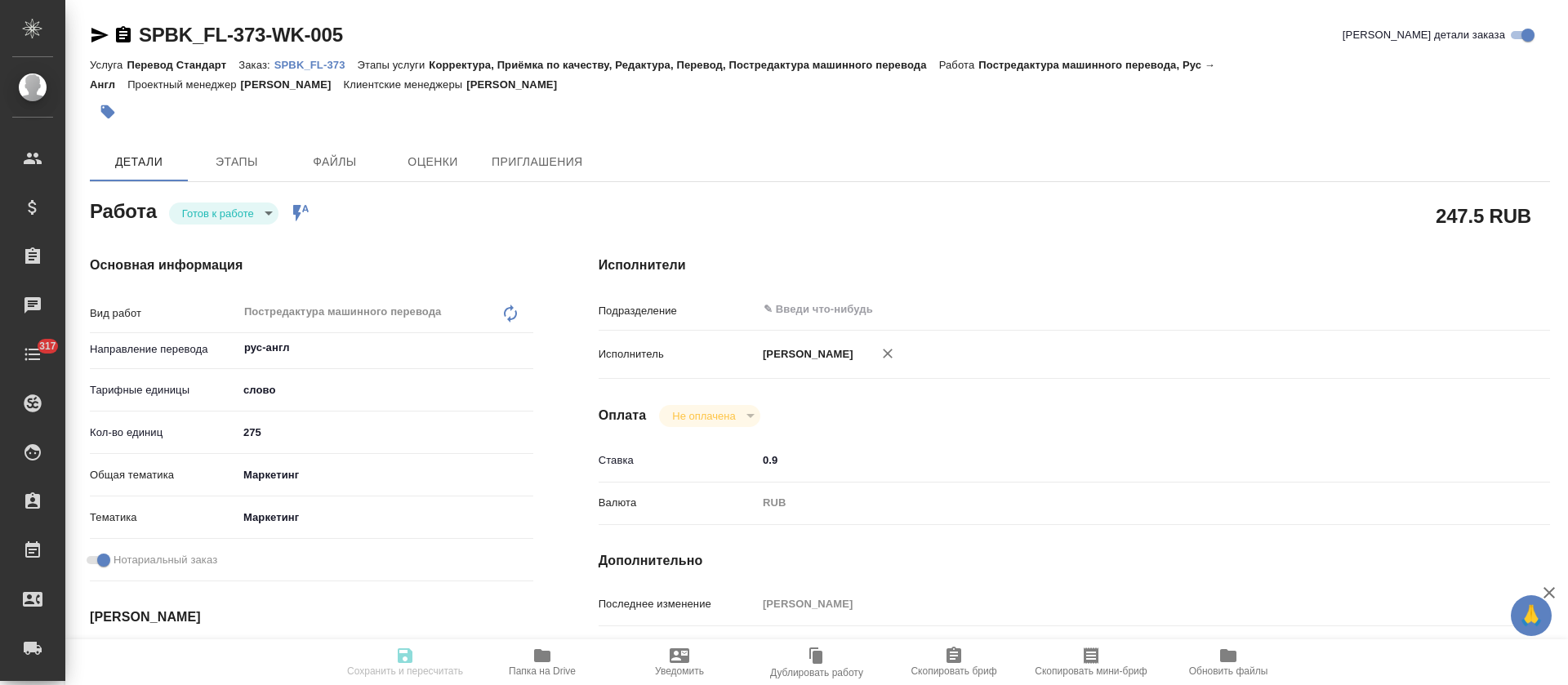
type textarea "x"
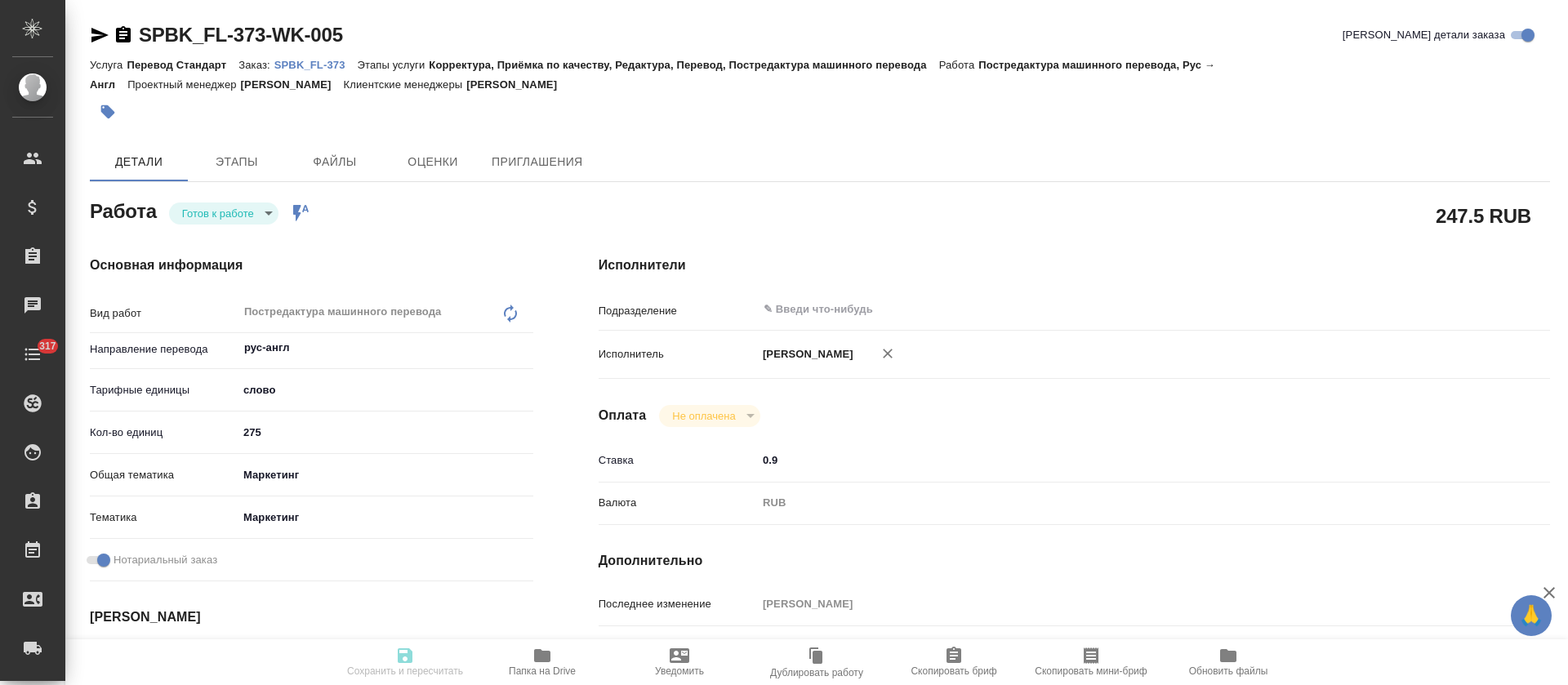
type textarea "x"
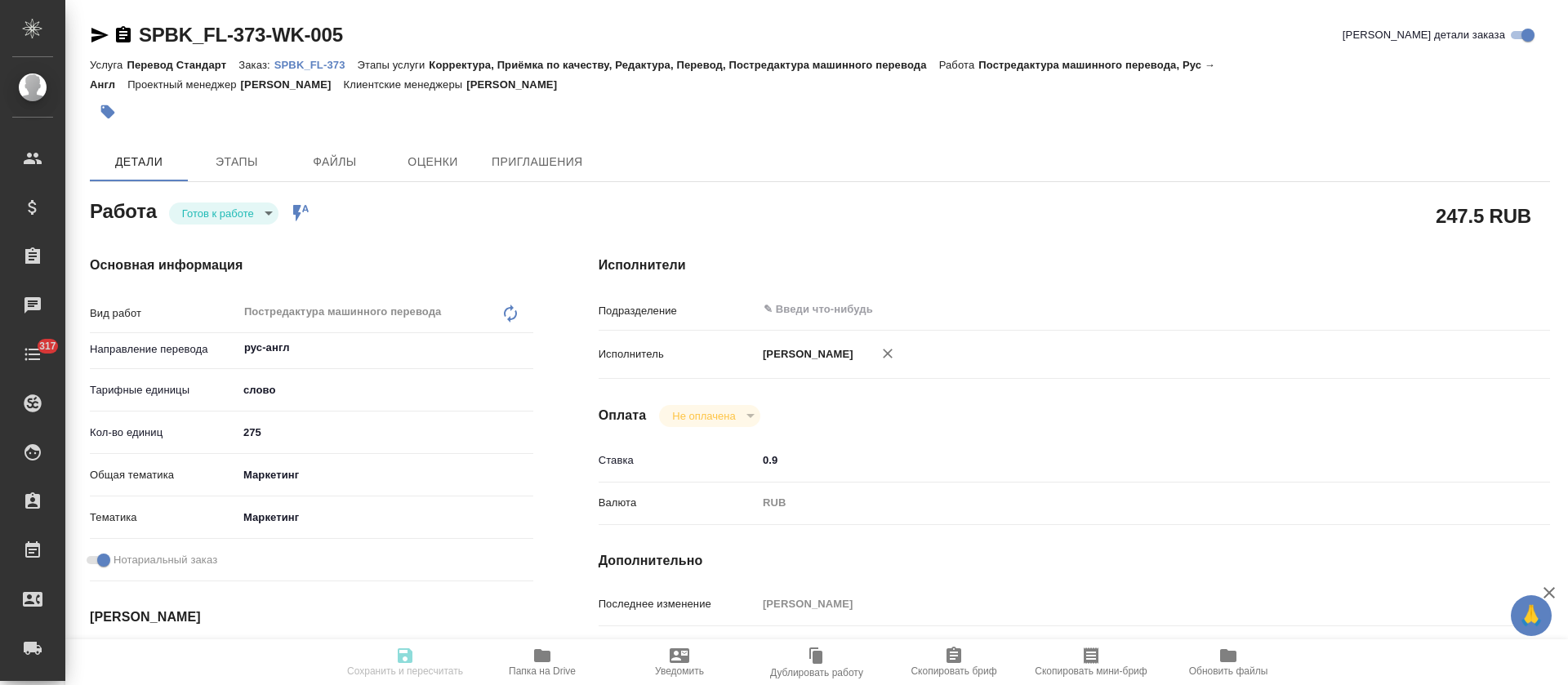
type textarea "x"
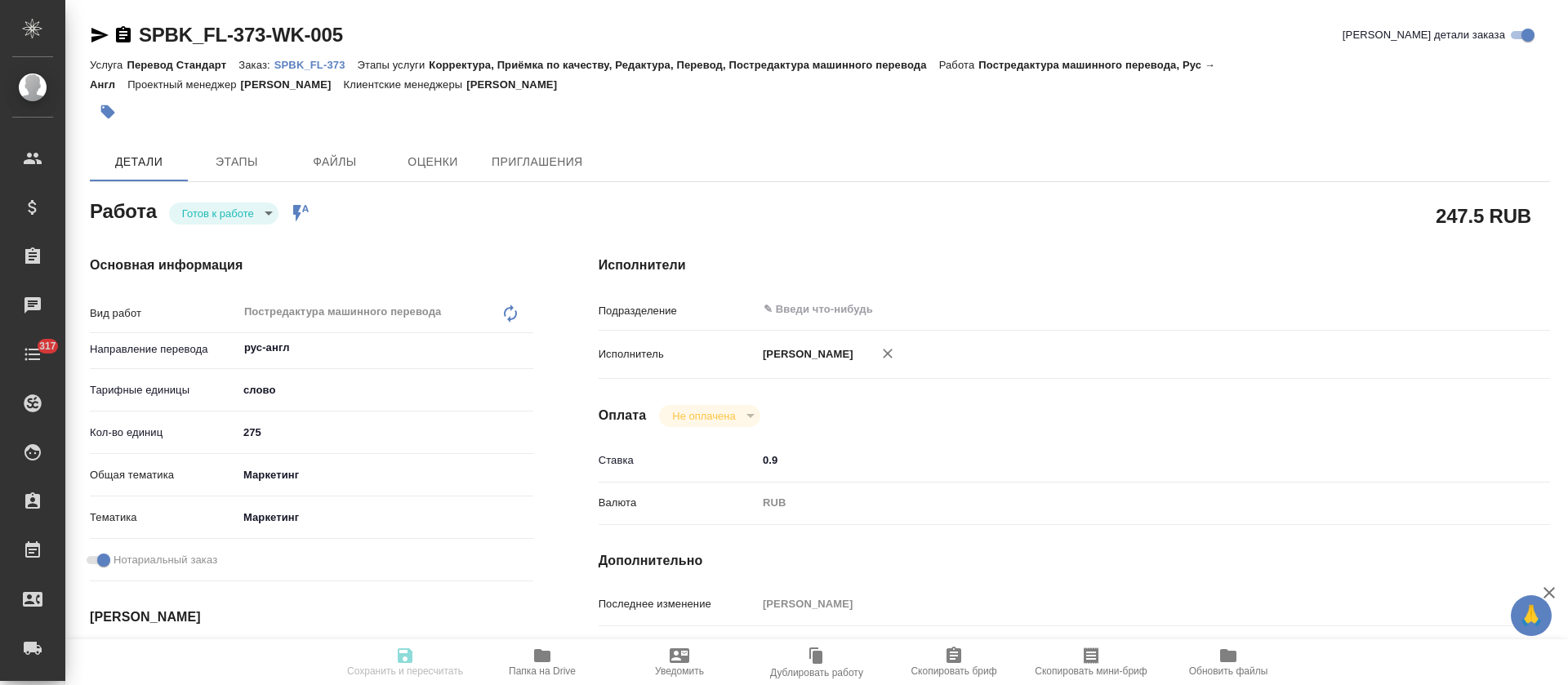
type textarea "x"
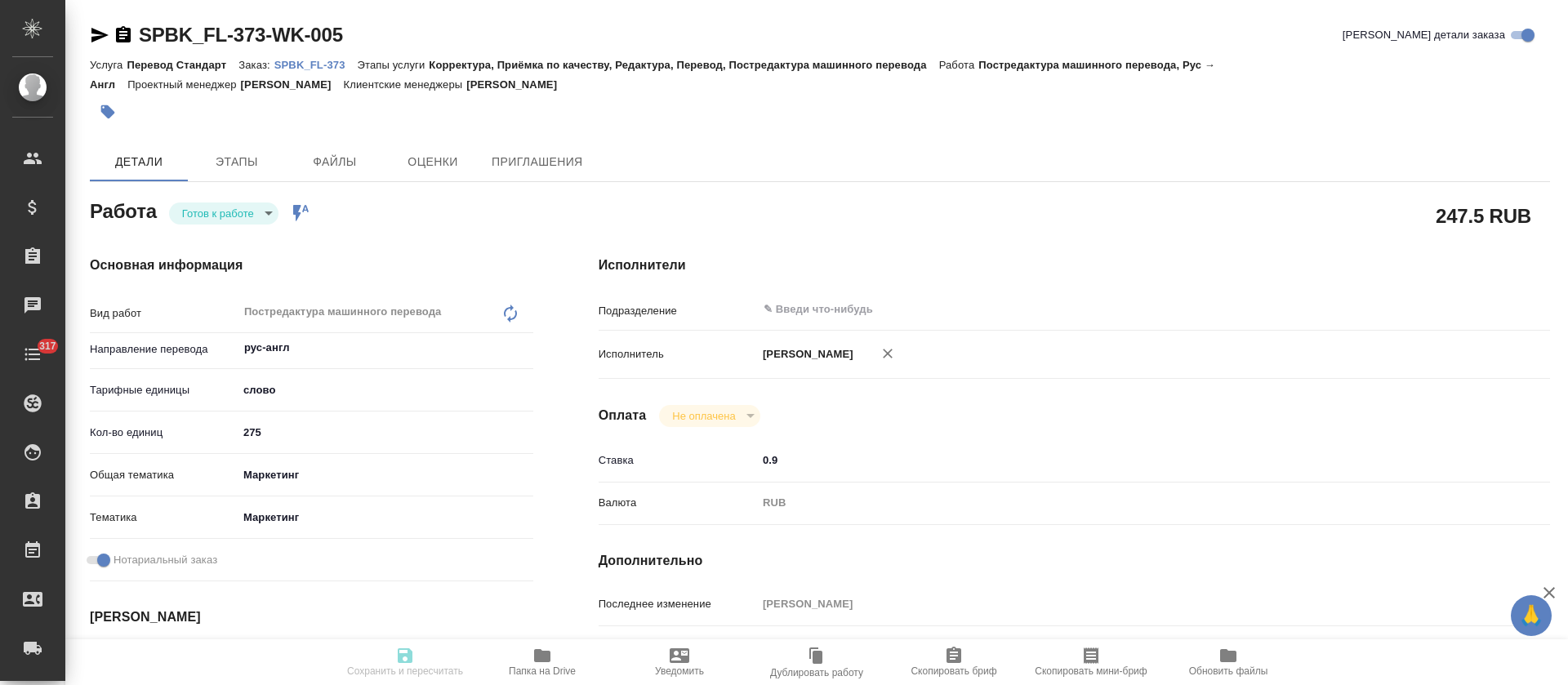
type textarea "x"
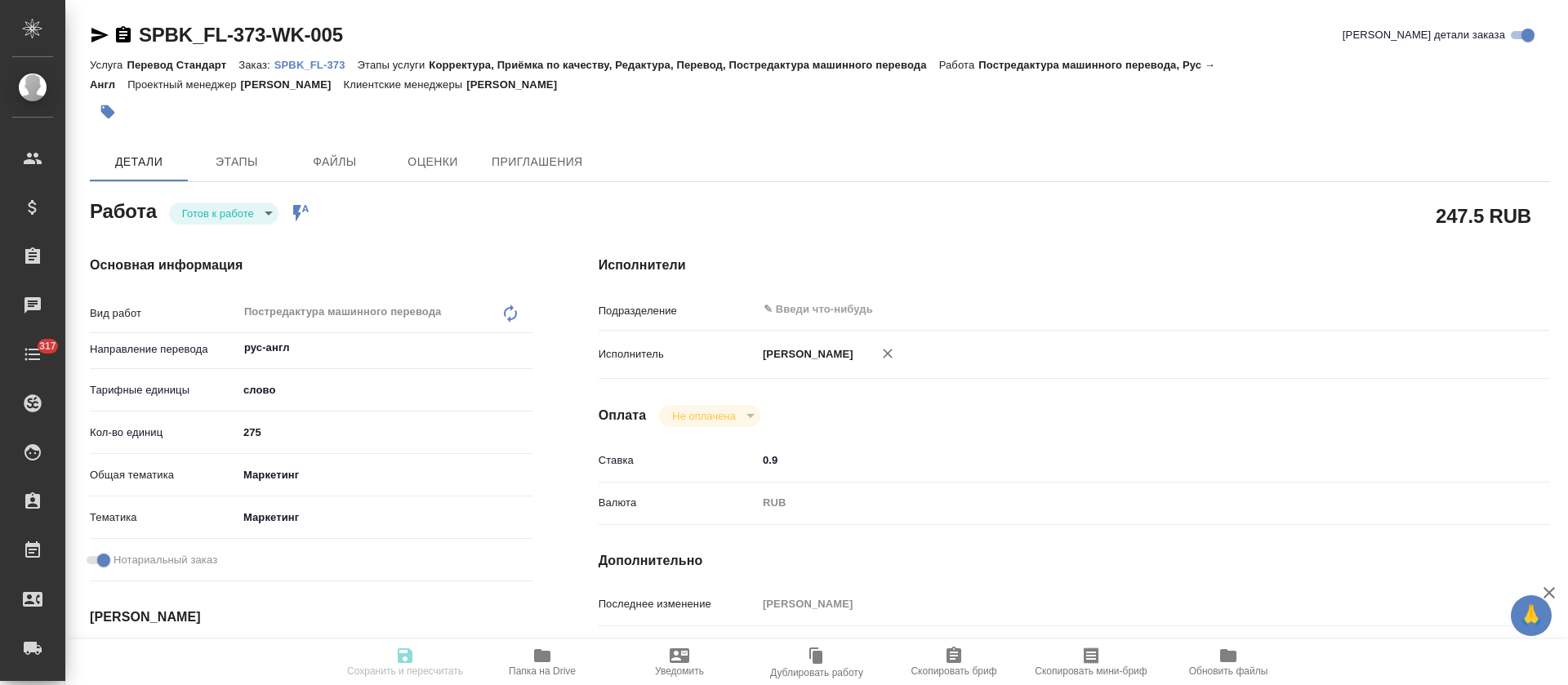
type textarea "x"
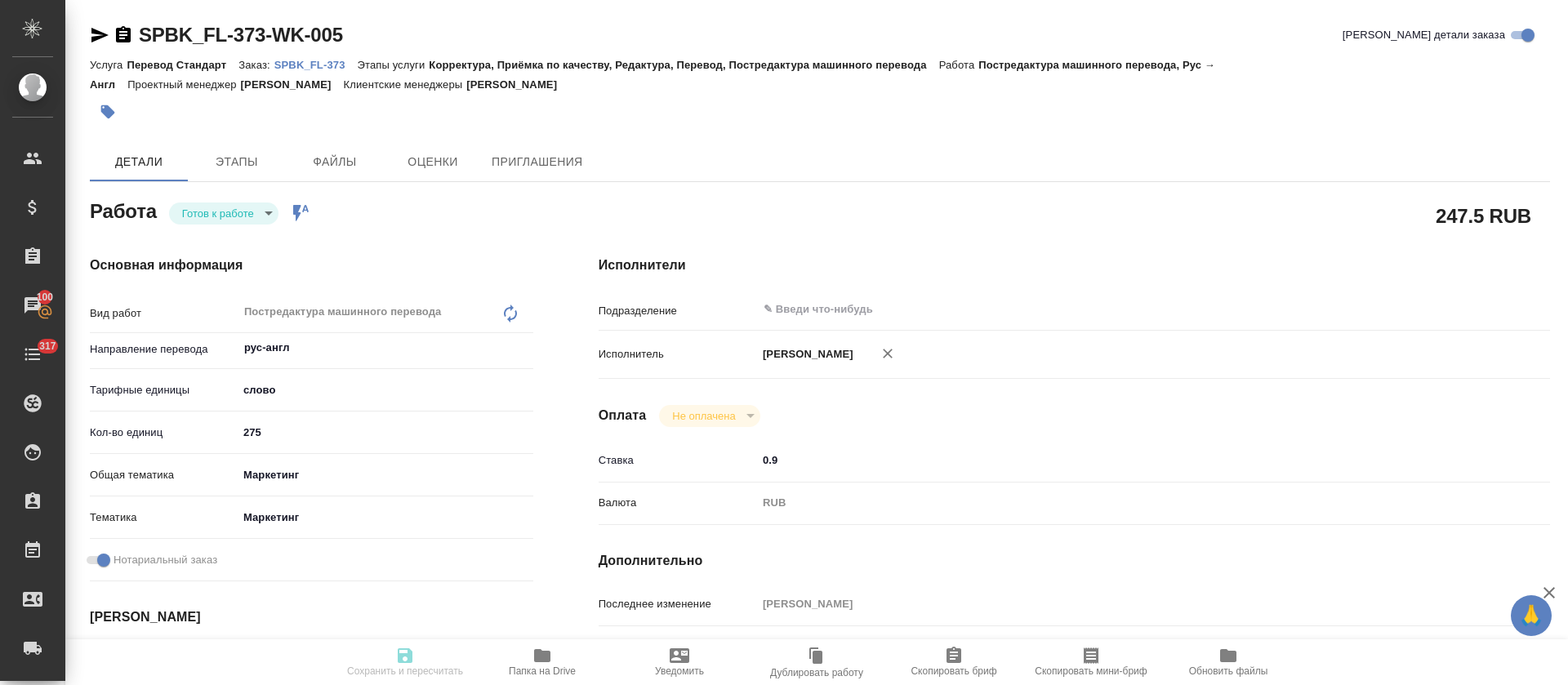
click at [535, 657] on icon "button" at bounding box center [542, 655] width 16 height 13
click at [267, 210] on body "🙏 .cls-1 fill:#fff; AWATERA [PERSON_NAME] Спецификации Заказы 100 Чаты 317 Todo…" at bounding box center [784, 342] width 1568 height 685
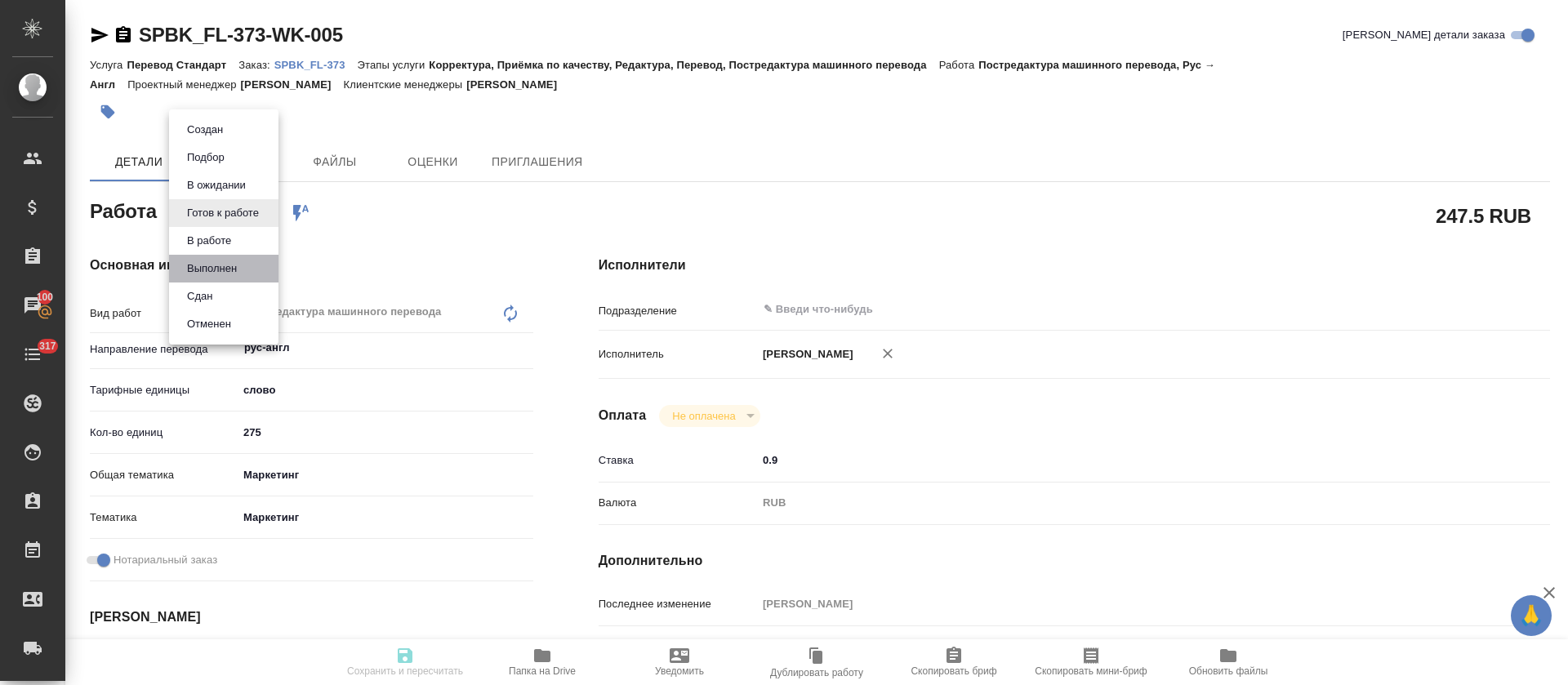
click at [243, 263] on li "Выполнен" at bounding box center [224, 269] width 109 height 27
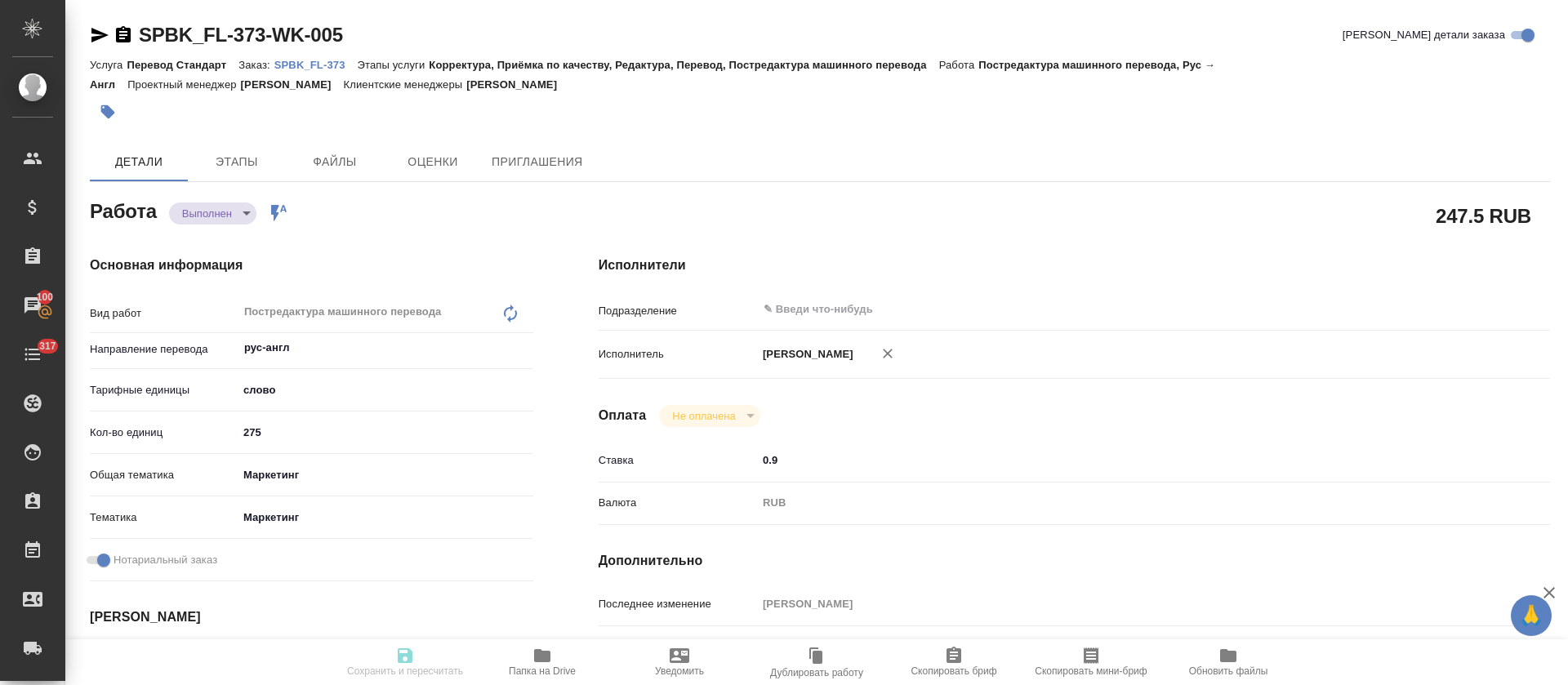
type textarea "x"
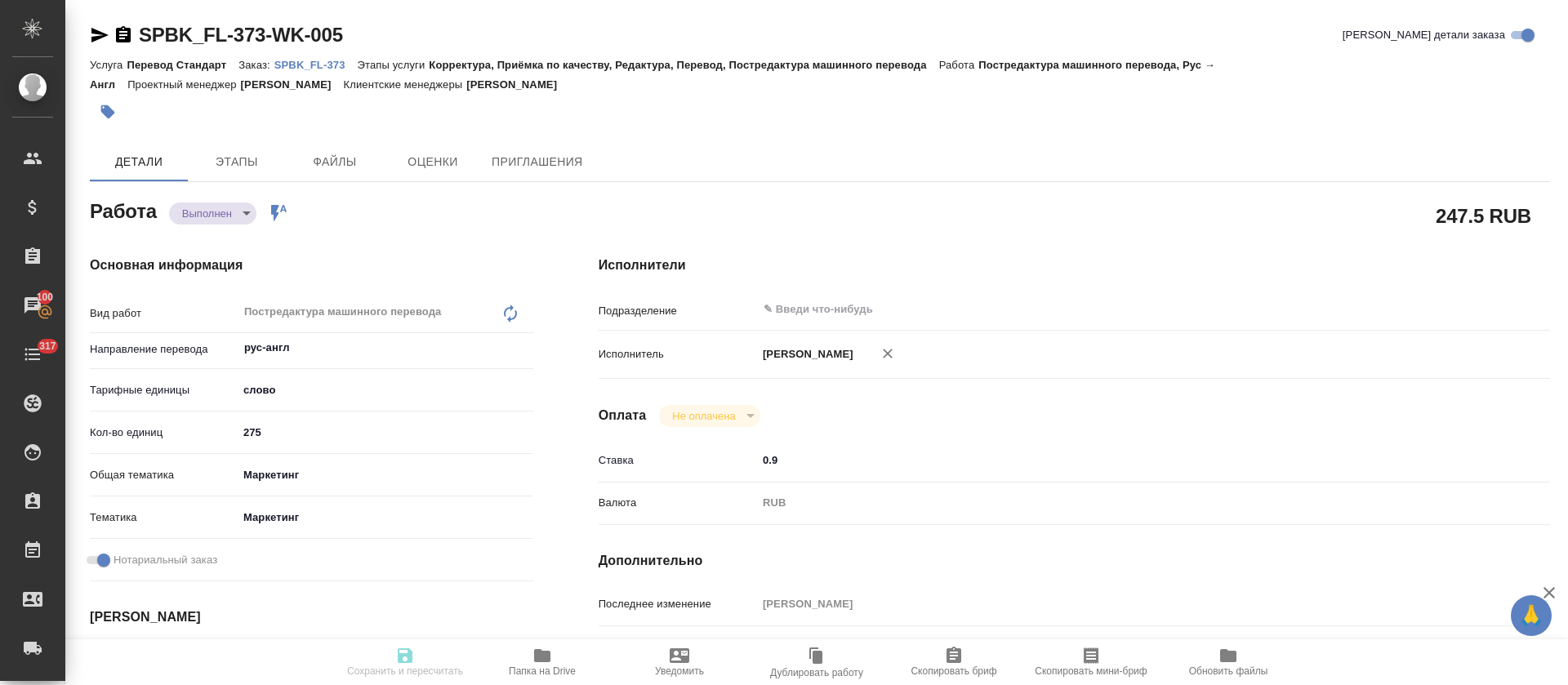
type textarea "x"
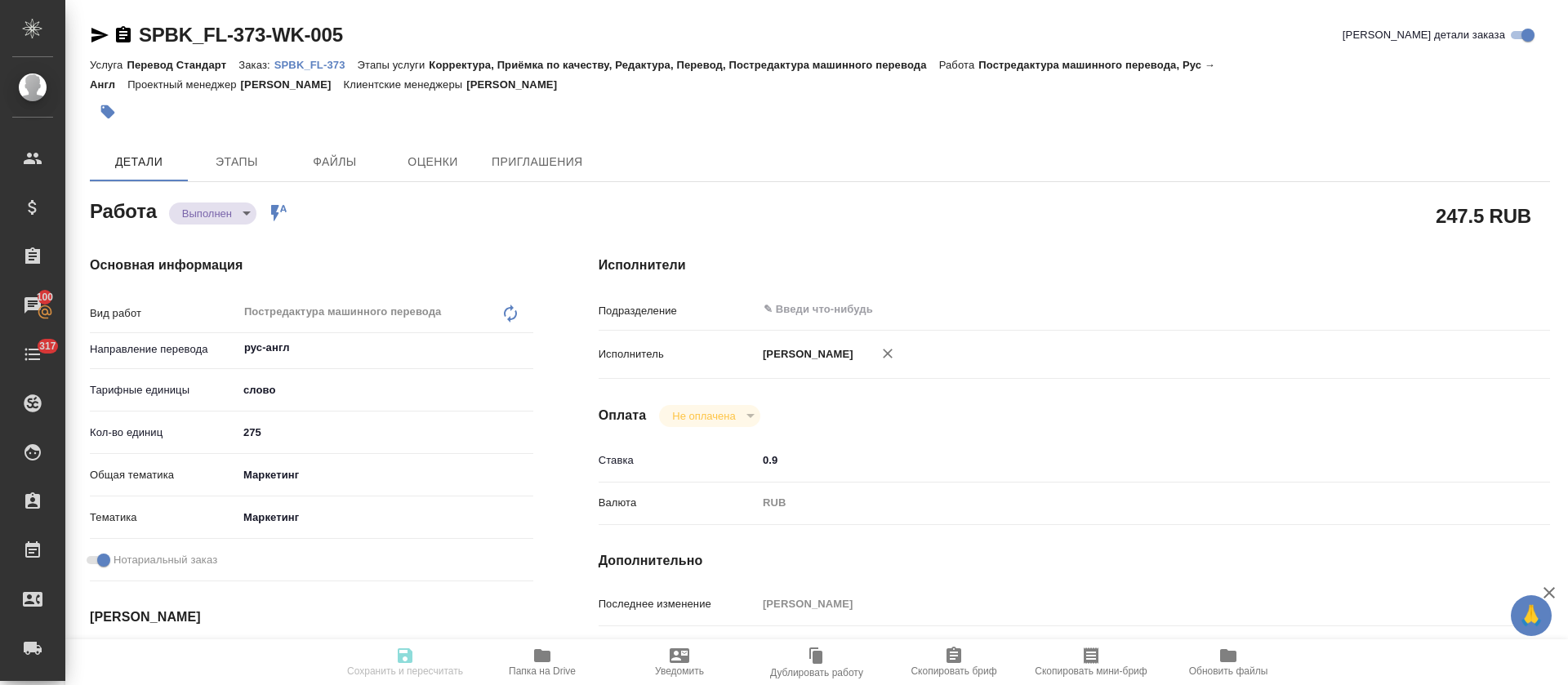
type textarea "x"
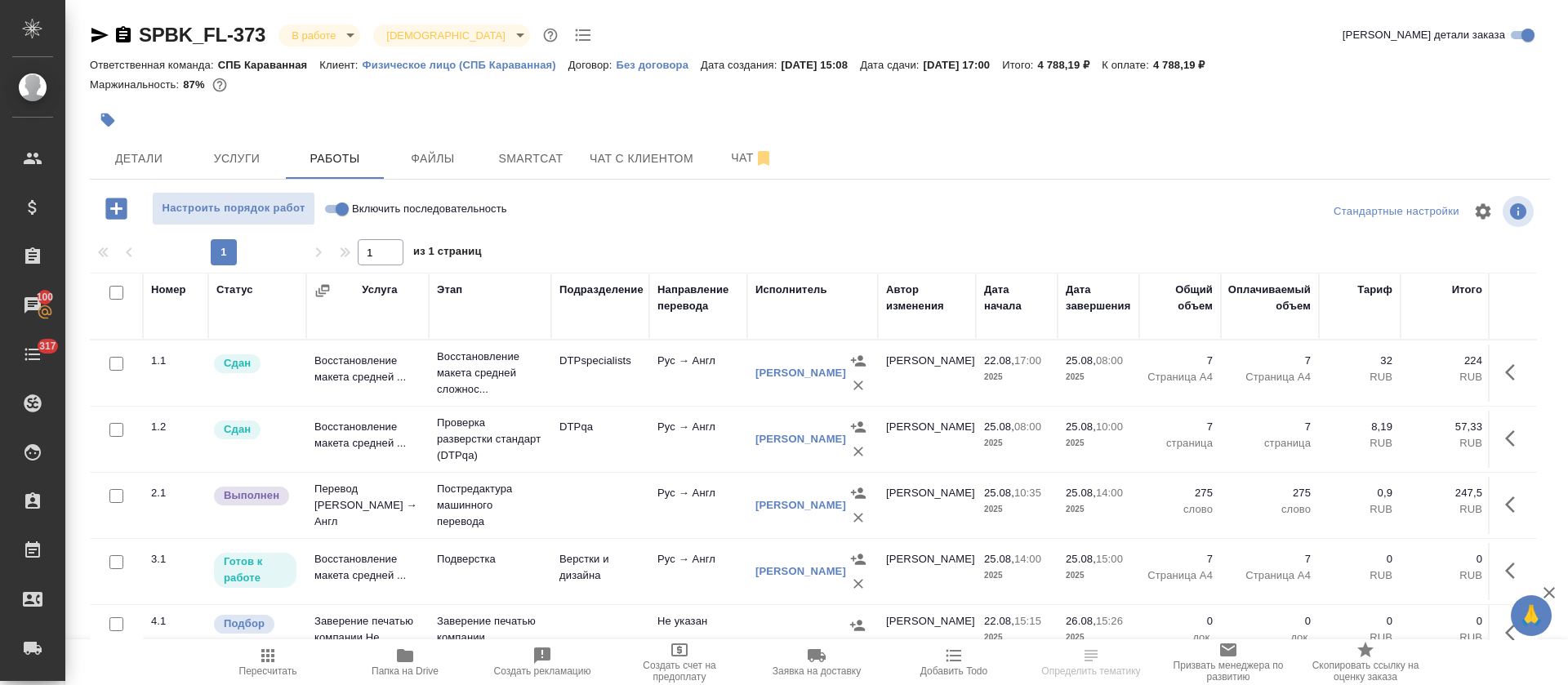
click at [594, 555] on td "Верстки и дизайна" at bounding box center [600, 571] width 98 height 57
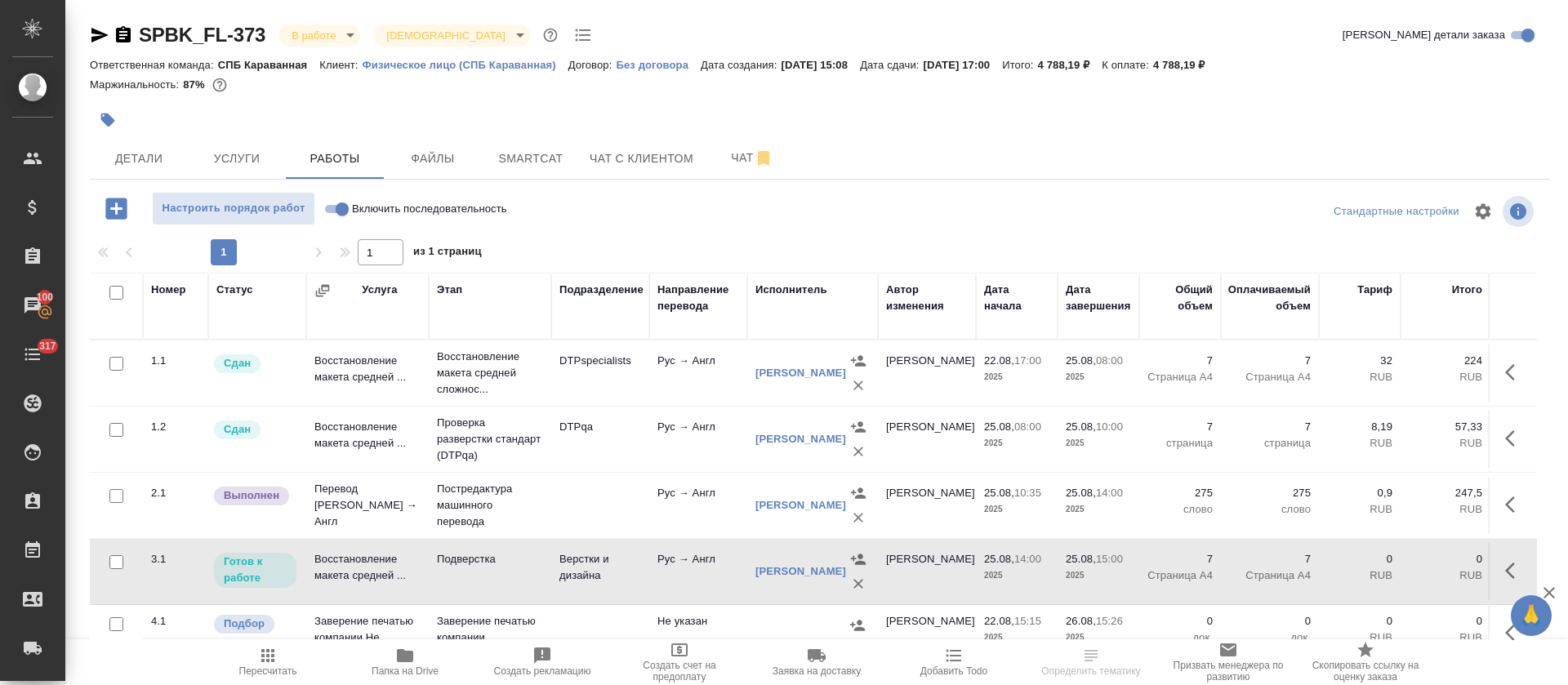
click at [594, 555] on td "Верстки и дизайна" at bounding box center [600, 571] width 98 height 57
click at [723, 156] on span "Чат" at bounding box center [752, 158] width 78 height 20
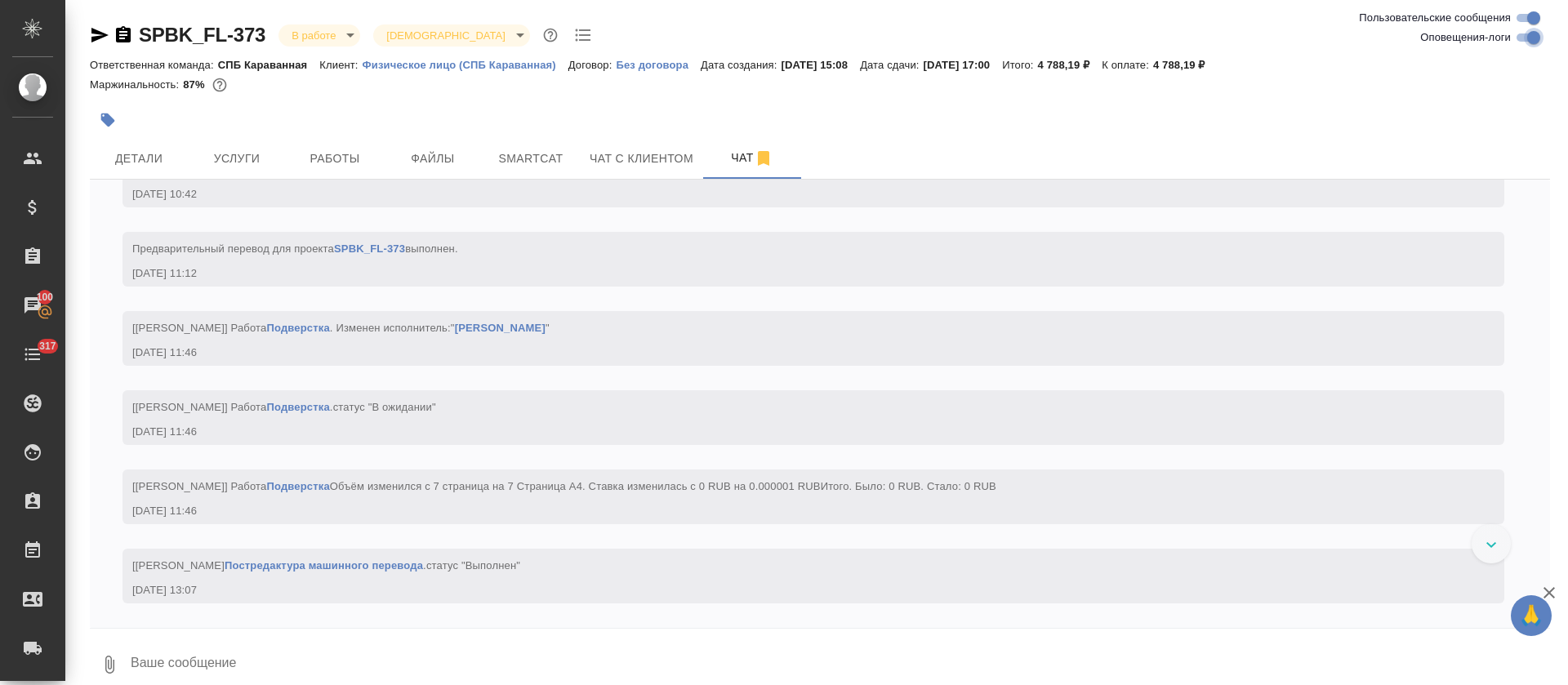
click at [1538, 43] on input "Оповещения-логи" at bounding box center [1533, 37] width 59 height 20
checkbox input "false"
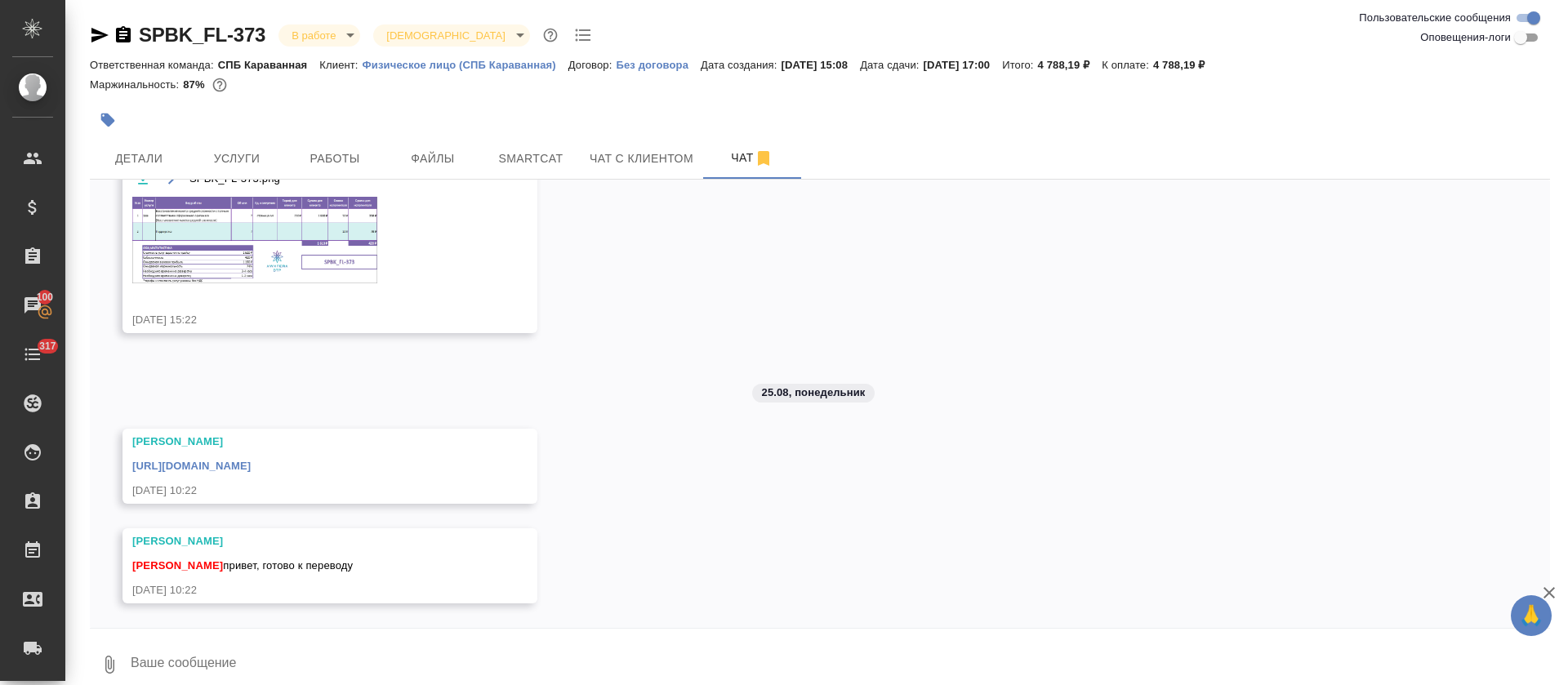
scroll to position [112, 0]
click at [648, 641] on textarea at bounding box center [839, 664] width 1420 height 56
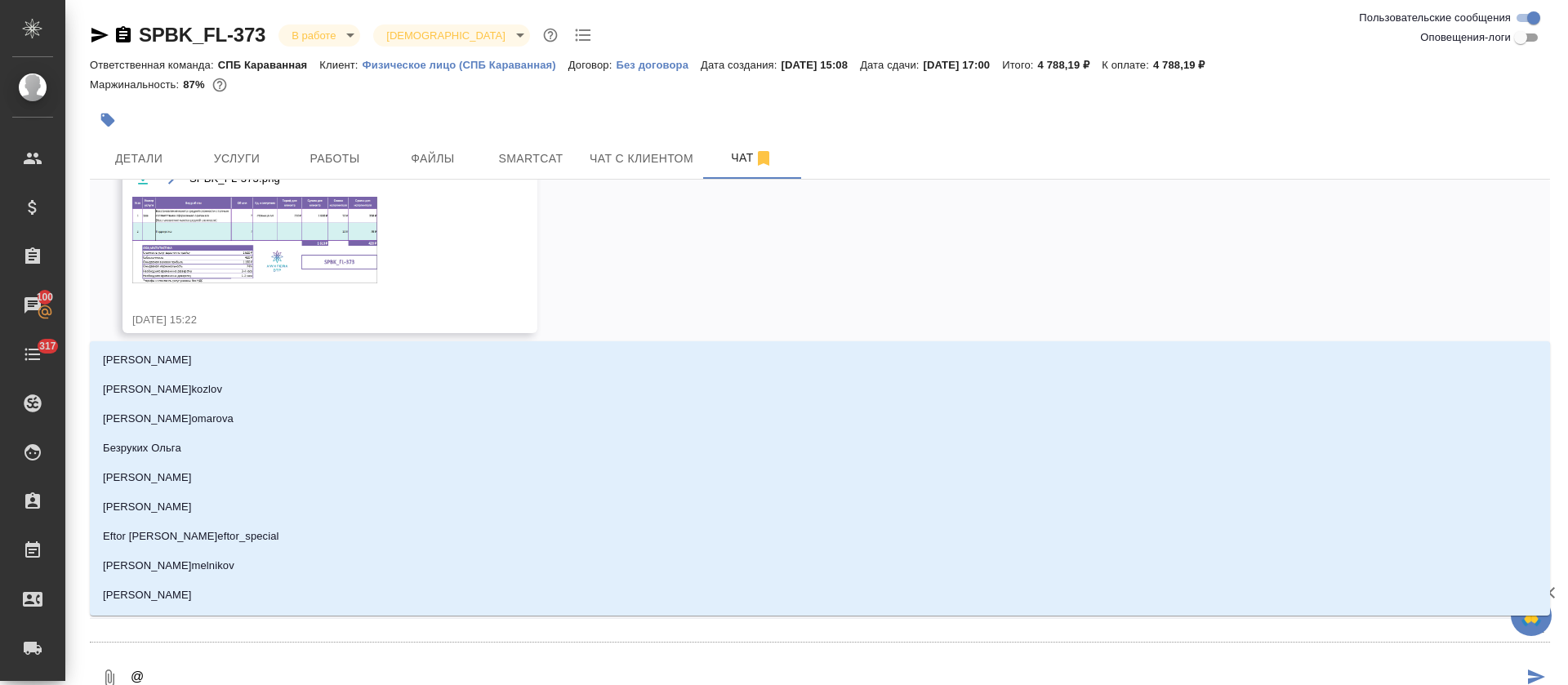
type textarea "@п"
type input "п"
type textarea "@пе"
type input "пе"
type textarea "@пет"
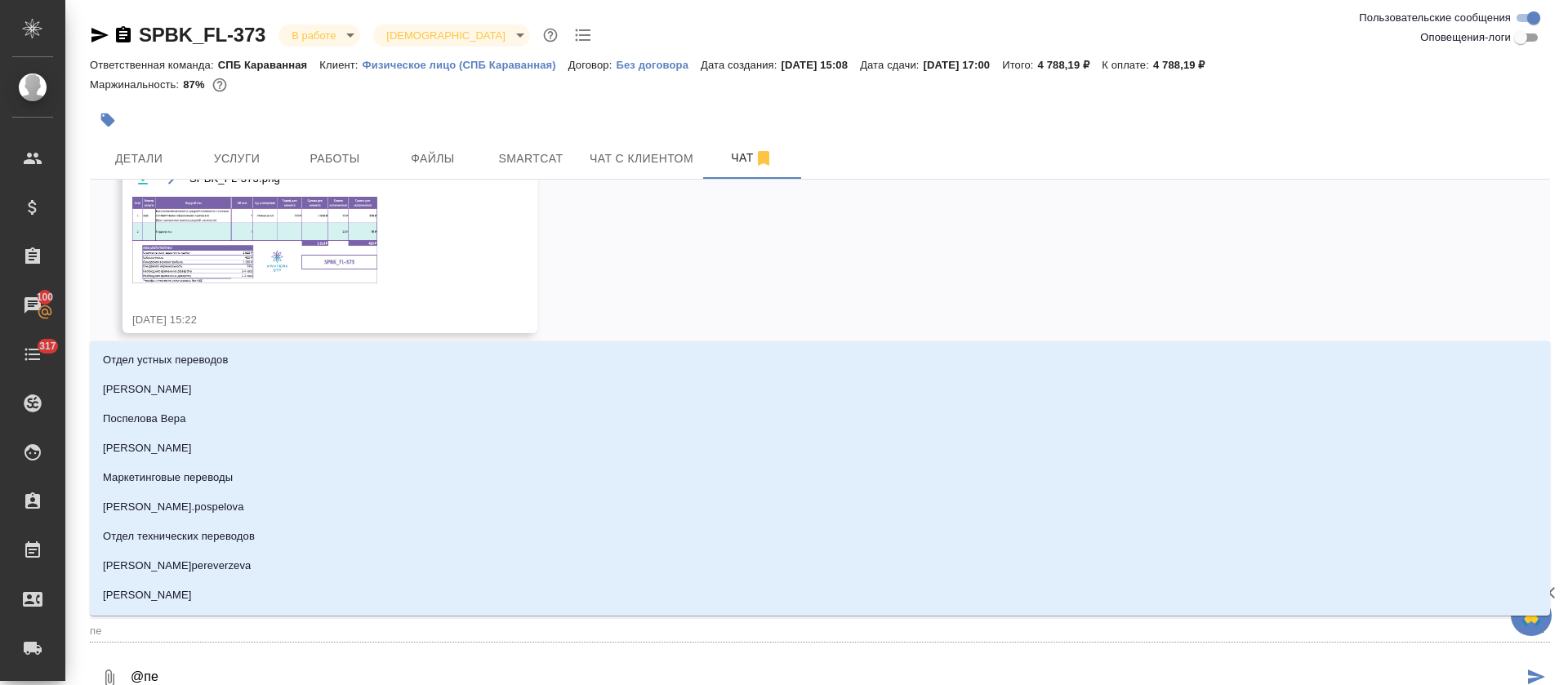
type input "пет"
type textarea "@петр"
type input "[PERSON_NAME]"
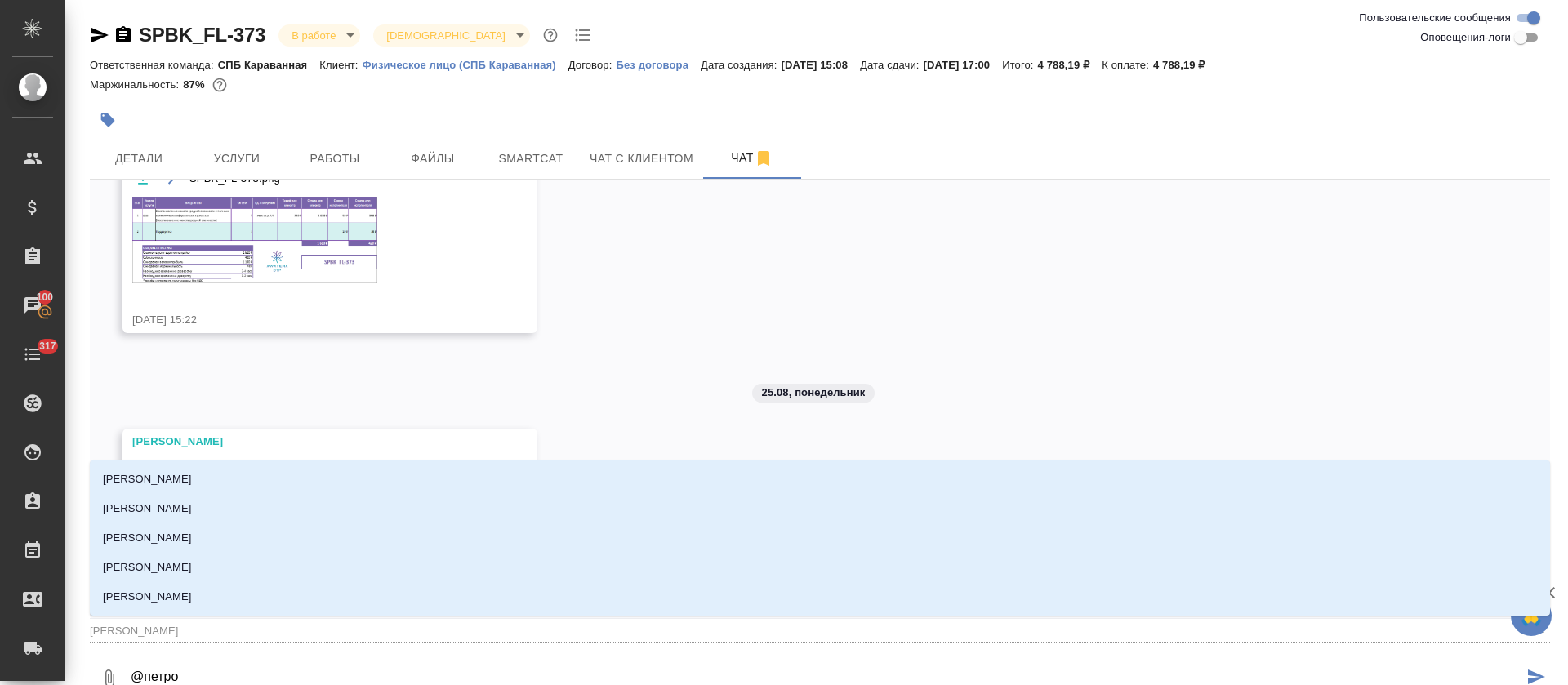
type textarea "@петров"
type input "петров"
type textarea "@петрова"
type input "петрова"
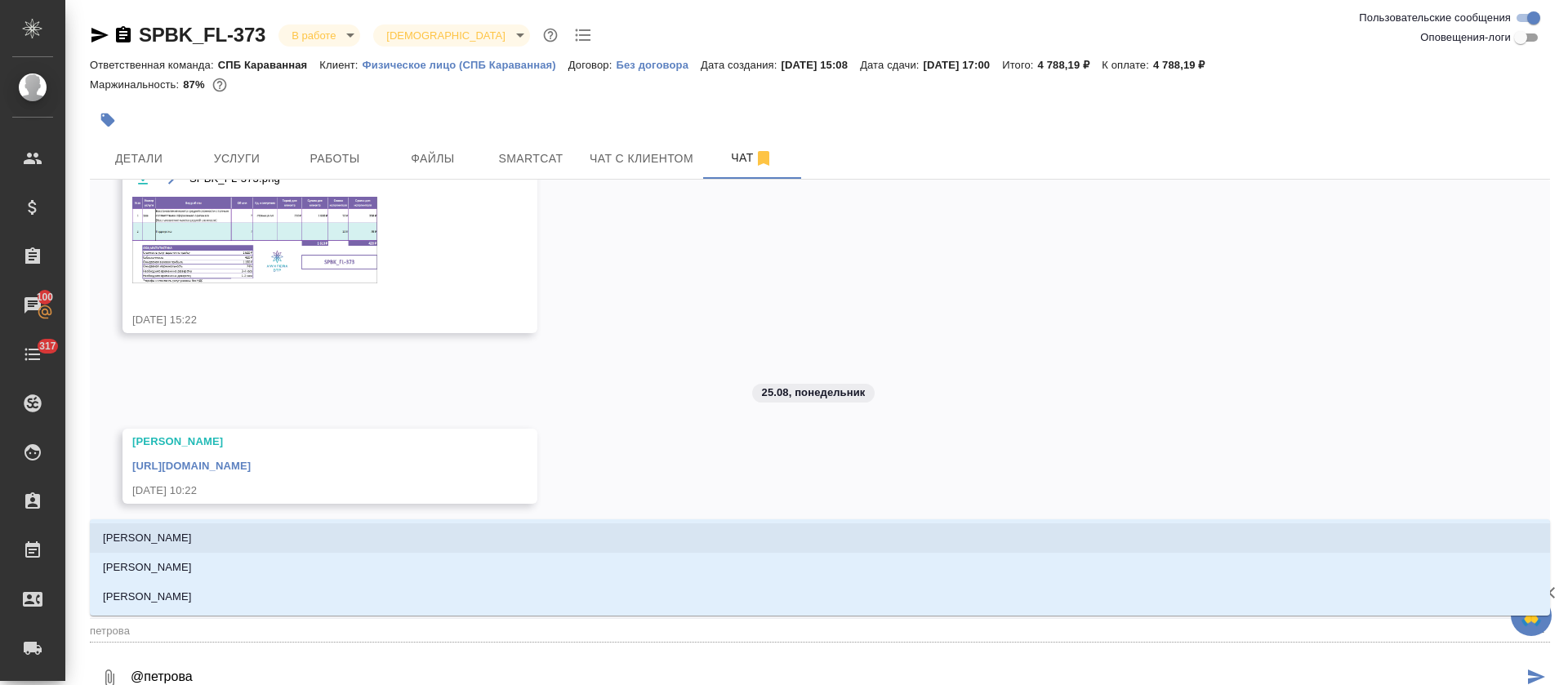
click at [620, 537] on li "[PERSON_NAME]" at bounding box center [820, 537] width 1460 height 29
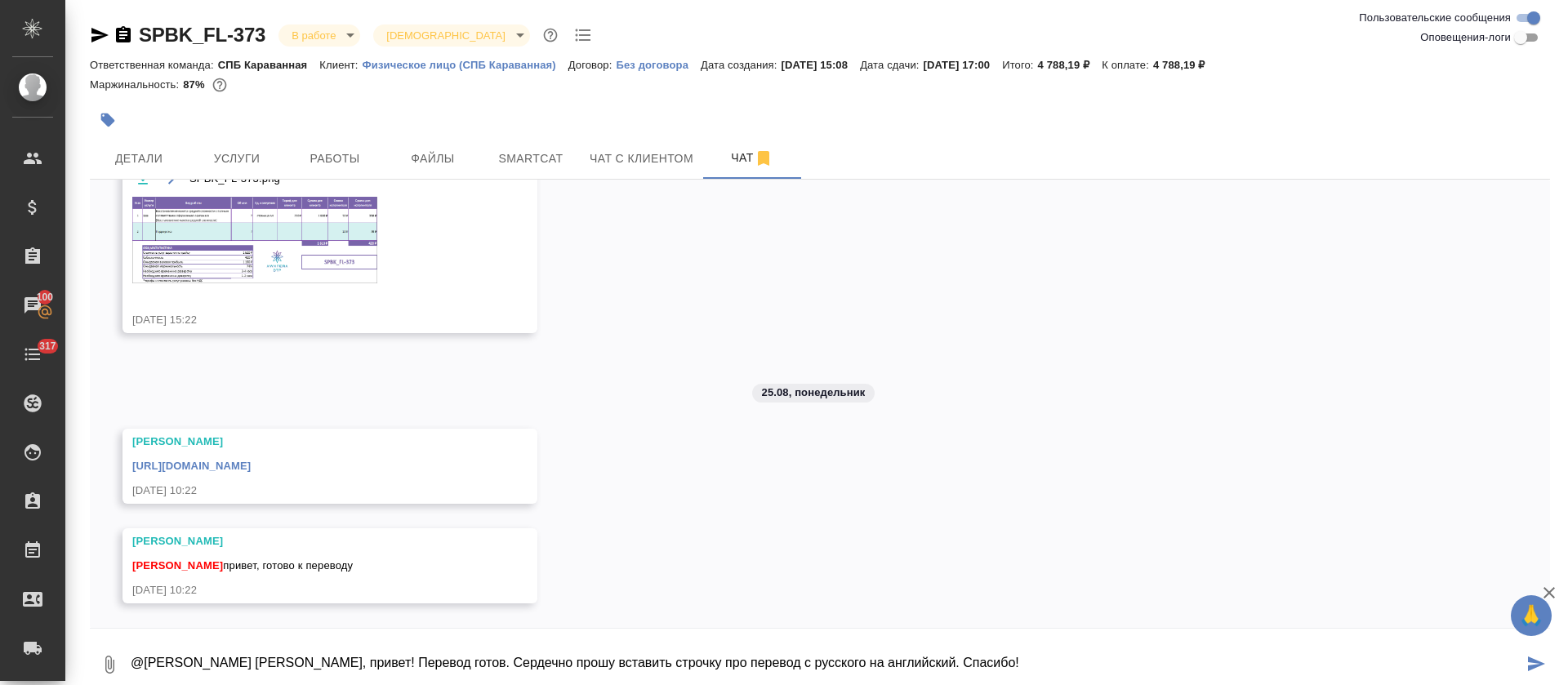
type textarea "@[PERSON_NAME] [PERSON_NAME], привет! Перевод готов. Сердечно прошу вставить ст…"
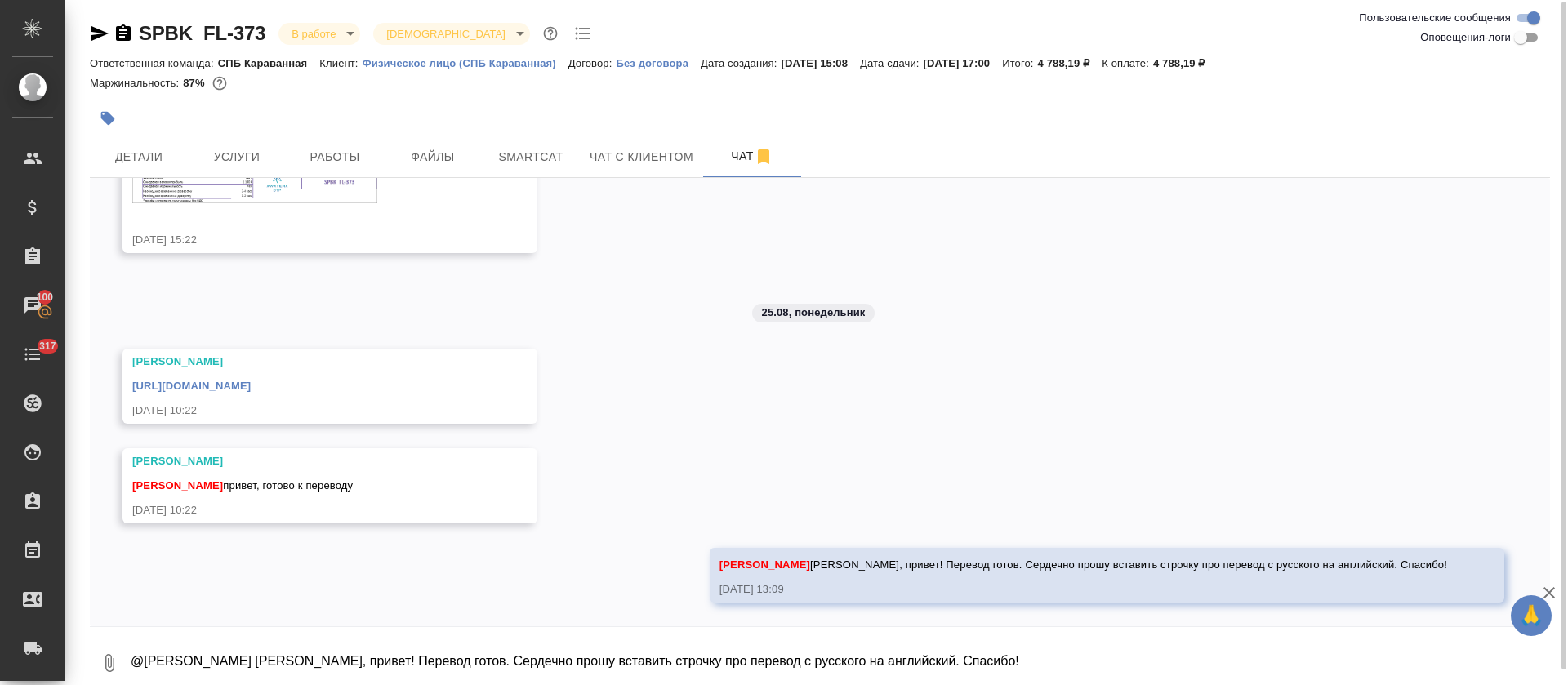
scroll to position [191, 0]
click at [343, 147] on span "Работы" at bounding box center [334, 157] width 78 height 20
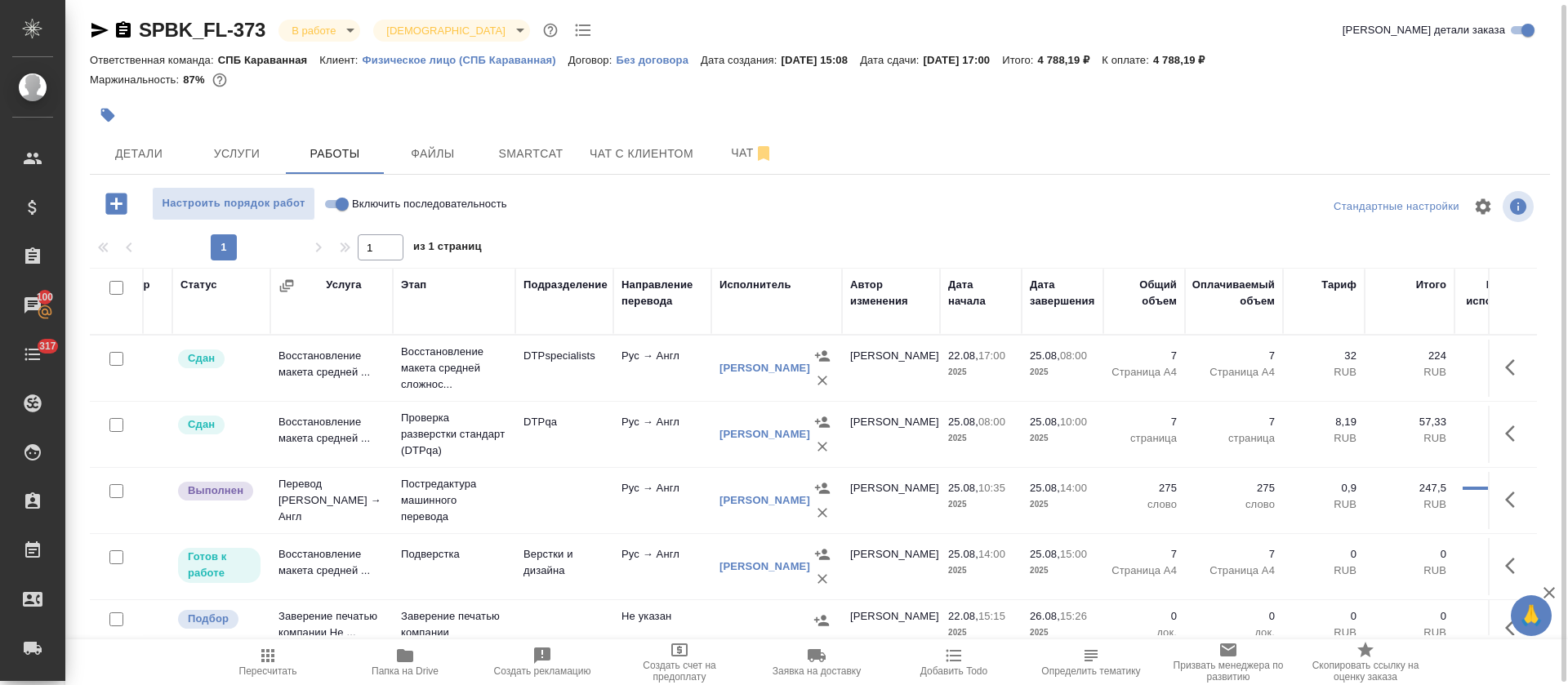
scroll to position [0, 46]
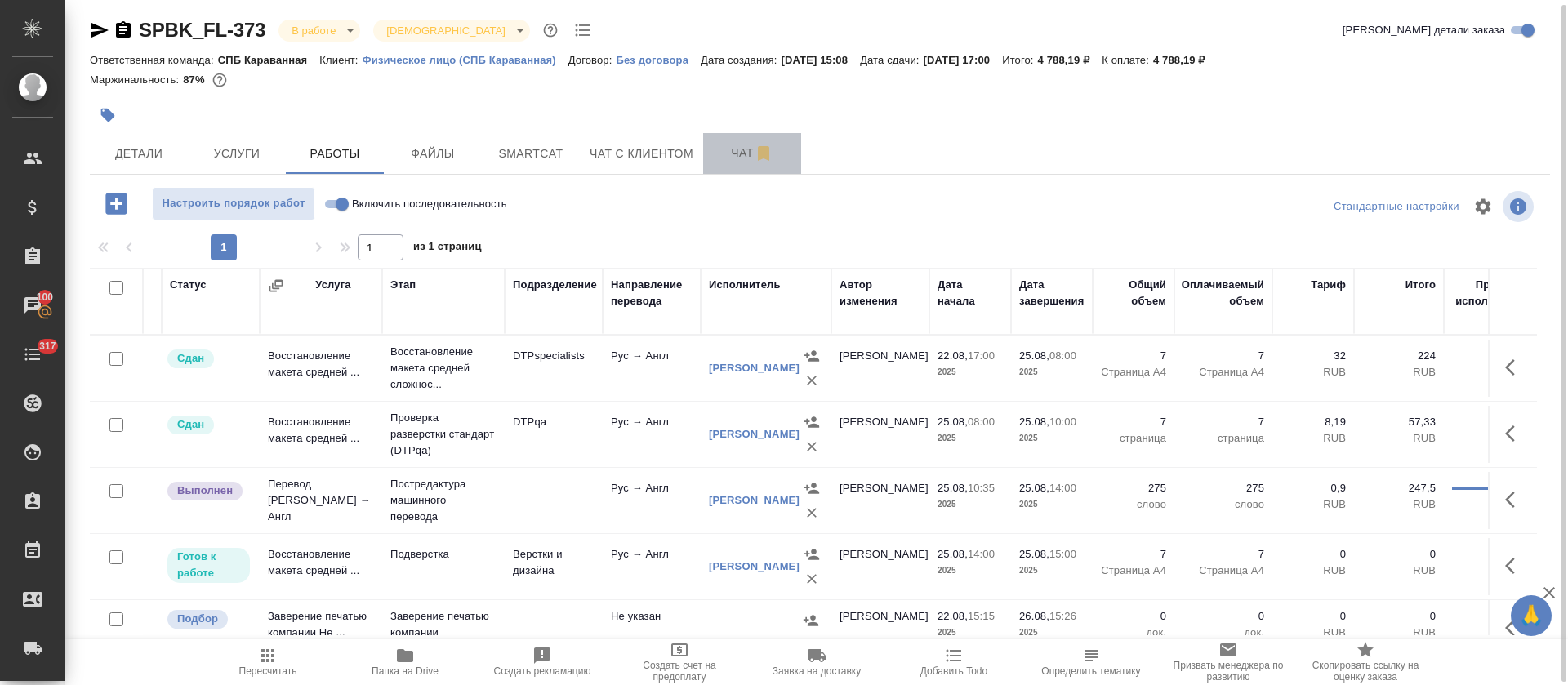
click at [739, 161] on span "Чат" at bounding box center [752, 153] width 78 height 20
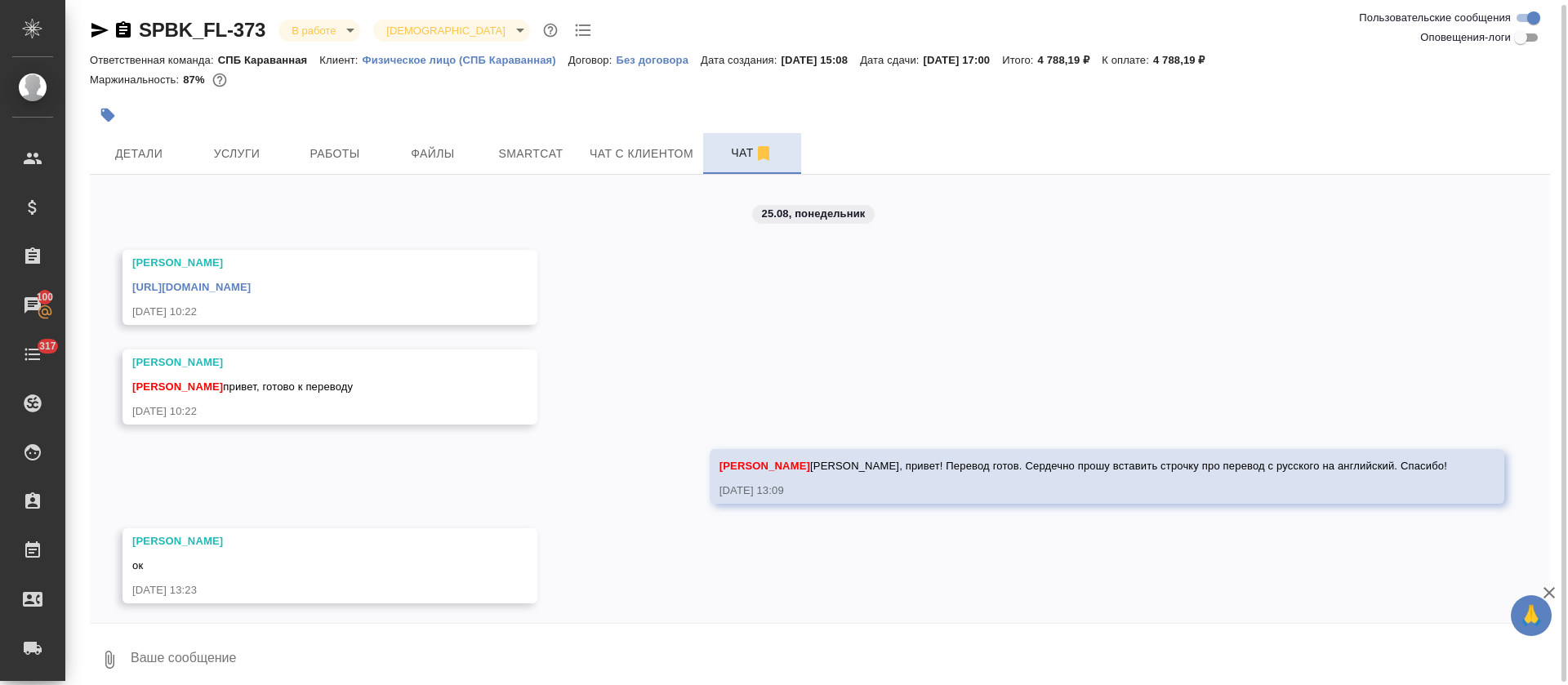
scroll to position [291, 0]
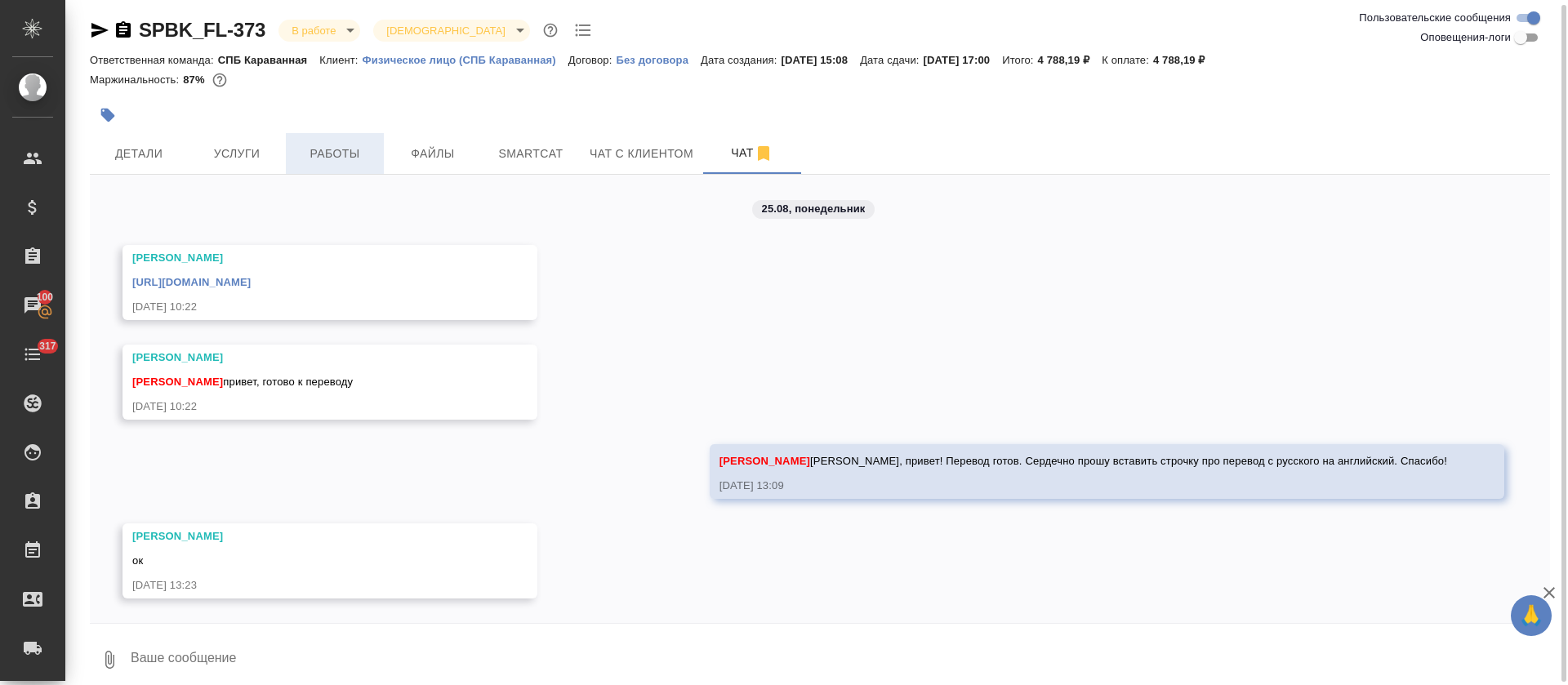
click at [355, 154] on span "Работы" at bounding box center [334, 154] width 78 height 20
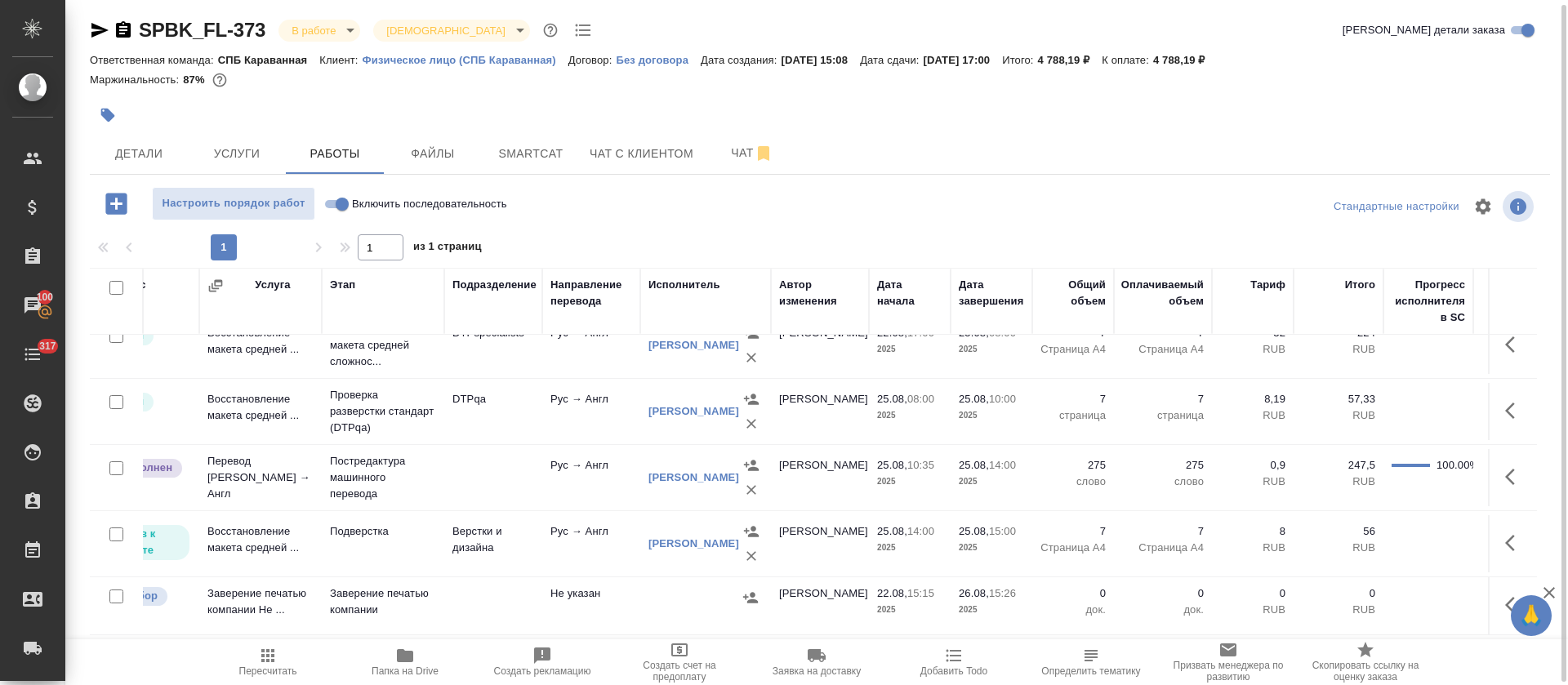
scroll to position [42, 0]
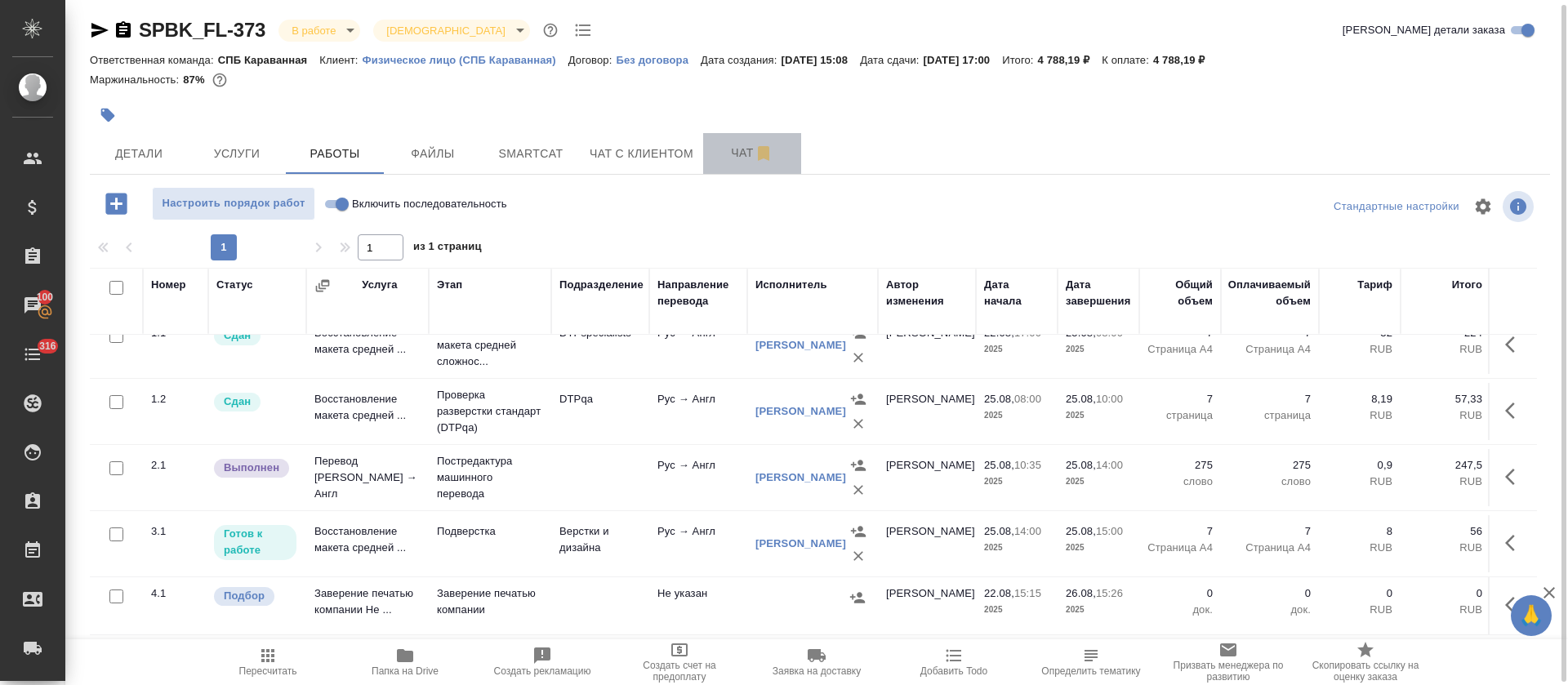
click at [712, 170] on button "Чат" at bounding box center [753, 153] width 98 height 41
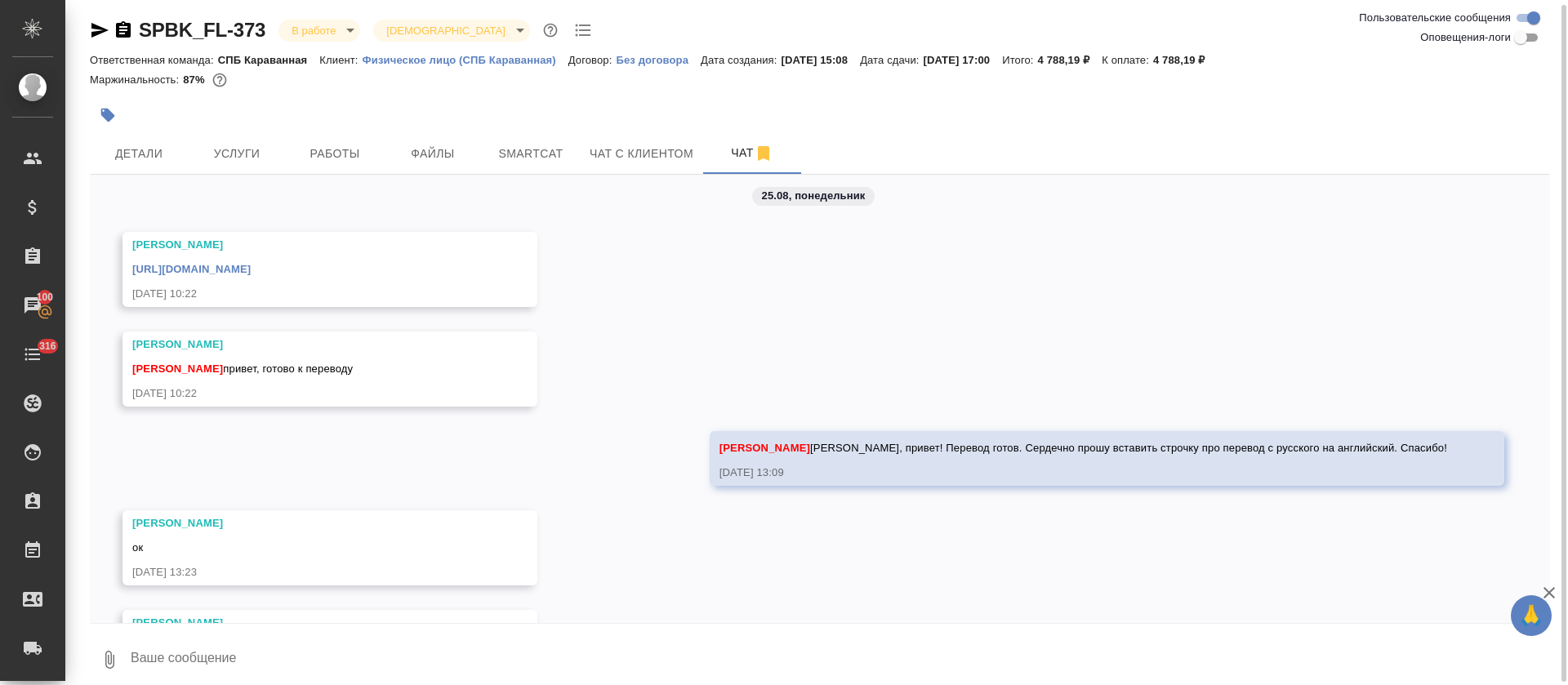
scroll to position [390, 0]
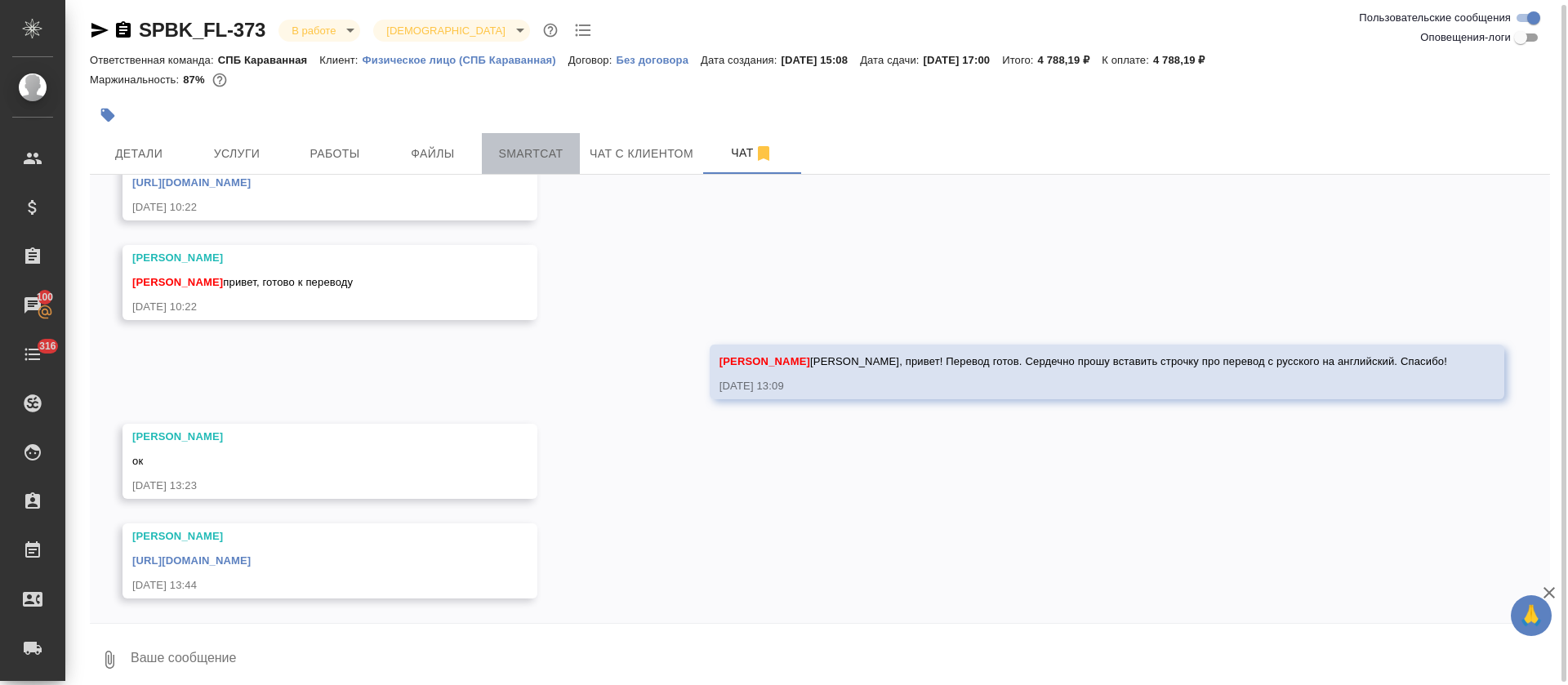
click at [503, 152] on span "Smartcat" at bounding box center [531, 154] width 78 height 20
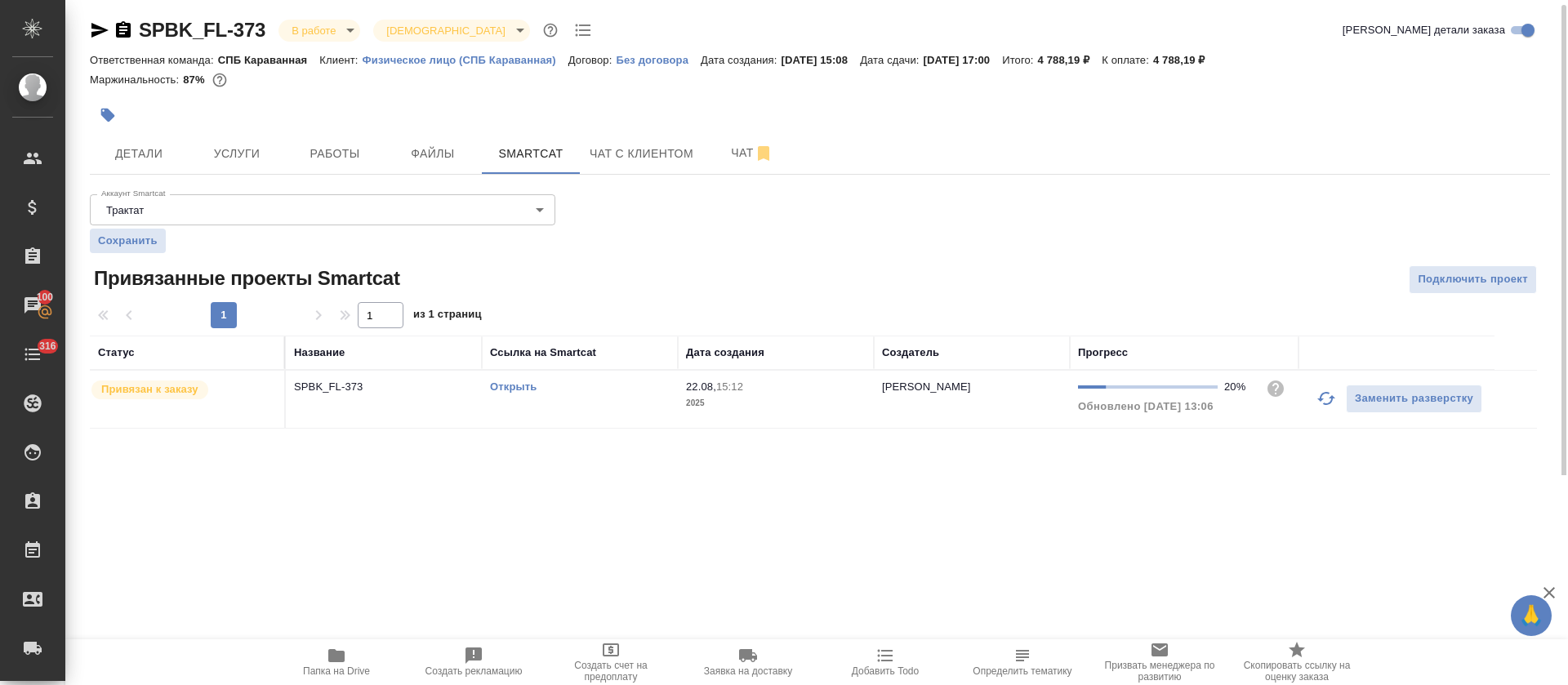
click at [580, 388] on div "Открыть" at bounding box center [579, 387] width 179 height 16
click at [363, 185] on div "SPBK_FL-373 В работе inProgress Святая троица holyTrinity Кратко детали заказа …" at bounding box center [820, 233] width 1478 height 475
click at [348, 169] on button "Работы" at bounding box center [335, 153] width 98 height 41
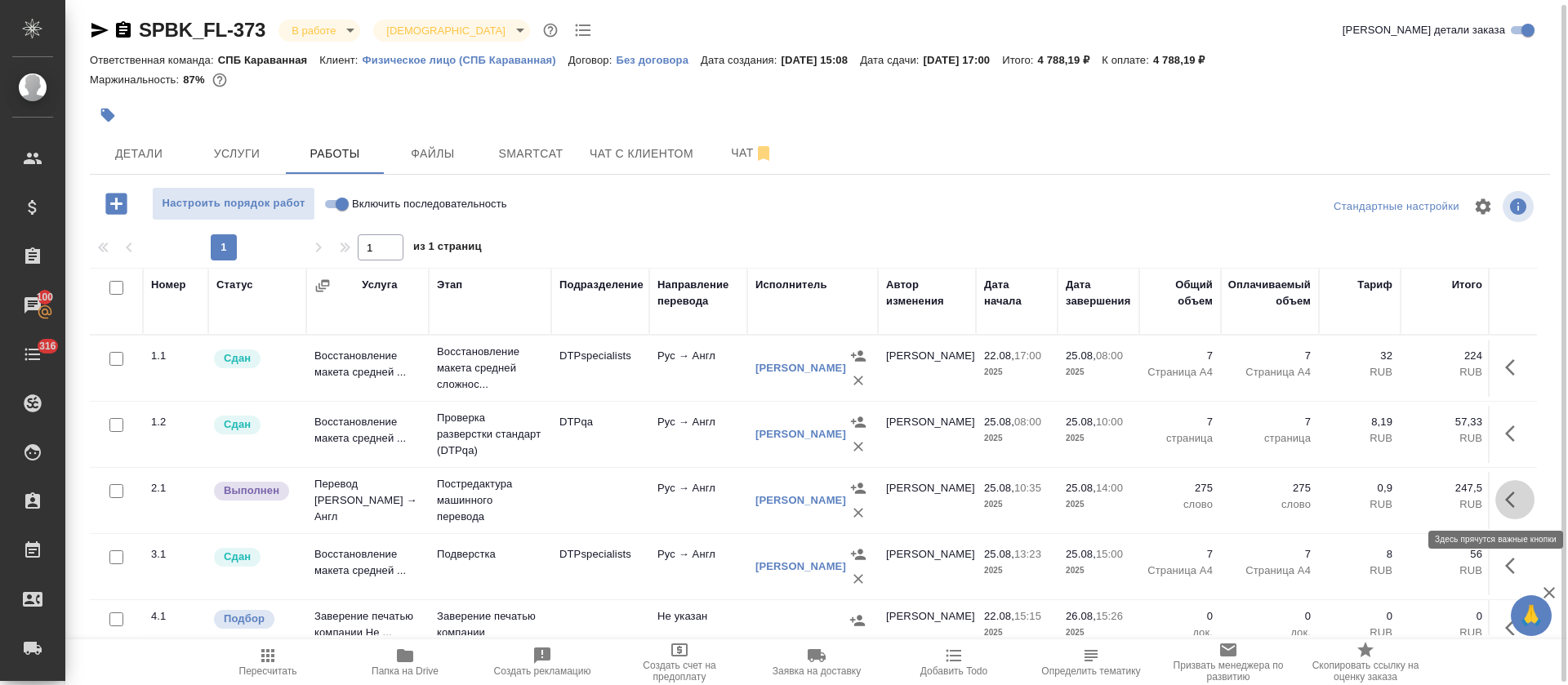
click at [1507, 498] on button "button" at bounding box center [1514, 499] width 39 height 39
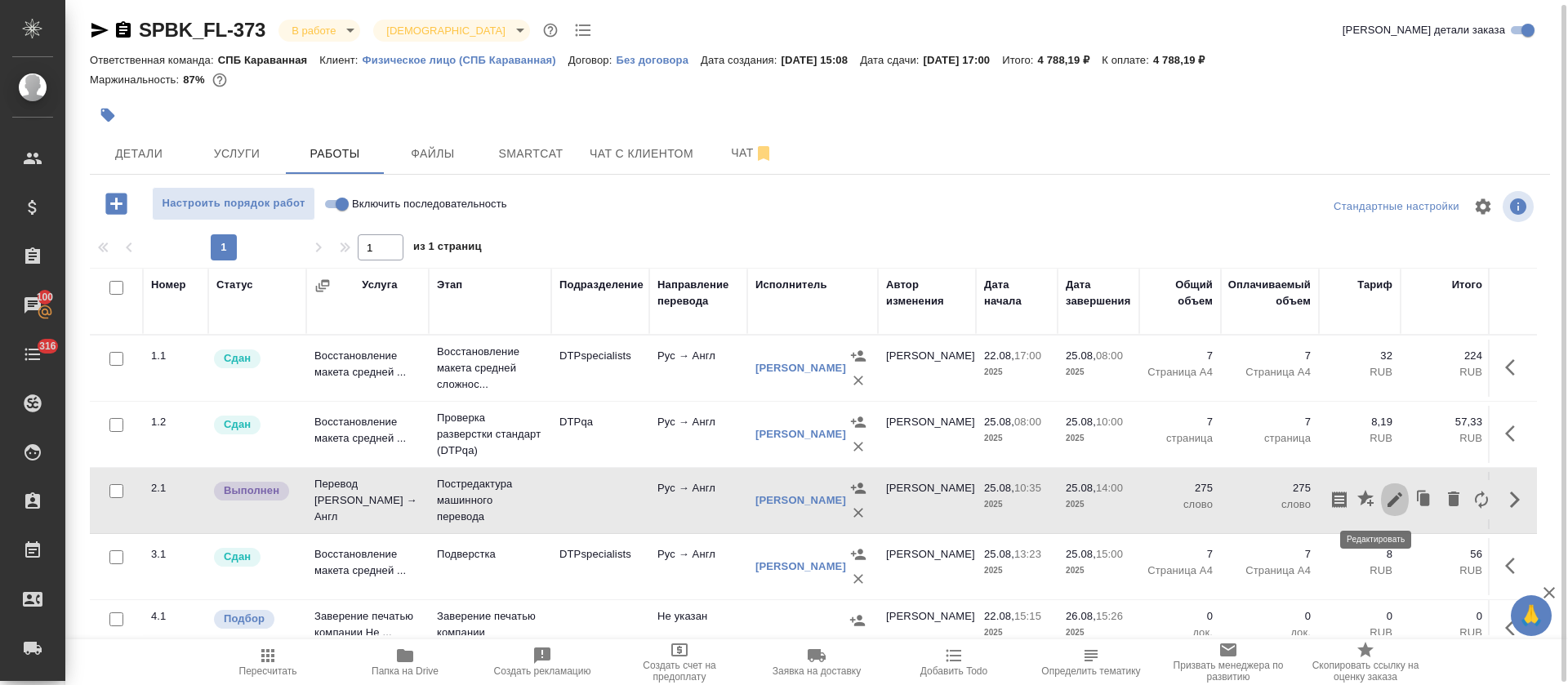
click at [1381, 501] on button "button" at bounding box center [1395, 499] width 27 height 39
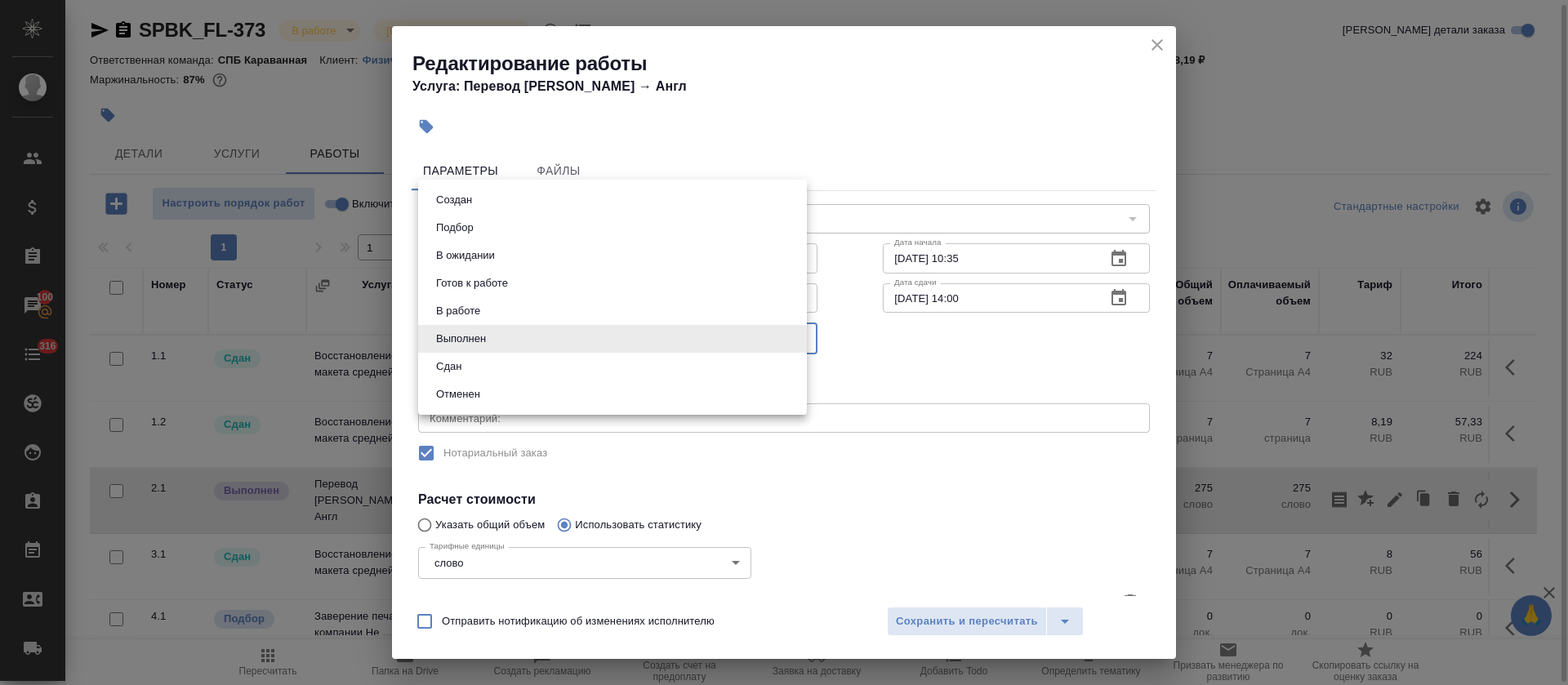
click at [570, 343] on body "🙏 .cls-1 fill:#fff; AWATERA Tretyakova Olga Клиенты Спецификации Заказы 100 Чат…" at bounding box center [784, 342] width 1568 height 685
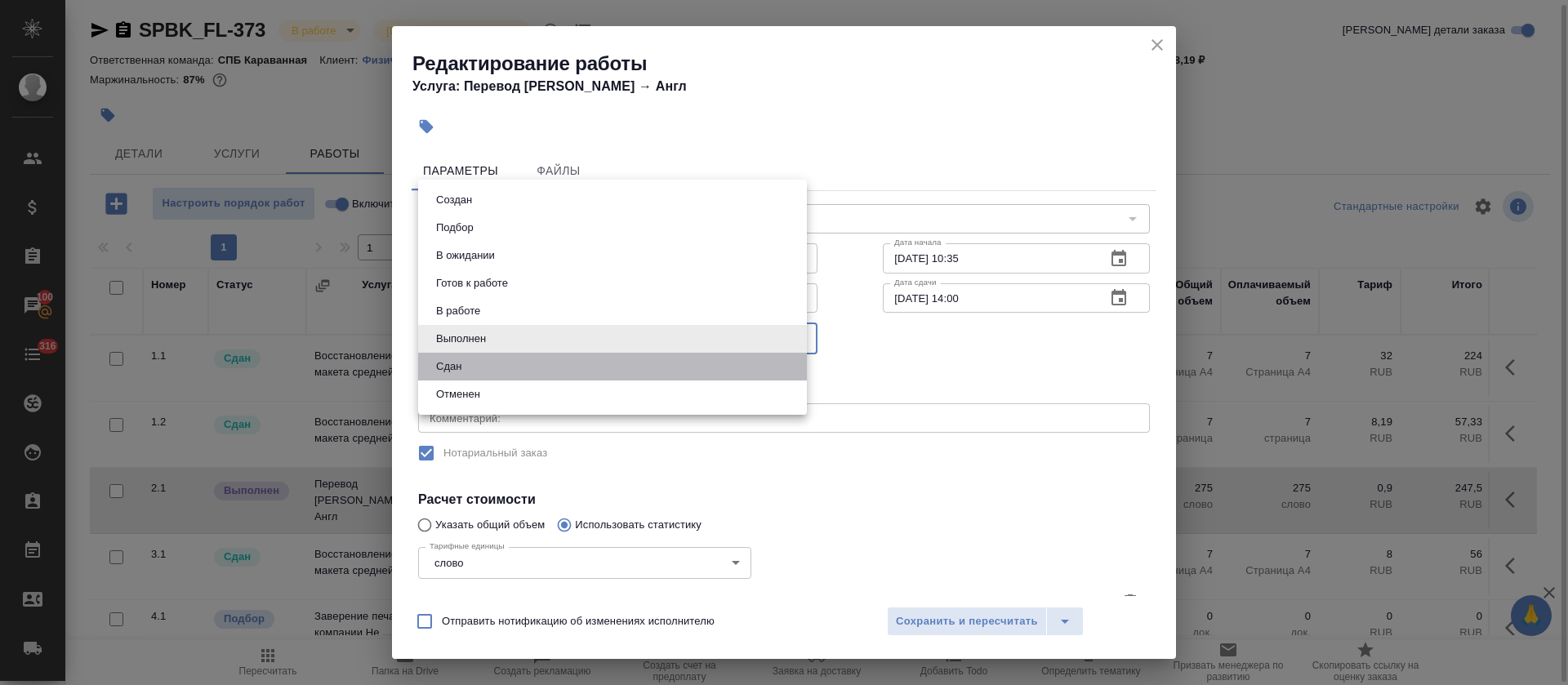
click at [575, 373] on li "Сдан" at bounding box center [612, 366] width 389 height 27
type input "closed"
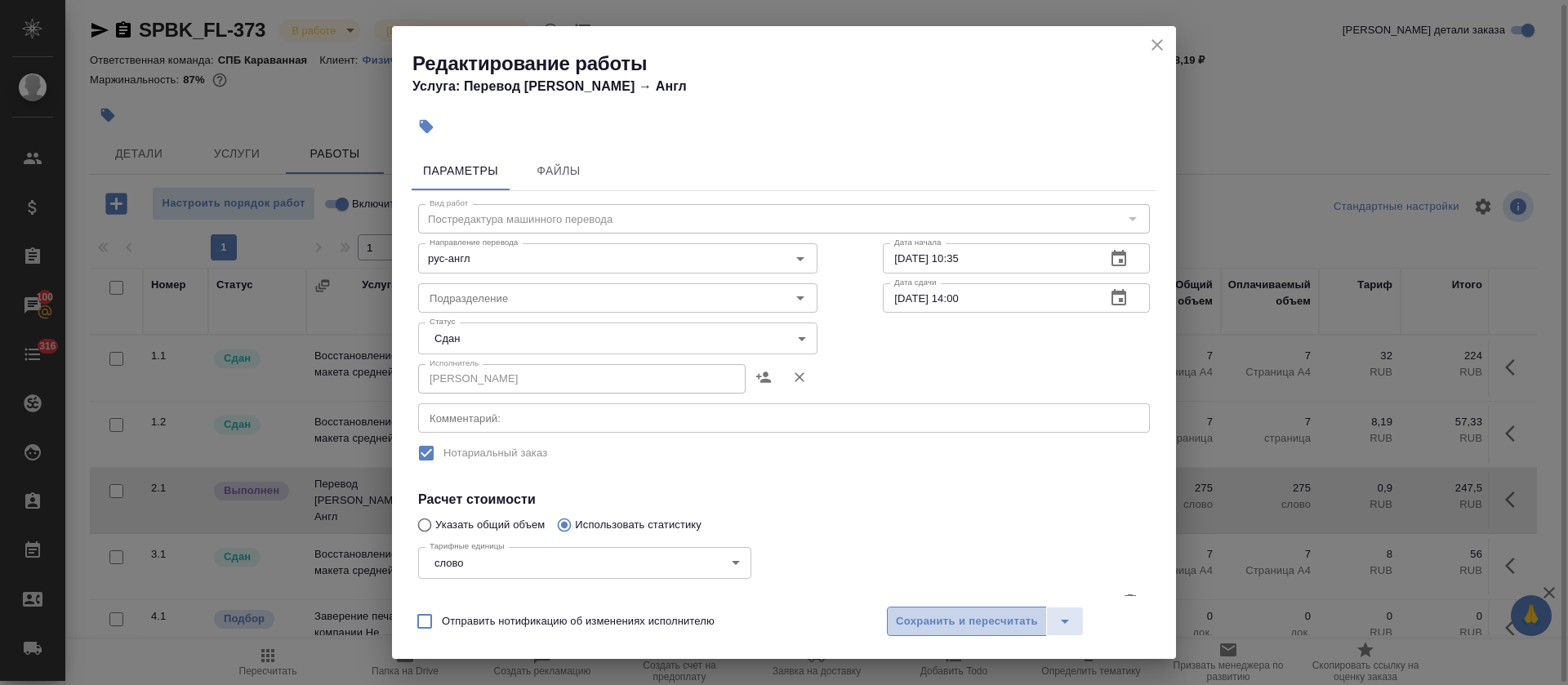
click at [956, 627] on span "Сохранить и пересчитать" at bounding box center [967, 621] width 142 height 19
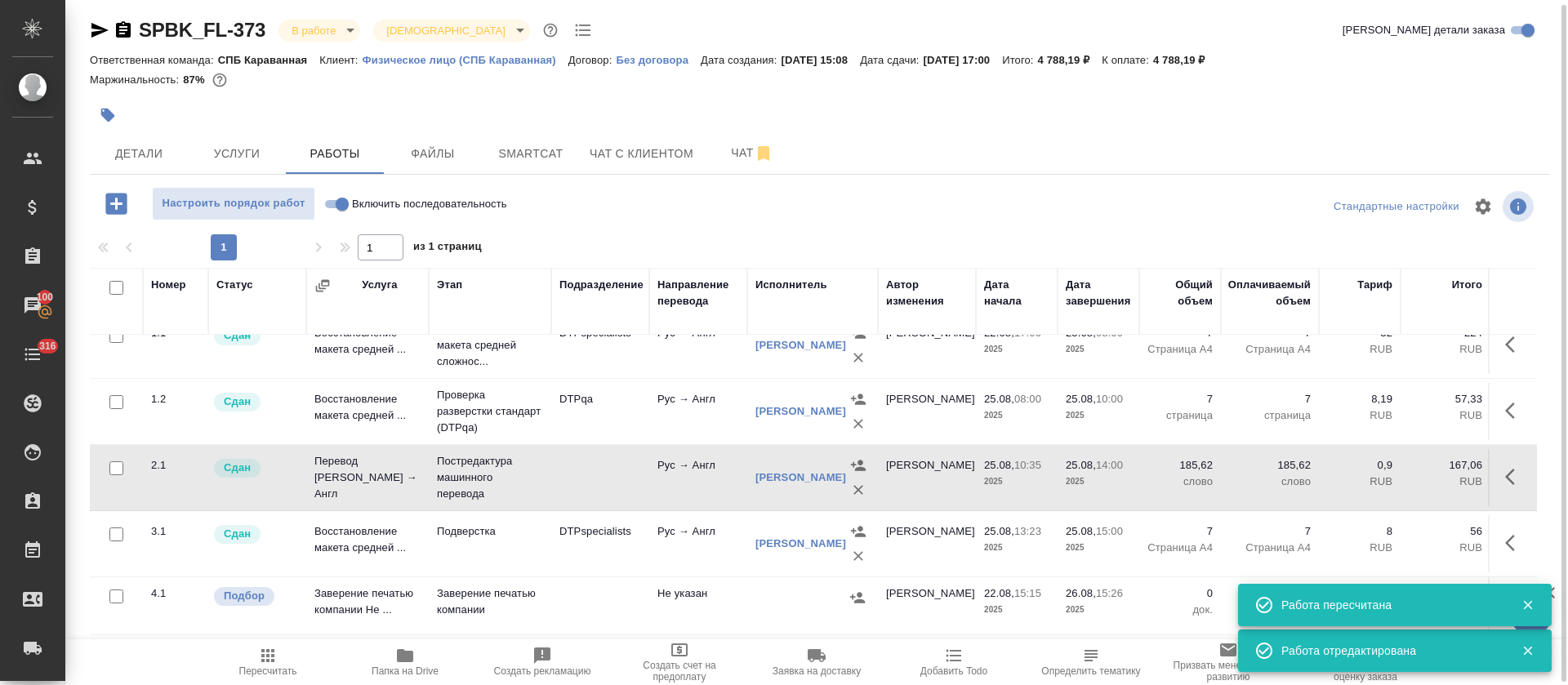
scroll to position [42, 0]
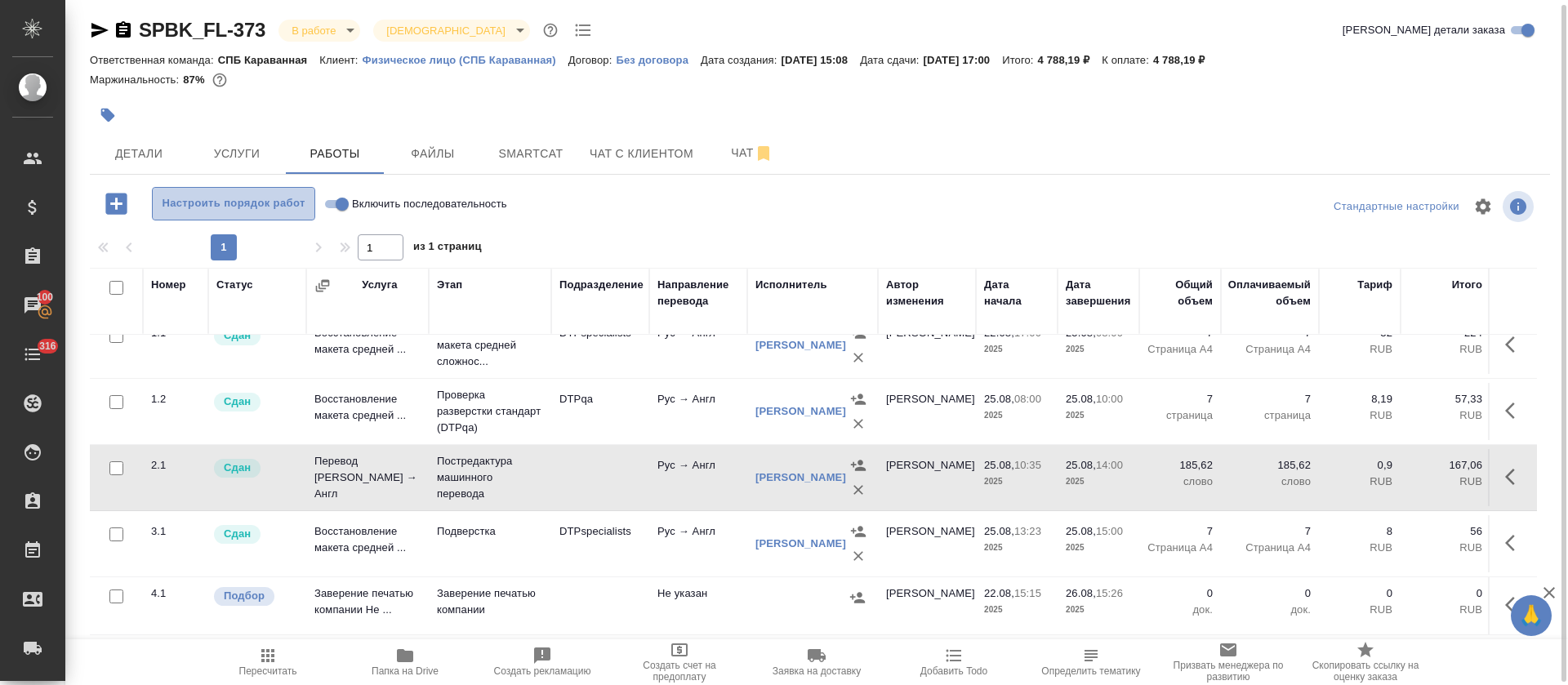
click at [249, 210] on span "Настроить порядок работ" at bounding box center [234, 203] width 146 height 19
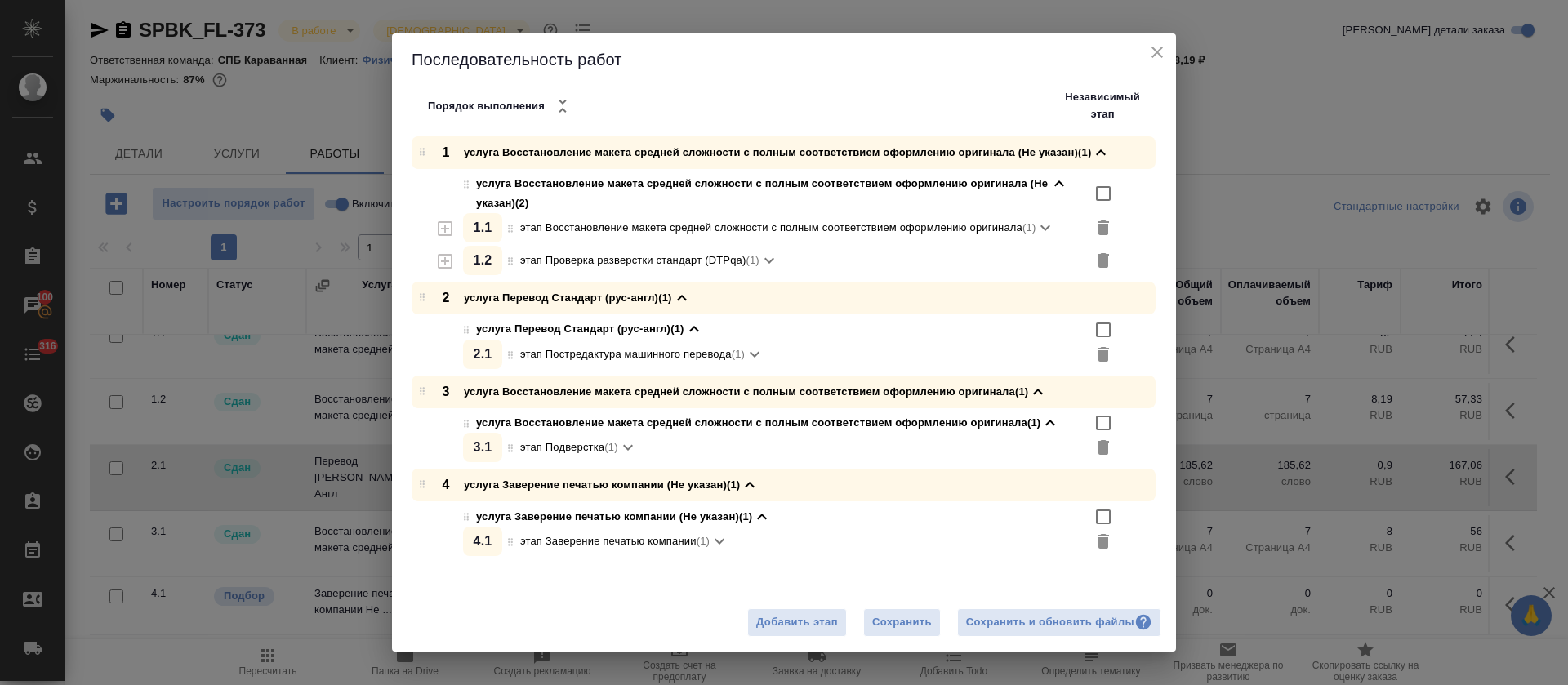
click at [423, 488] on icon at bounding box center [423, 484] width 20 height 12
click at [1107, 521] on input "checkbox" at bounding box center [1103, 517] width 20 height 20
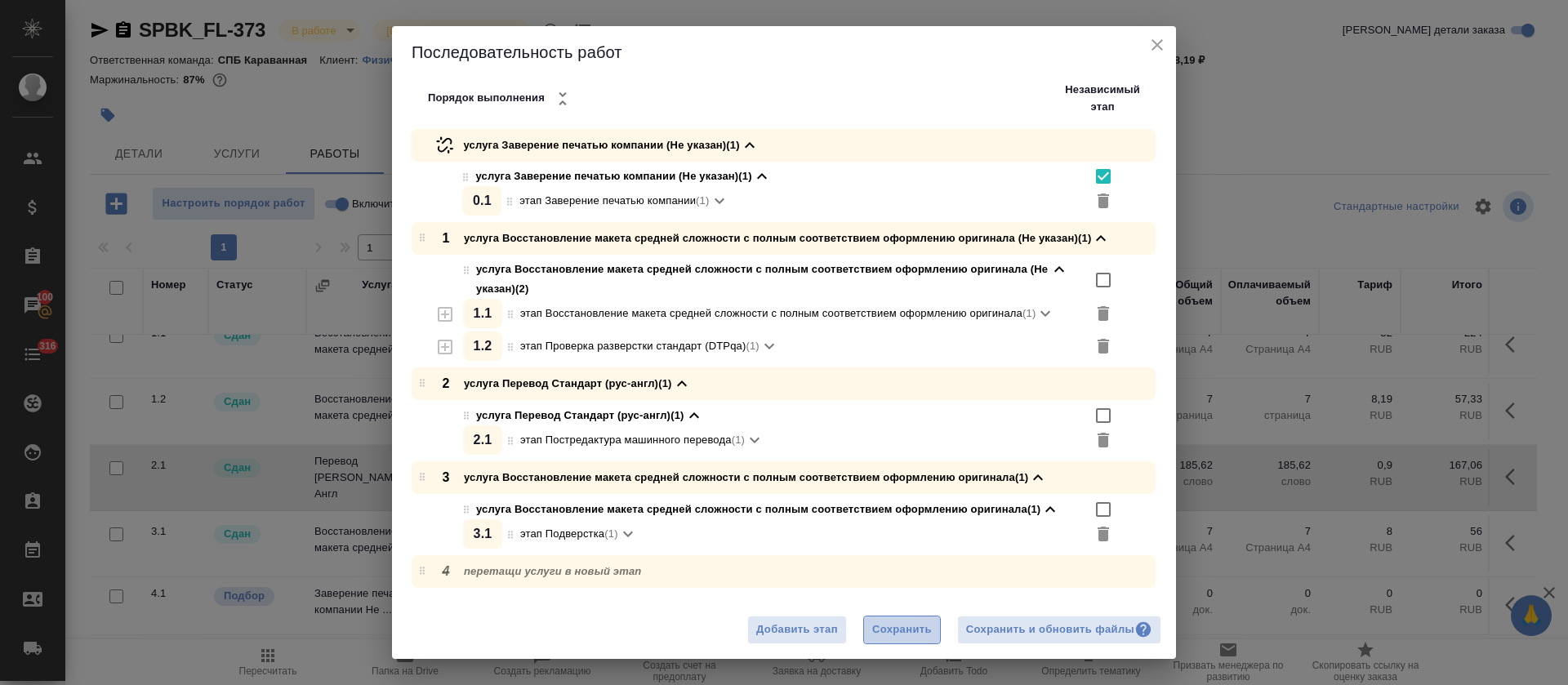
click at [938, 633] on button "Сохранить" at bounding box center [901, 629] width 77 height 28
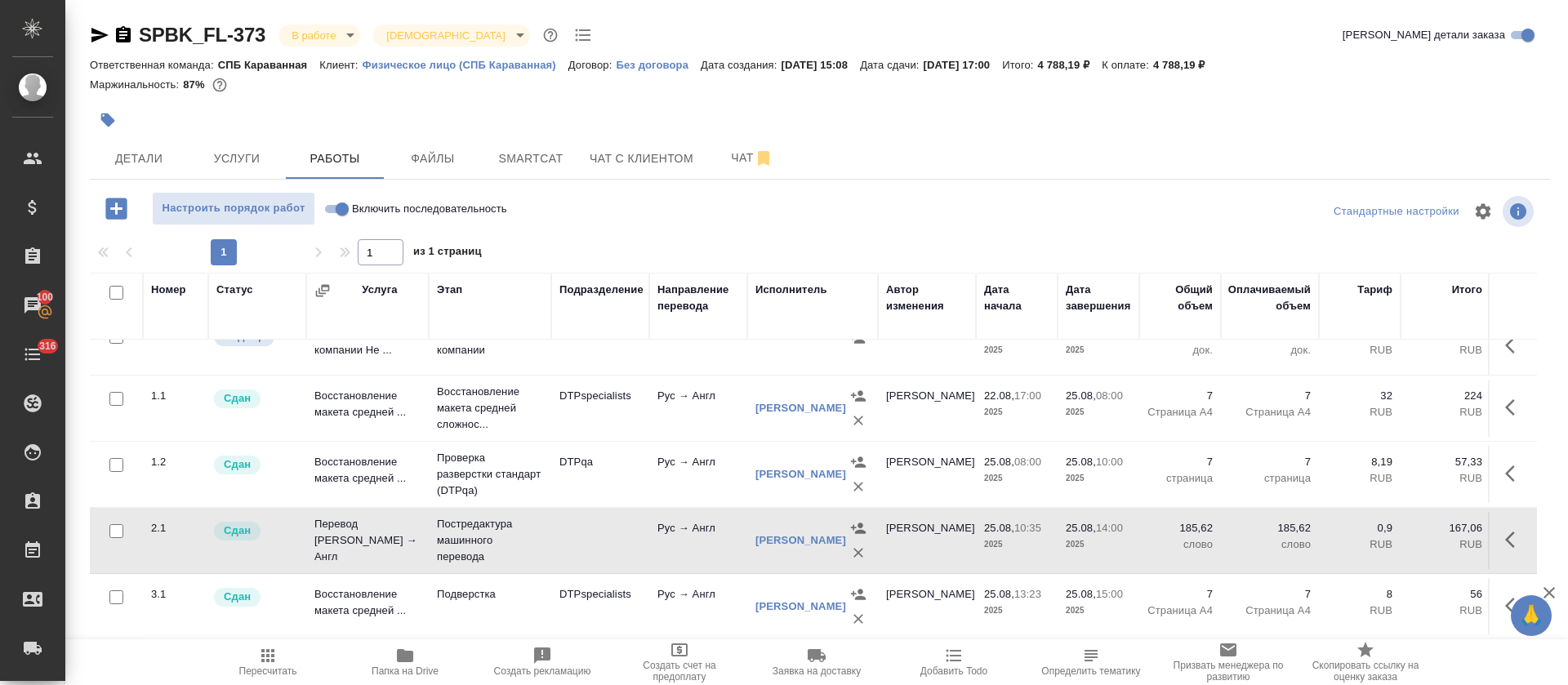
scroll to position [41, 0]
click at [414, 671] on span "Папка на Drive" at bounding box center [405, 670] width 67 height 12
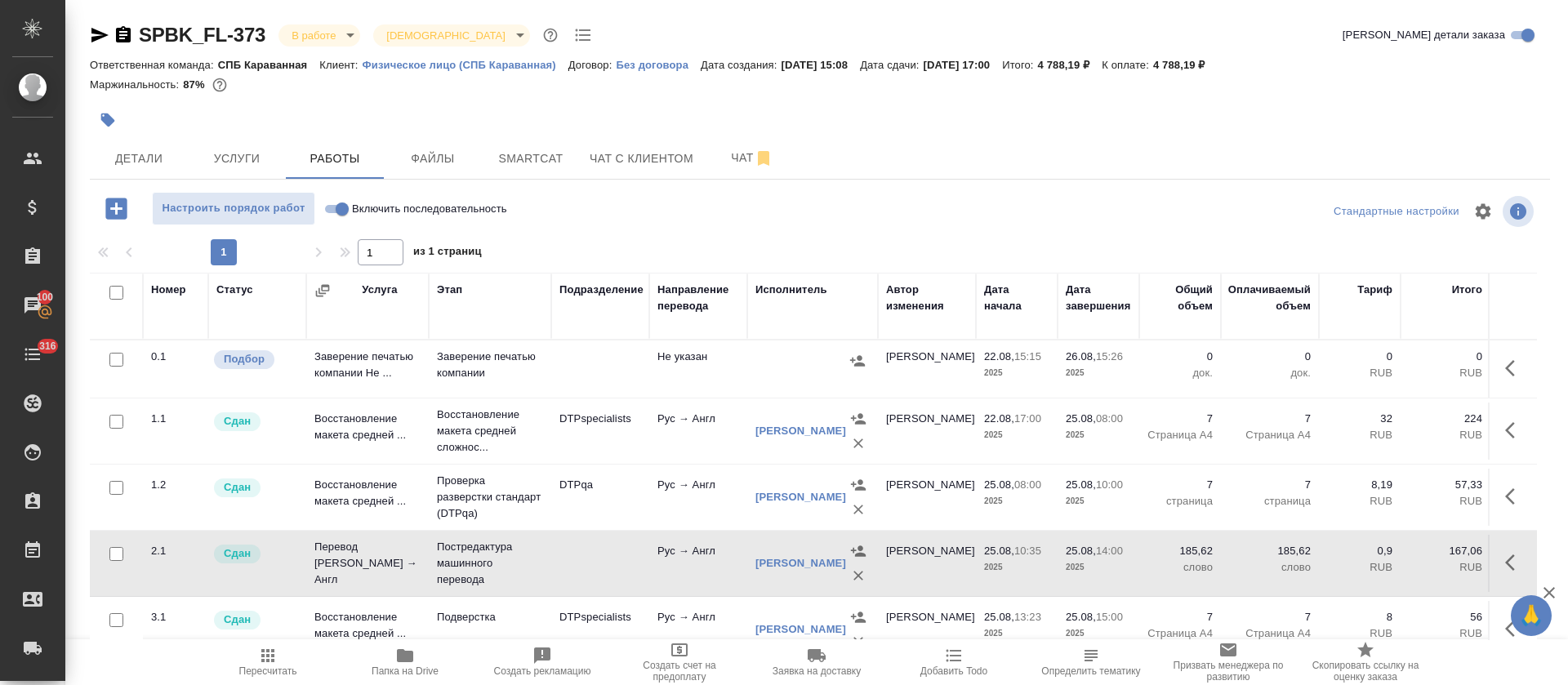
click at [139, 179] on div "SPBK_FL-373 В работе inProgress Святая троица holyTrinity Кратко детали заказа …" at bounding box center [820, 341] width 1478 height 681
click at [148, 168] on span "Детали" at bounding box center [138, 158] width 78 height 20
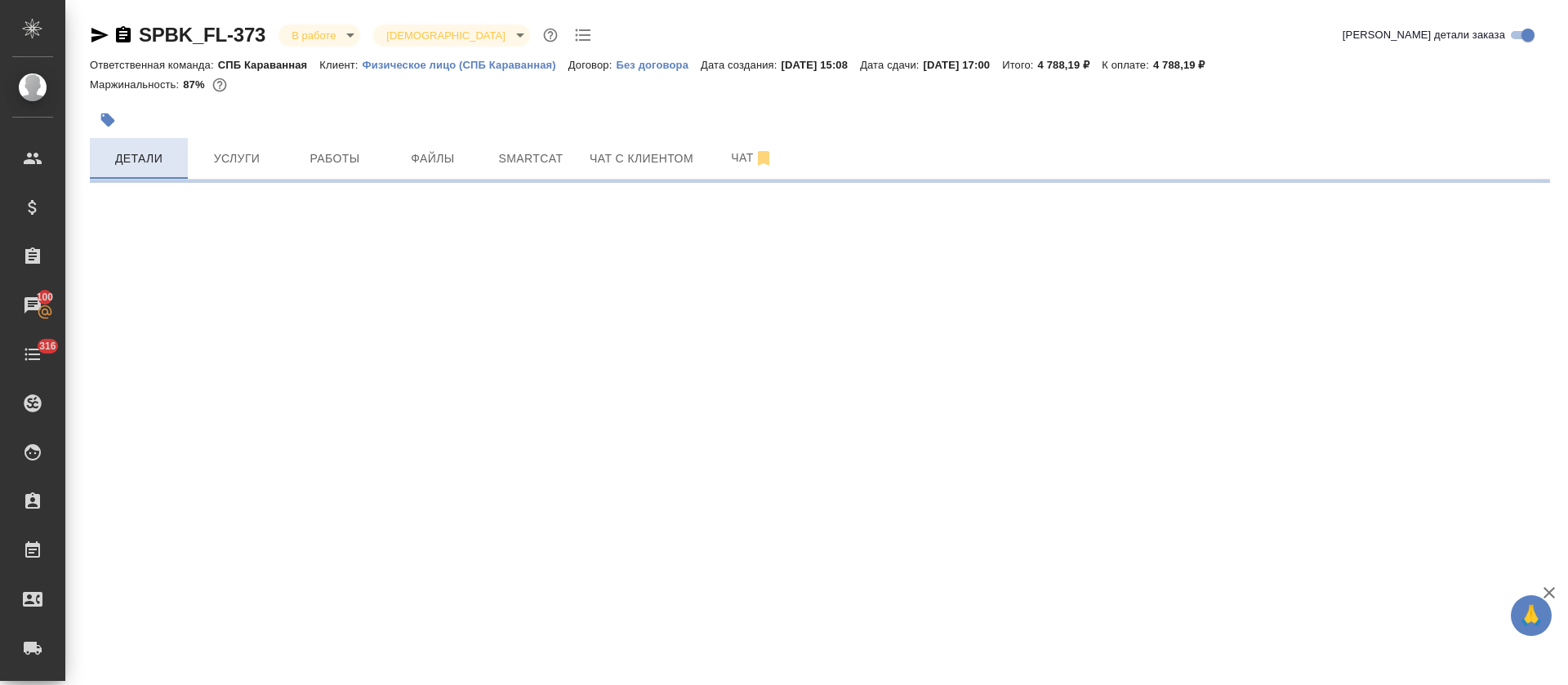
select select "RU"
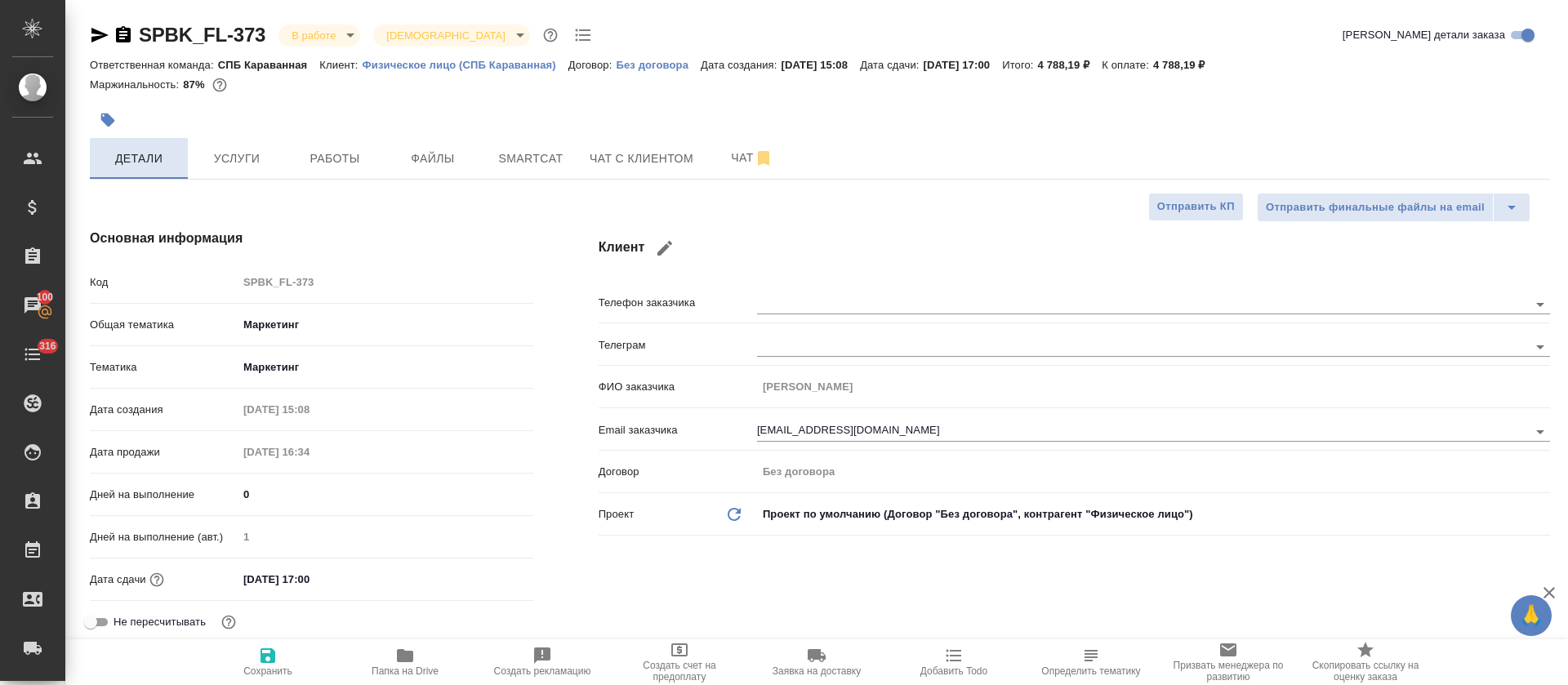
type textarea "x"
click at [104, 35] on icon "button" at bounding box center [99, 35] width 17 height 15
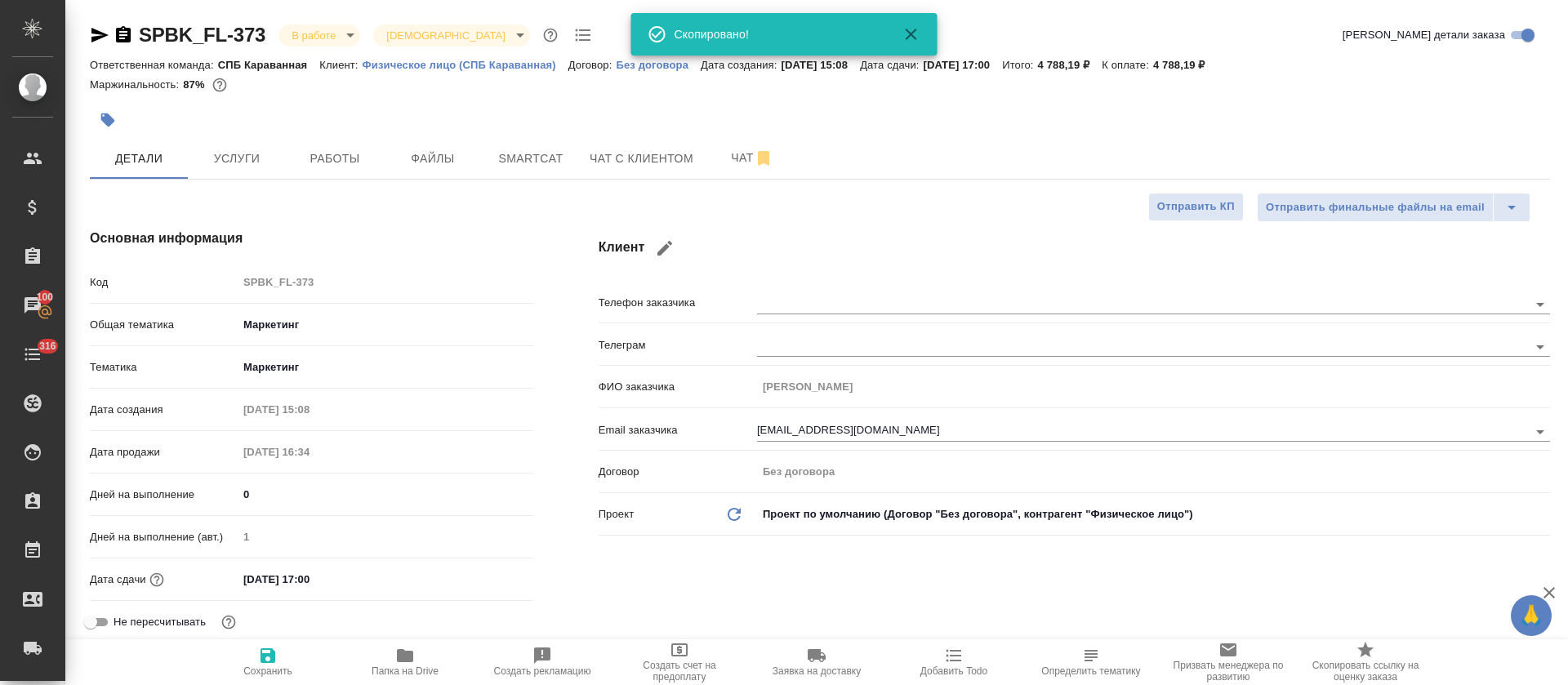
type textarea "x"
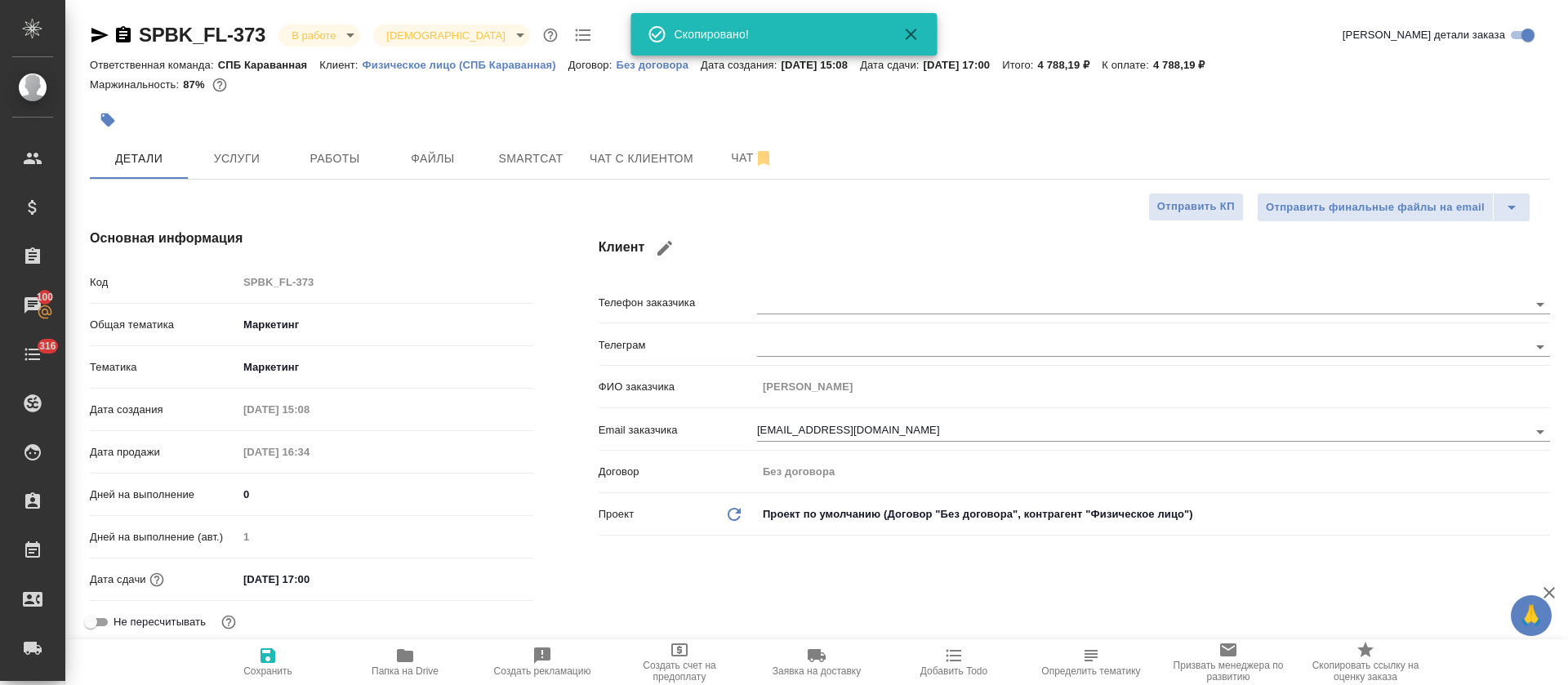
type textarea "x"
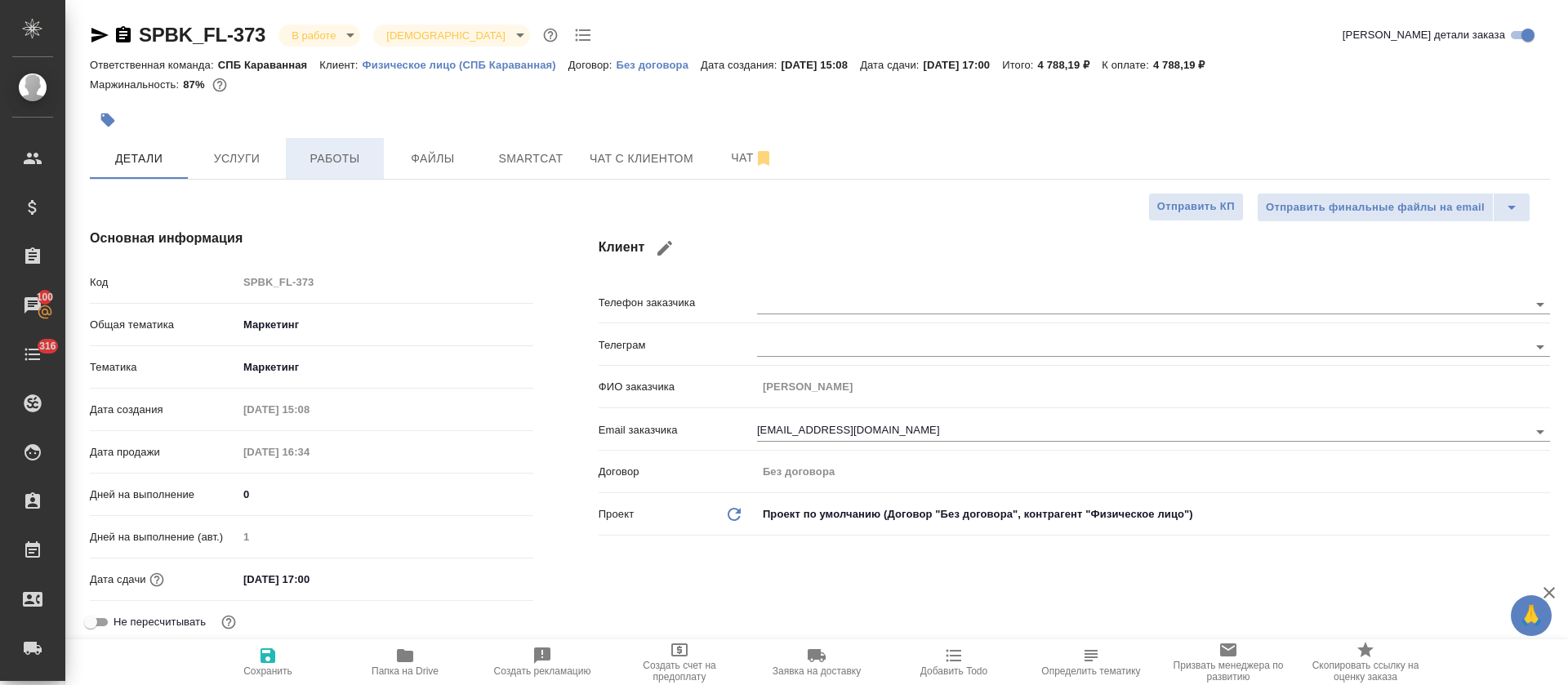
click at [355, 158] on span "Работы" at bounding box center [334, 158] width 78 height 20
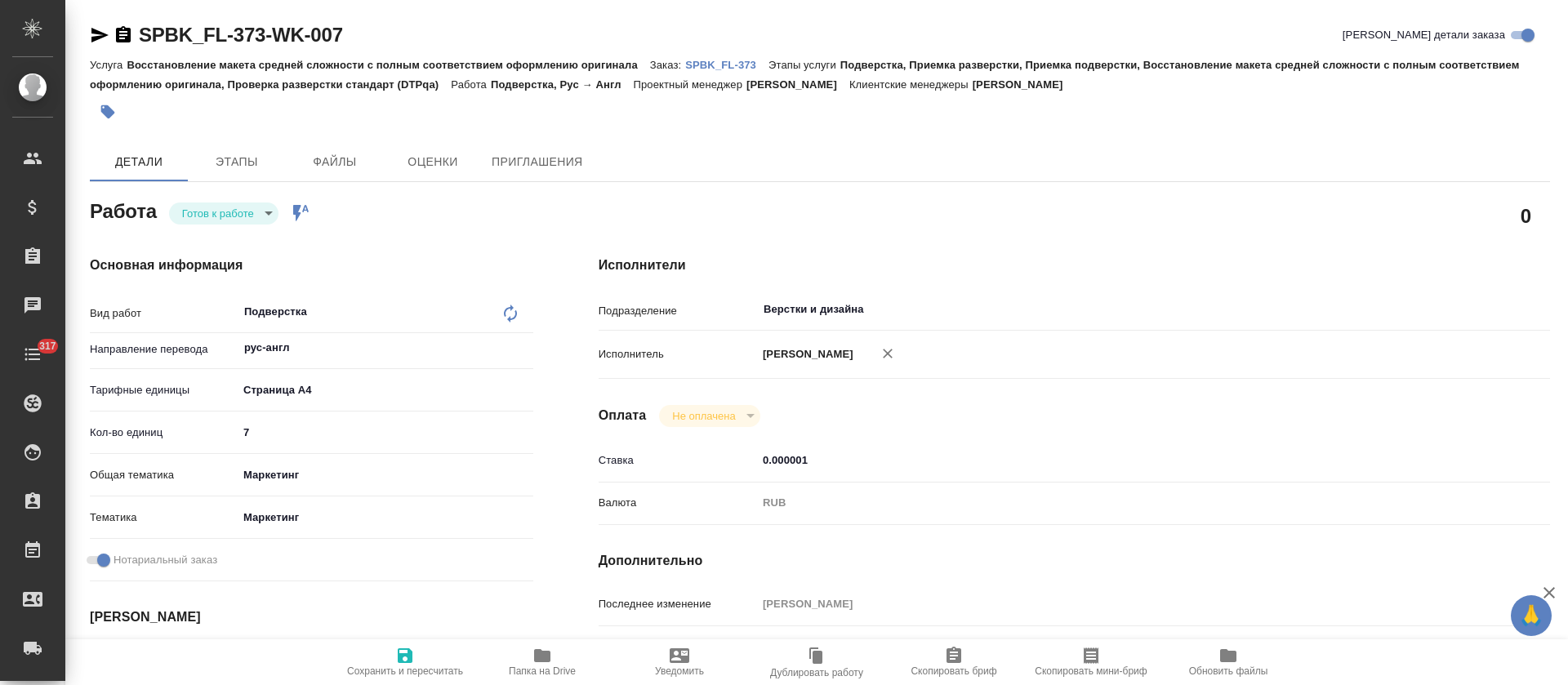
type textarea "x"
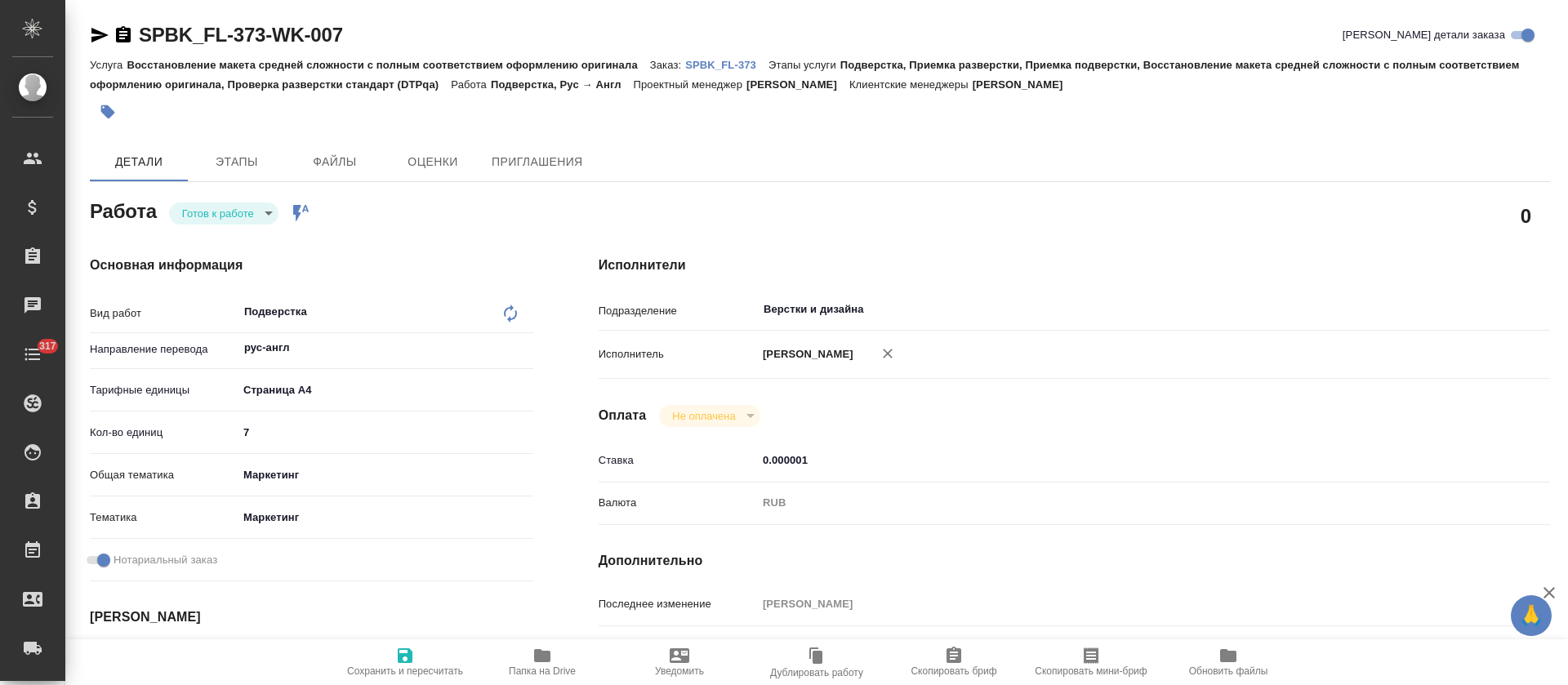
type textarea "x"
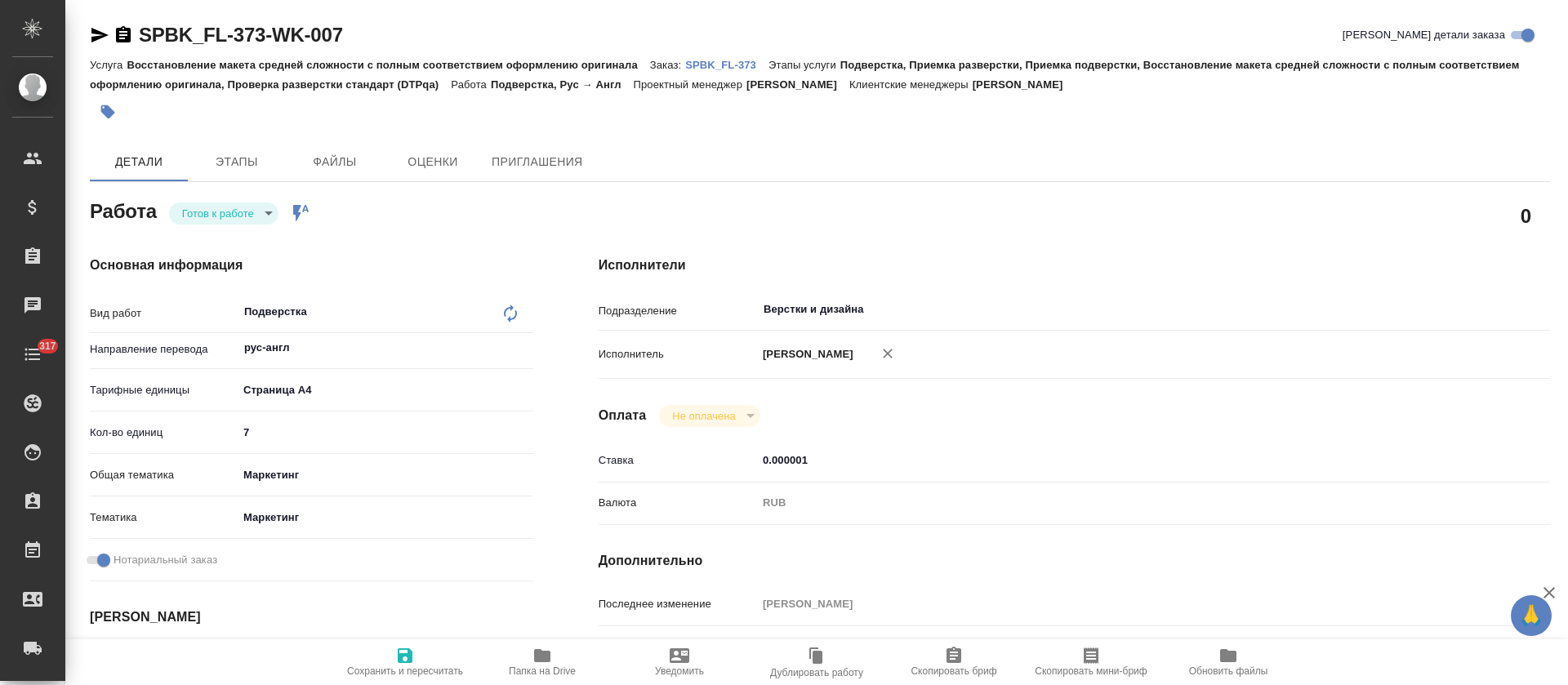
type textarea "x"
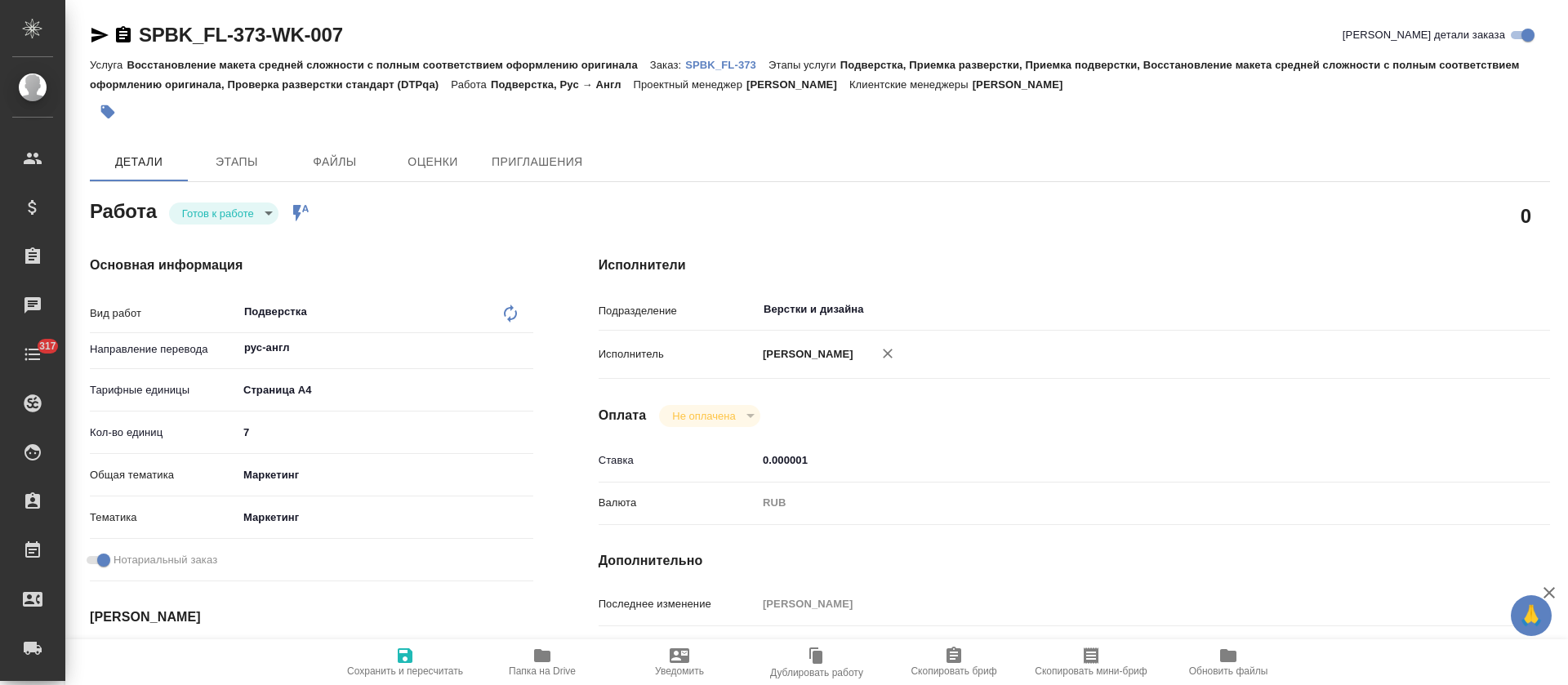
type textarea "x"
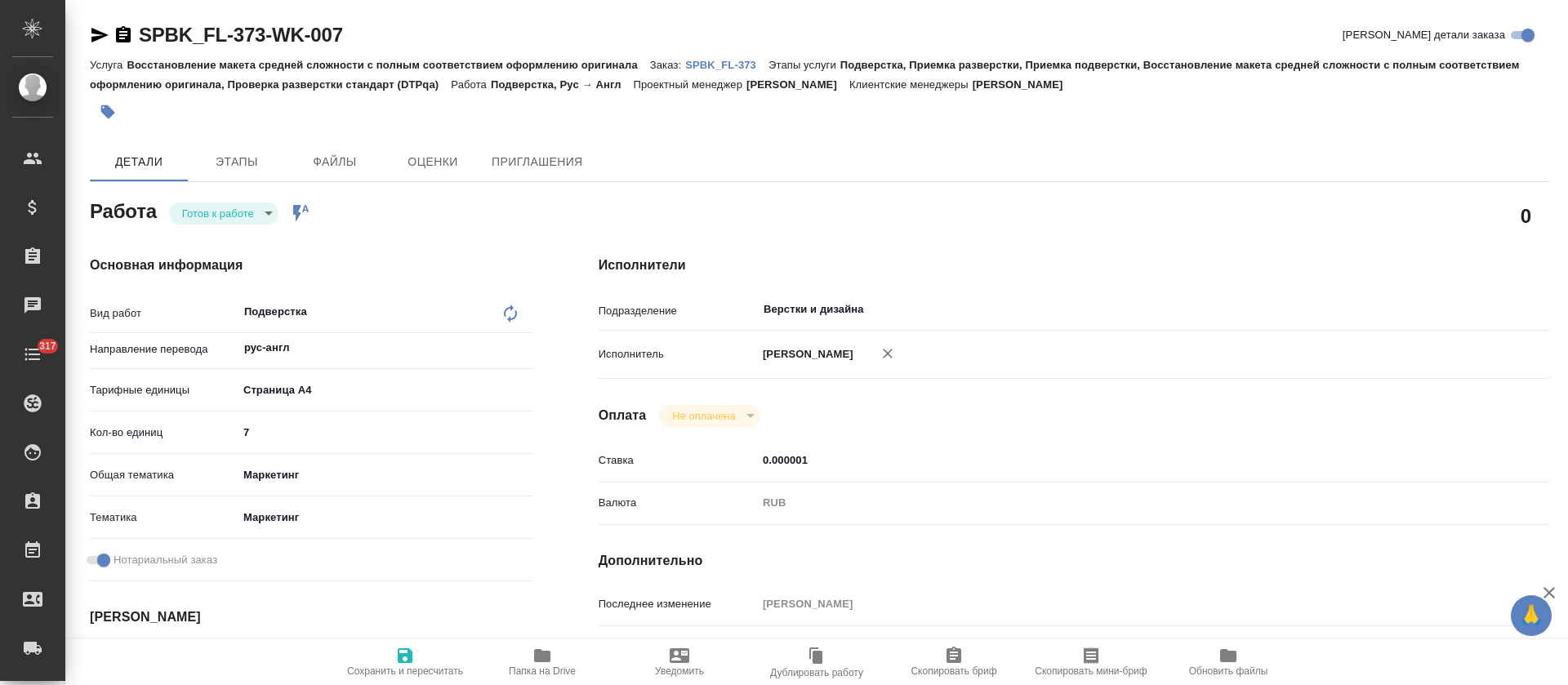
type textarea "x"
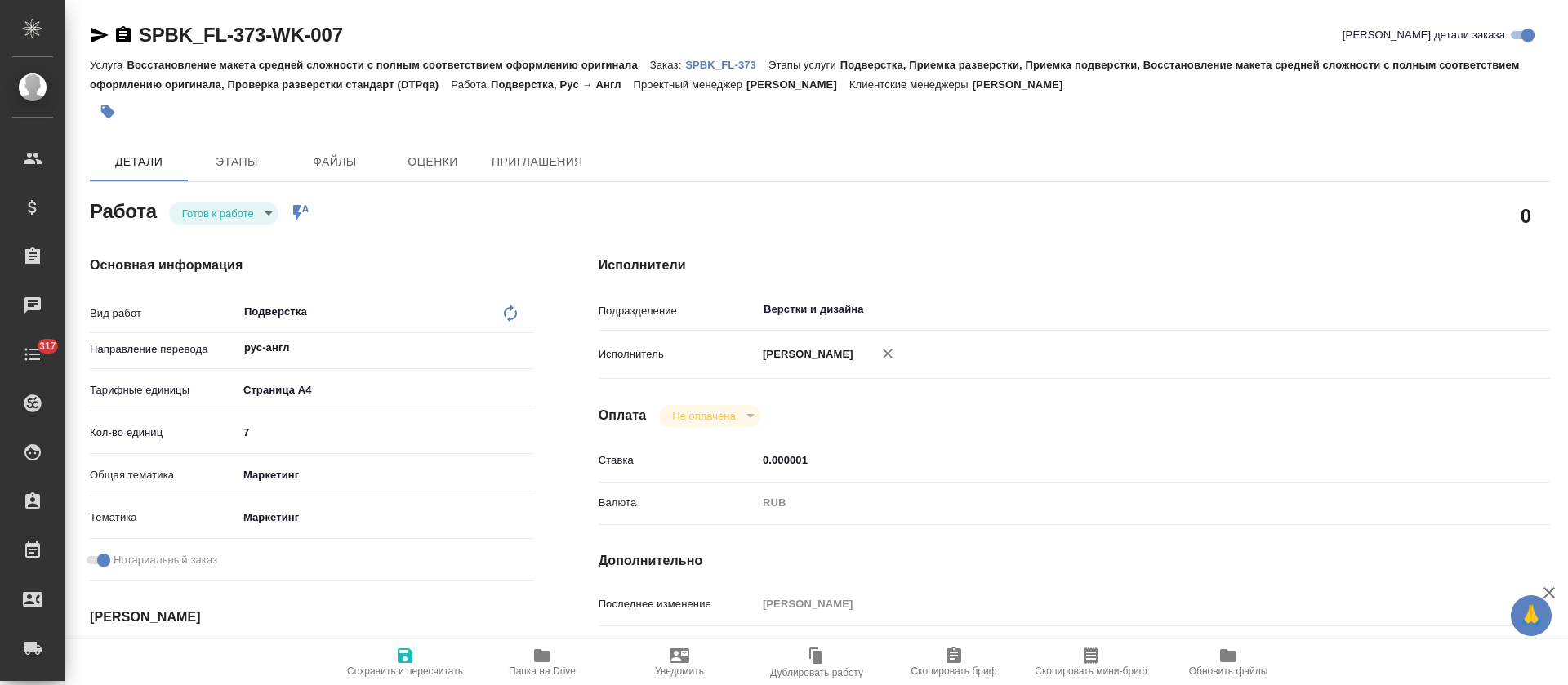
type textarea "x"
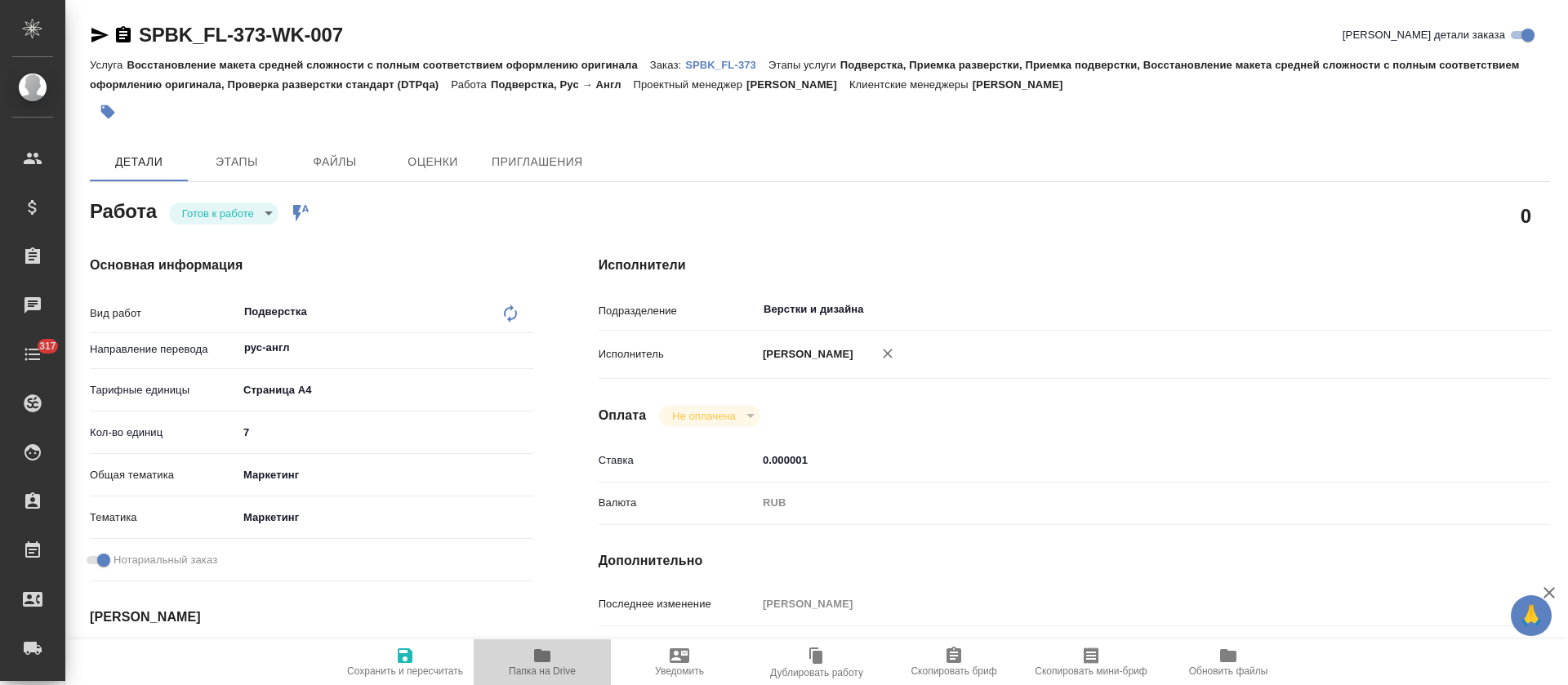
click at [551, 660] on icon "button" at bounding box center [542, 656] width 20 height 20
type textarea "x"
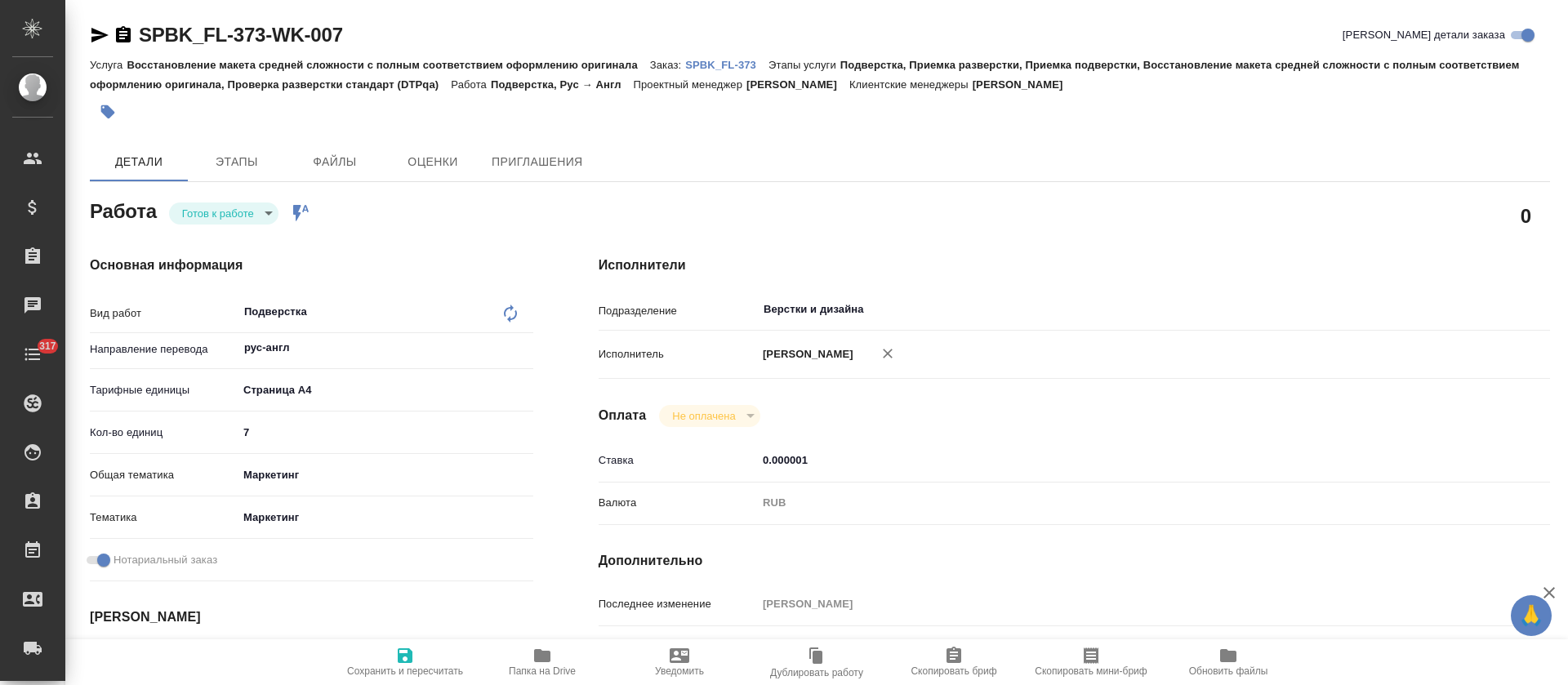
type textarea "x"
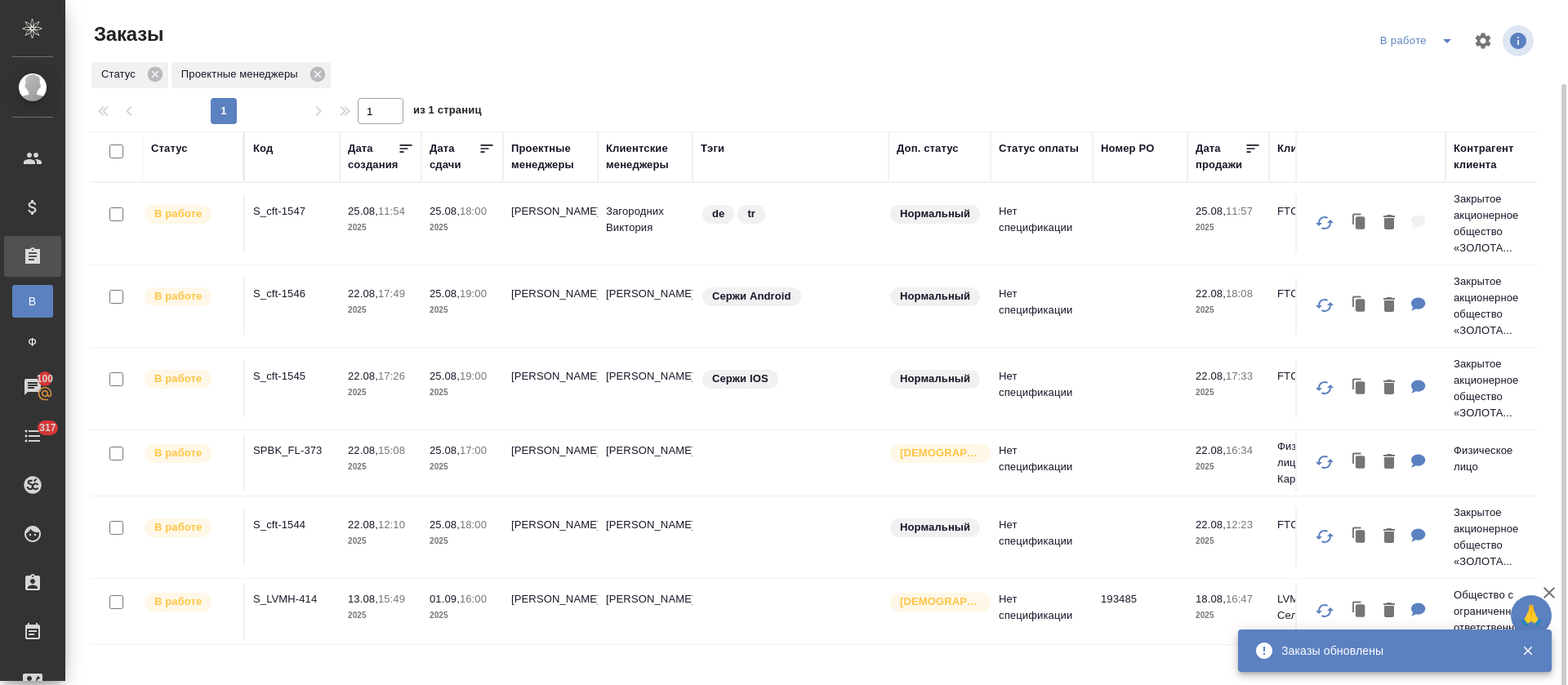
scroll to position [43, 0]
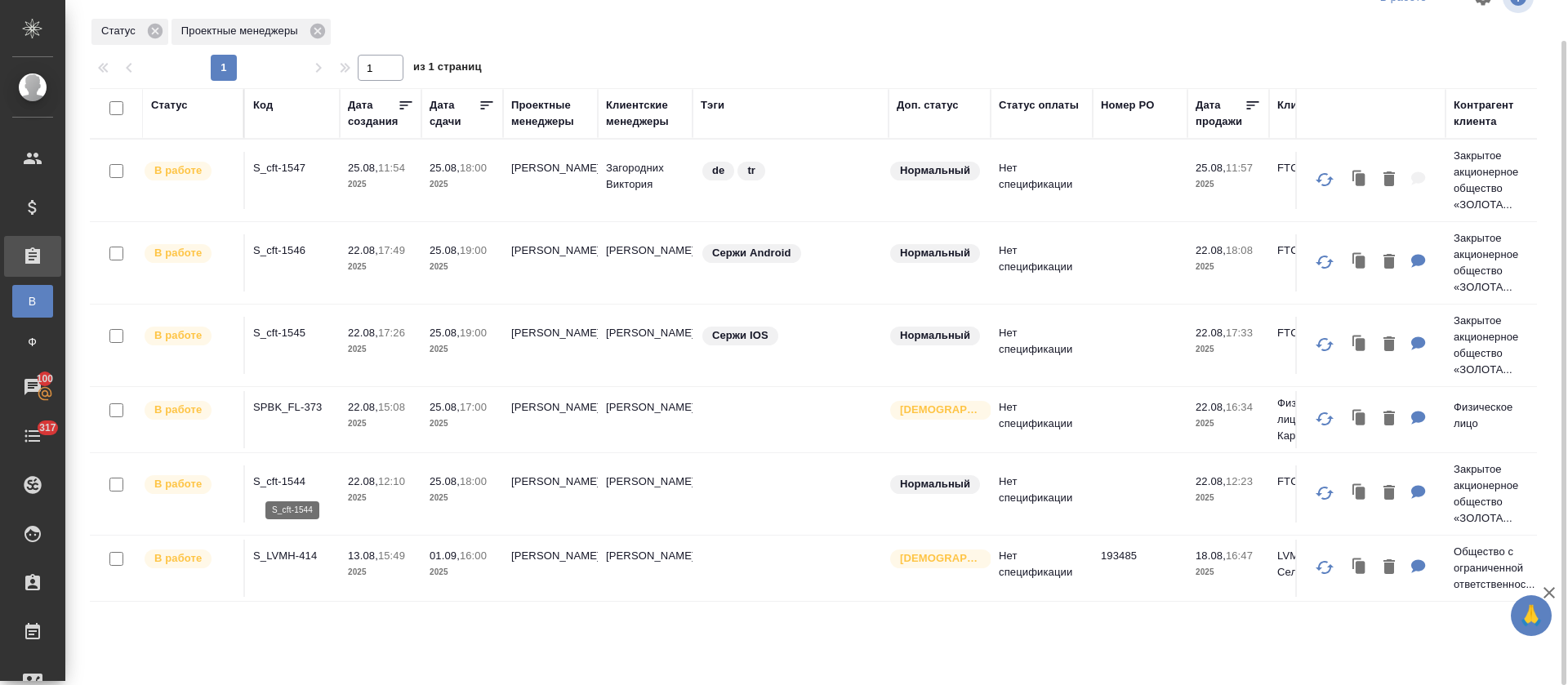
click at [302, 482] on p "S_cft-1544" at bounding box center [292, 482] width 78 height 16
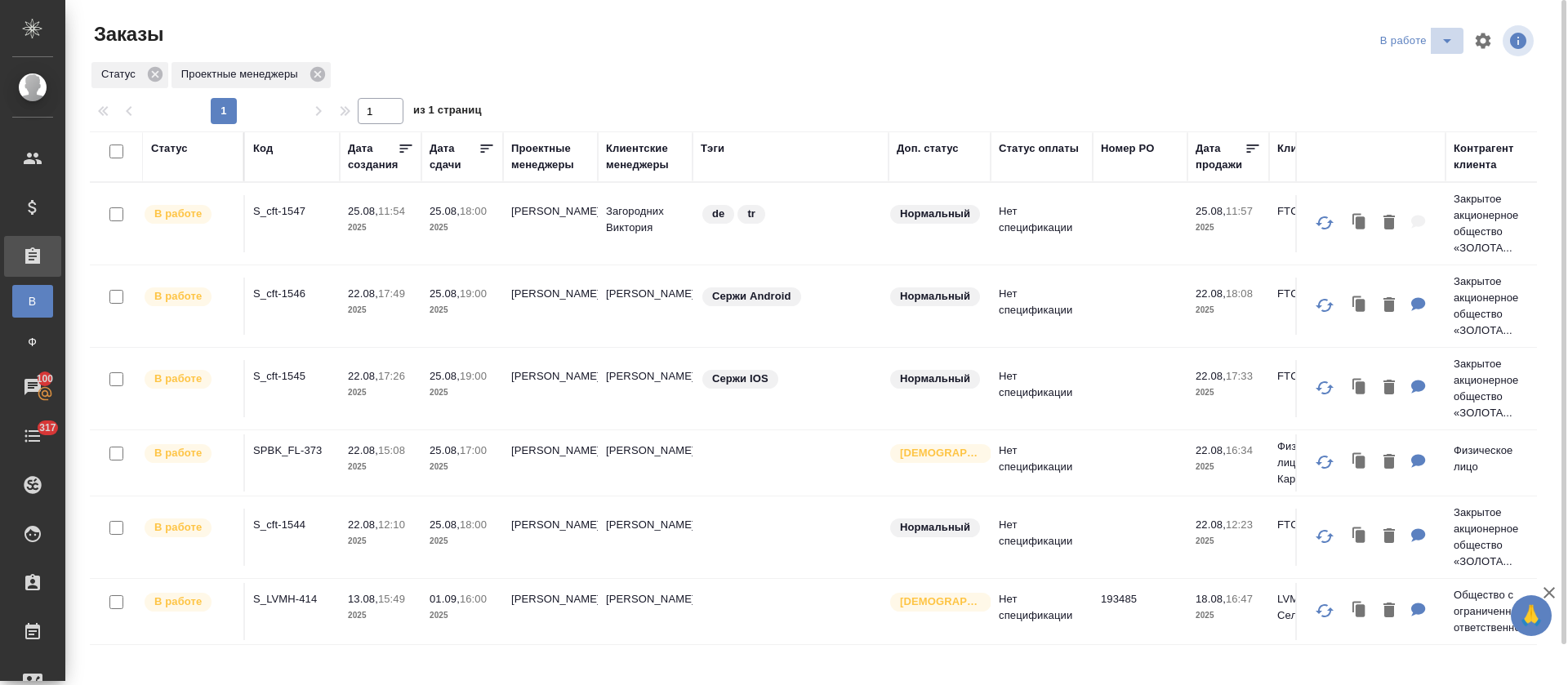
click at [1452, 43] on icon "split button" at bounding box center [1447, 41] width 20 height 20
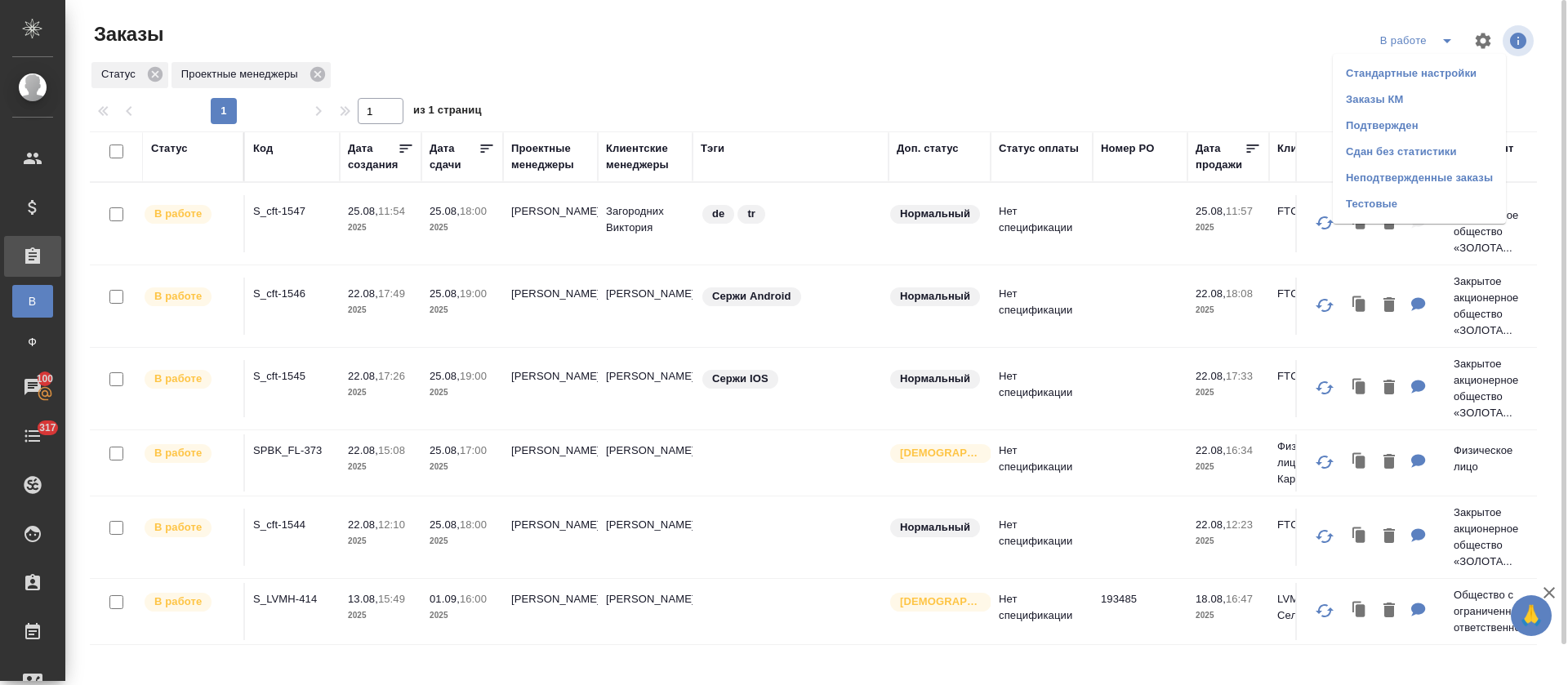
click at [1416, 125] on li "Подтвержден" at bounding box center [1419, 126] width 173 height 26
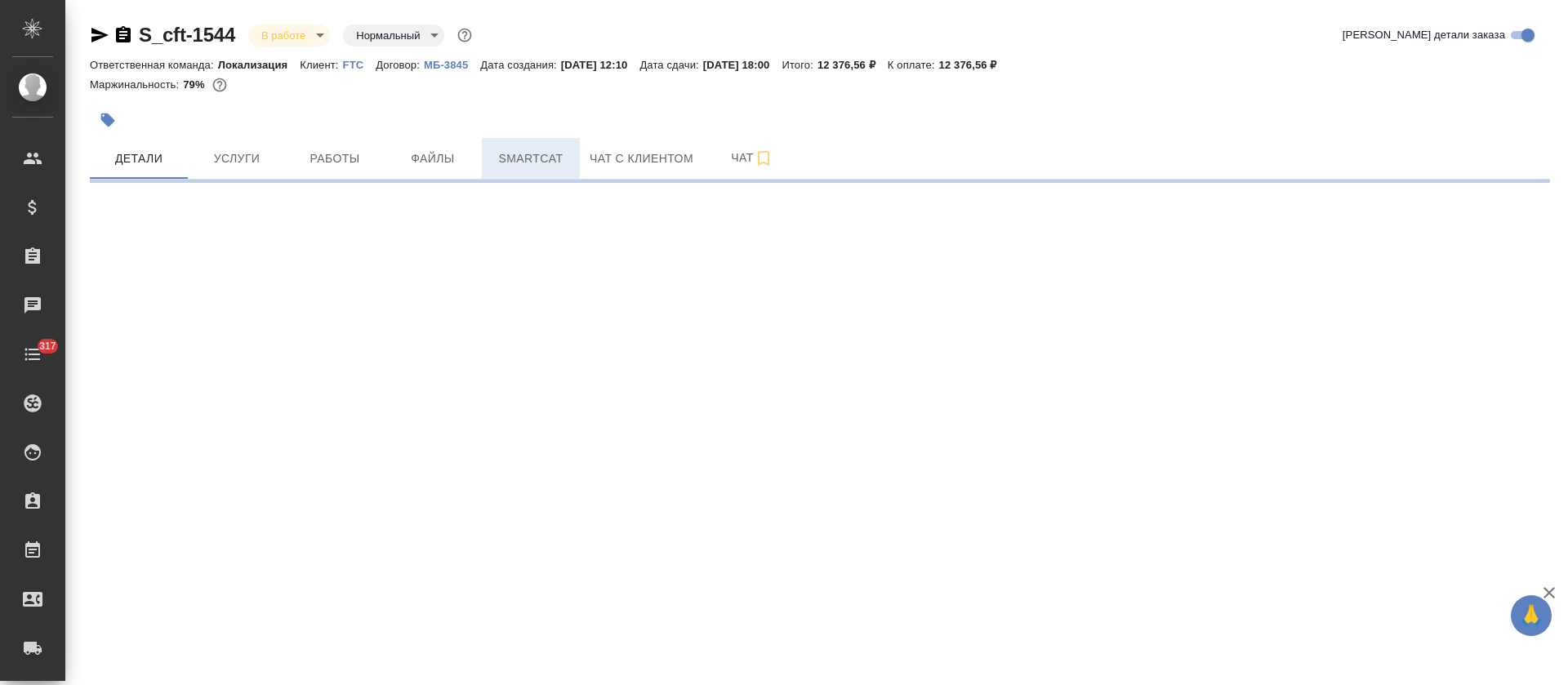
click at [543, 158] on span "Smartcat" at bounding box center [531, 158] width 78 height 20
select select "RU"
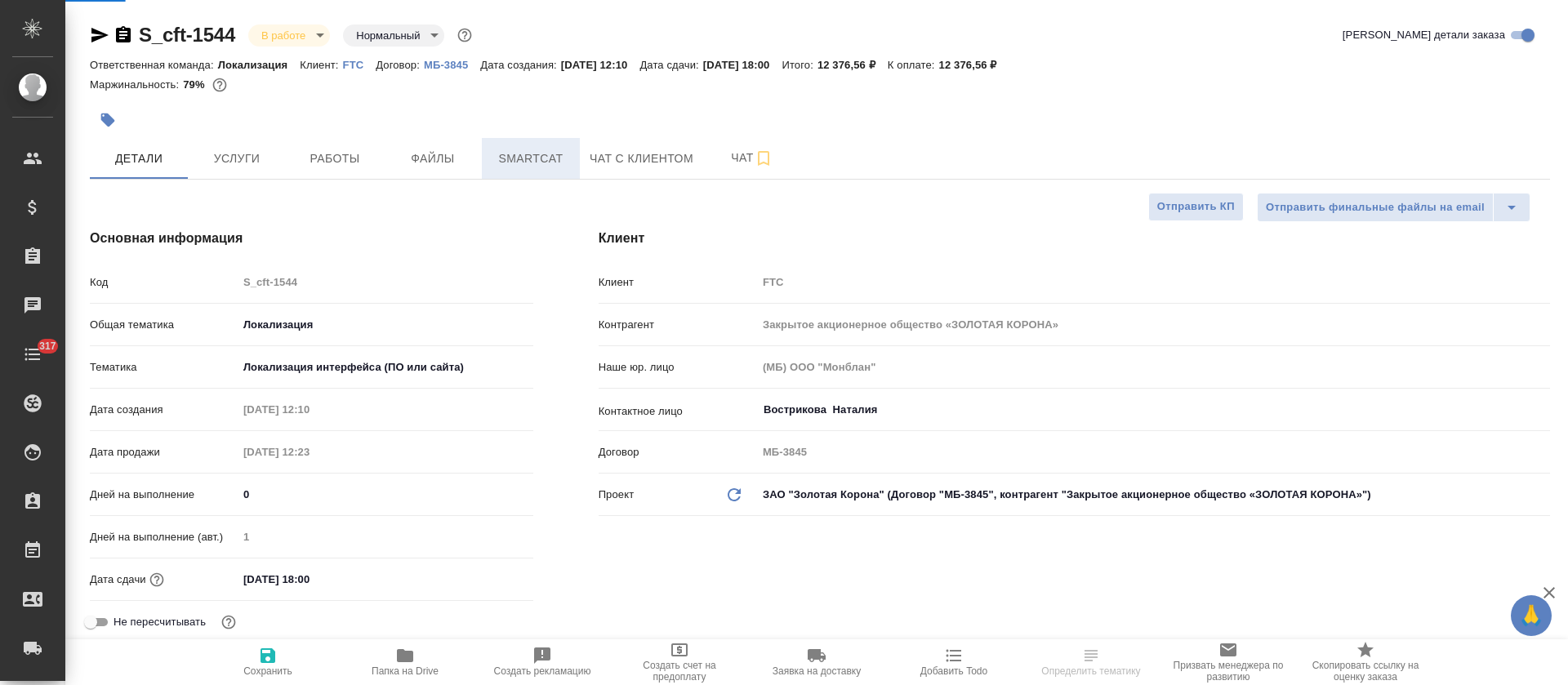
type textarea "x"
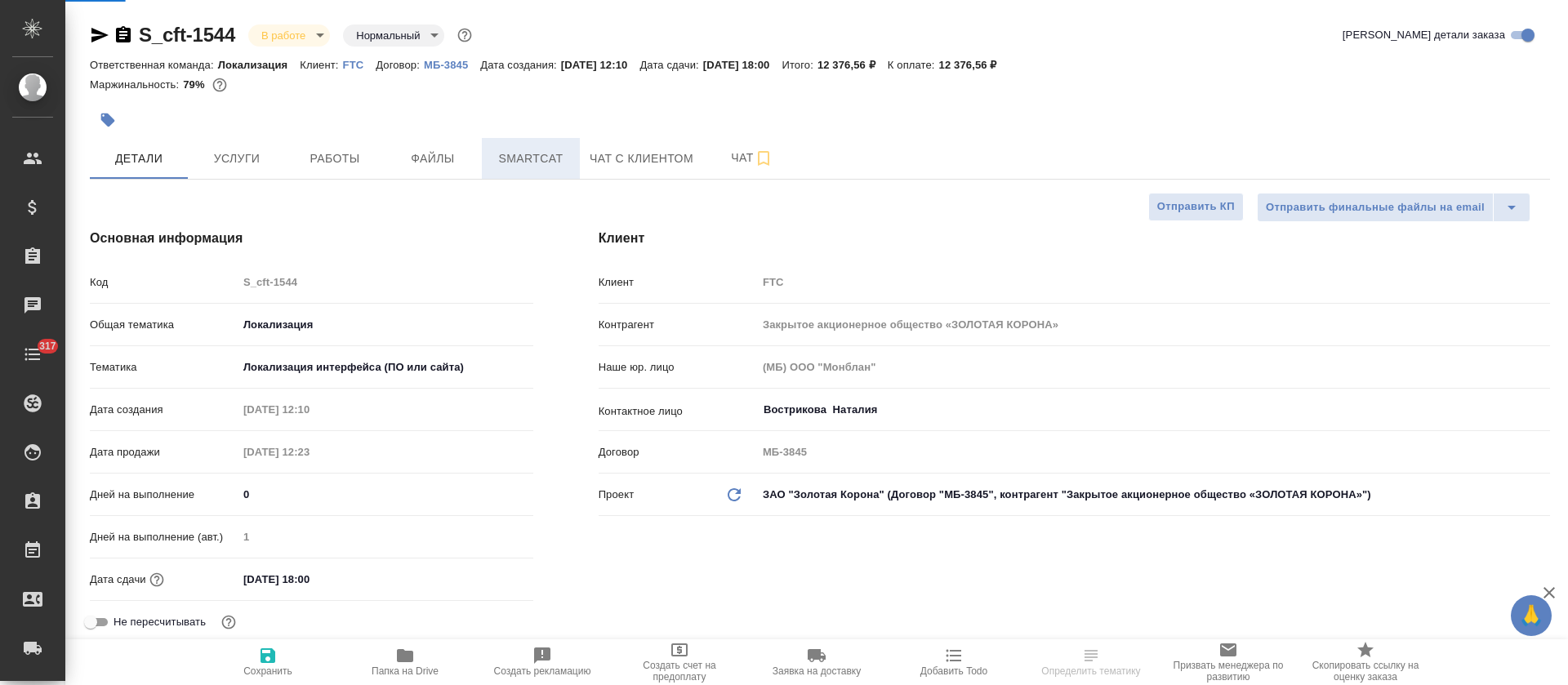
type textarea "x"
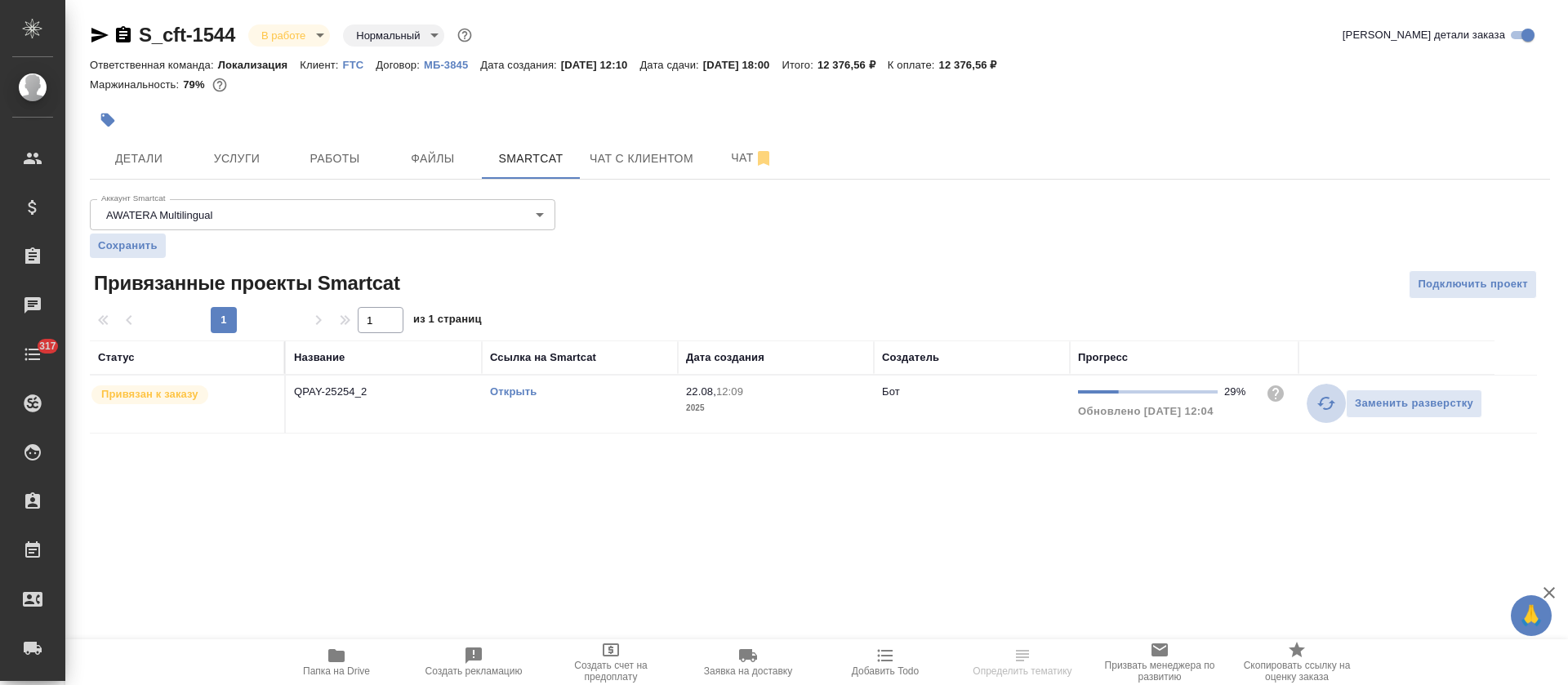
click at [1317, 412] on icon "button" at bounding box center [1327, 404] width 20 height 20
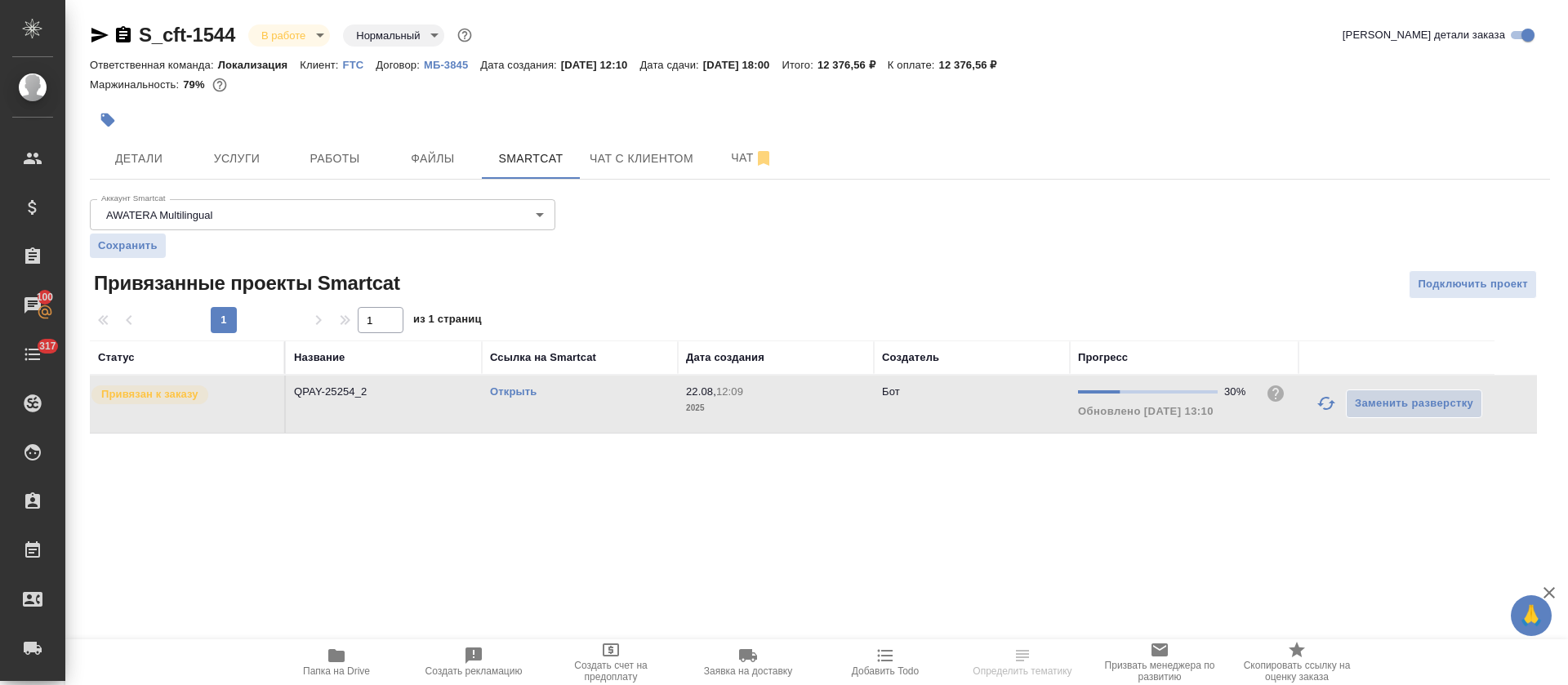
click at [501, 399] on div "Открыть" at bounding box center [579, 392] width 179 height 16
click at [507, 389] on link "Открыть" at bounding box center [513, 391] width 46 height 12
click at [323, 169] on button "Работы" at bounding box center [335, 158] width 98 height 41
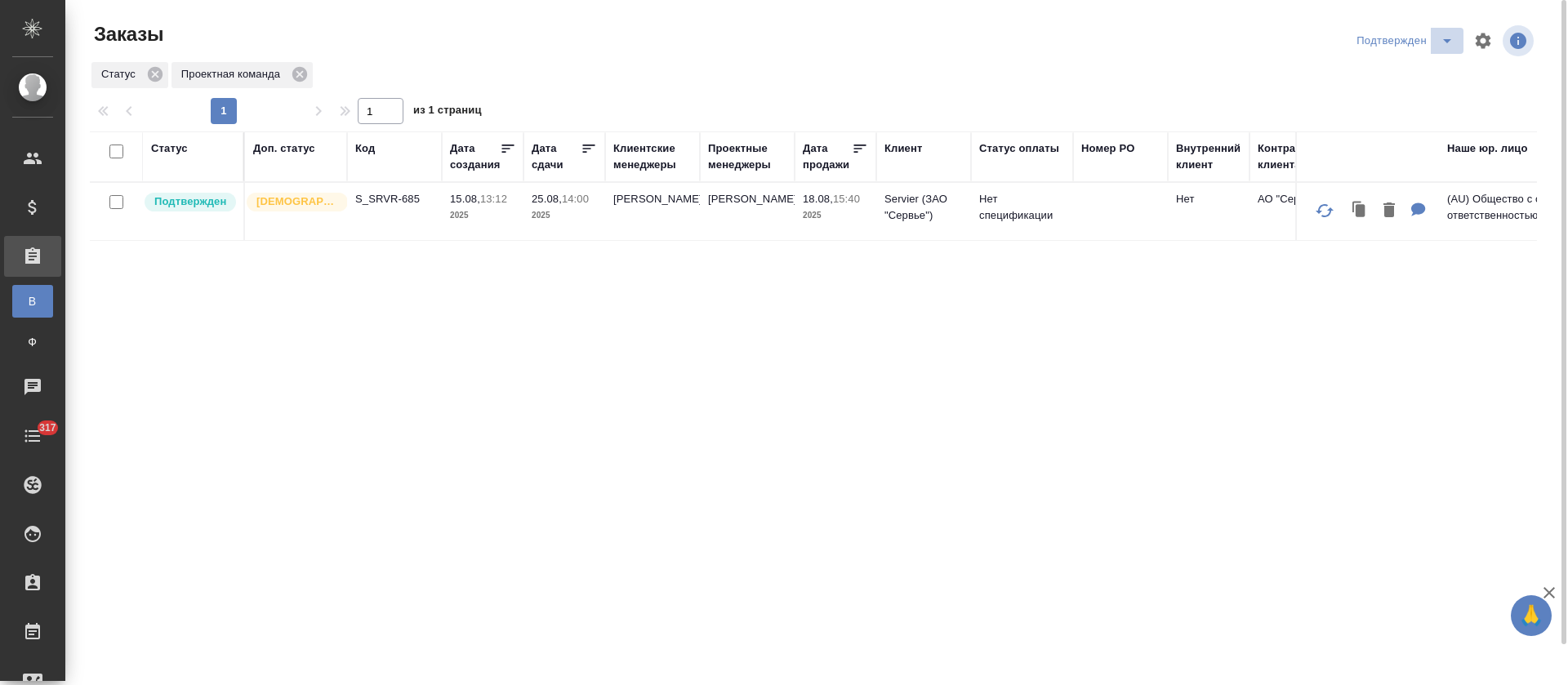
click at [1446, 49] on icon "split button" at bounding box center [1447, 41] width 20 height 20
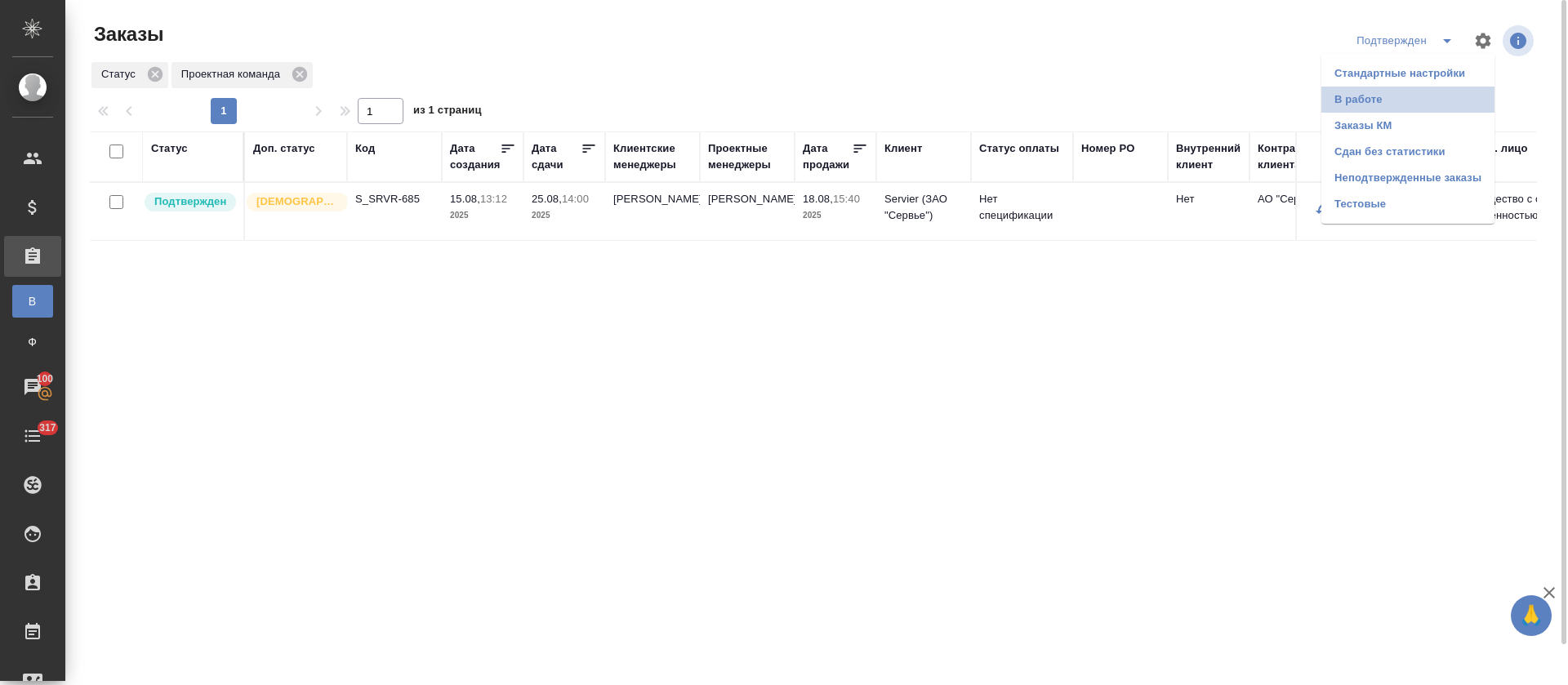
click at [1382, 98] on li "В работе" at bounding box center [1408, 99] width 173 height 26
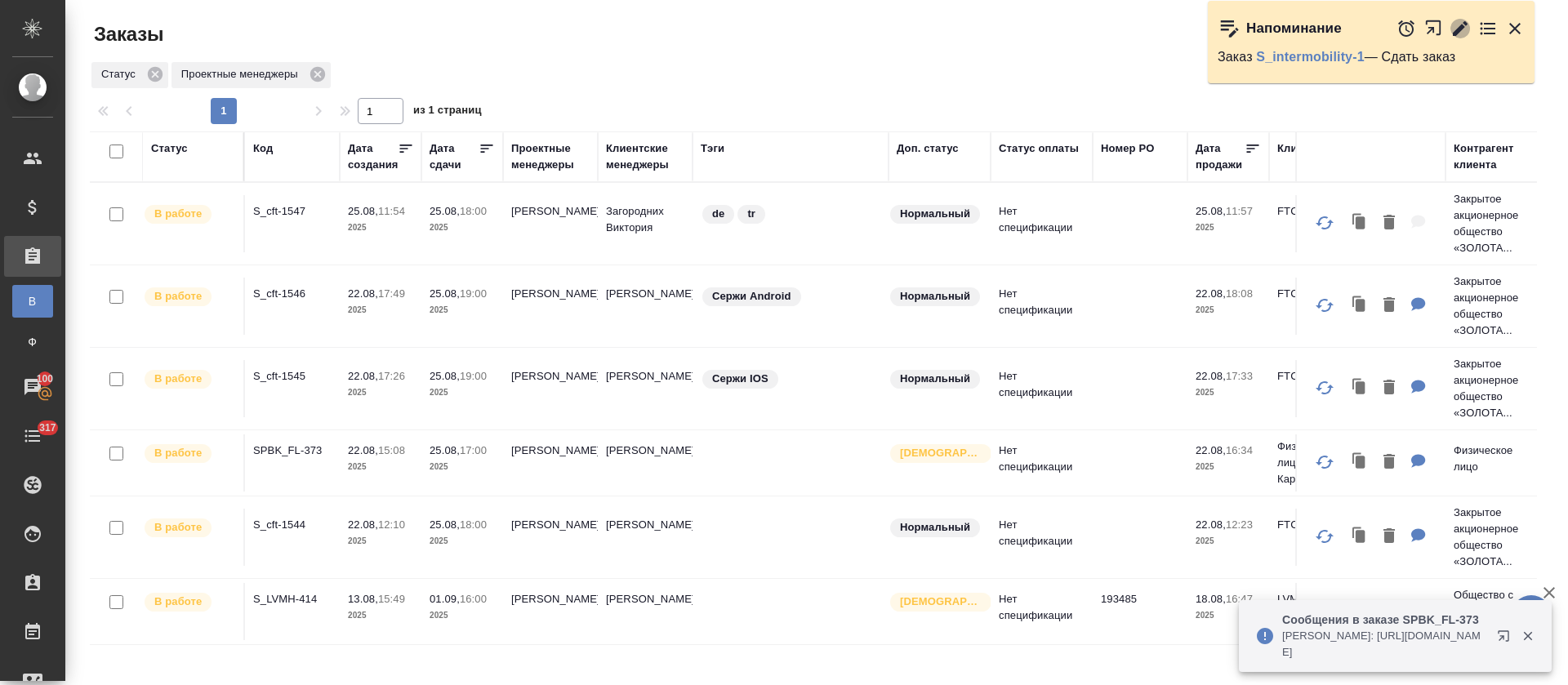
click at [1469, 25] on icon "button" at bounding box center [1460, 29] width 20 height 20
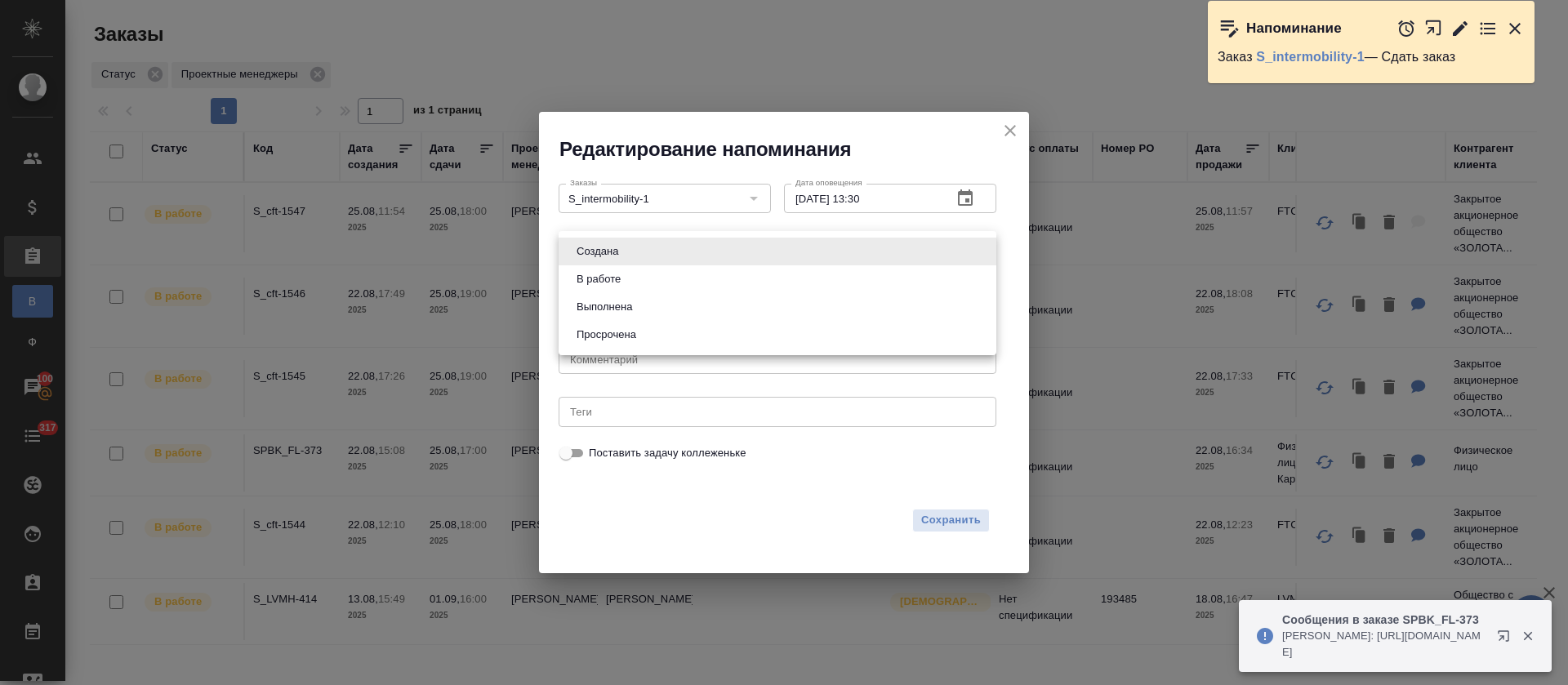
click at [651, 242] on body "🙏 .cls-1 fill:#fff; AWATERA [PERSON_NAME] Спецификации Заказы В Все заказы Ф За…" at bounding box center [784, 342] width 1568 height 685
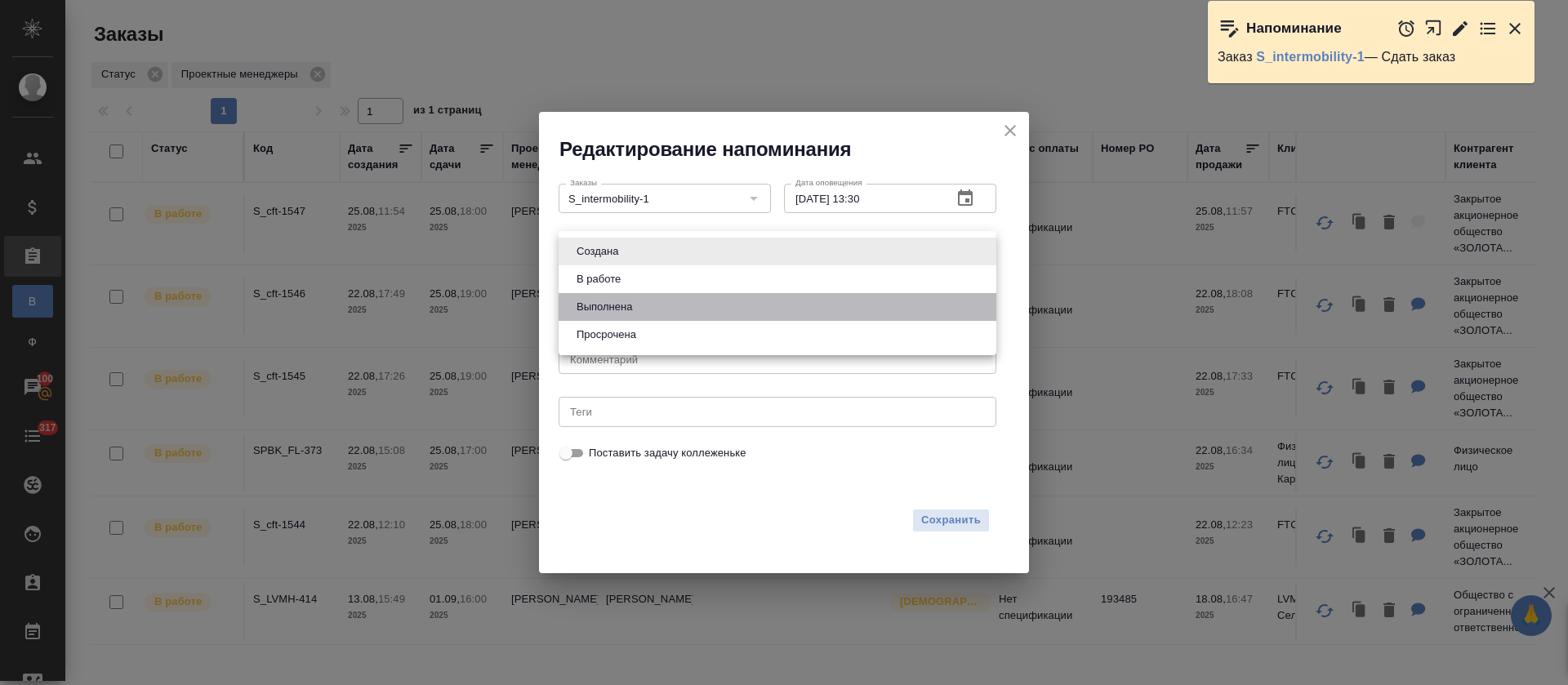
click at [657, 311] on li "Выполнена" at bounding box center [777, 307] width 437 height 27
type input "completed"
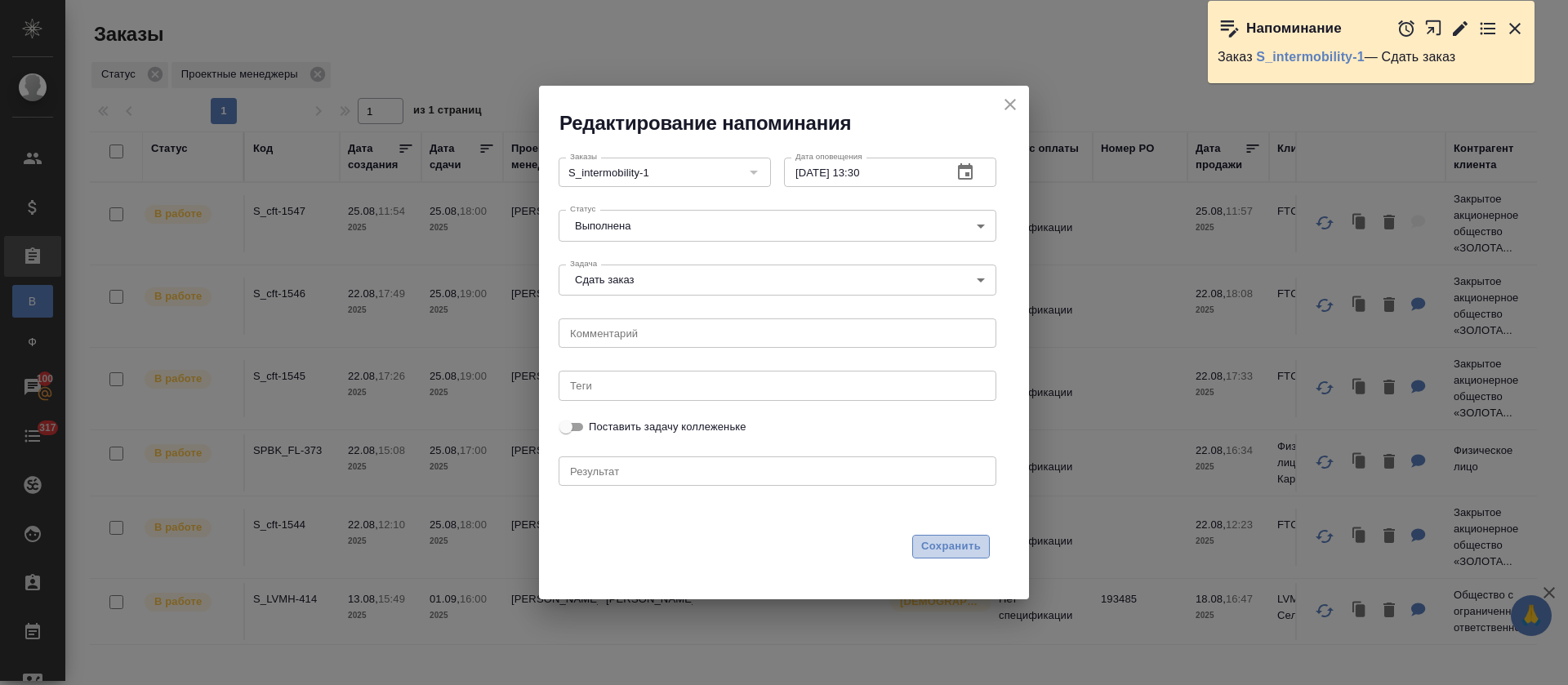
click at [934, 544] on span "Сохранить" at bounding box center [950, 547] width 59 height 19
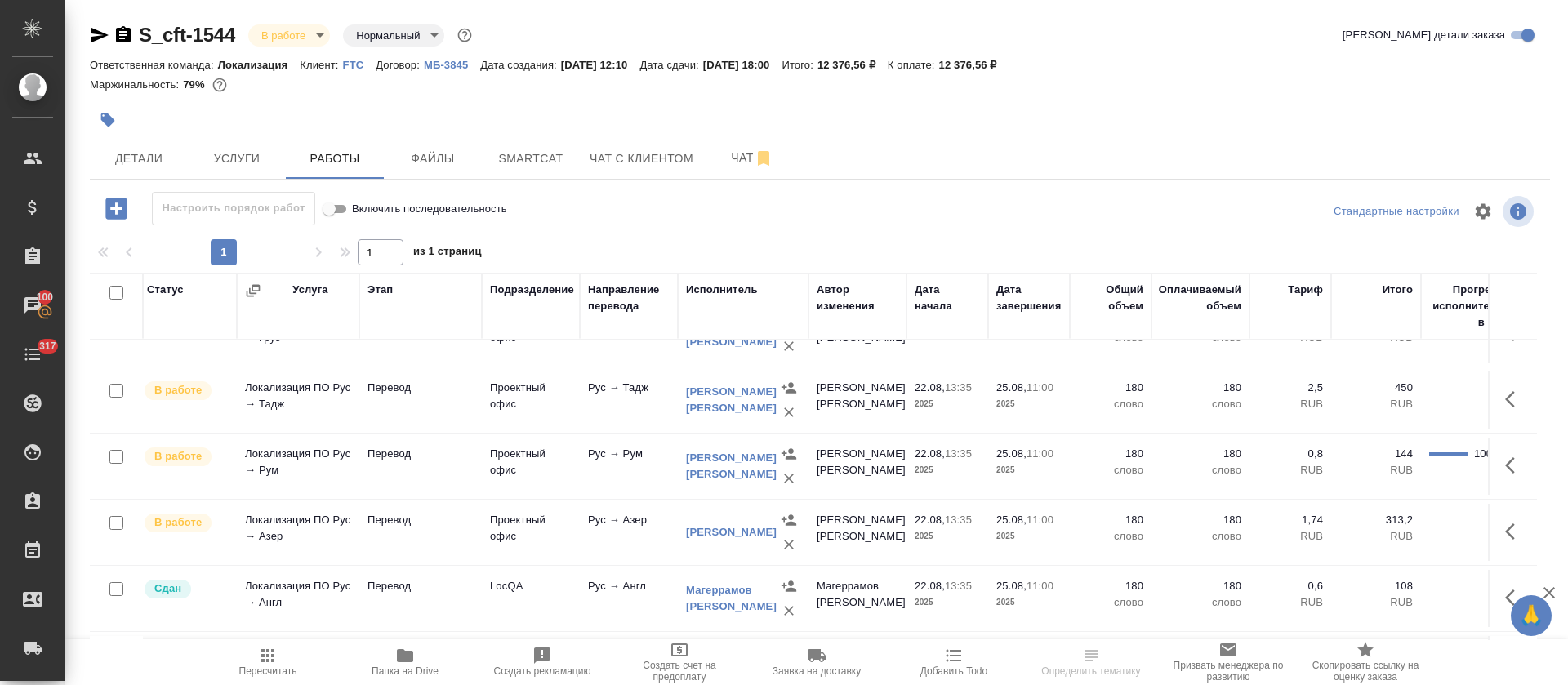
scroll to position [0, 9]
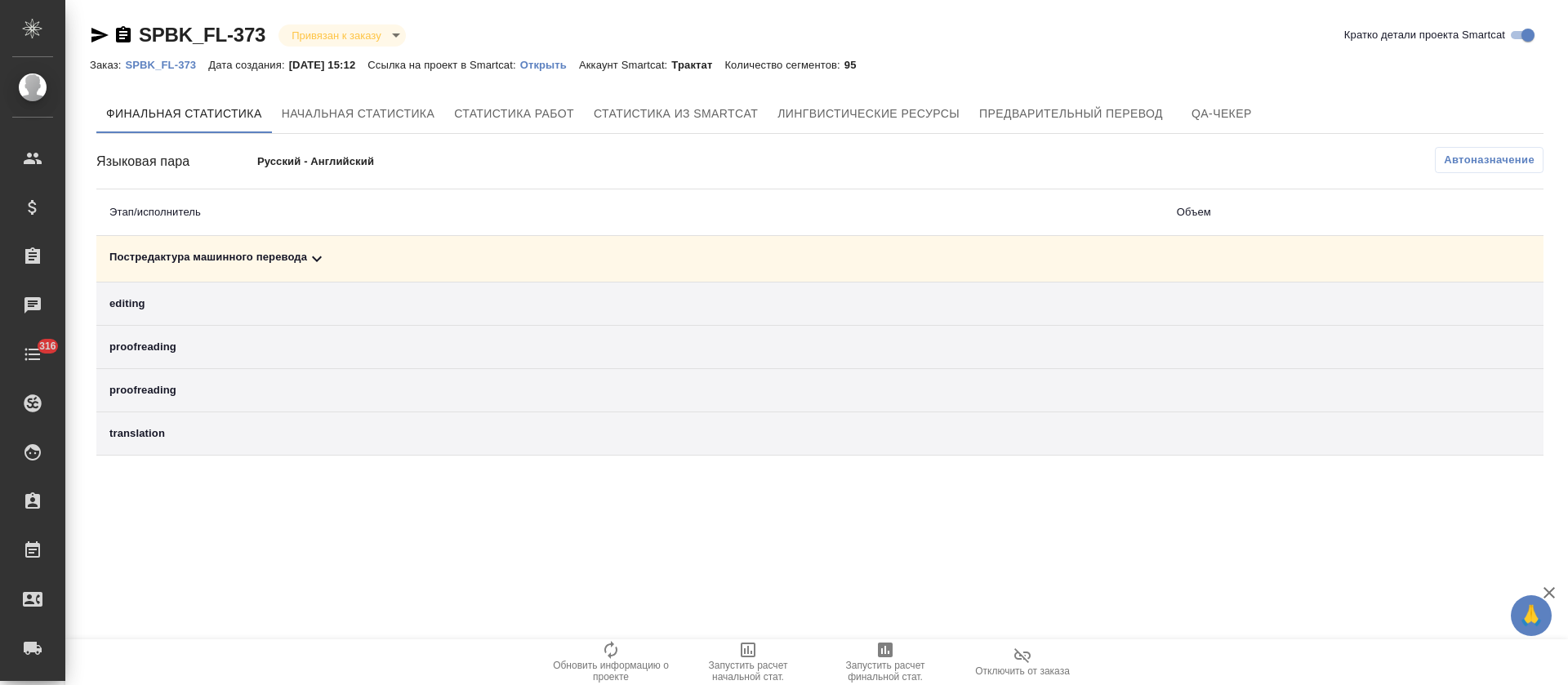
click at [617, 266] on div "Постредактура машинного перевода" at bounding box center [630, 259] width 1041 height 20
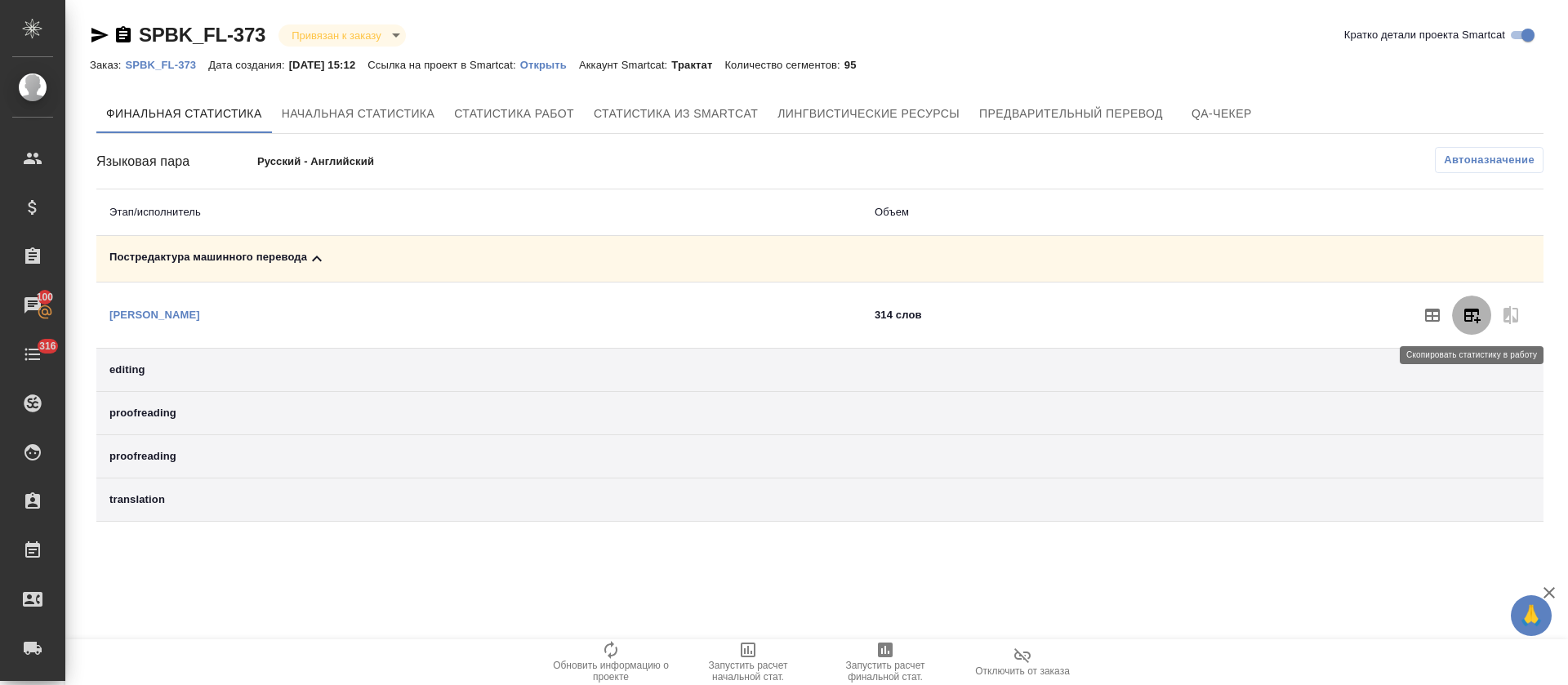
click at [1475, 331] on button "button" at bounding box center [1471, 314] width 39 height 39
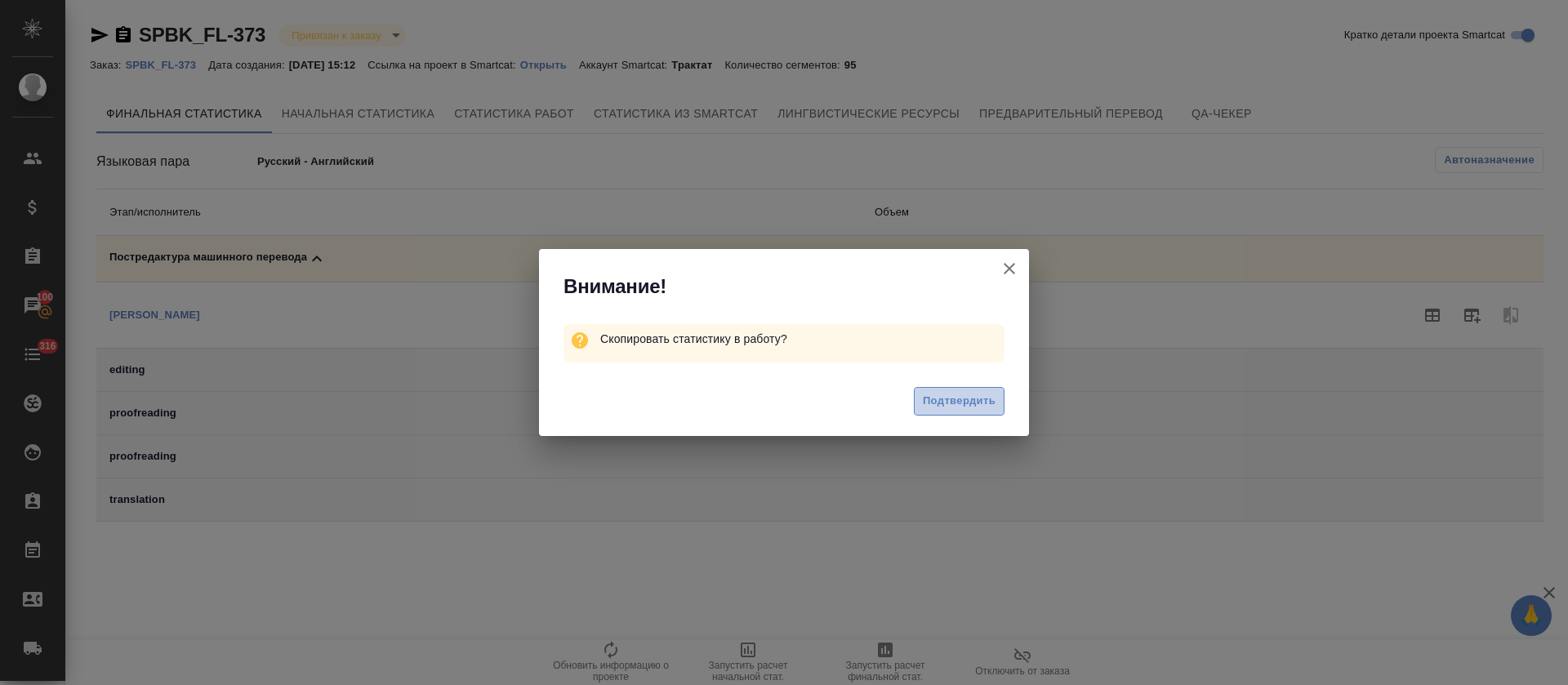
click at [968, 402] on span "Подтвердить" at bounding box center [959, 401] width 73 height 19
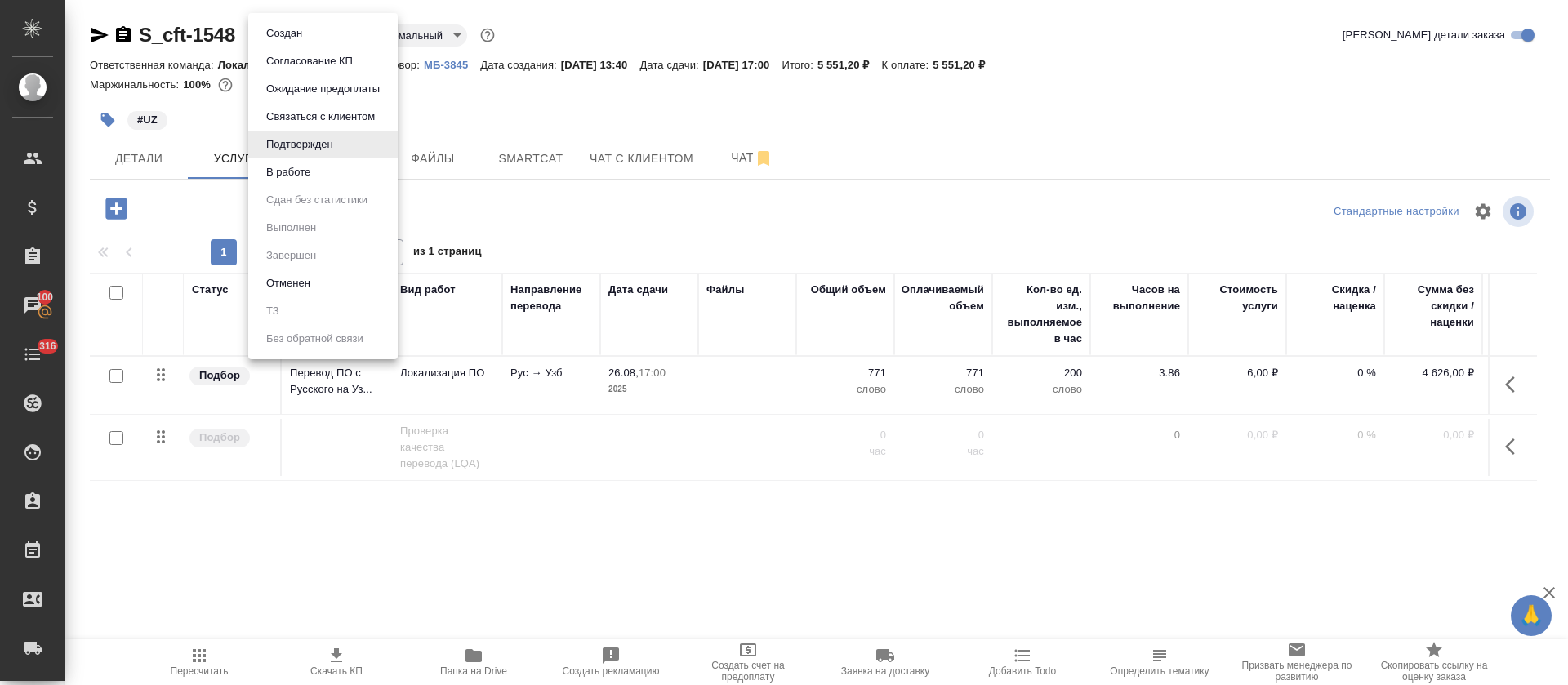
click at [343, 39] on body "🙏 .cls-1 fill:#fff; AWATERA Tretyakova Olga Клиенты Спецификации Заказы 100 Чат…" at bounding box center [784, 342] width 1568 height 685
click at [327, 178] on li "В работе" at bounding box center [323, 172] width 149 height 27
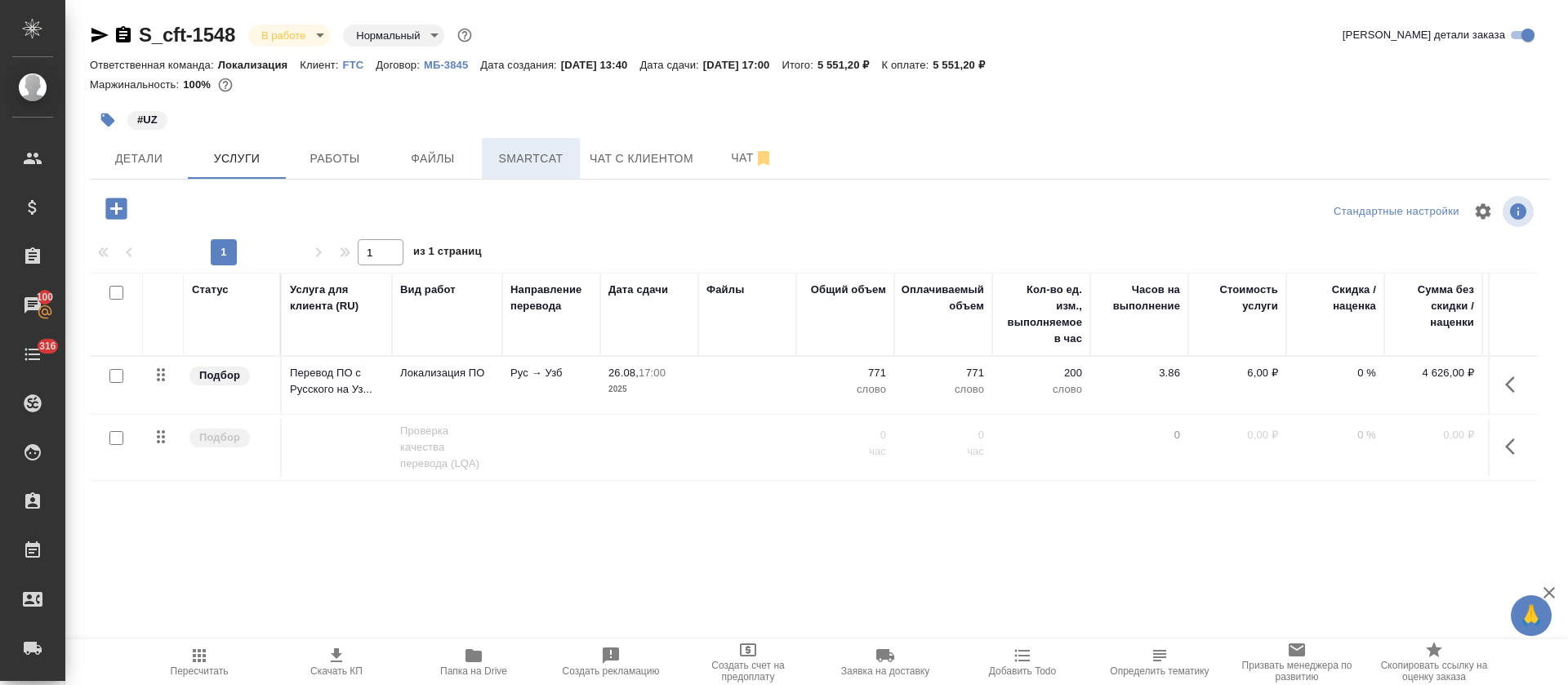
click at [520, 169] on button "Smartcat" at bounding box center [531, 158] width 98 height 41
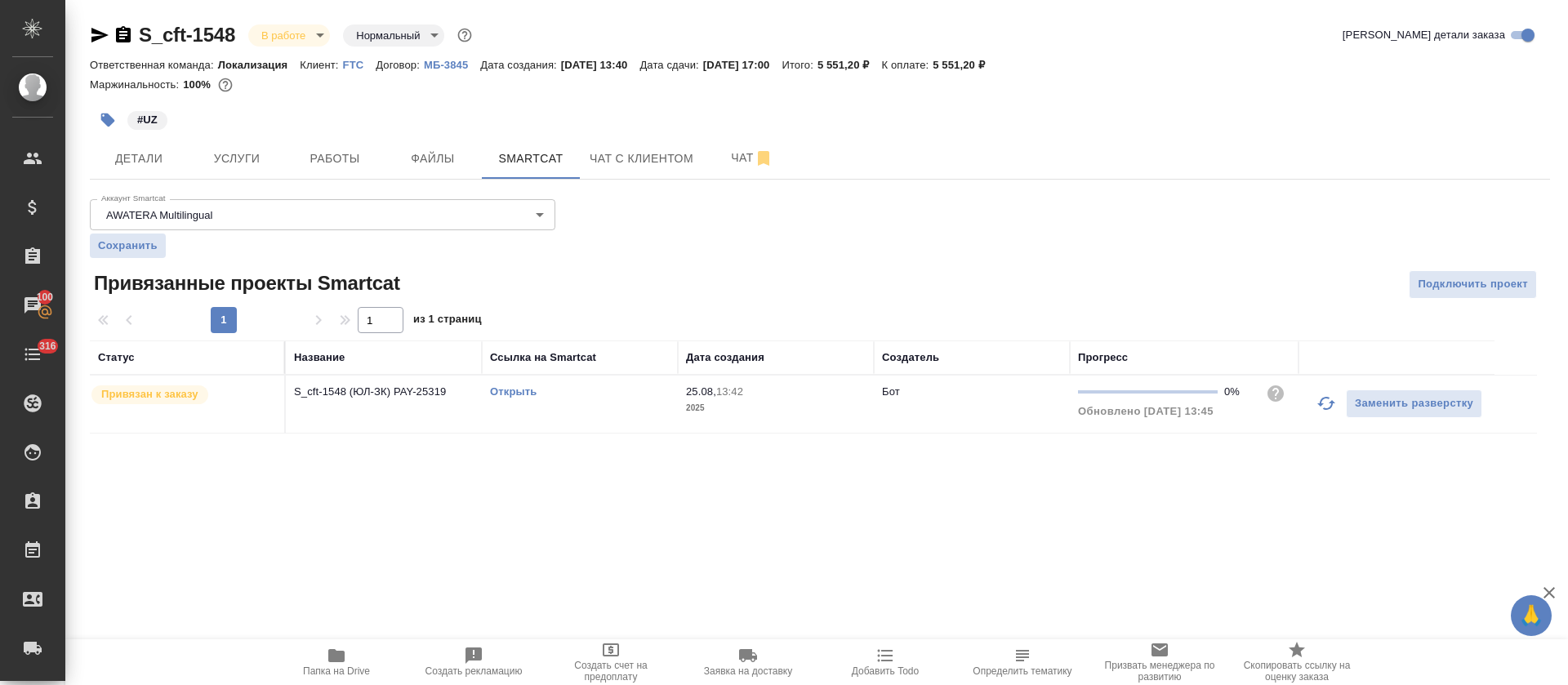
click at [507, 391] on link "Открыть" at bounding box center [513, 391] width 46 height 12
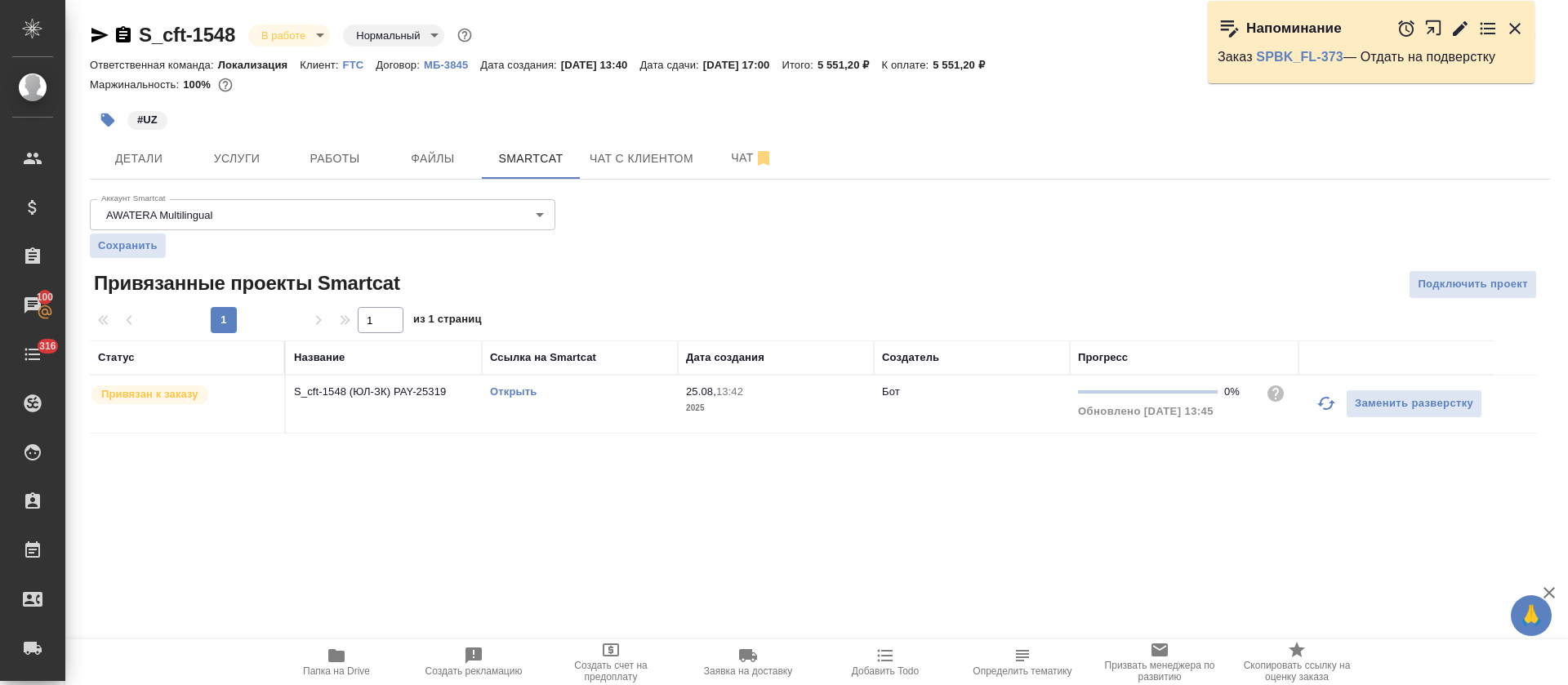
click at [1459, 36] on icon "button" at bounding box center [1460, 29] width 20 height 20
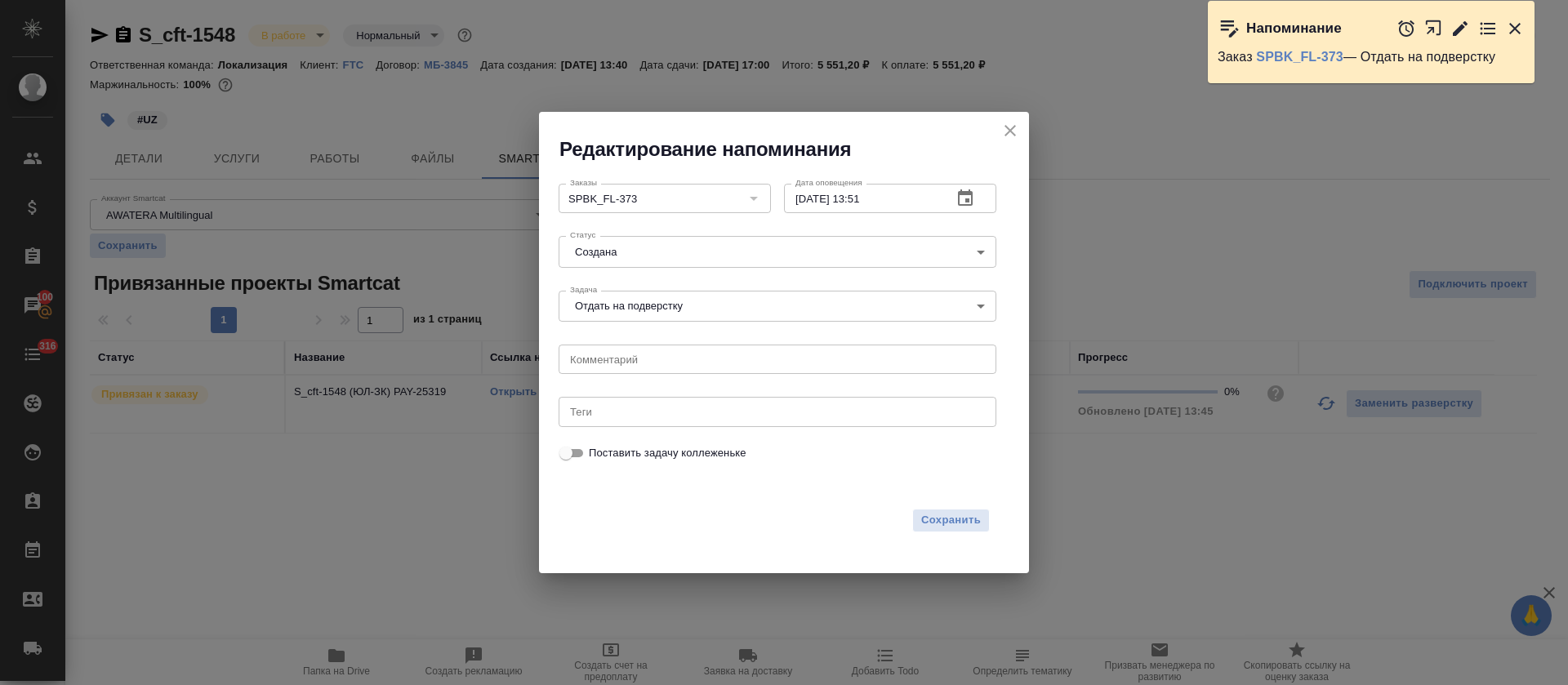
click at [893, 243] on body "🙏 .cls-1 fill:#fff; AWATERA Tretyakova Olga Клиенты Спецификации Заказы 100 Чат…" at bounding box center [784, 342] width 1568 height 685
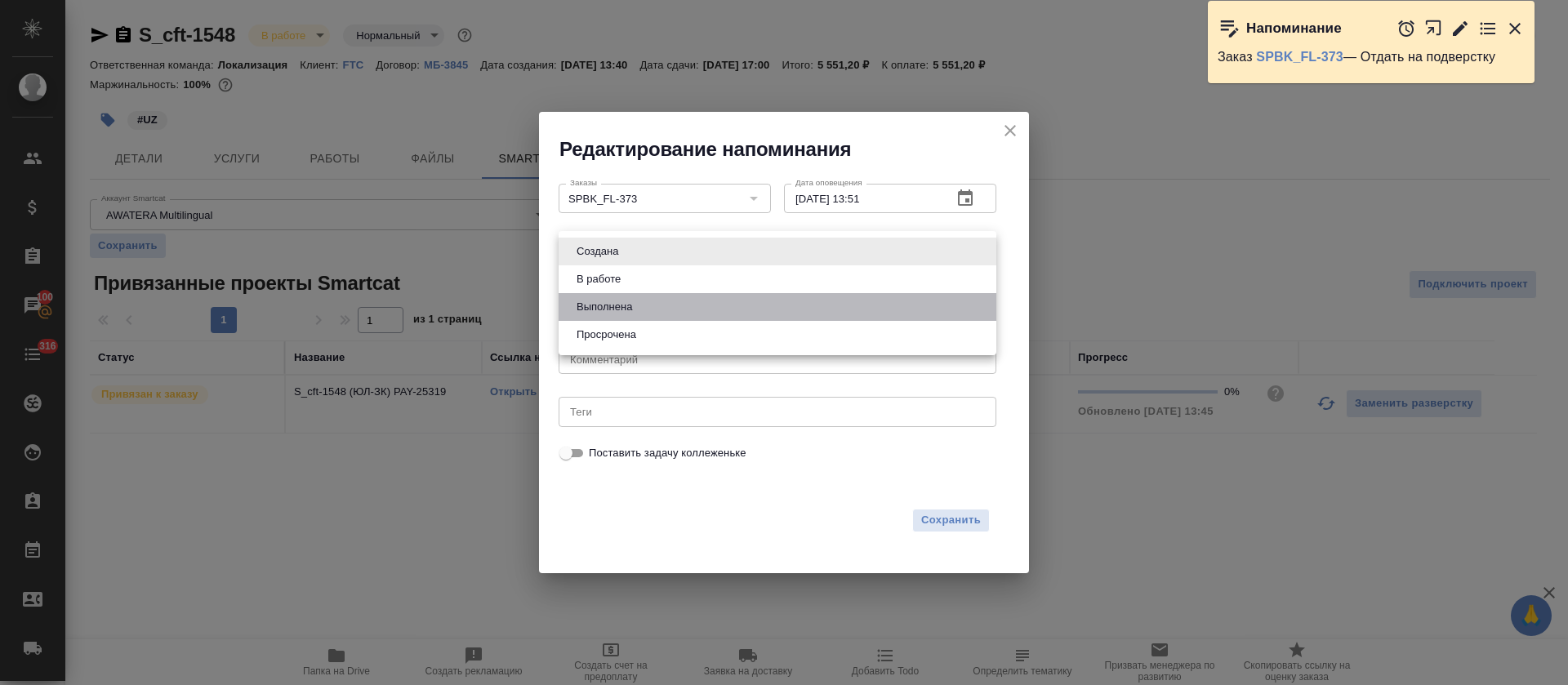
click at [877, 307] on li "Выполнена" at bounding box center [777, 307] width 437 height 27
type input "completed"
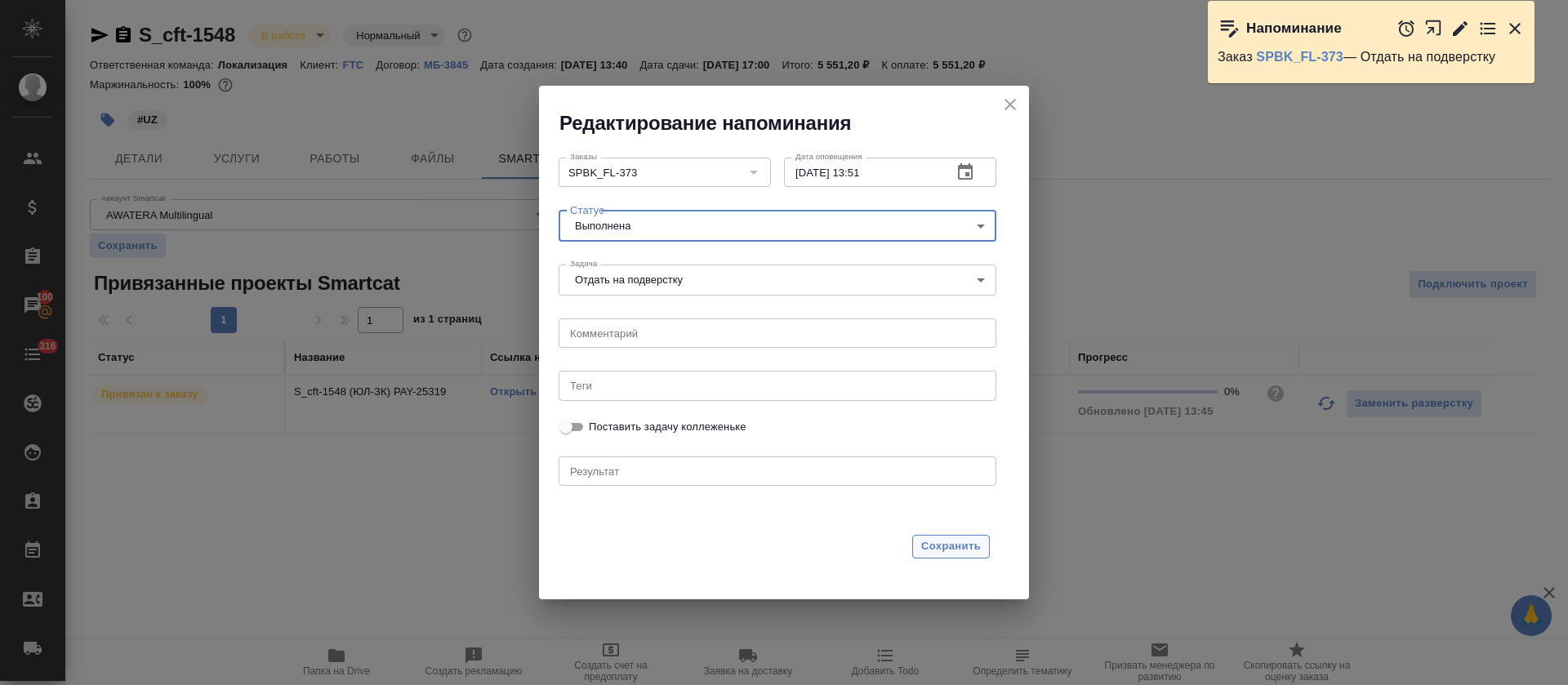
click at [951, 550] on span "Сохранить" at bounding box center [950, 547] width 59 height 19
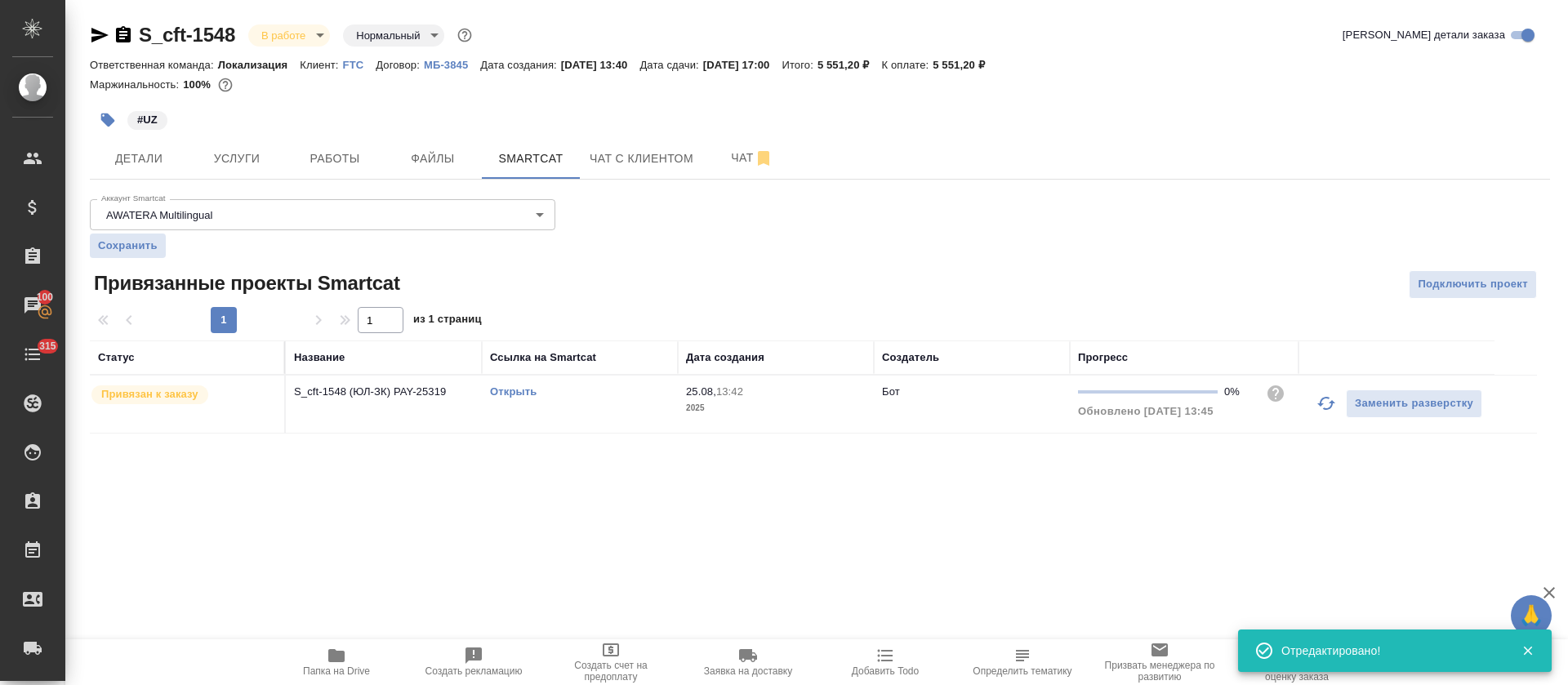
click at [506, 393] on link "Открыть" at bounding box center [513, 391] width 46 height 12
click at [326, 169] on button "Работы" at bounding box center [335, 158] width 98 height 41
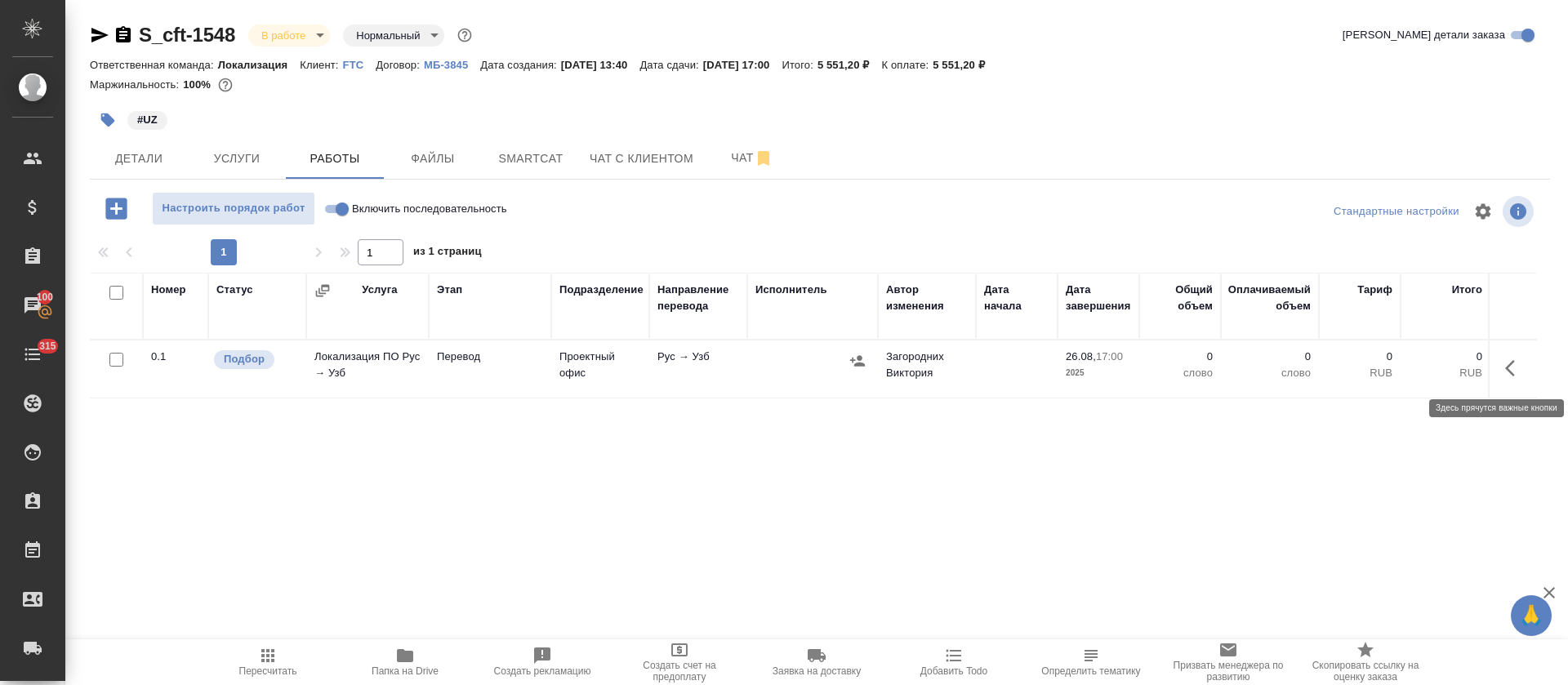
click at [1521, 372] on icon "button" at bounding box center [1515, 368] width 20 height 20
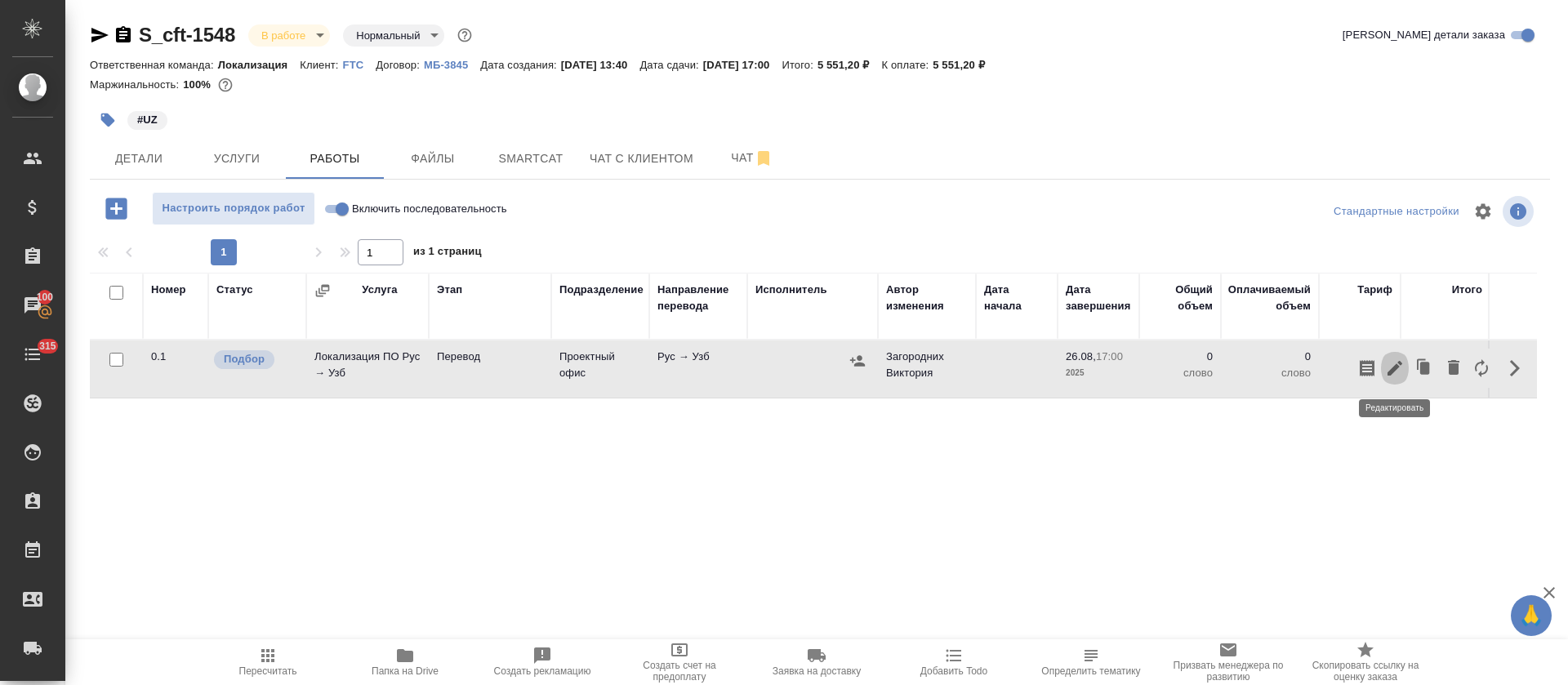
click at [1392, 376] on icon "button" at bounding box center [1395, 368] width 20 height 20
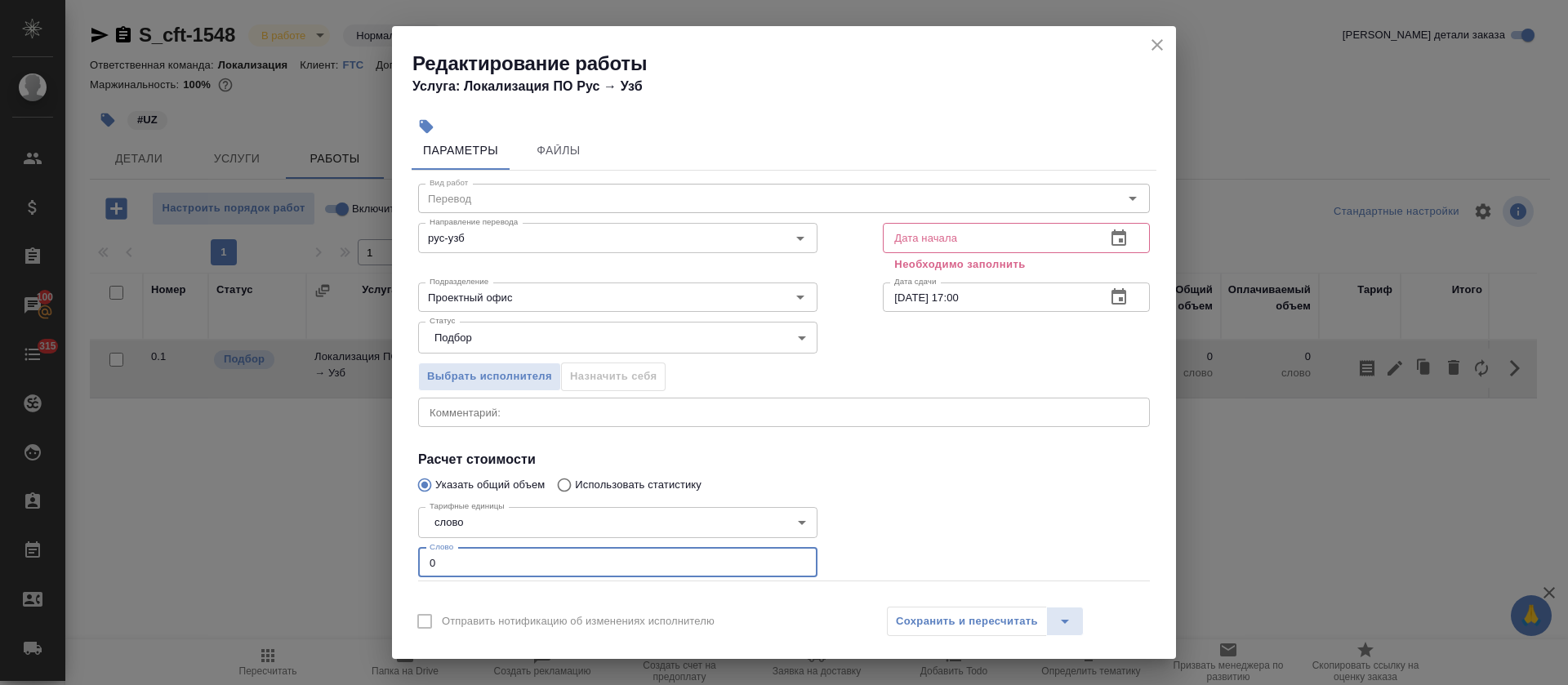
drag, startPoint x: 425, startPoint y: 581, endPoint x: 471, endPoint y: 580, distance: 46.0
click at [471, 580] on div "Вид работ Перевод Вид работ Направление перевода рус-узб Направление перевода Д…" at bounding box center [784, 412] width 744 height 483
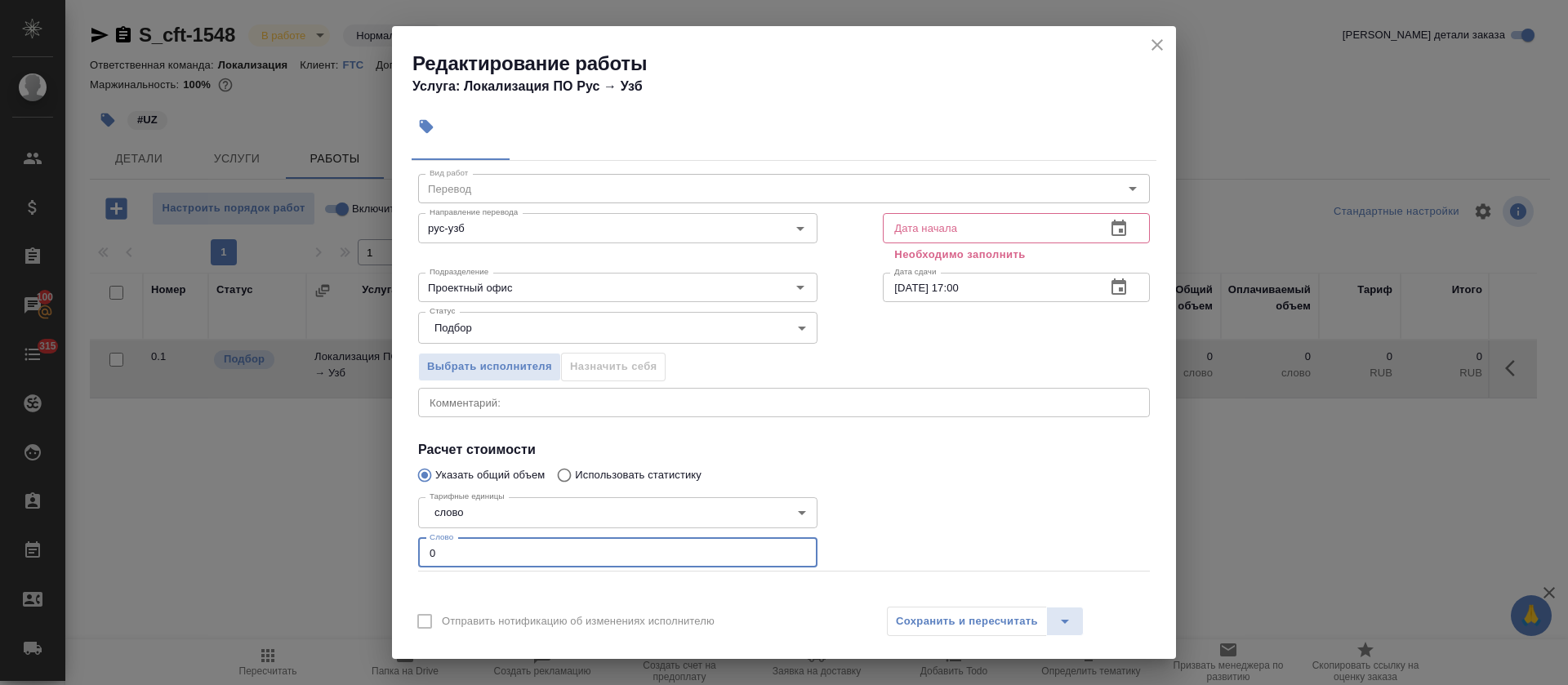
paste input "346"
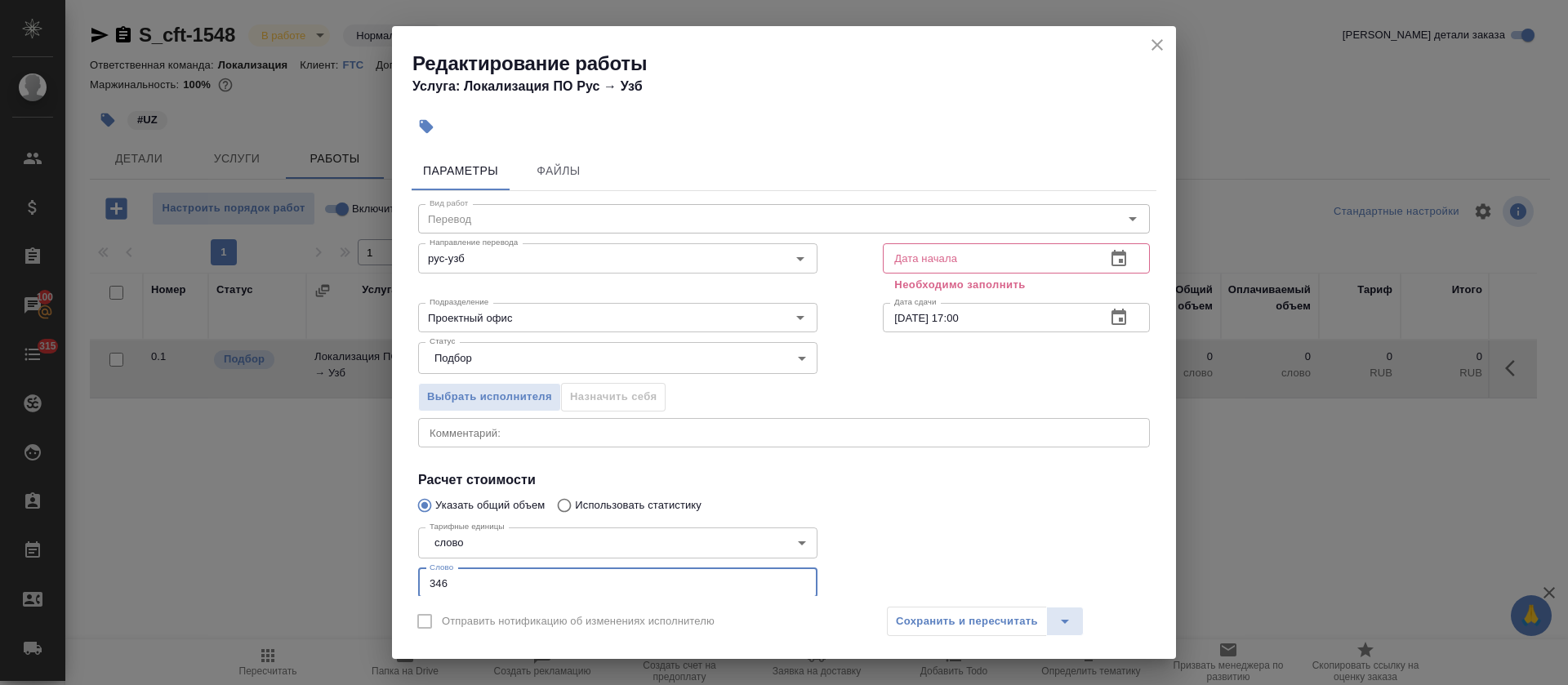
type input "346"
click at [1113, 263] on button "button" at bounding box center [1118, 259] width 39 height 39
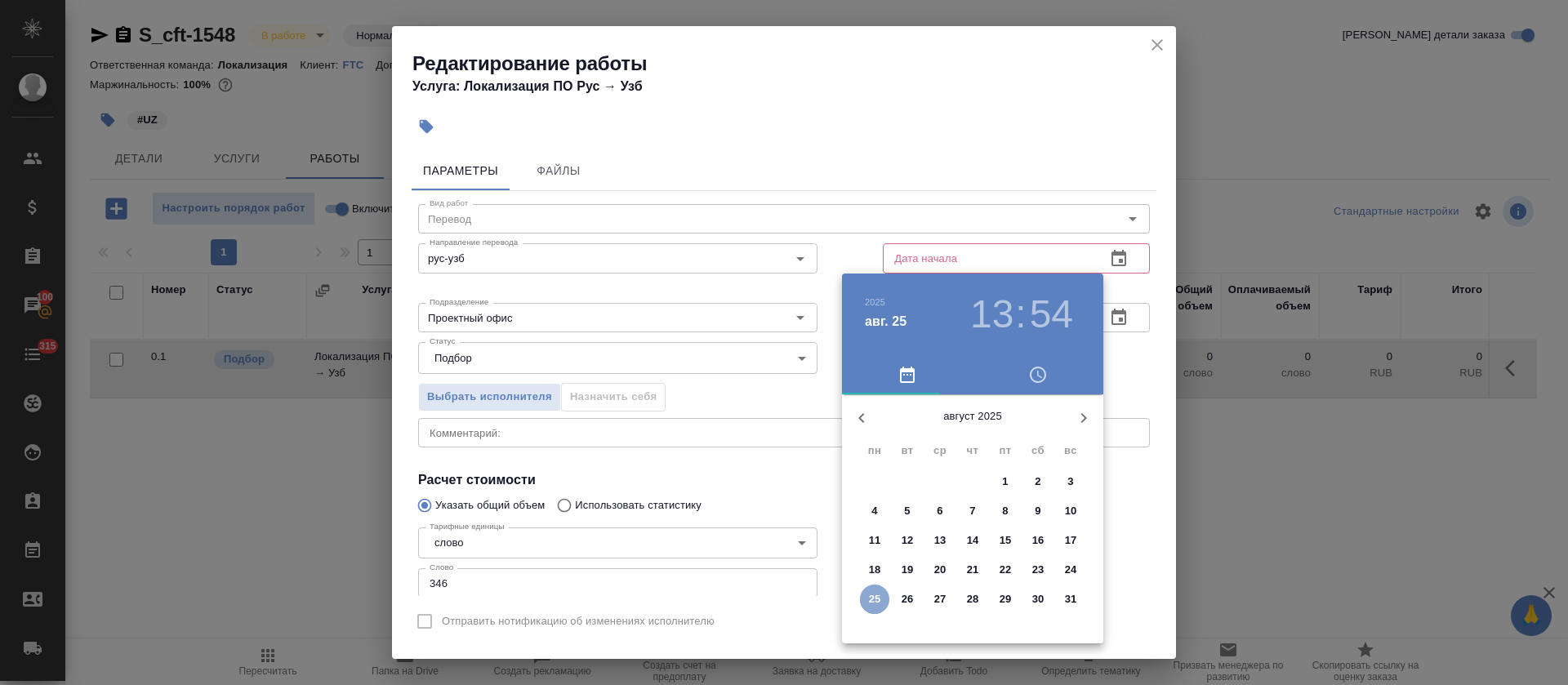
click at [870, 598] on p "25" at bounding box center [875, 599] width 12 height 16
type input "25.08.2025 13:54"
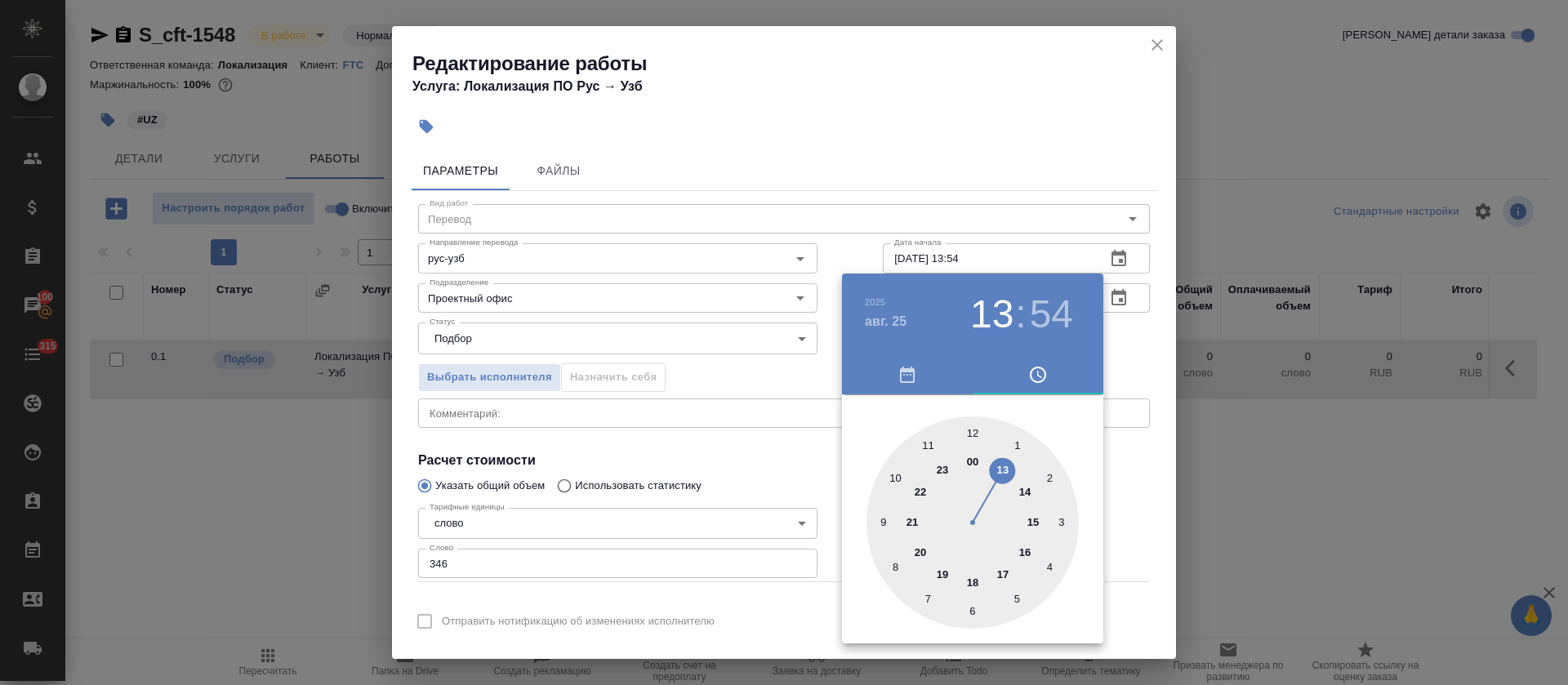
click at [725, 389] on div at bounding box center [784, 342] width 1568 height 685
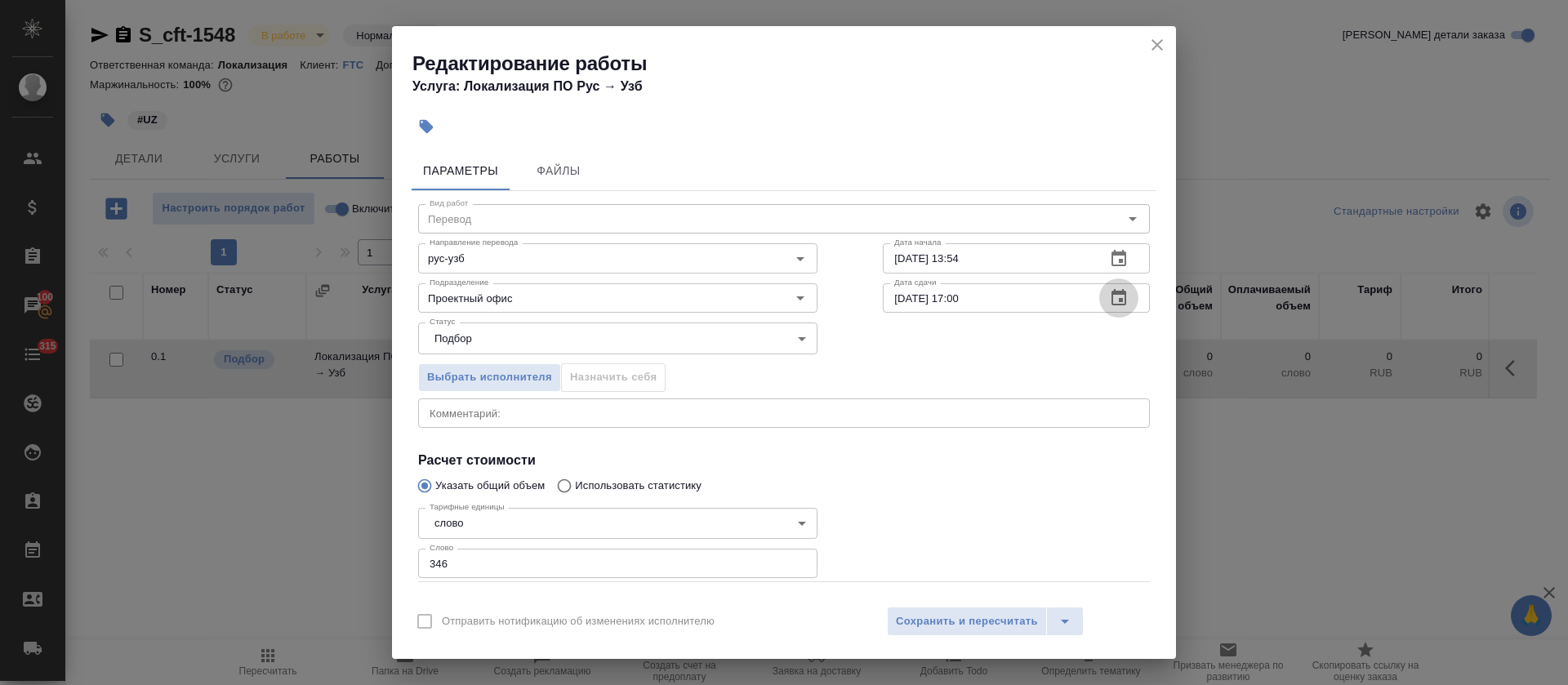
click at [1112, 300] on icon "button" at bounding box center [1119, 297] width 15 height 16
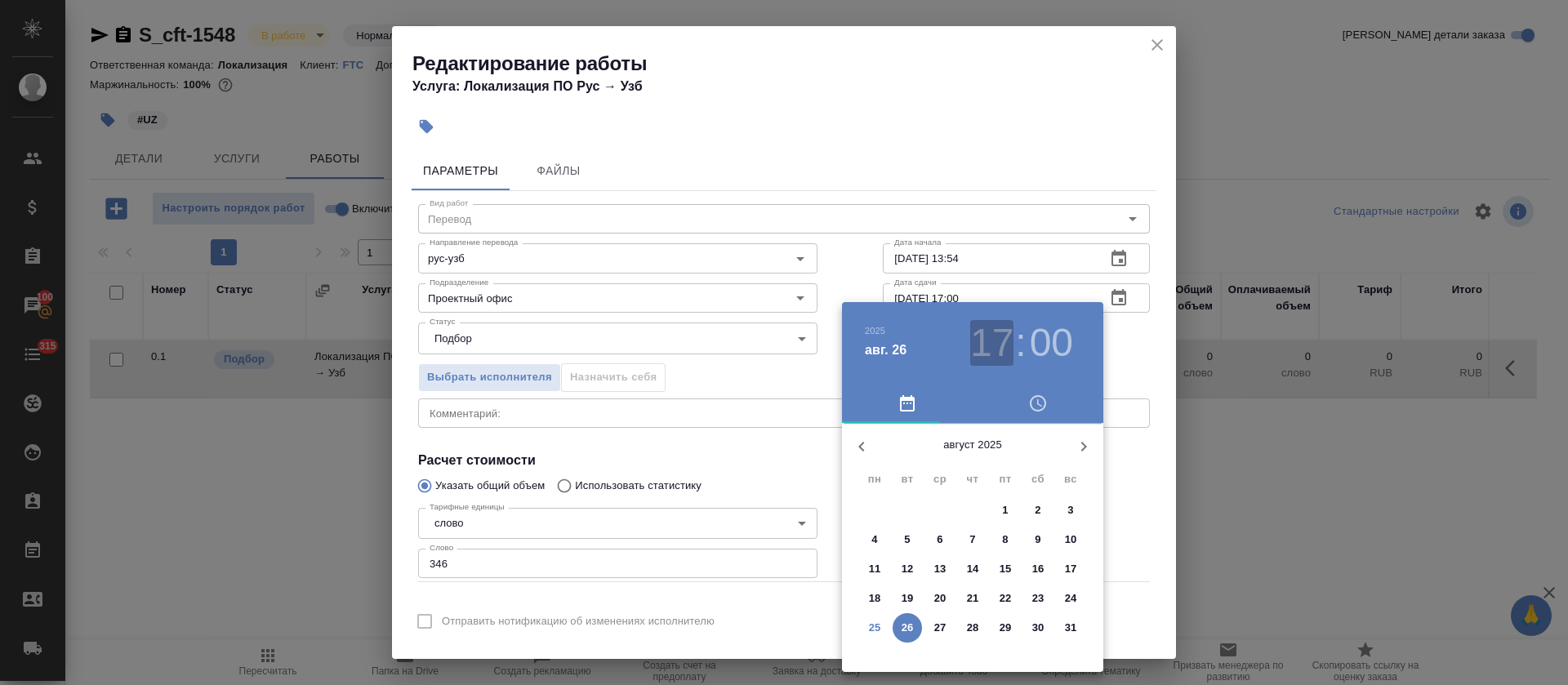
click at [982, 341] on h3 "17" at bounding box center [991, 342] width 43 height 46
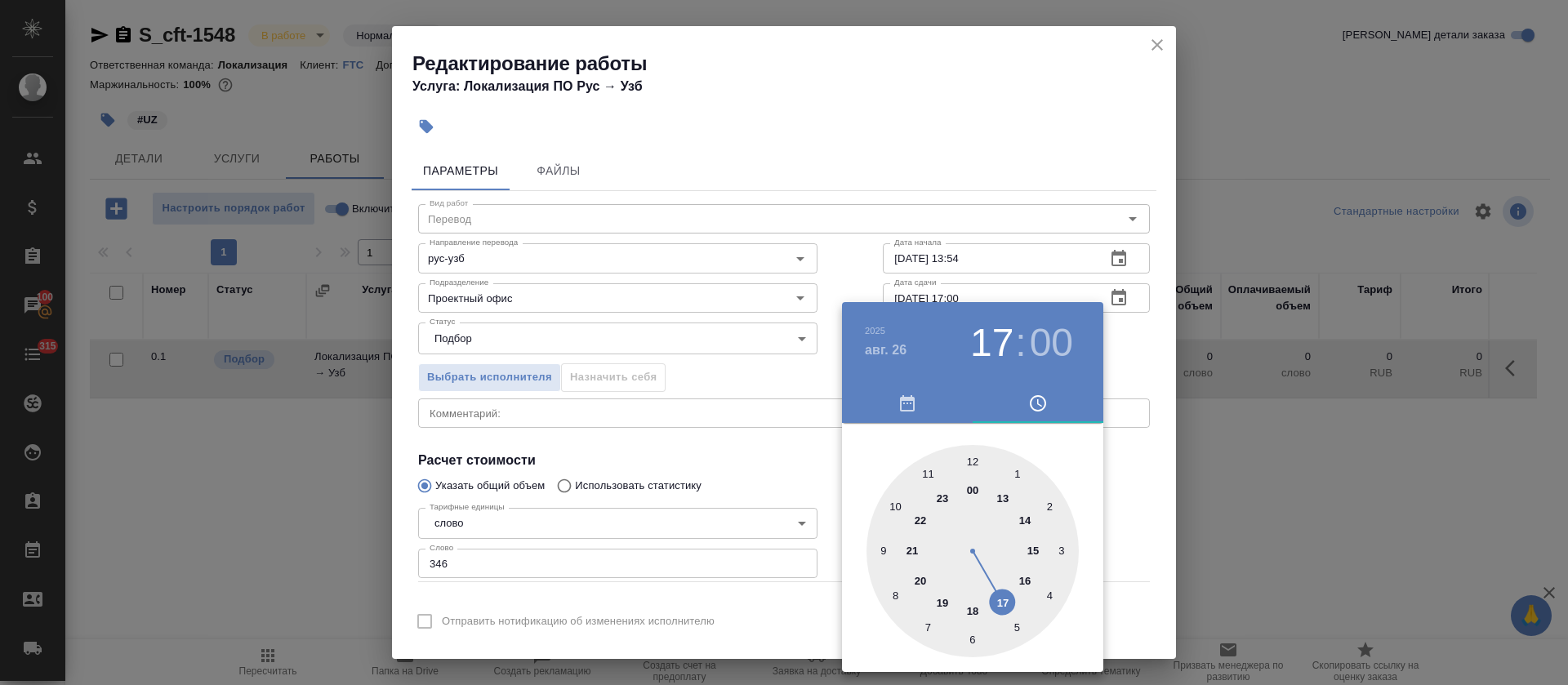
click at [1035, 541] on div at bounding box center [972, 550] width 212 height 212
type input "26.08.2025 15:00"
click at [741, 465] on div at bounding box center [784, 342] width 1568 height 685
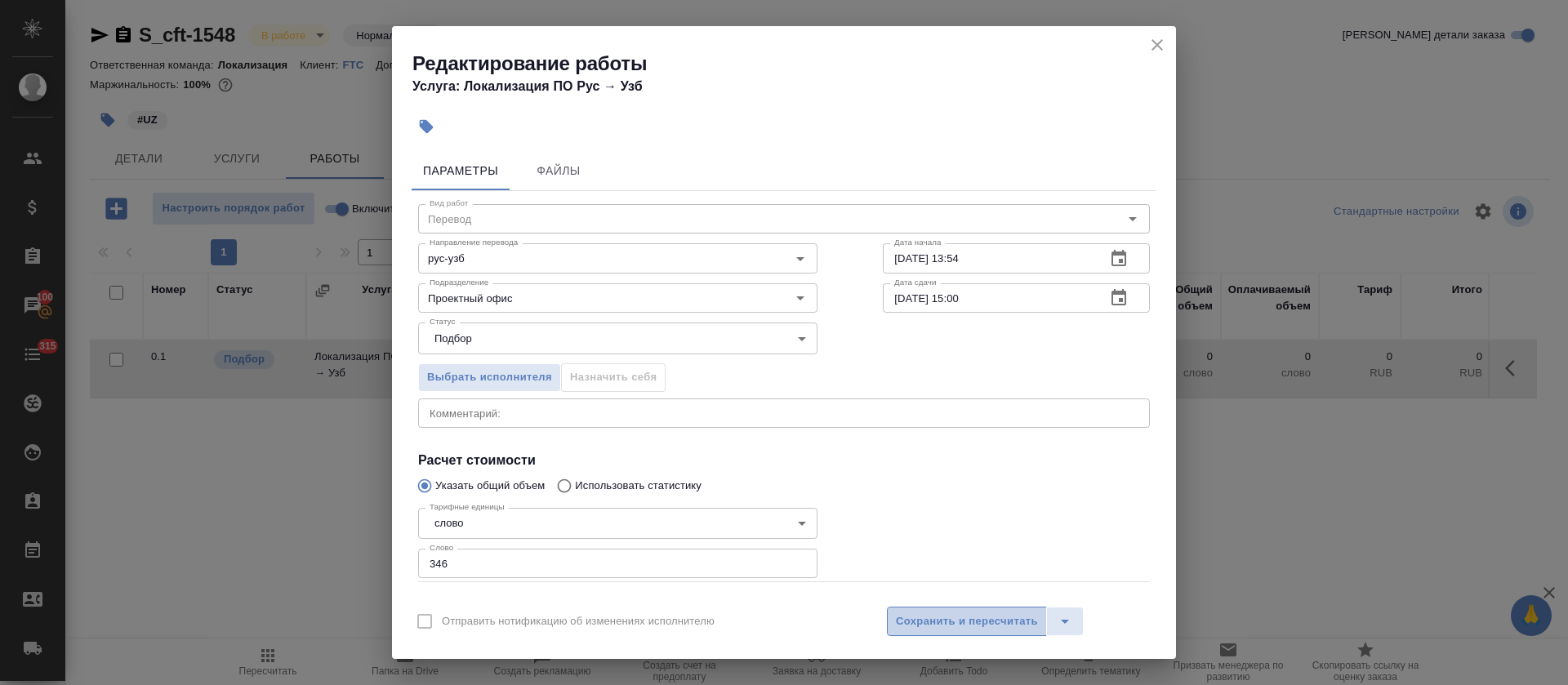
click at [949, 607] on button "Сохранить и пересчитать" at bounding box center [967, 621] width 160 height 29
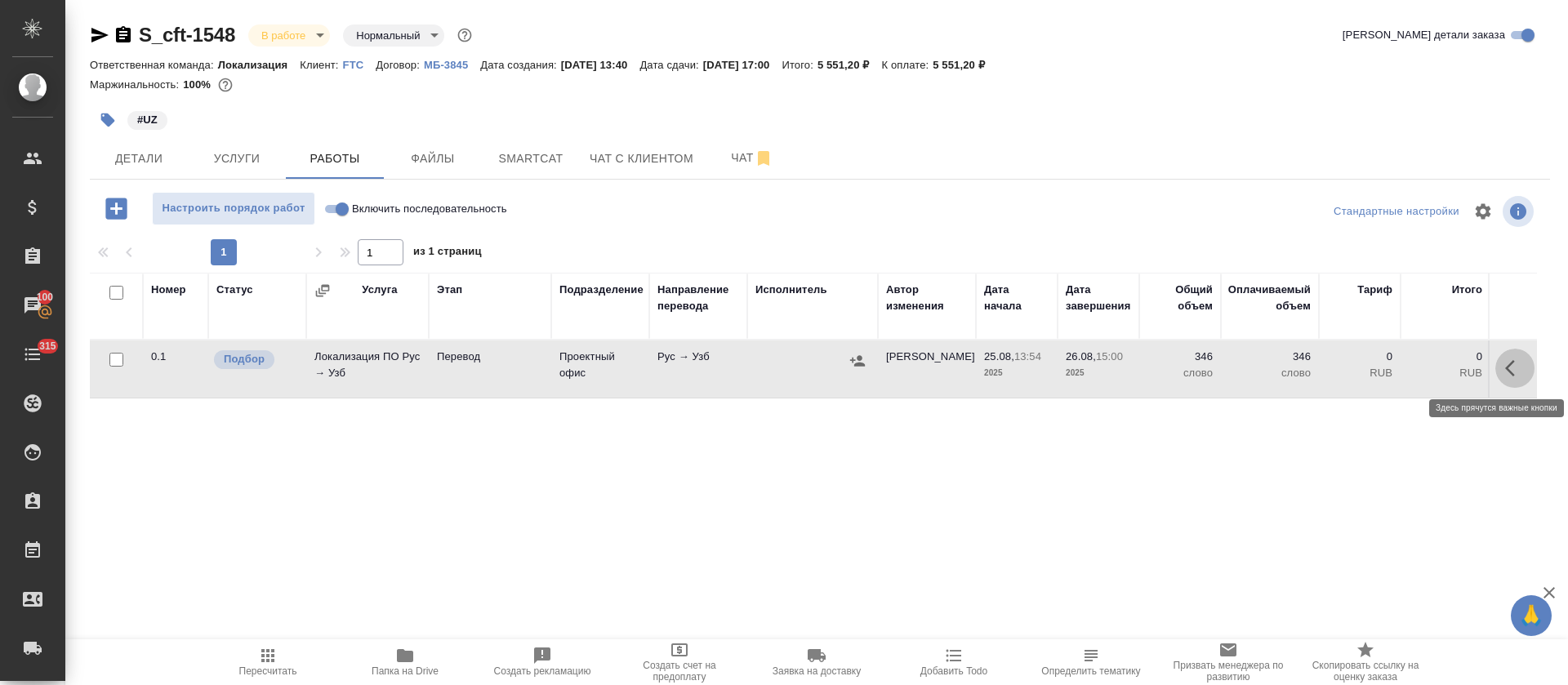
click at [1520, 360] on icon "button" at bounding box center [1515, 368] width 20 height 20
click at [1382, 374] on button "button" at bounding box center [1395, 368] width 27 height 39
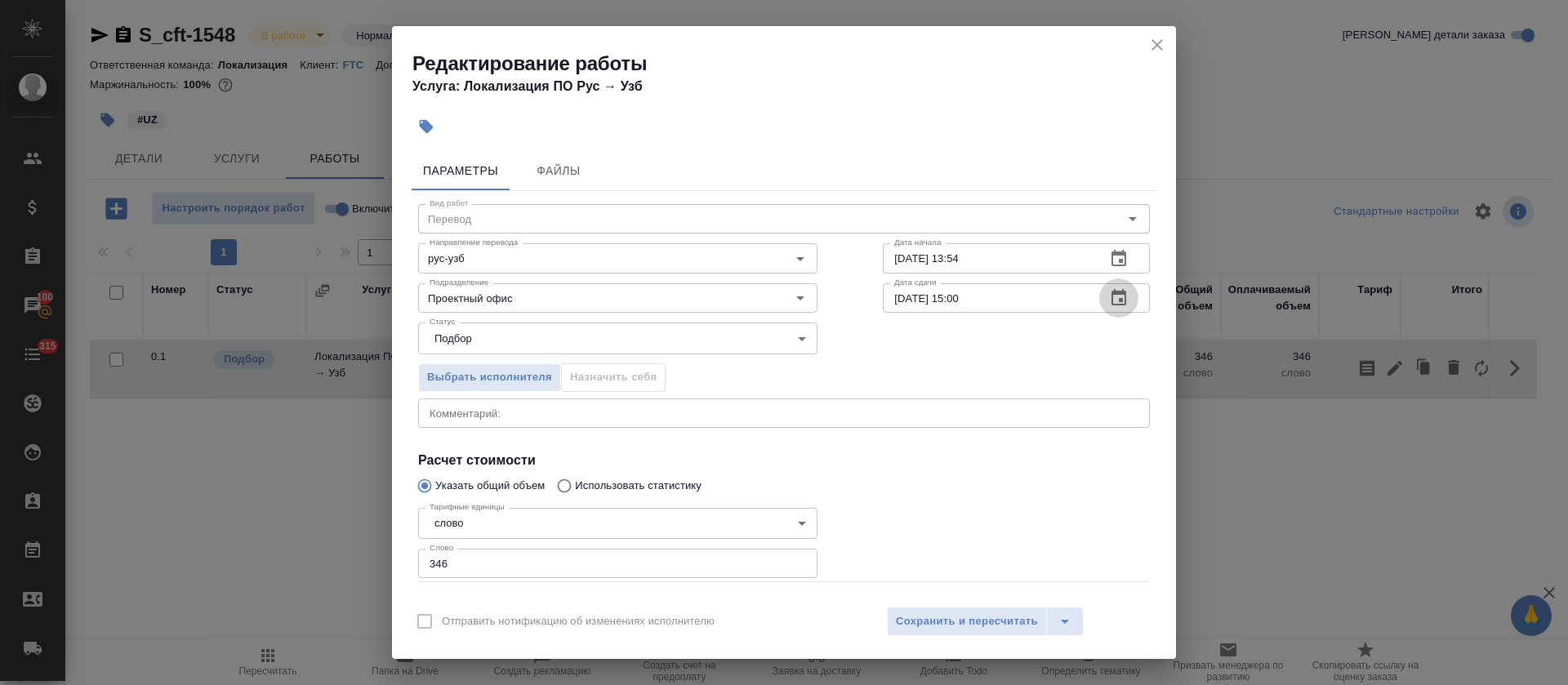
click at [1112, 299] on icon "button" at bounding box center [1119, 297] width 15 height 16
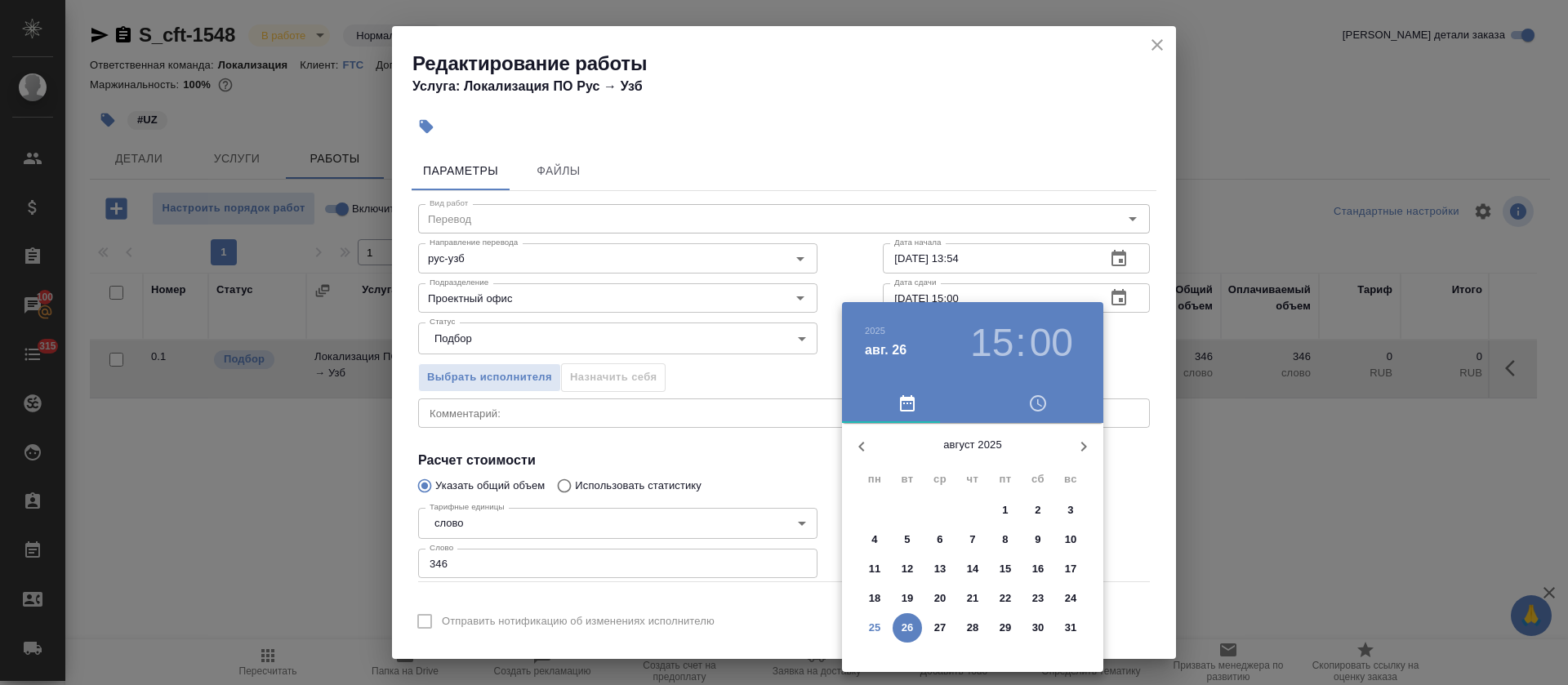
click at [999, 319] on div "2025 авг. 26 15 : 00" at bounding box center [972, 343] width 261 height 82
click at [999, 333] on h3 "15" at bounding box center [991, 342] width 43 height 46
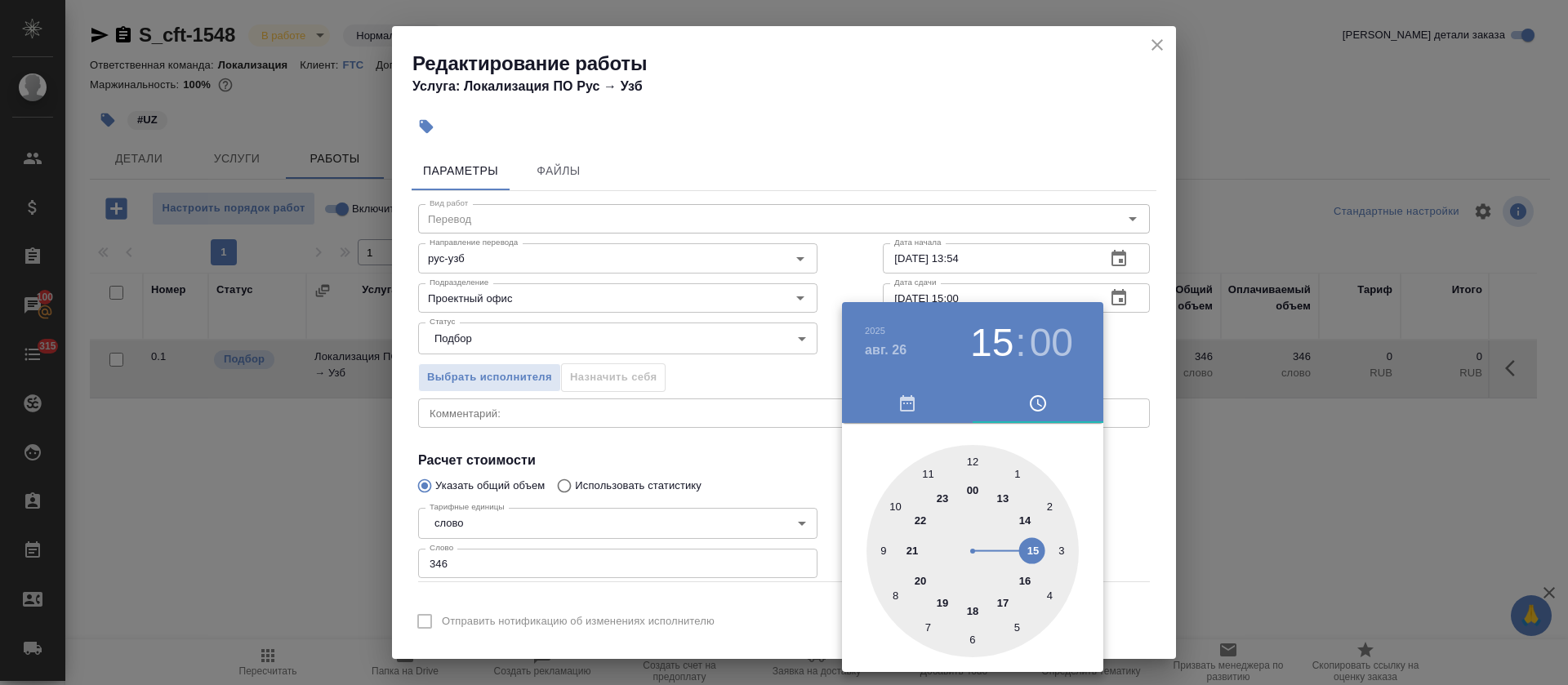
click at [1026, 527] on div at bounding box center [972, 550] width 212 height 212
type input "26.08.2025 14:00"
click at [731, 436] on div at bounding box center [784, 342] width 1568 height 685
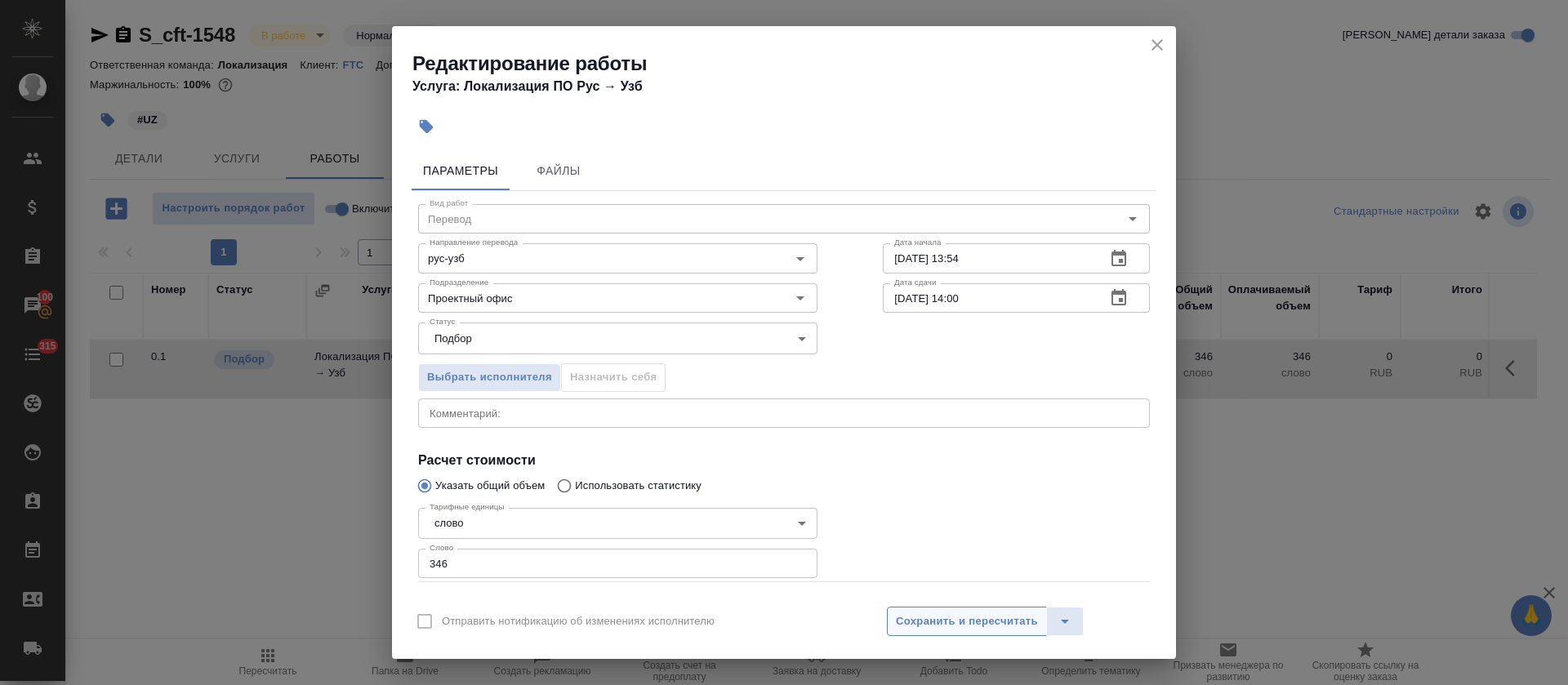
click at [946, 609] on button "Сохранить и пересчитать" at bounding box center [967, 621] width 160 height 29
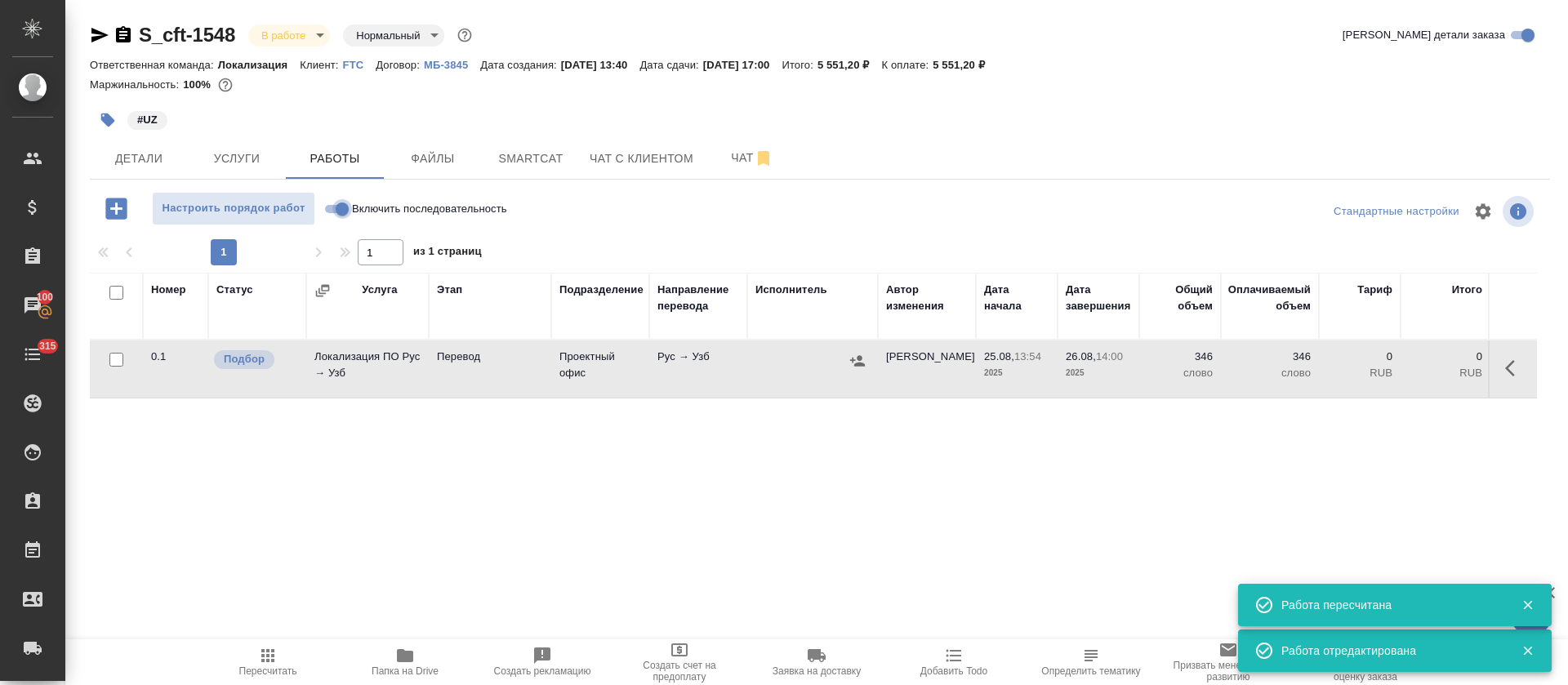
click at [342, 214] on input "Включить последовательность" at bounding box center [342, 210] width 59 height 20
checkbox input "true"
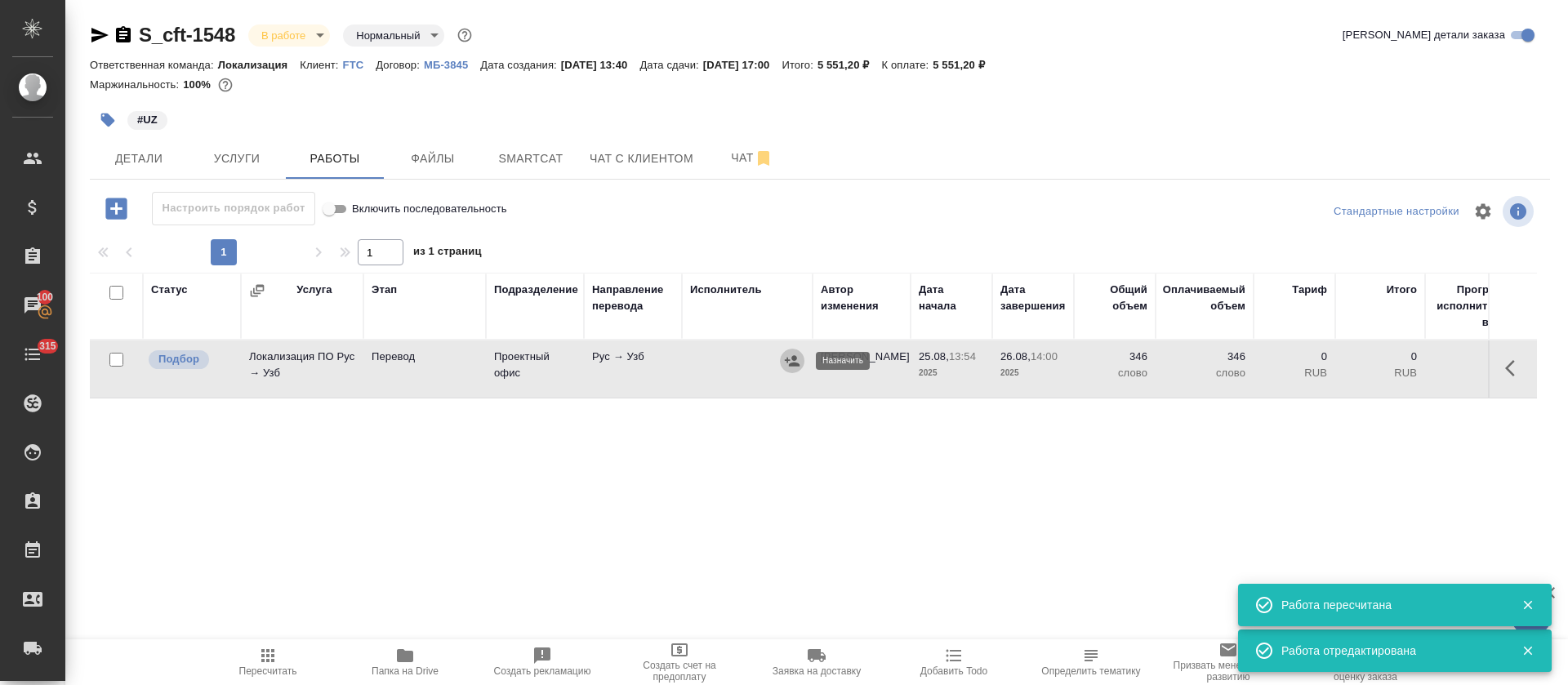
click at [791, 364] on icon "button" at bounding box center [792, 361] width 15 height 11
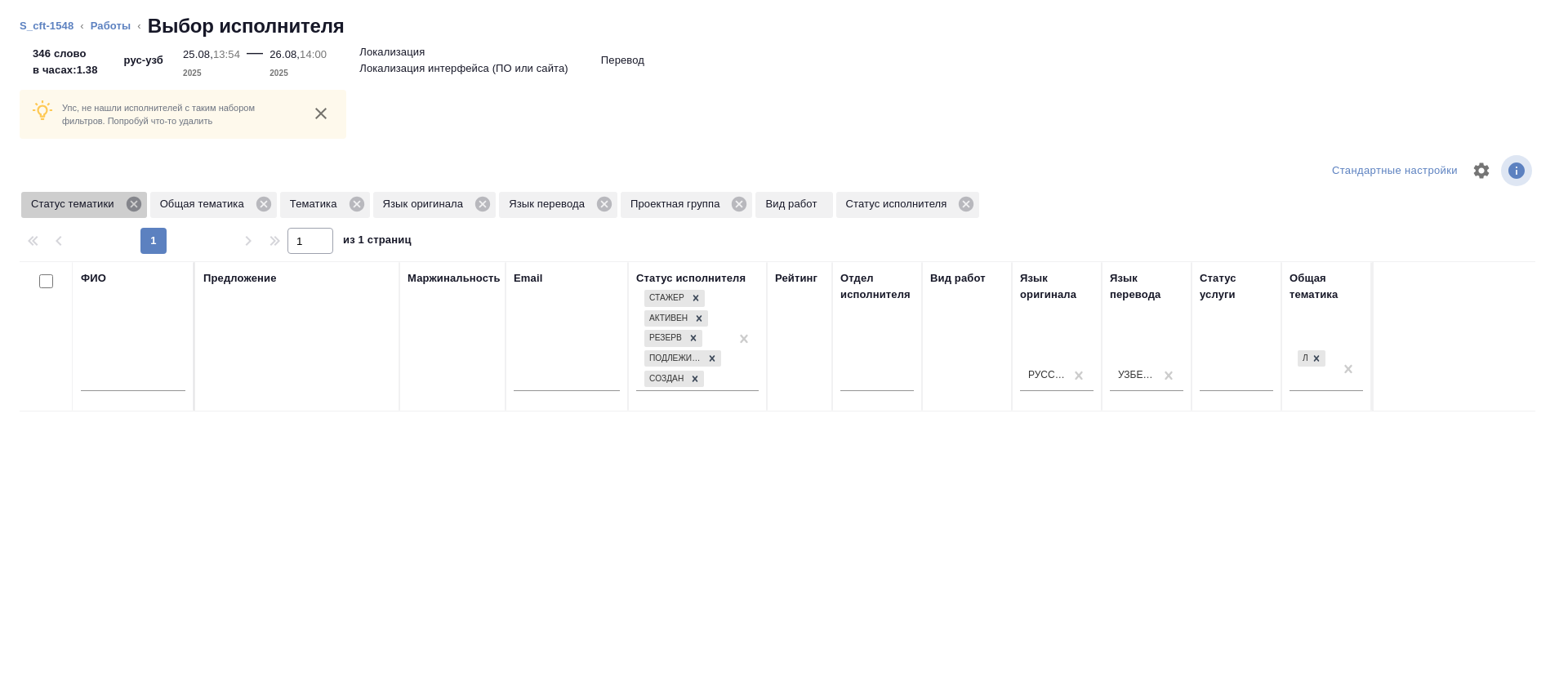
click at [136, 201] on icon at bounding box center [134, 204] width 18 height 18
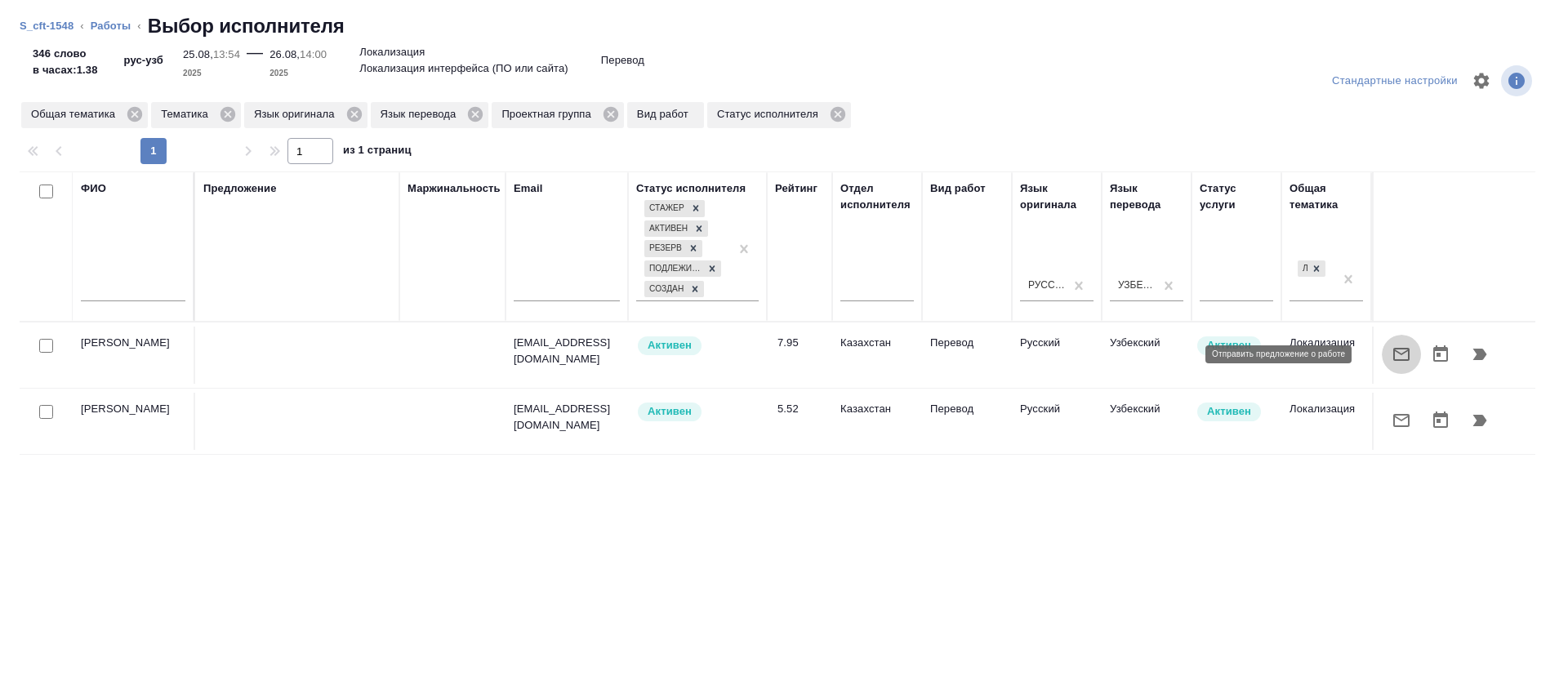
click at [1391, 344] on icon "button" at bounding box center [1401, 354] width 20 height 20
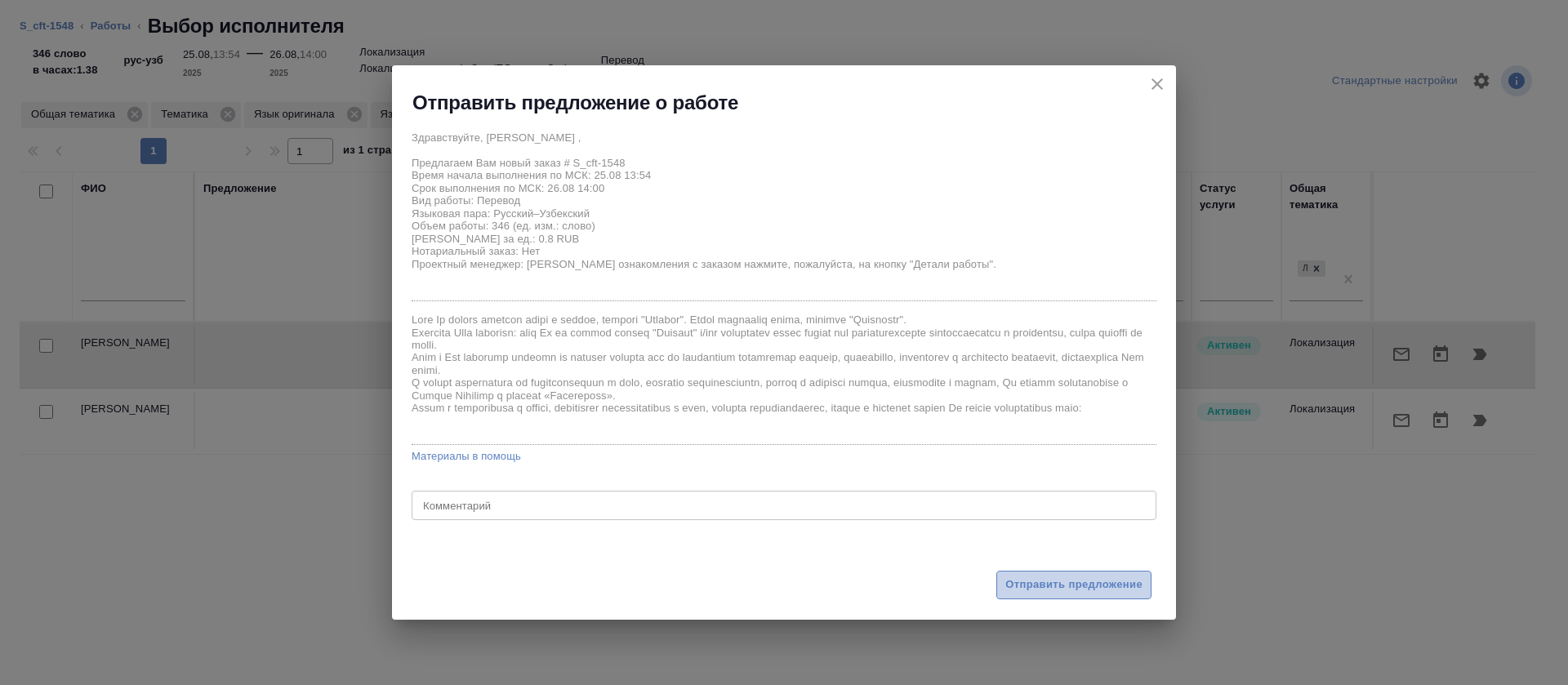
click at [1062, 583] on span "Отправить предложение" at bounding box center [1073, 585] width 138 height 19
